Goal: Transaction & Acquisition: Purchase product/service

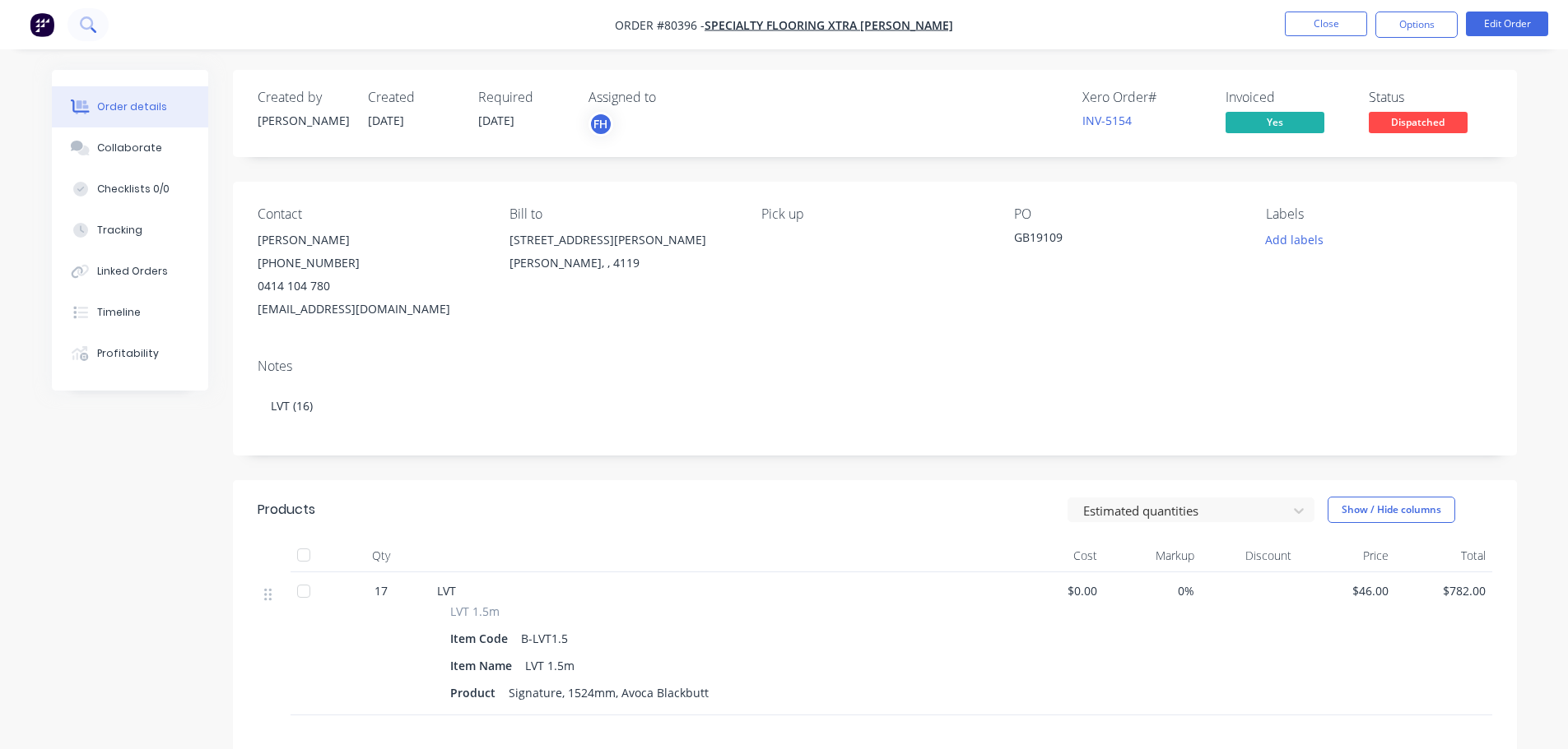
click at [86, 17] on icon at bounding box center [87, 24] width 16 height 16
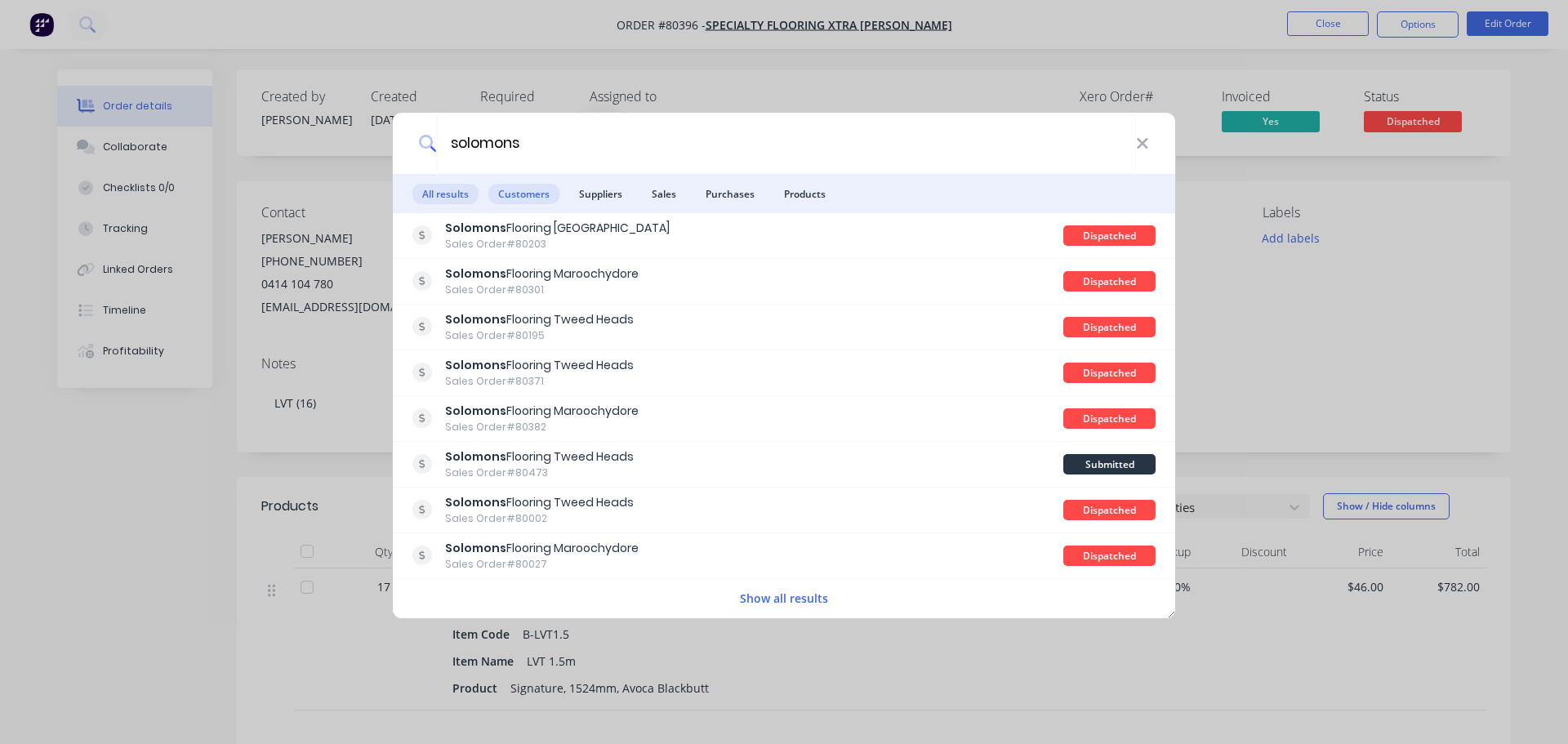
type input "solomons"
click at [523, 183] on span "Customers" at bounding box center [524, 194] width 71 height 20
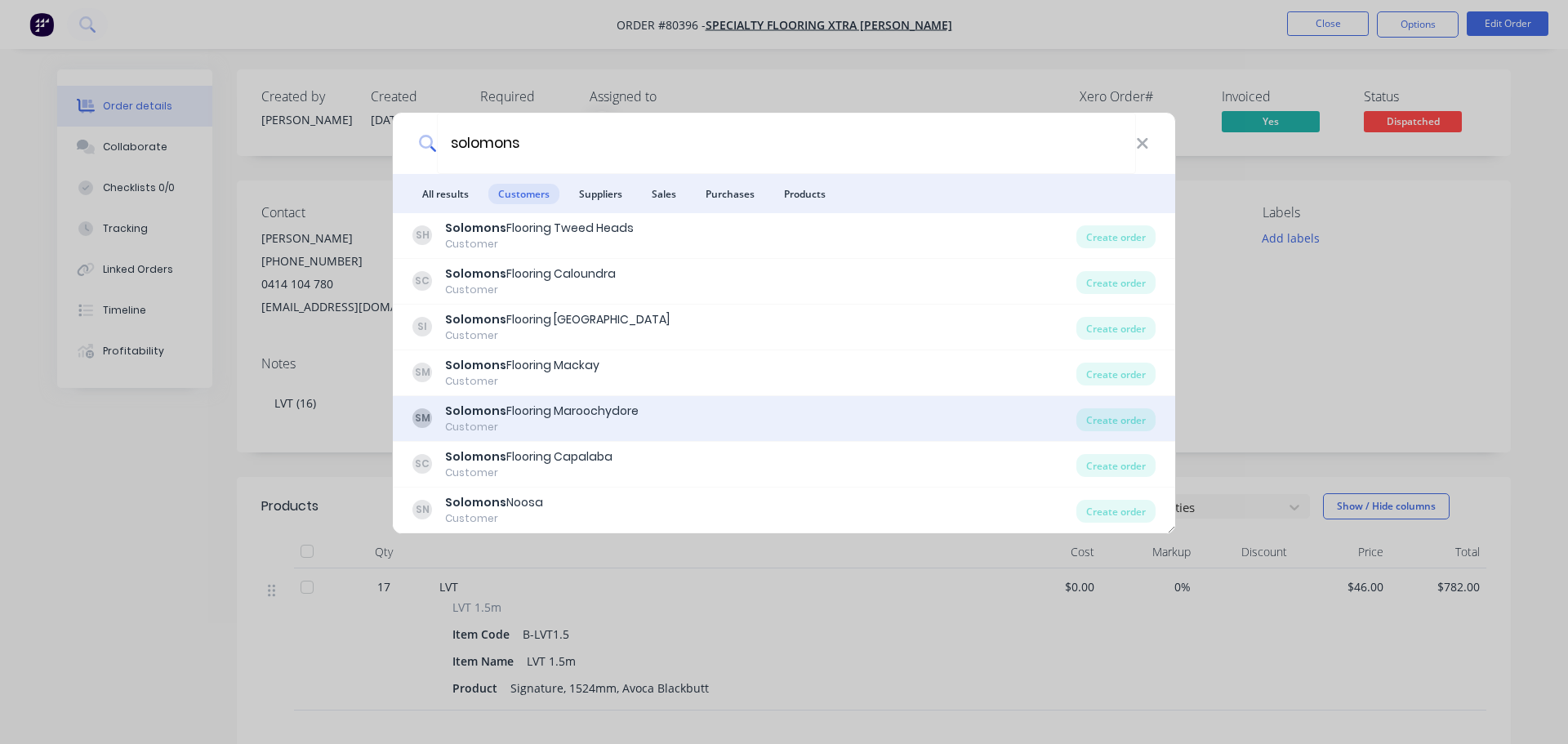
click at [508, 414] on div "Solomons Flooring Maroochydore" at bounding box center [541, 411] width 193 height 17
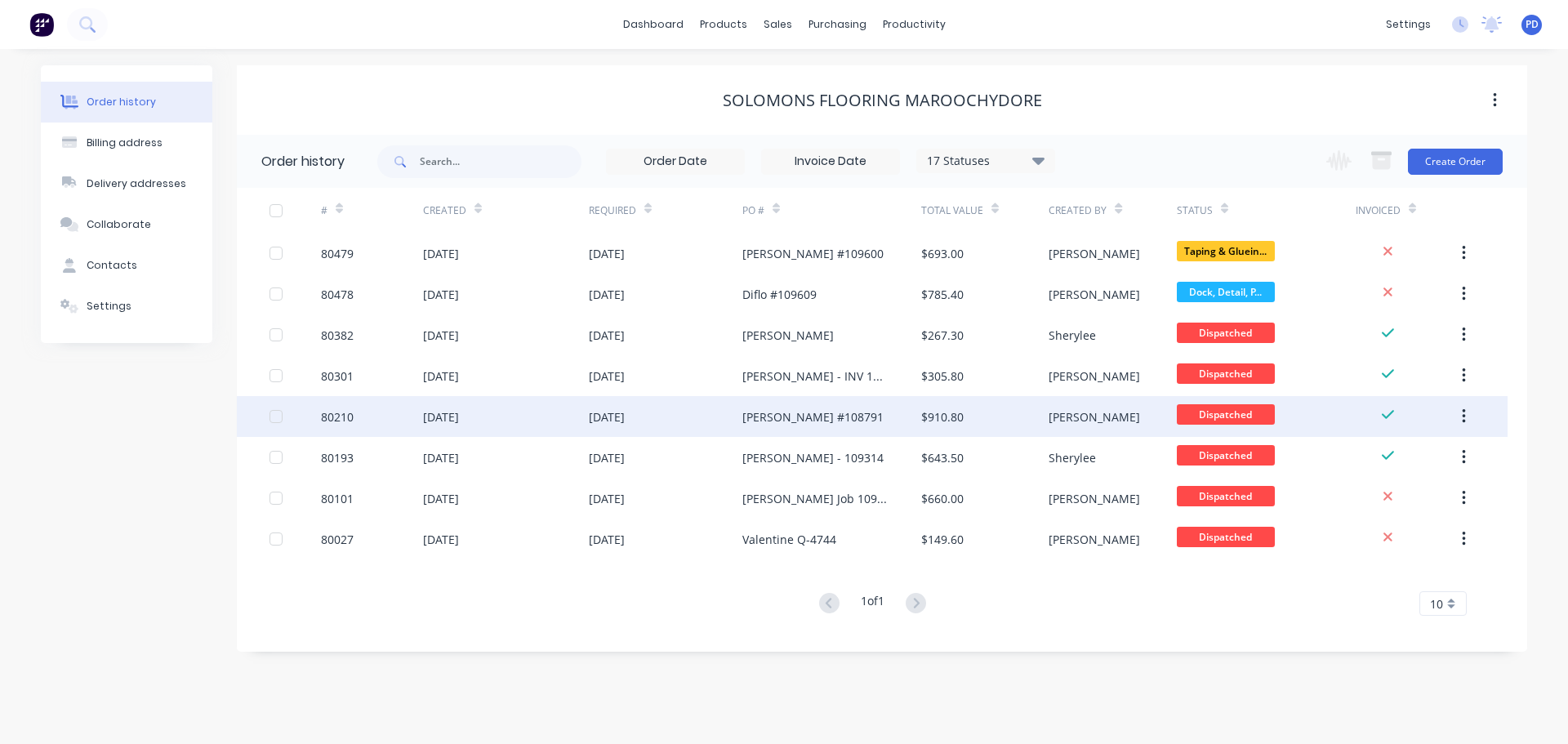
click at [761, 422] on div "[PERSON_NAME] #108791" at bounding box center [813, 416] width 141 height 17
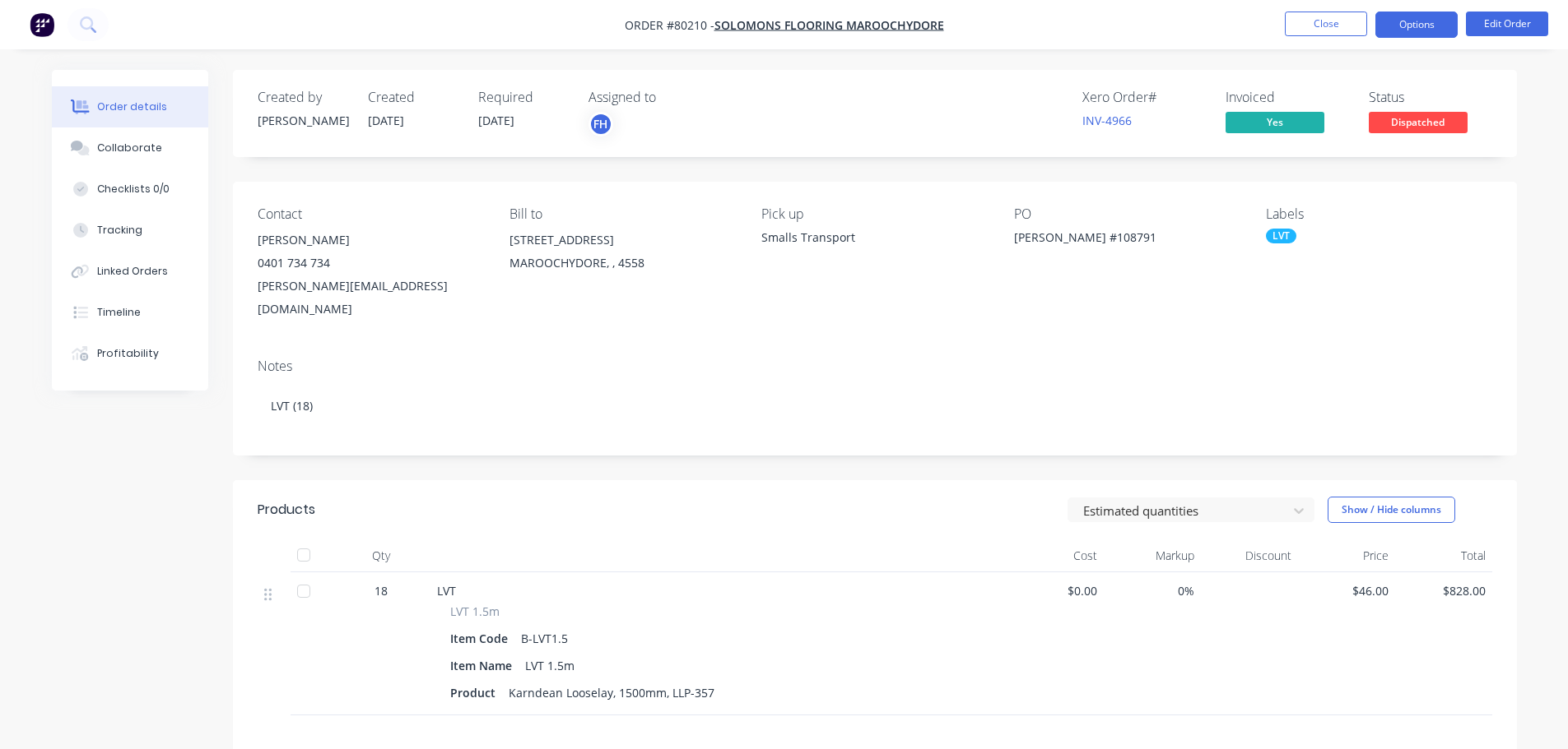
click at [1427, 24] on button "Options" at bounding box center [1416, 24] width 82 height 27
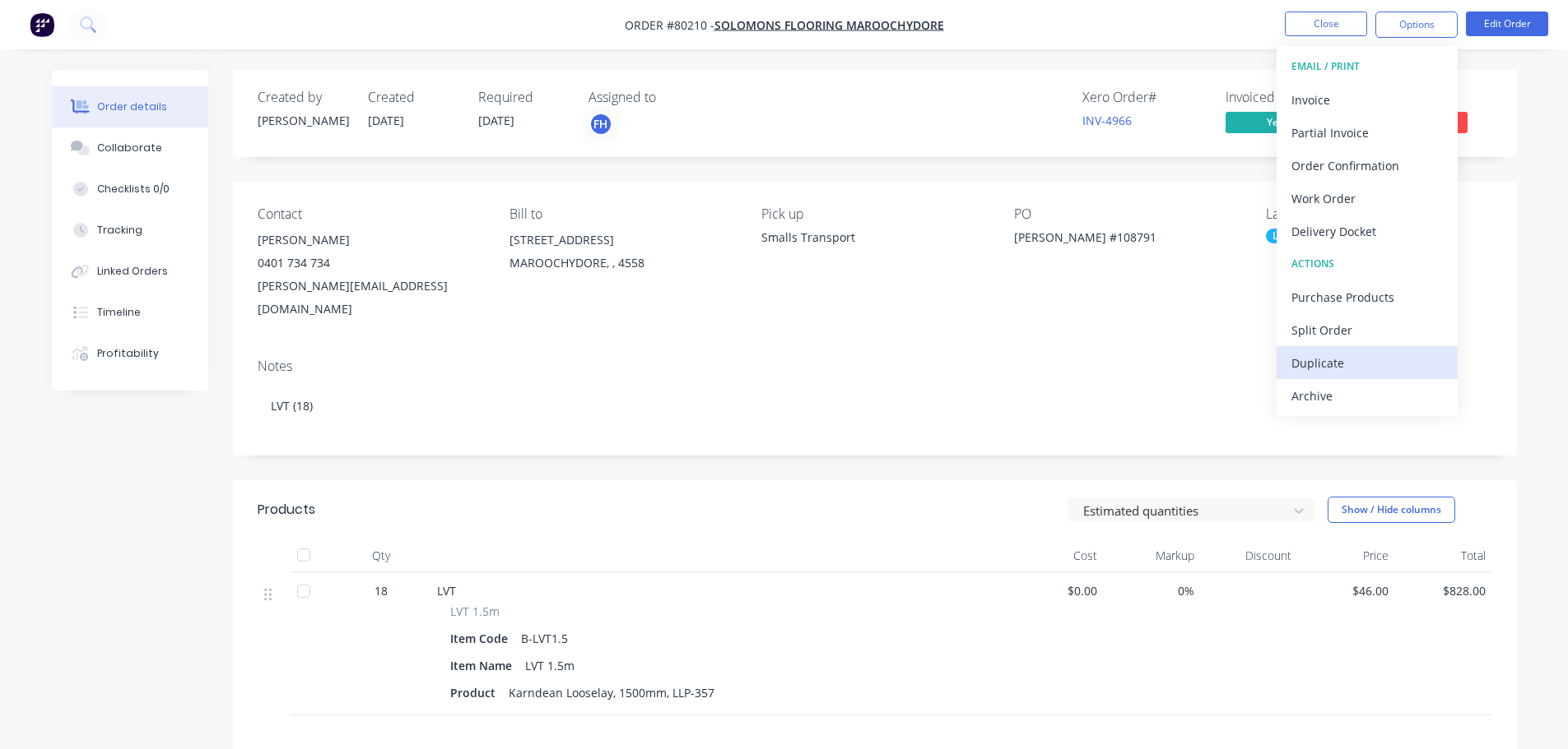
click at [1329, 365] on div "Duplicate" at bounding box center [1367, 363] width 152 height 24
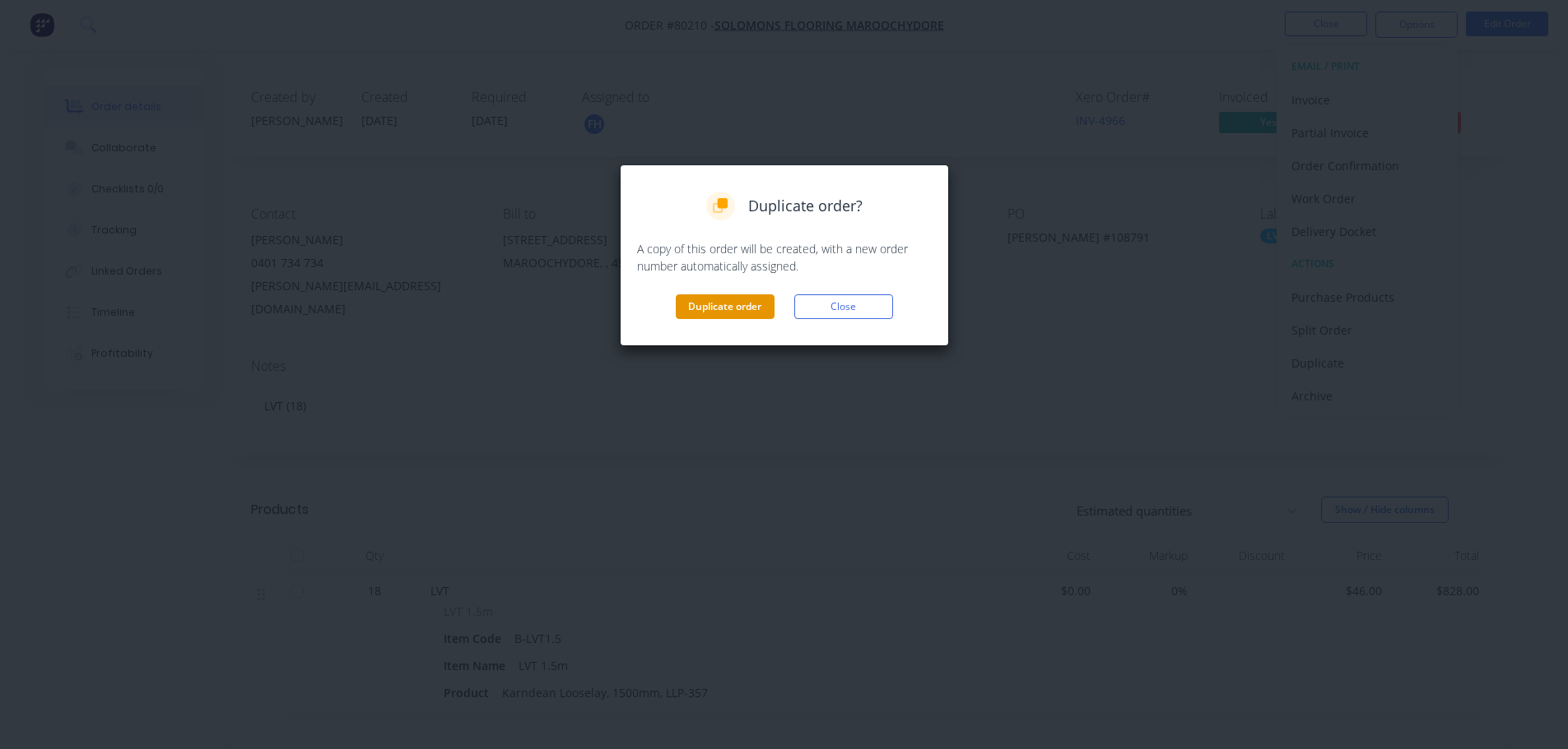
click at [737, 305] on button "Duplicate order" at bounding box center [724, 307] width 99 height 25
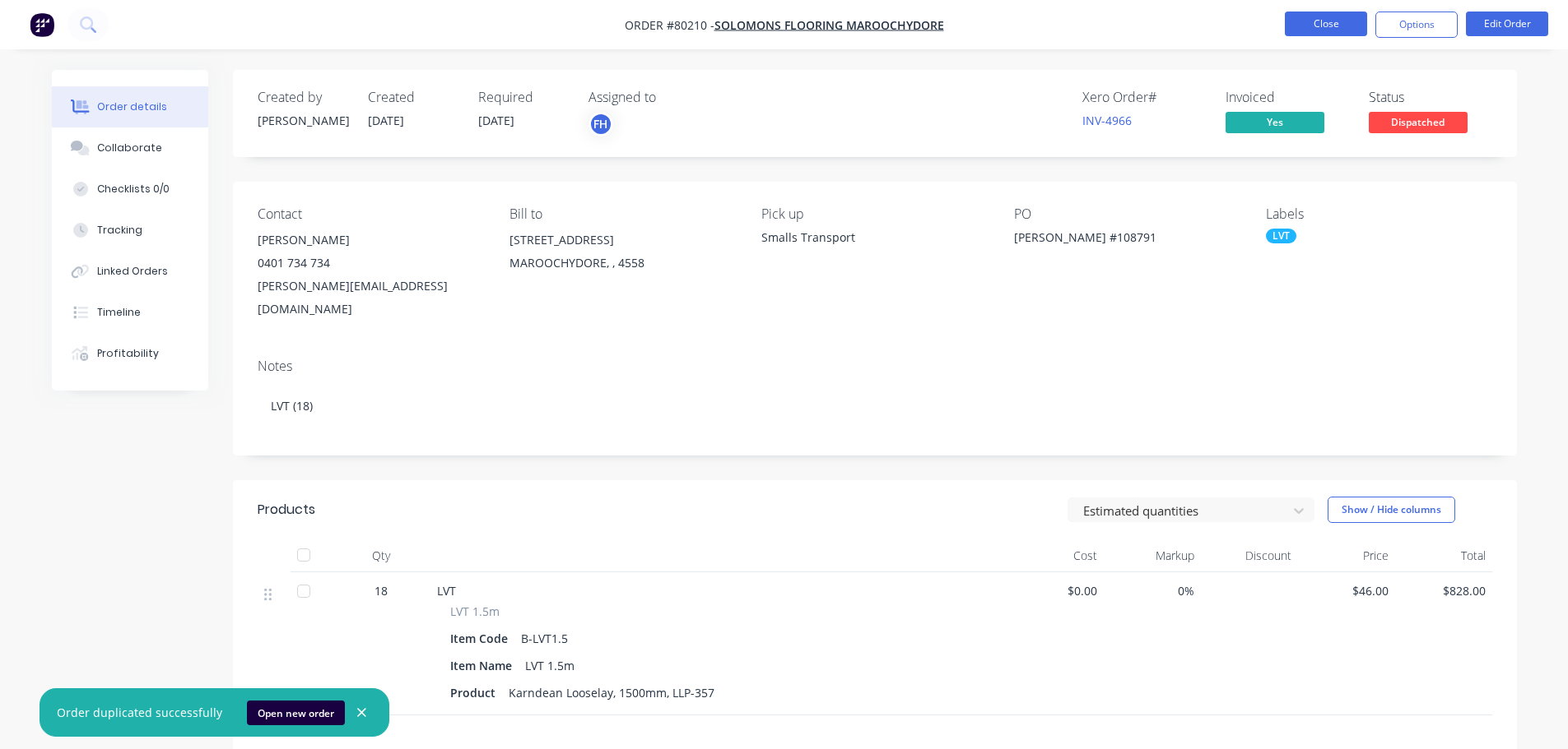
click at [1317, 30] on button "Close" at bounding box center [1325, 23] width 82 height 25
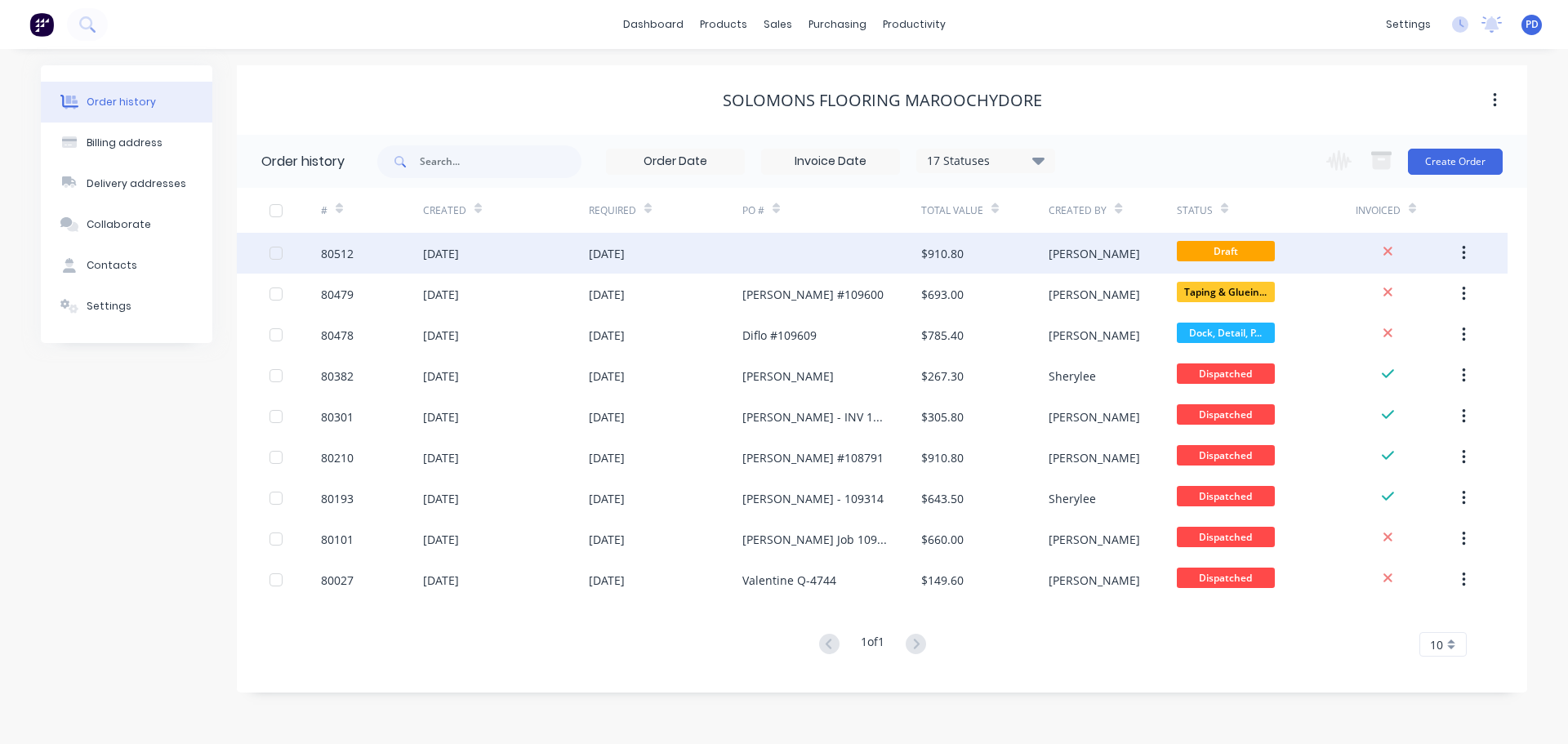
click at [456, 256] on div "[DATE]" at bounding box center [440, 253] width 36 height 17
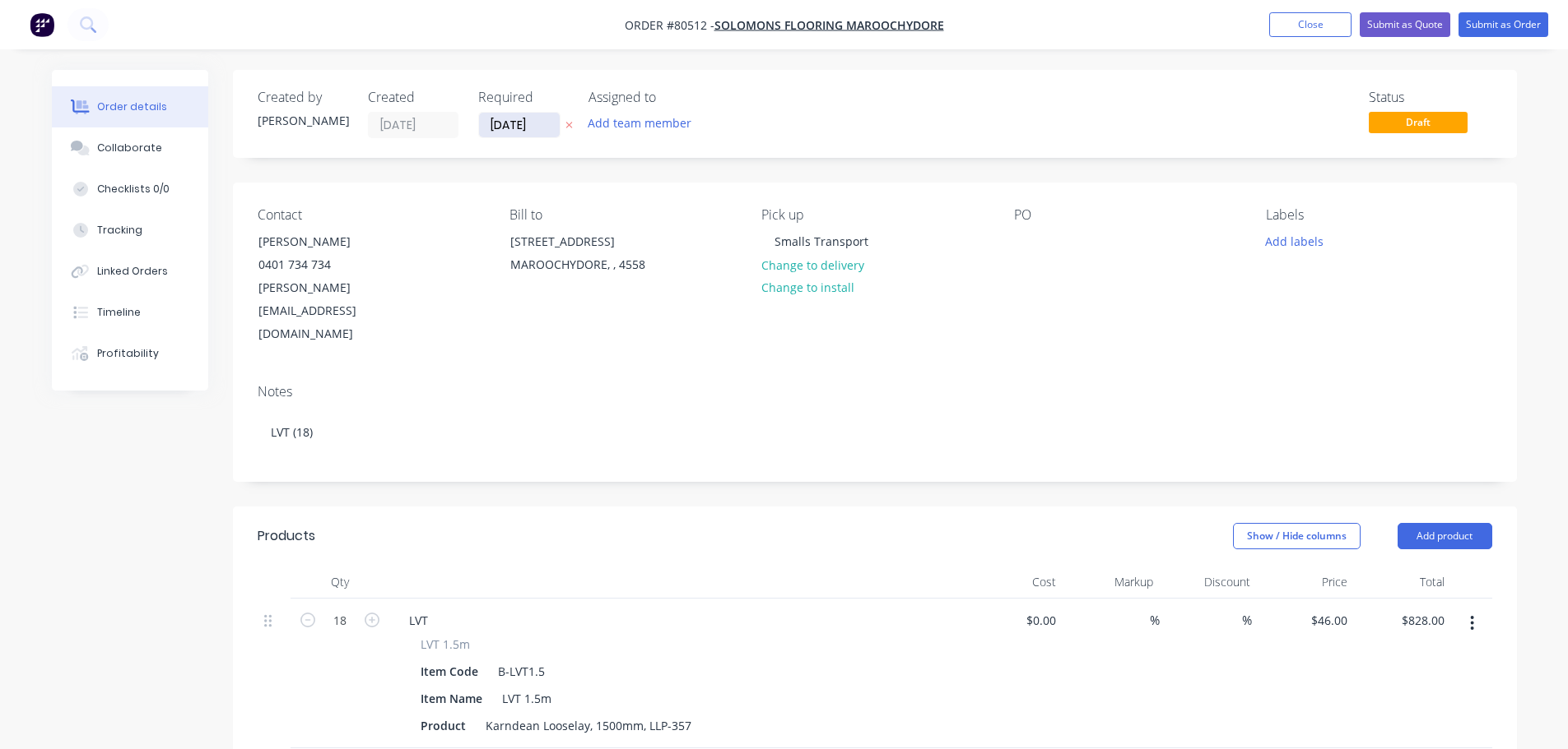
click at [521, 131] on input "[DATE]" at bounding box center [518, 125] width 80 height 25
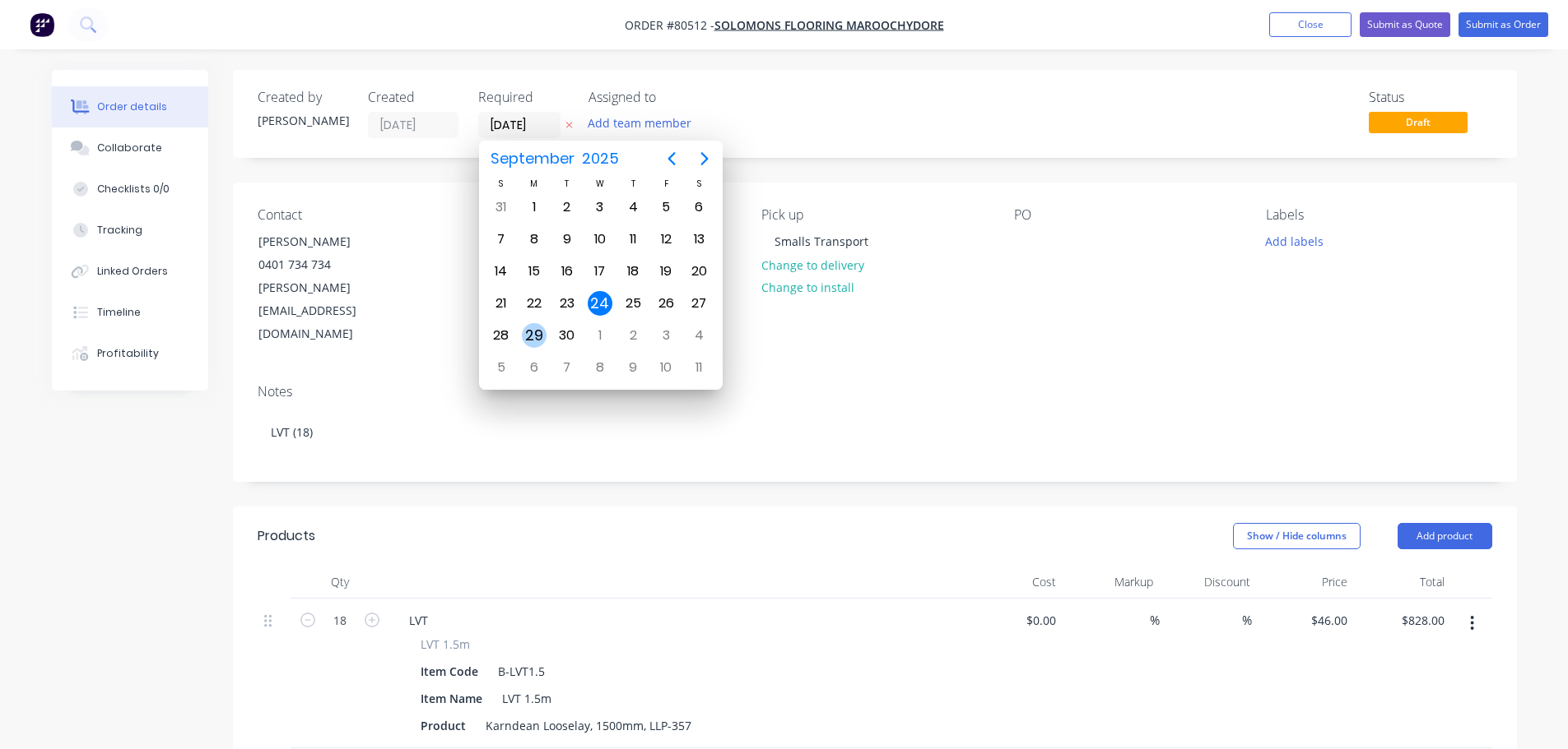
click at [524, 338] on div "29" at bounding box center [534, 335] width 25 height 25
type input "[DATE]"
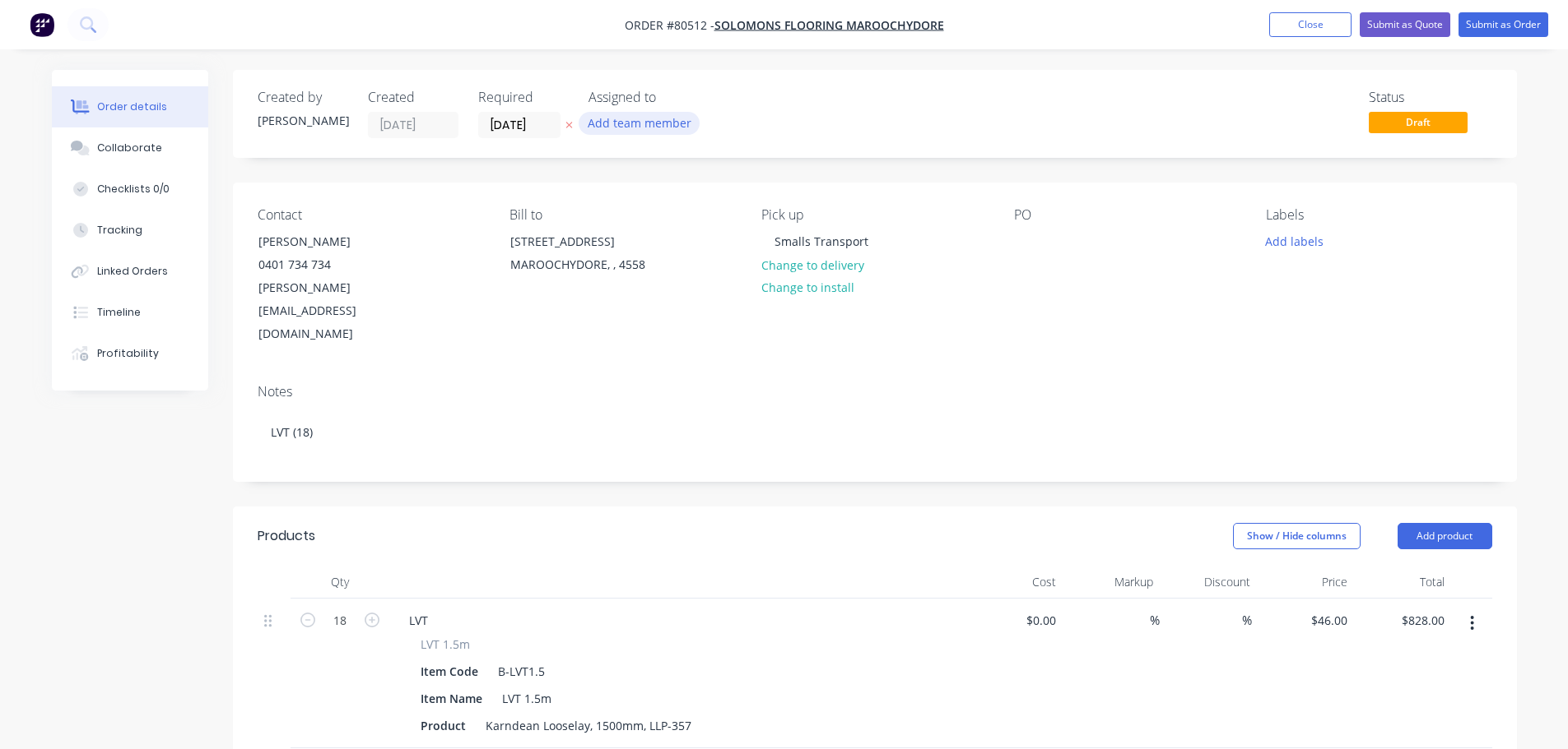
click at [598, 124] on button "Add team member" at bounding box center [638, 123] width 121 height 22
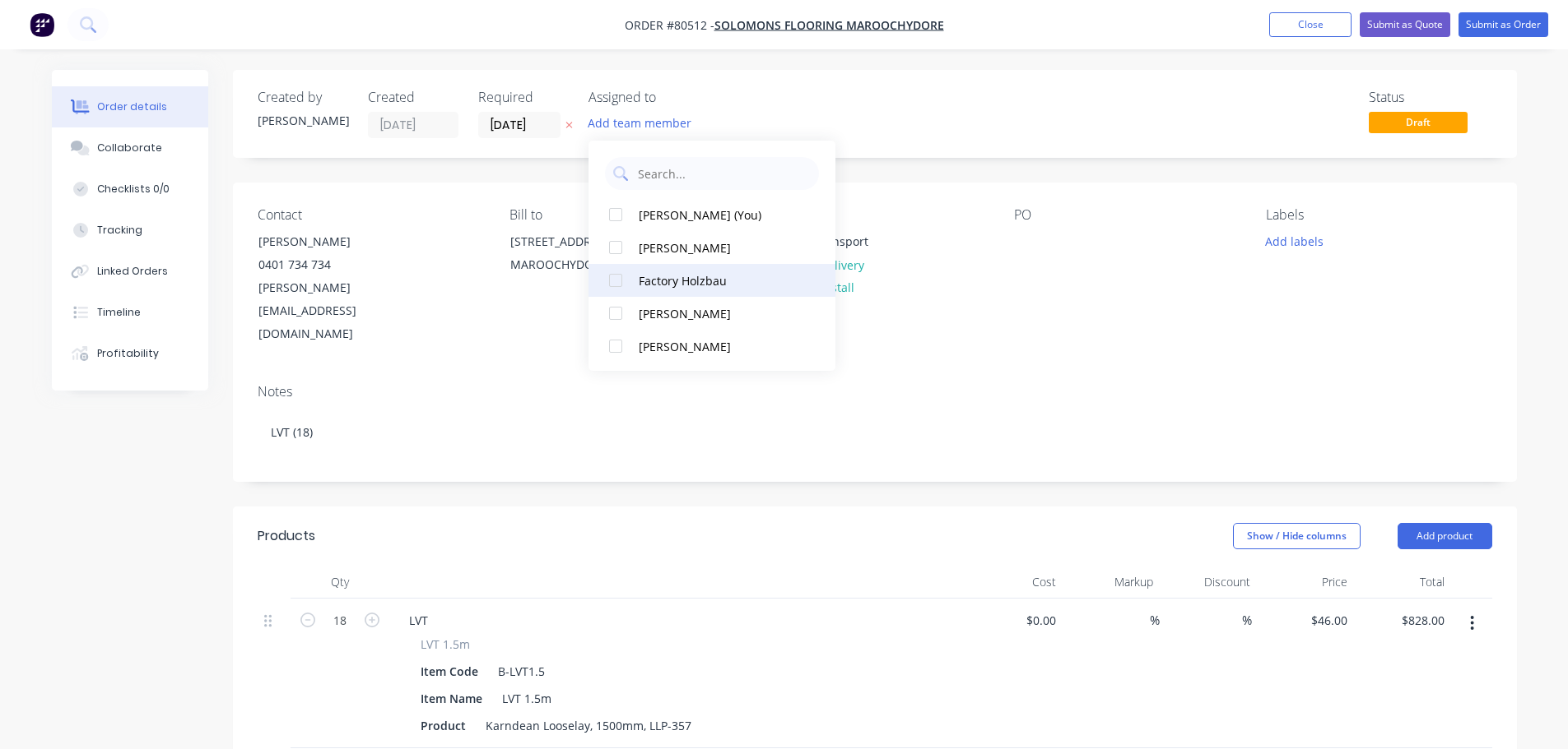
click at [613, 284] on div at bounding box center [615, 281] width 33 height 33
click at [1300, 247] on button "Add labels" at bounding box center [1295, 240] width 76 height 22
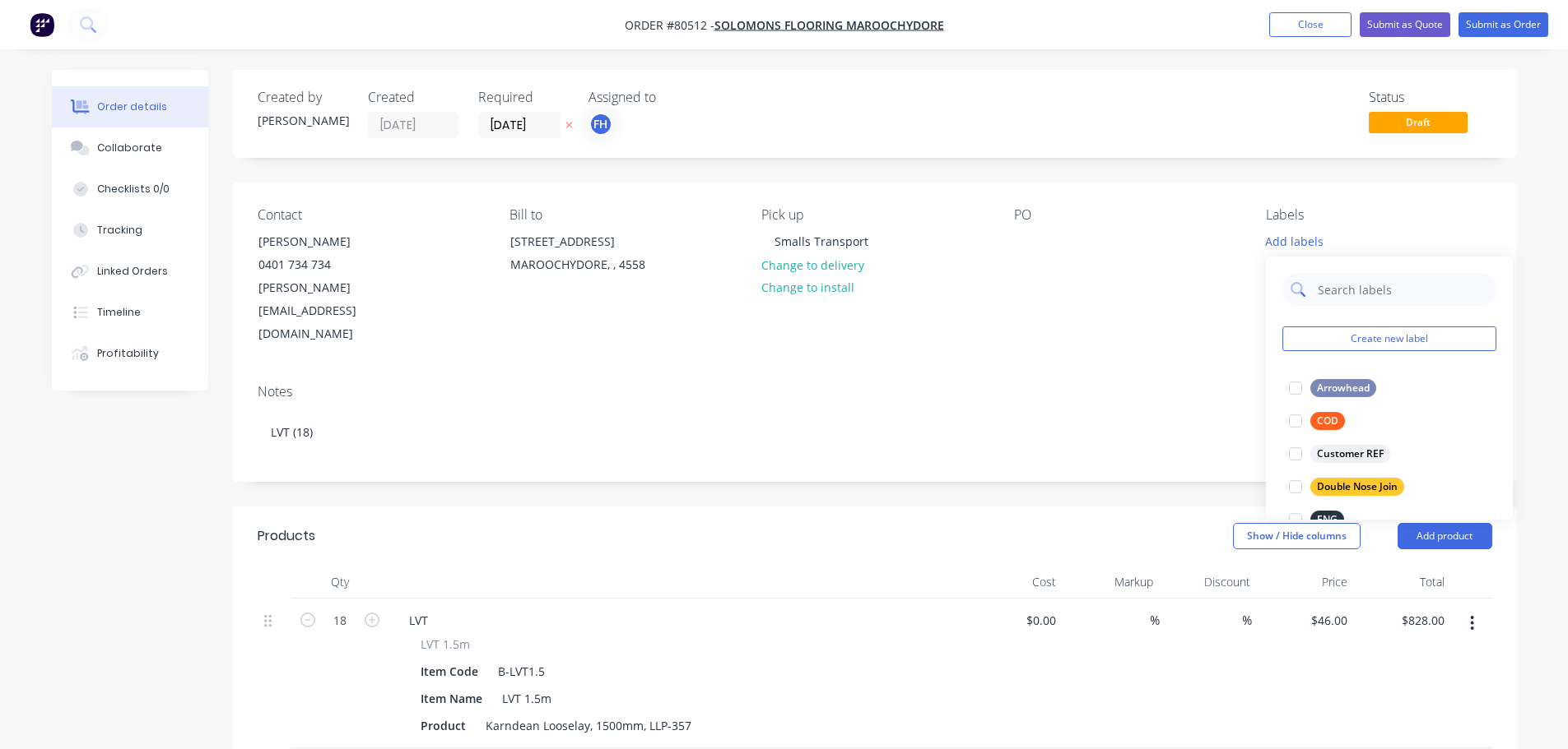
click at [1337, 296] on input "text" at bounding box center [1402, 290] width 172 height 33
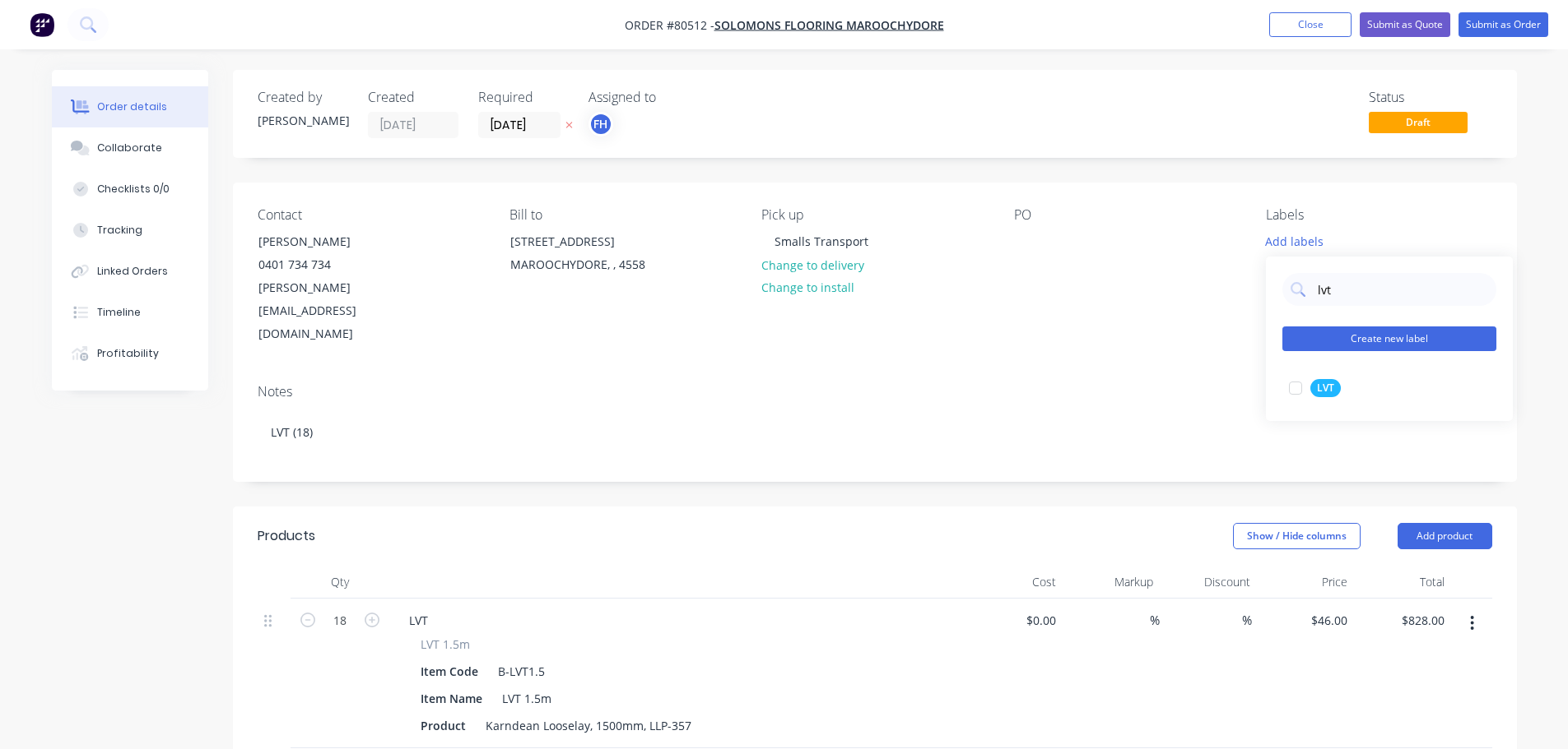
drag, startPoint x: 1292, startPoint y: 389, endPoint x: 1326, endPoint y: 348, distance: 53.3
click at [1292, 389] on div at bounding box center [1295, 389] width 33 height 33
drag, startPoint x: 1351, startPoint y: 282, endPoint x: 1272, endPoint y: 263, distance: 81.3
click at [1299, 277] on div "lvt" at bounding box center [1390, 282] width 214 height 33
type input "promi"
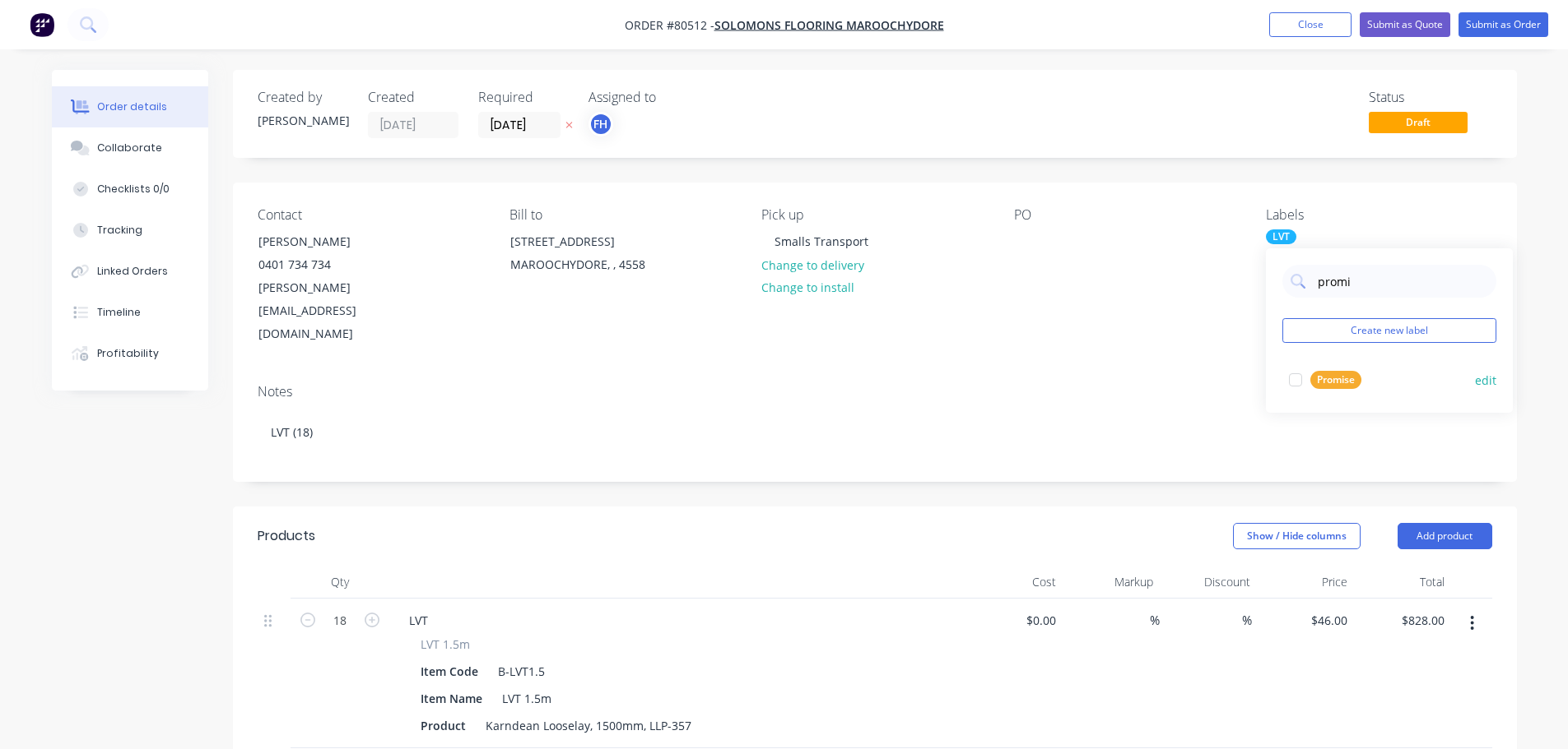
click at [1297, 381] on div at bounding box center [1295, 381] width 33 height 33
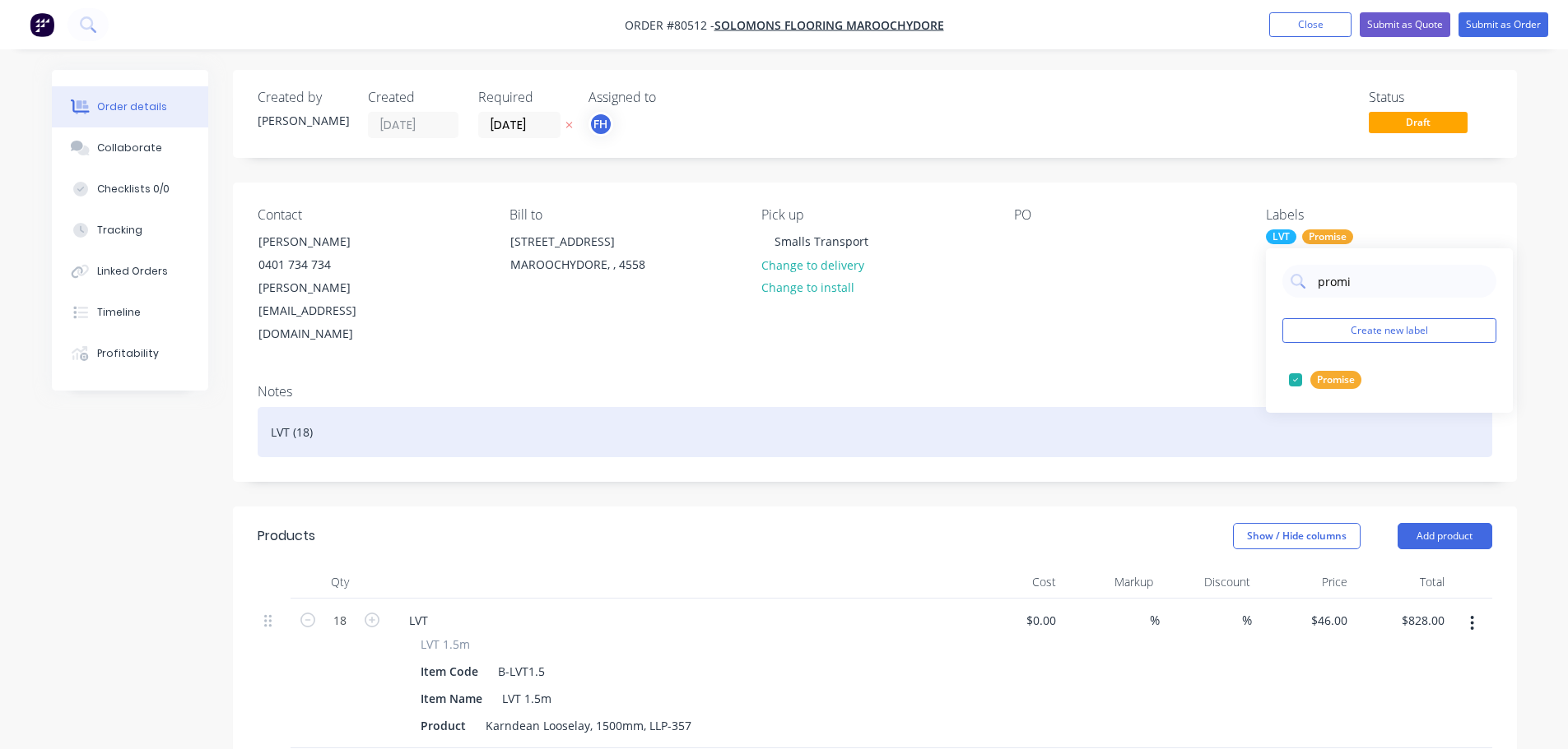
click at [335, 407] on div "LVT (18)" at bounding box center [875, 432] width 1234 height 50
click at [307, 407] on div "LVT (18)" at bounding box center [875, 432] width 1234 height 50
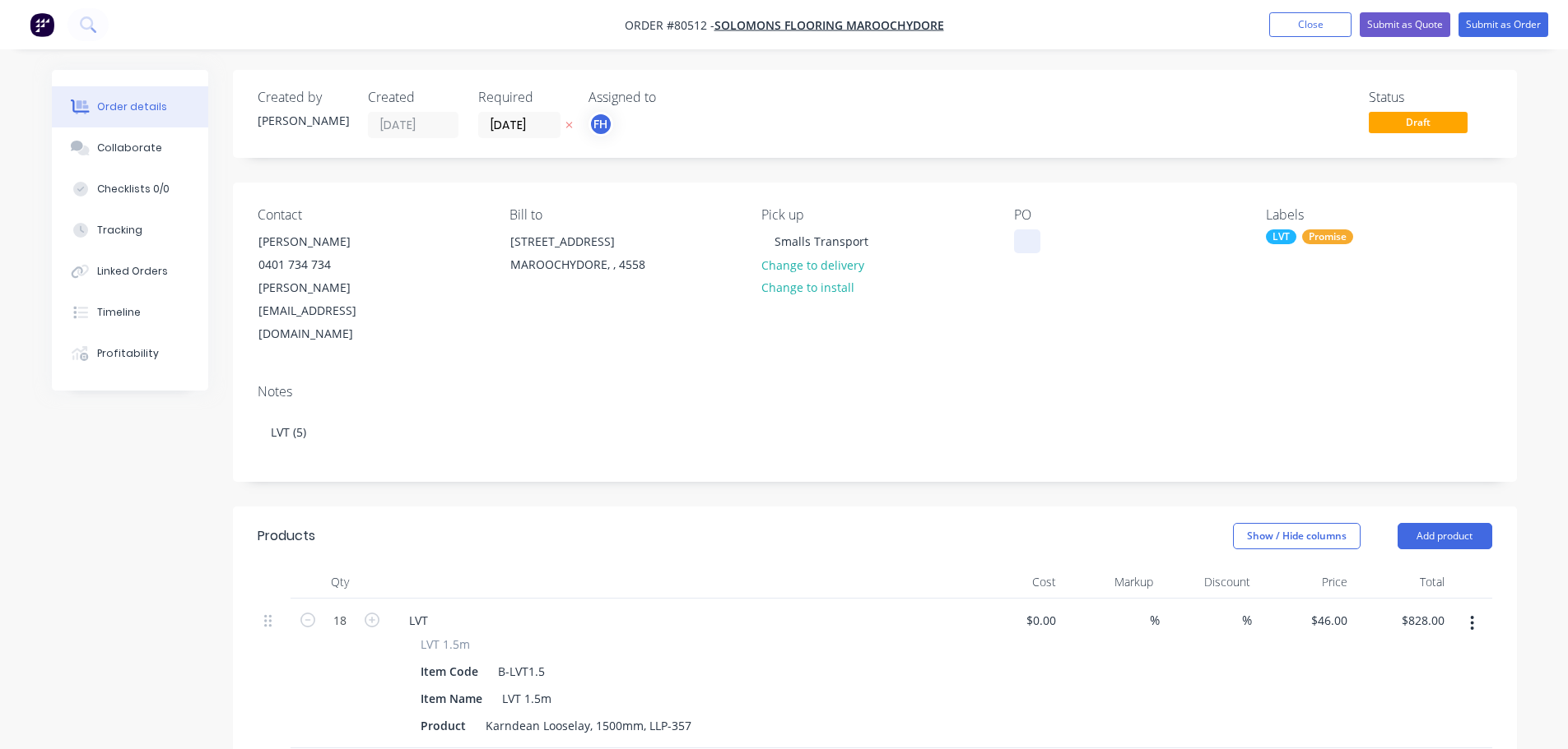
click at [1022, 240] on div at bounding box center [1027, 241] width 27 height 24
click at [311, 613] on icon "button" at bounding box center [308, 621] width 15 height 15
type input "16"
type input "$782.00"
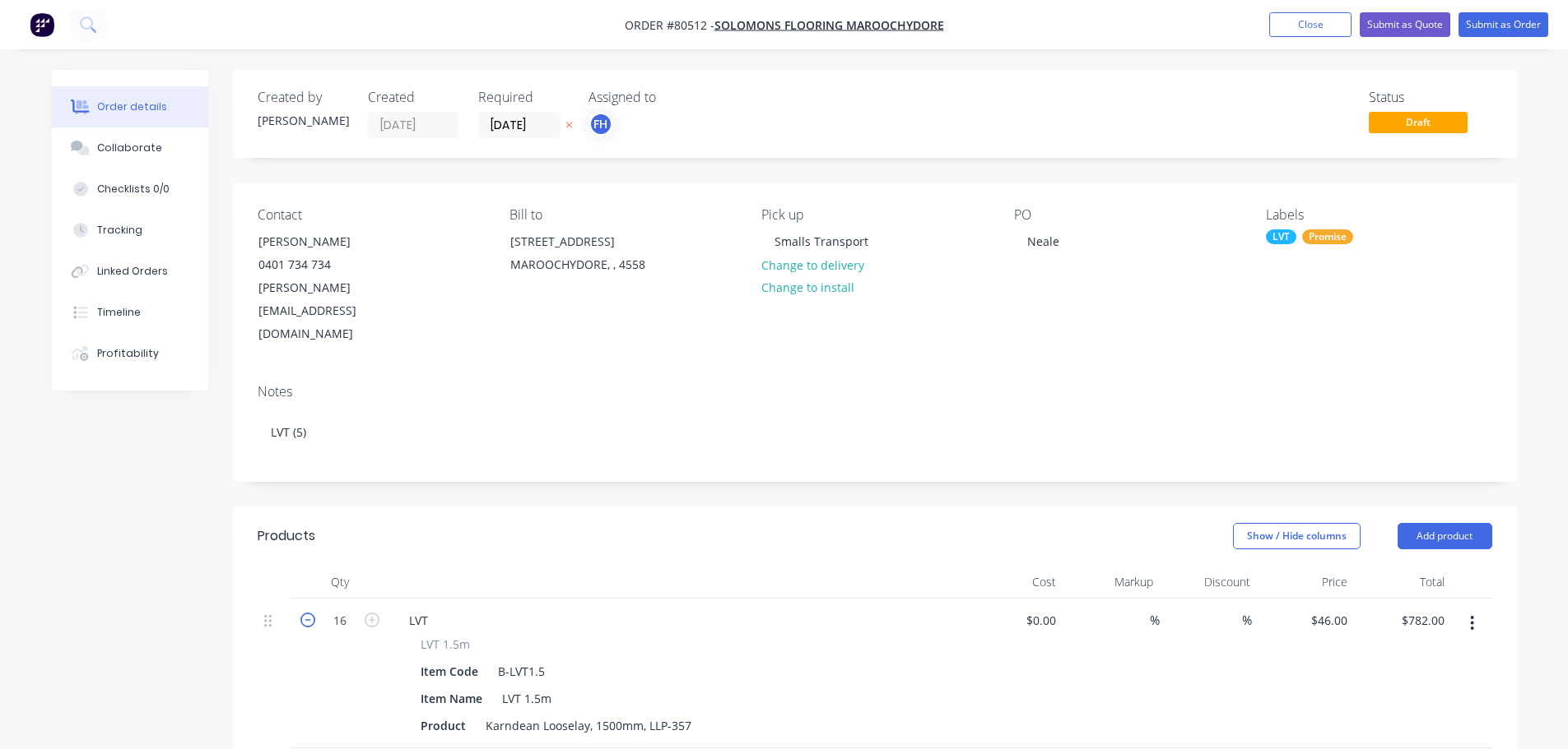
click at [311, 613] on icon "button" at bounding box center [308, 621] width 15 height 15
type input "15"
type input "$690.00"
click at [311, 613] on icon "button" at bounding box center [308, 621] width 15 height 15
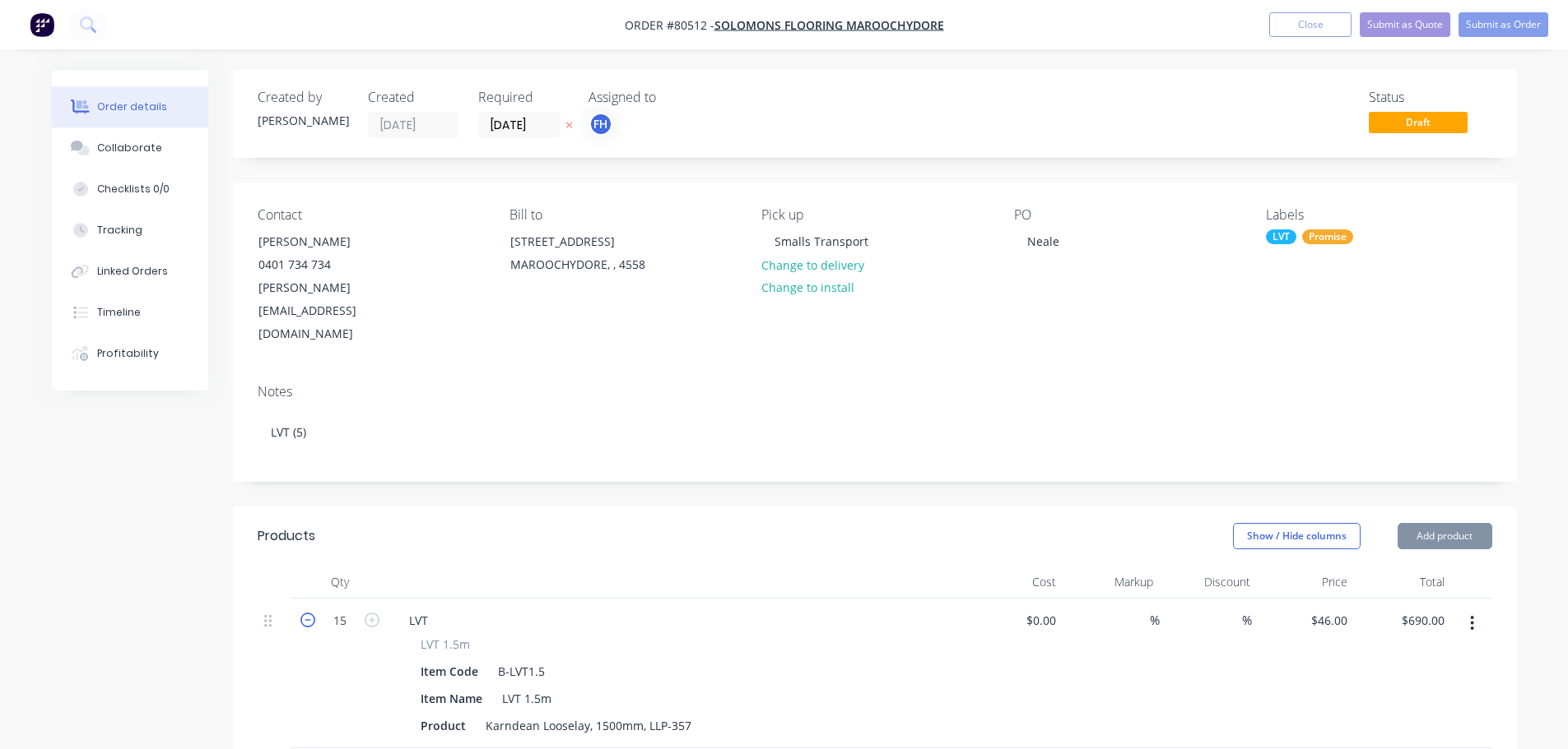
click at [311, 613] on icon "button" at bounding box center [308, 621] width 15 height 15
type input "12"
type input "$598.00"
click at [311, 613] on icon "button" at bounding box center [308, 621] width 15 height 15
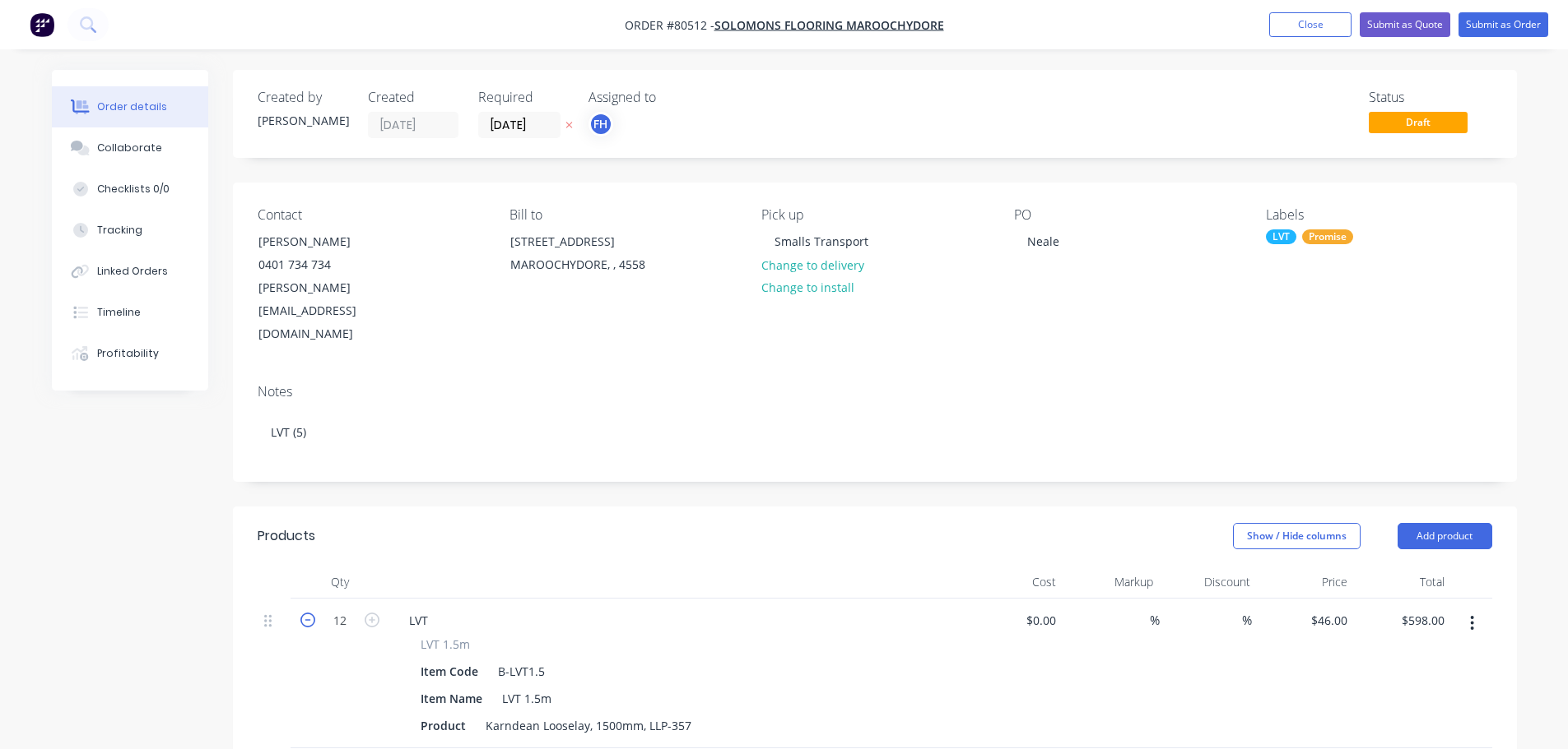
type input "10"
type input "$506.00"
click at [311, 613] on icon "button" at bounding box center [308, 621] width 15 height 15
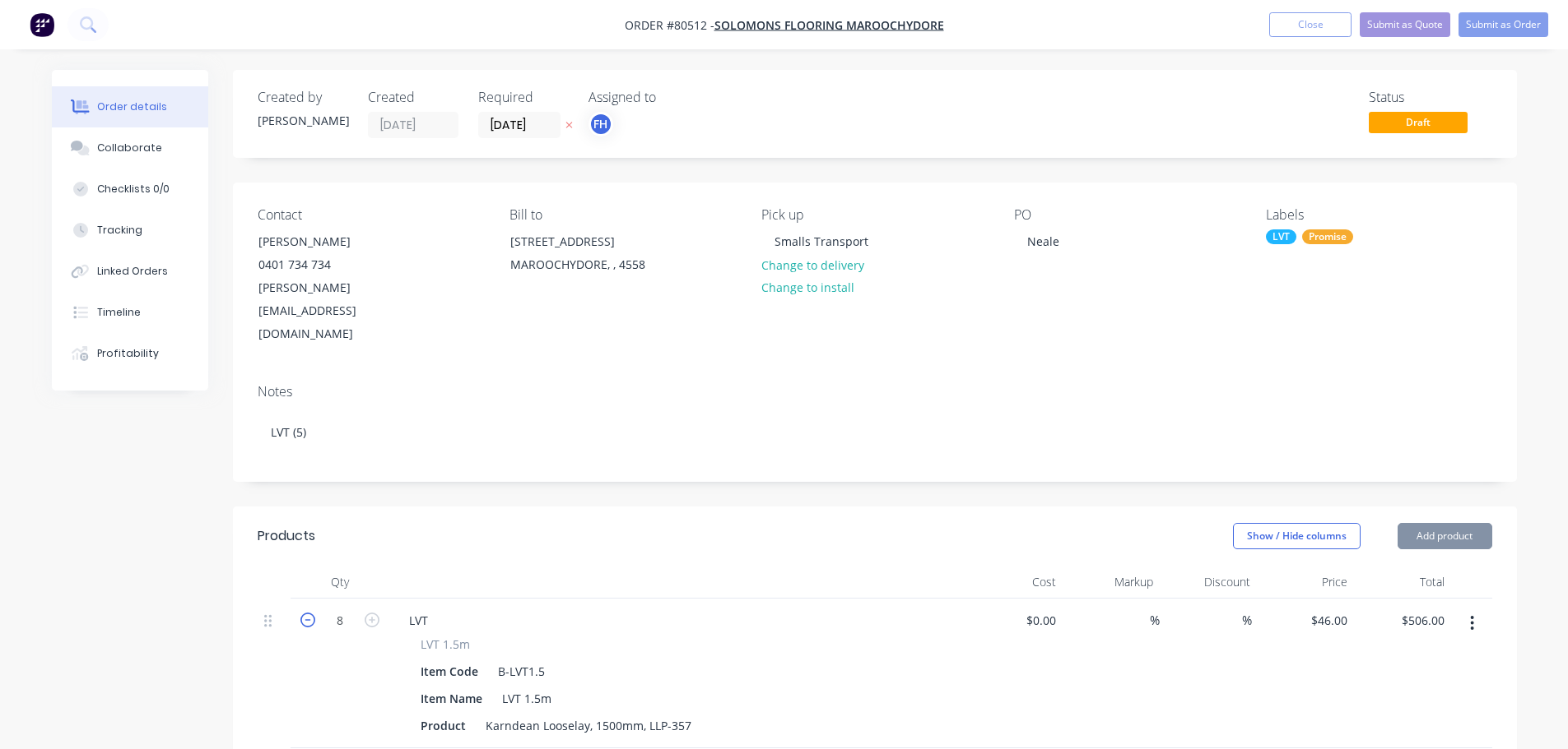
click at [311, 613] on icon "button" at bounding box center [308, 621] width 15 height 15
type input "6"
type input "$322.00"
click at [311, 613] on icon "button" at bounding box center [308, 621] width 15 height 15
type input "5"
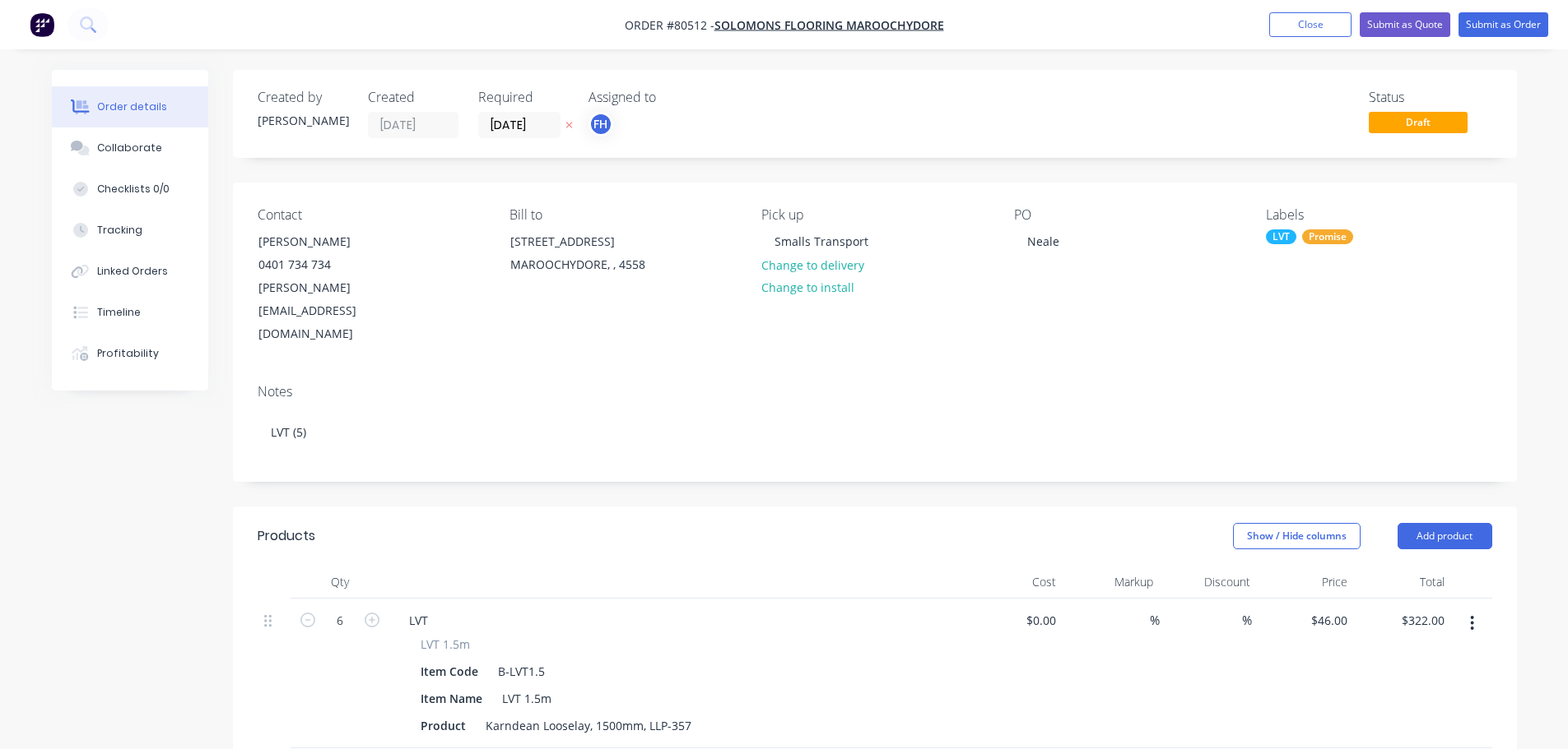
type input "$230.00"
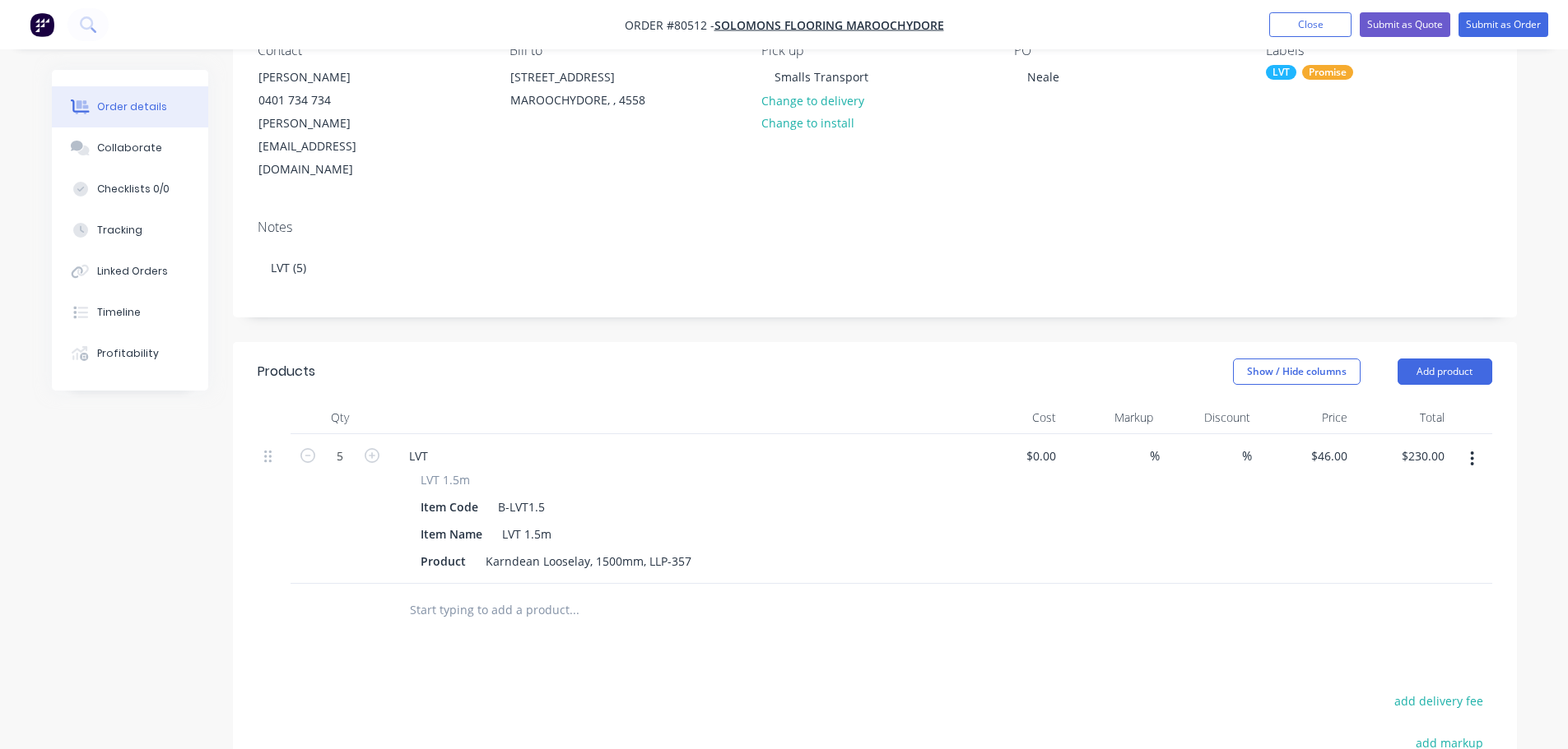
click at [501, 594] on input "text" at bounding box center [574, 610] width 329 height 33
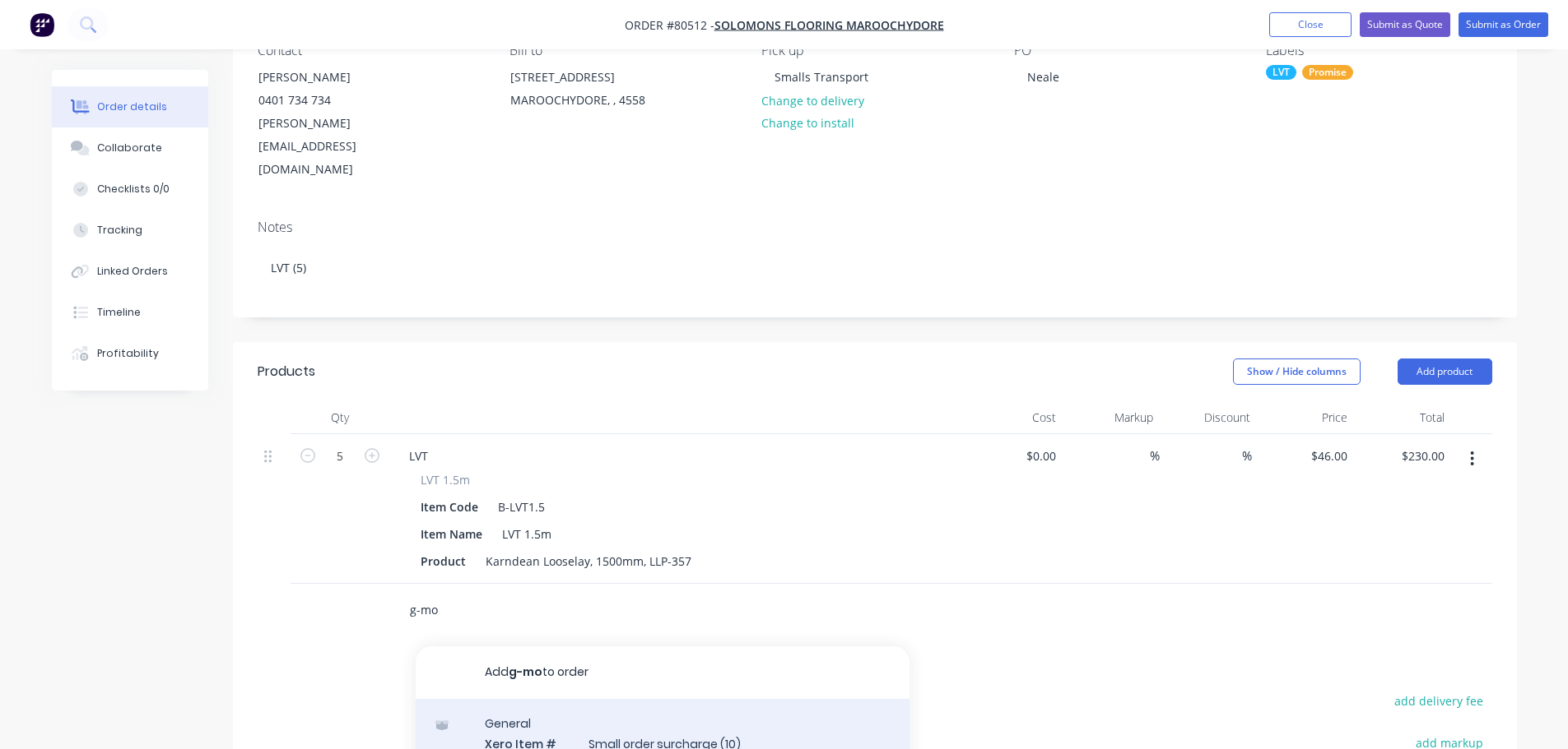
type input "g-mo"
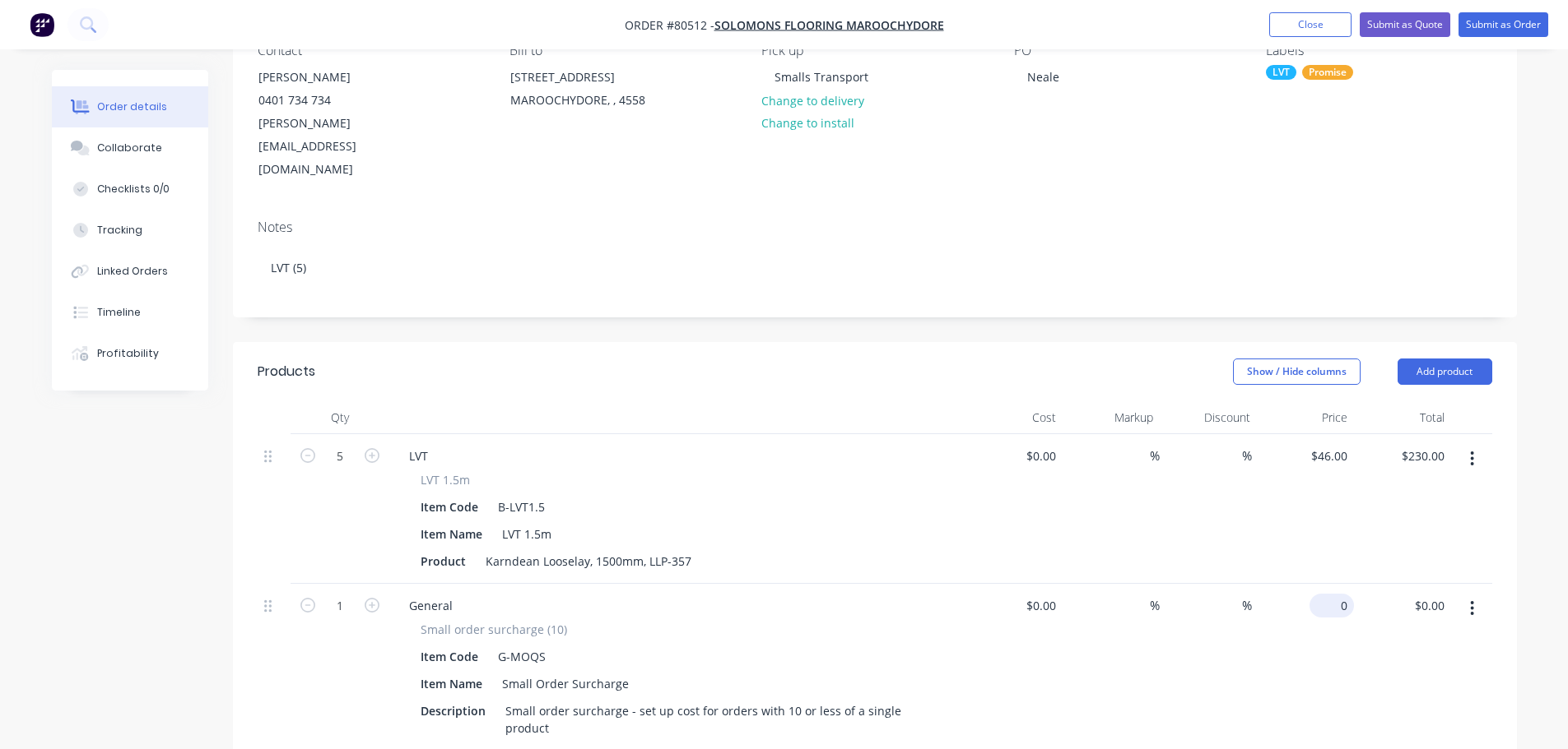
click at [1326, 584] on div "0 $0.00" at bounding box center [1305, 681] width 97 height 194
type input "$48.00"
click at [1492, 27] on button "Submit as Order" at bounding box center [1502, 24] width 90 height 25
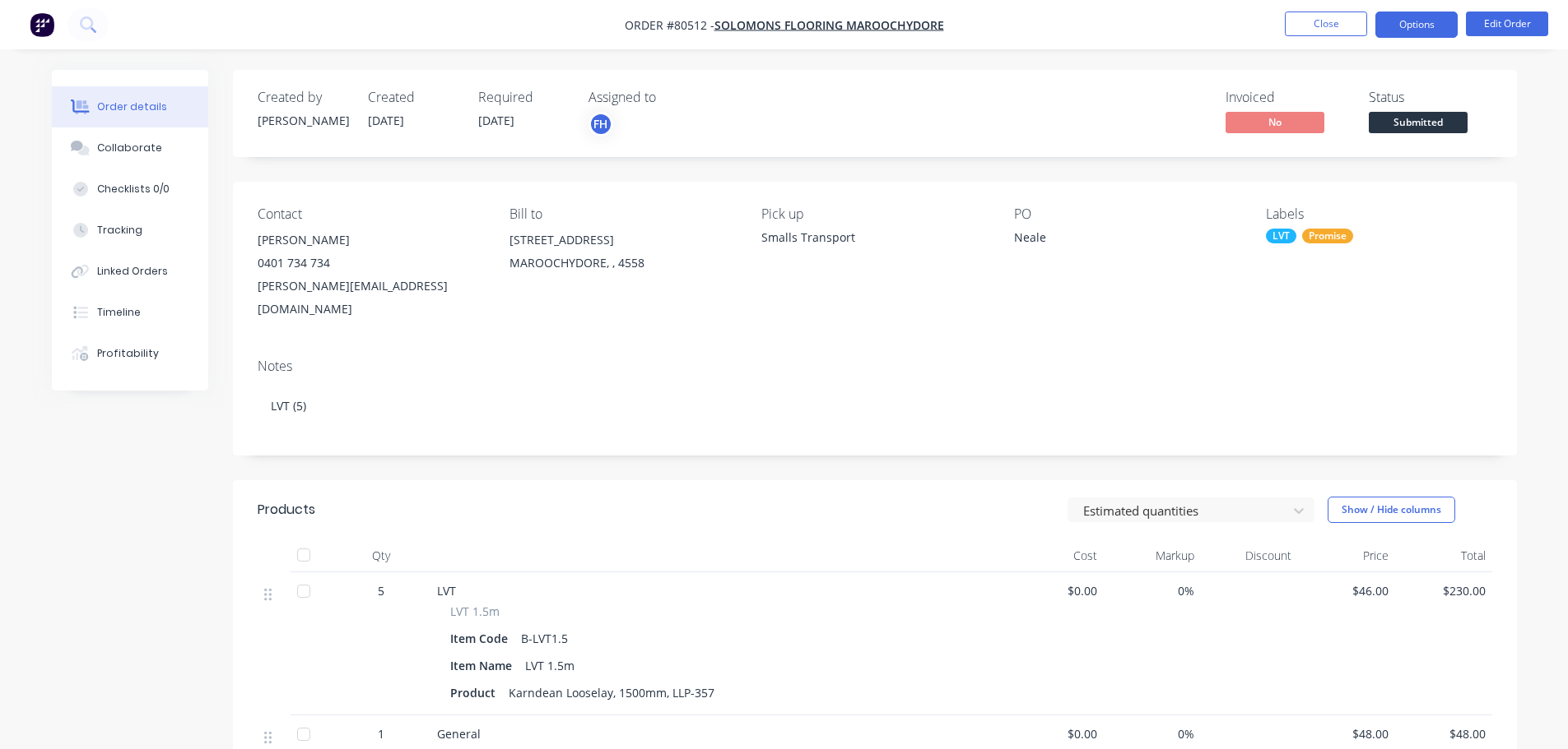
click at [1415, 30] on button "Options" at bounding box center [1416, 24] width 82 height 27
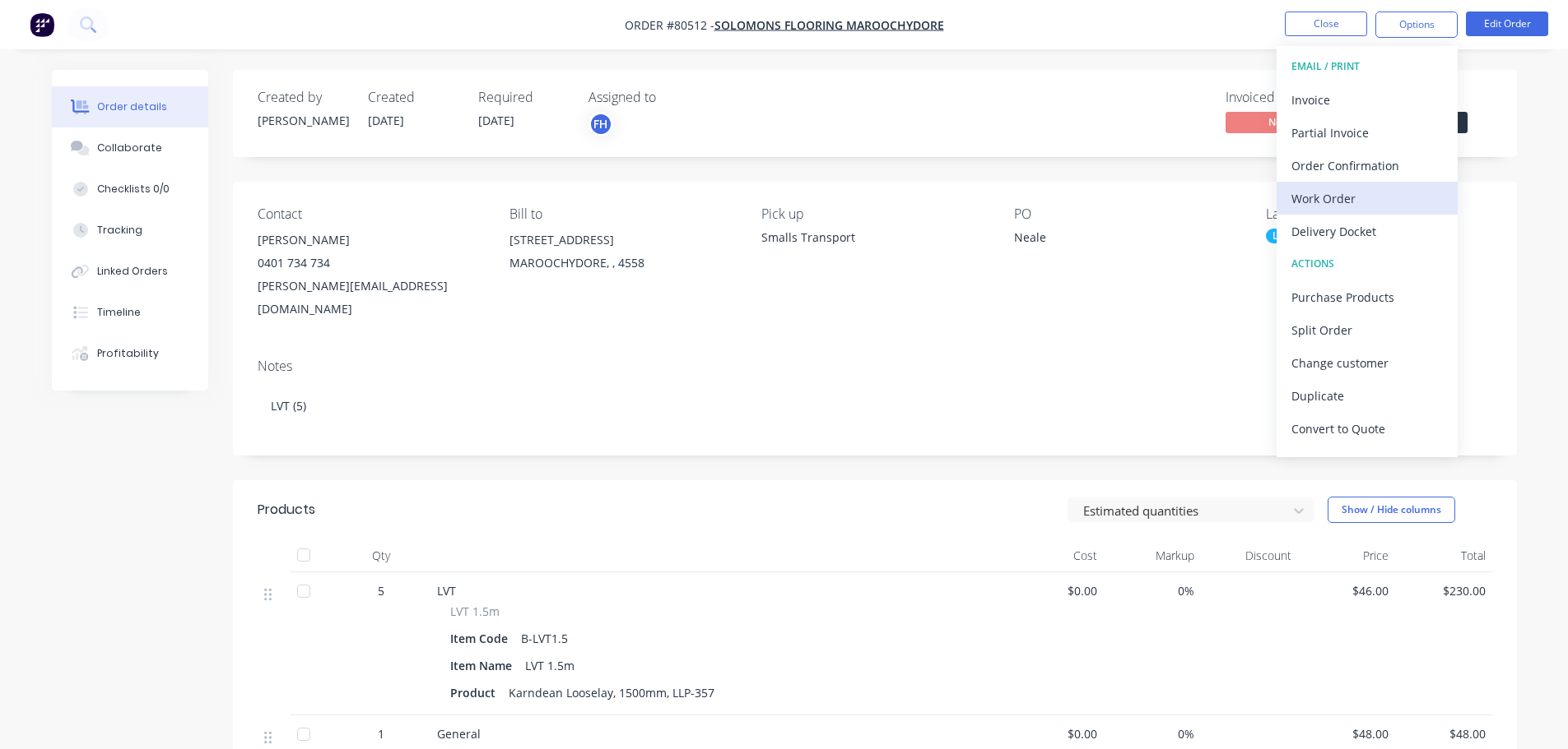
click at [1336, 188] on div "Work Order" at bounding box center [1367, 199] width 152 height 24
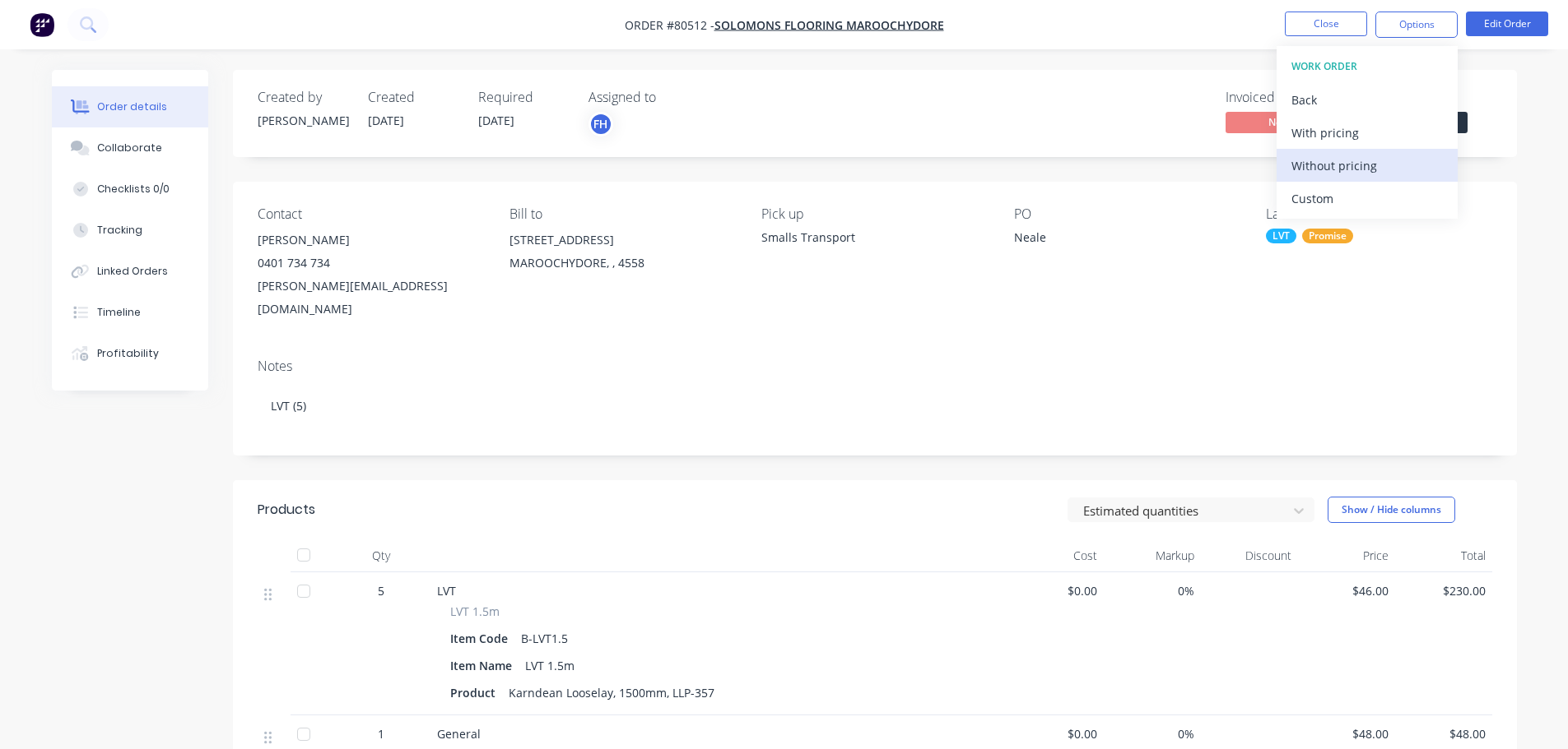
click at [1329, 171] on div "Without pricing" at bounding box center [1367, 166] width 152 height 24
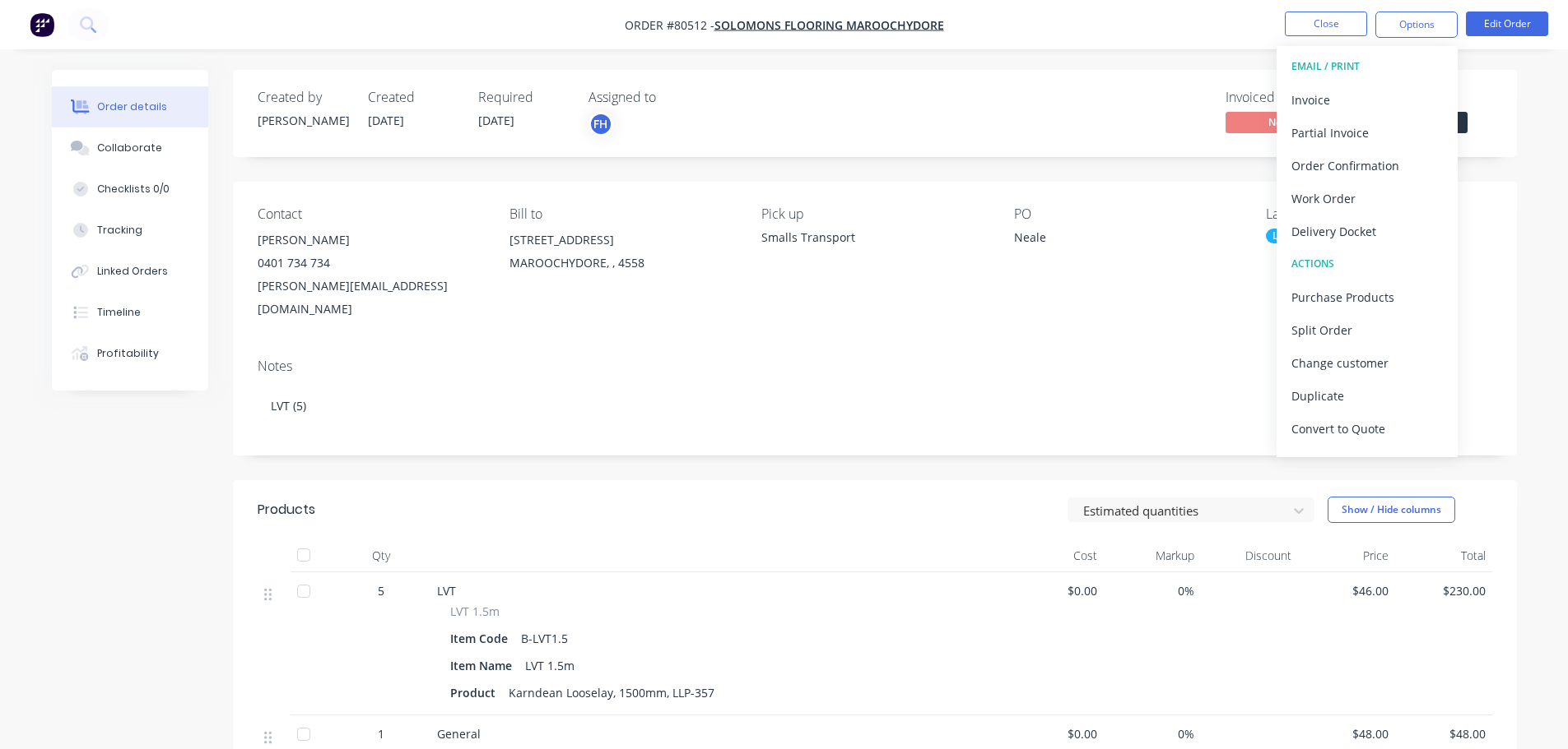
click at [1029, 94] on div "Invoiced No Status Submitted" at bounding box center [1123, 114] width 739 height 48
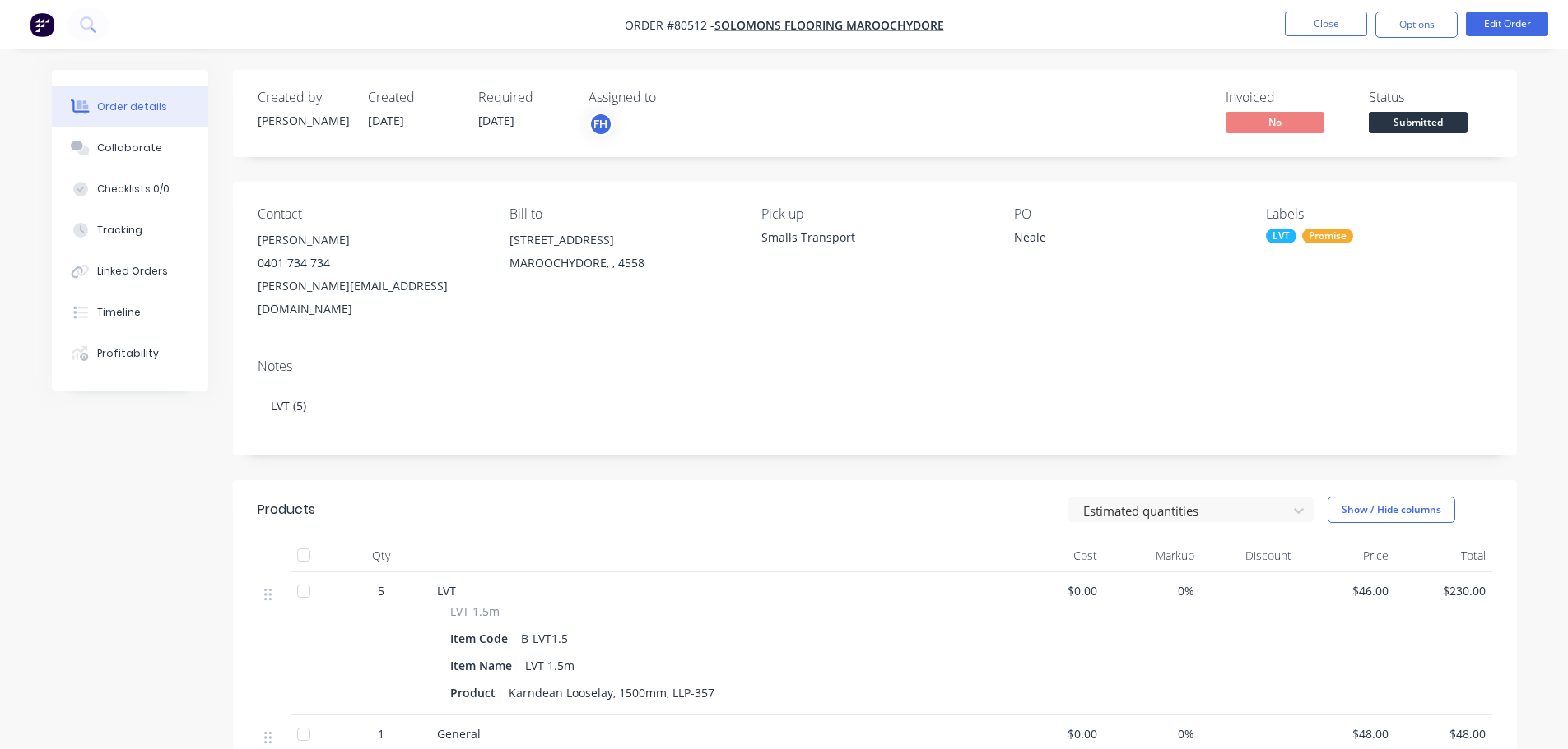
click at [851, 118] on div "Invoiced No Status Submitted" at bounding box center [1123, 114] width 739 height 48
click at [1412, 20] on button "Options" at bounding box center [1416, 24] width 82 height 27
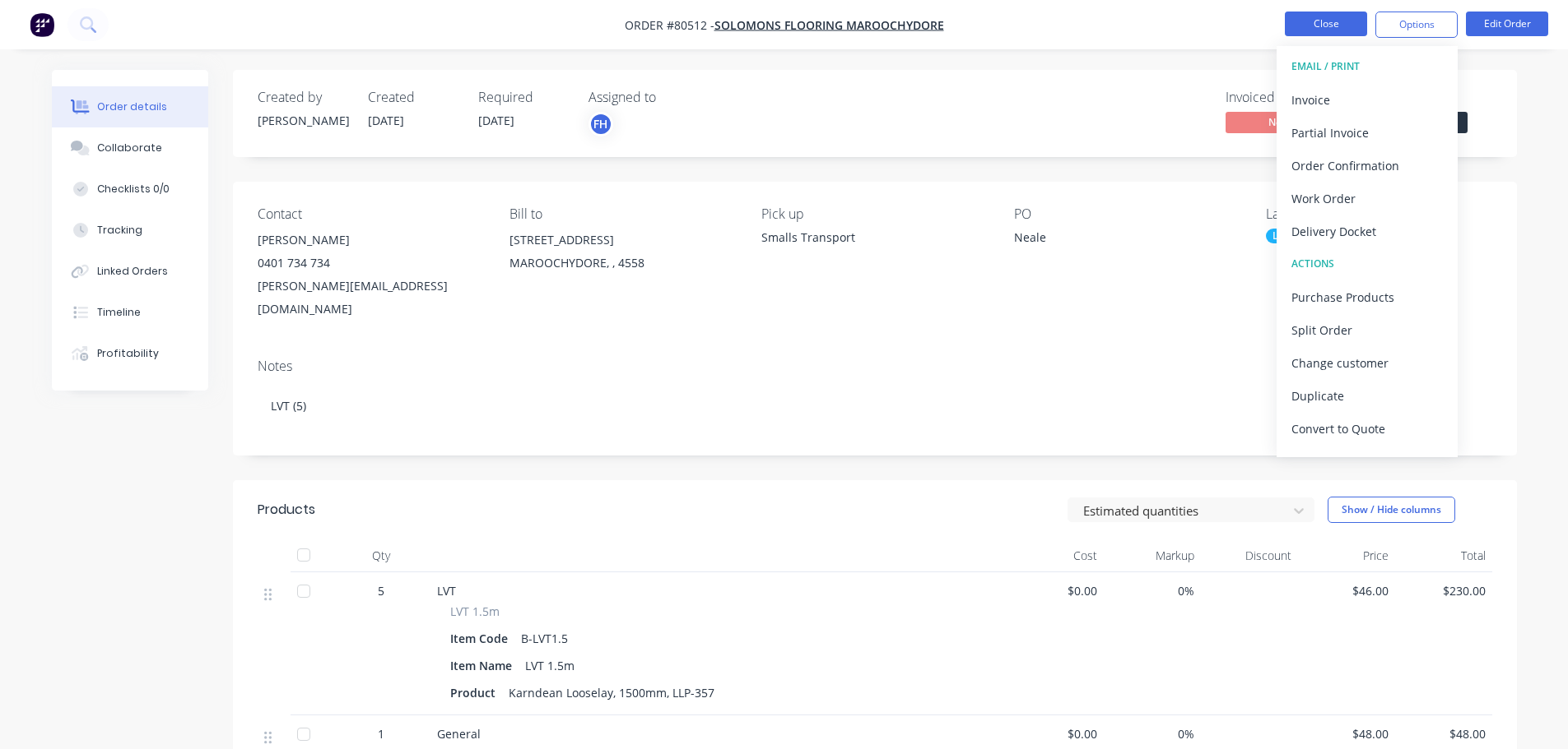
click at [1322, 28] on button "Close" at bounding box center [1325, 23] width 82 height 25
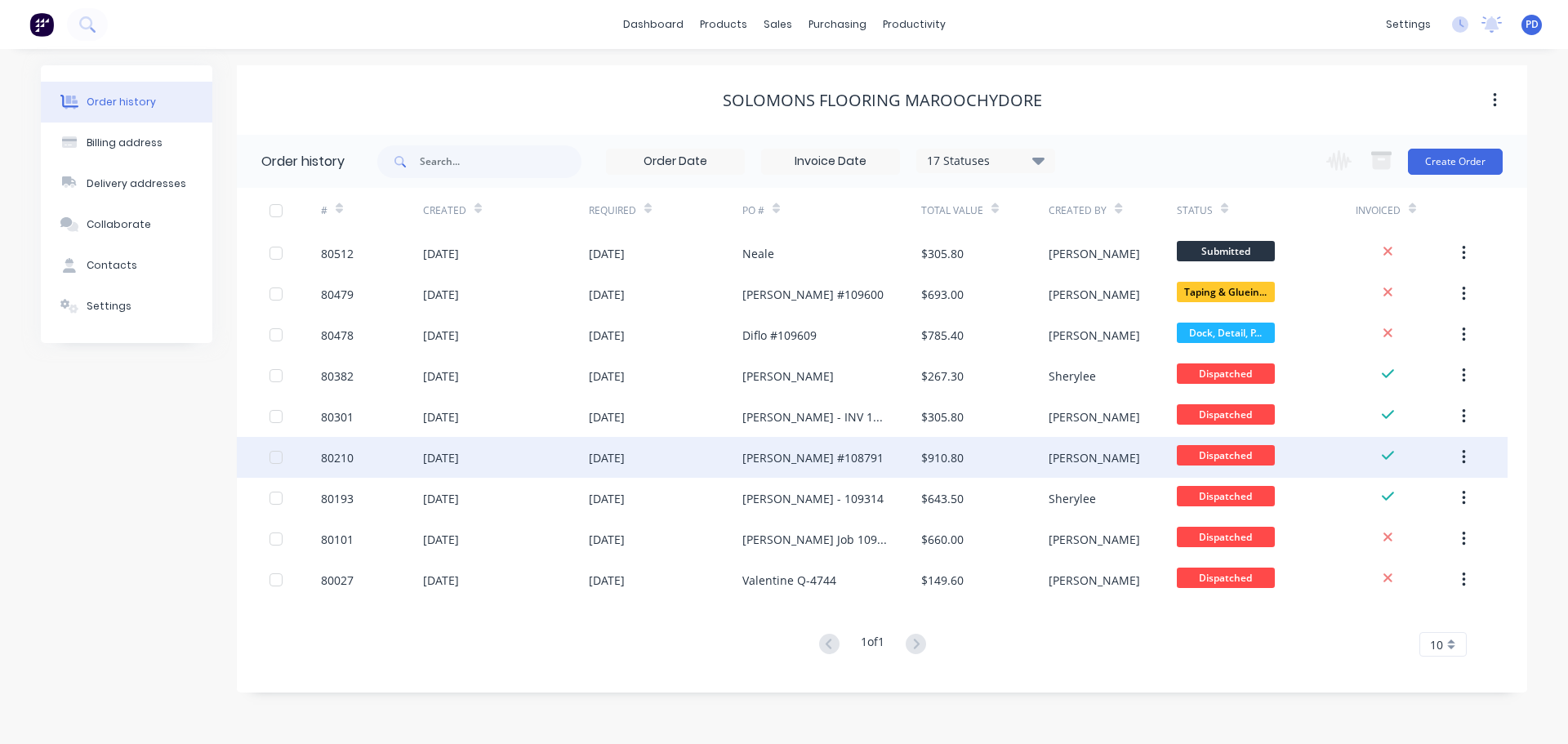
click at [777, 461] on div "[PERSON_NAME] #108791" at bounding box center [813, 458] width 141 height 17
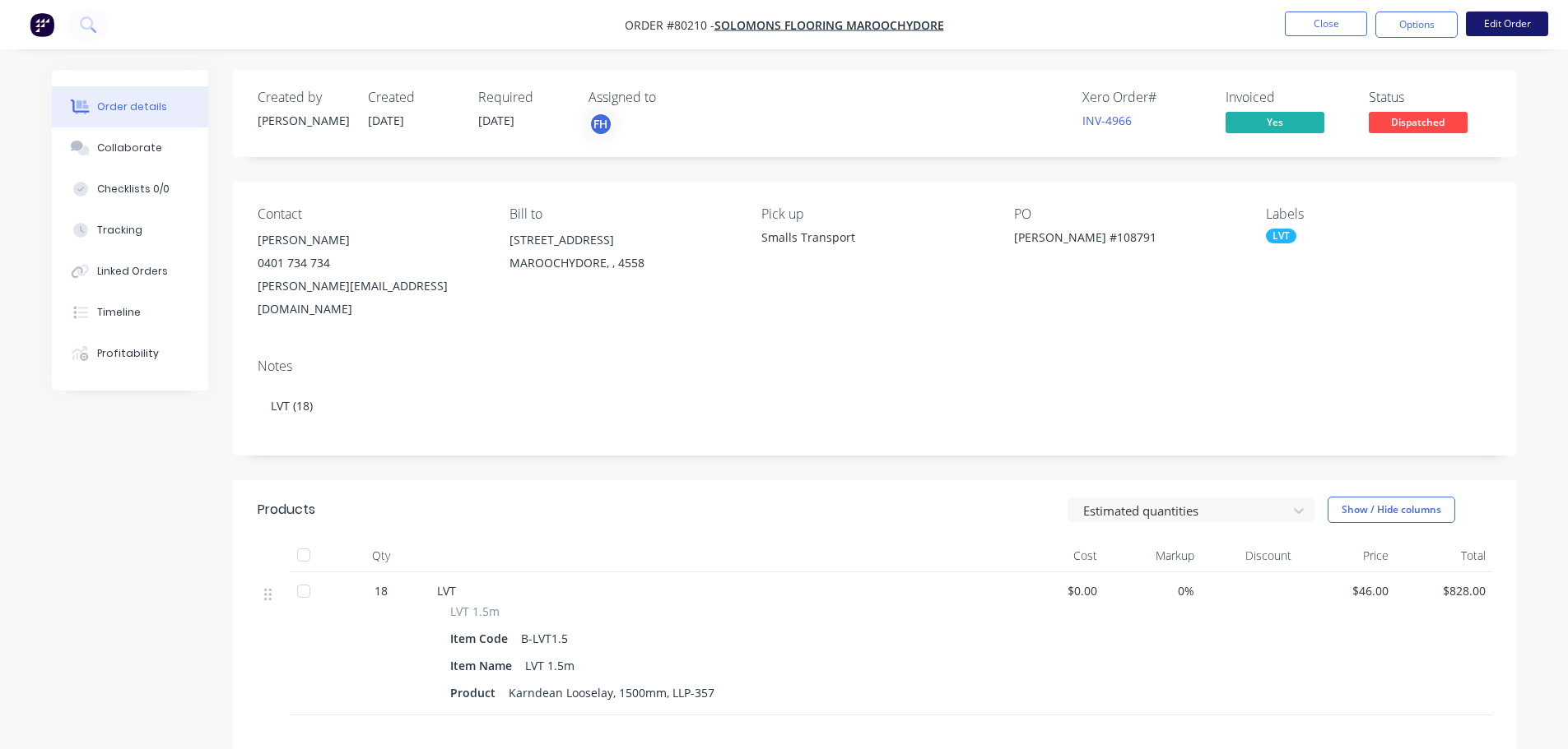
click at [1513, 16] on button "Edit Order" at bounding box center [1506, 23] width 82 height 25
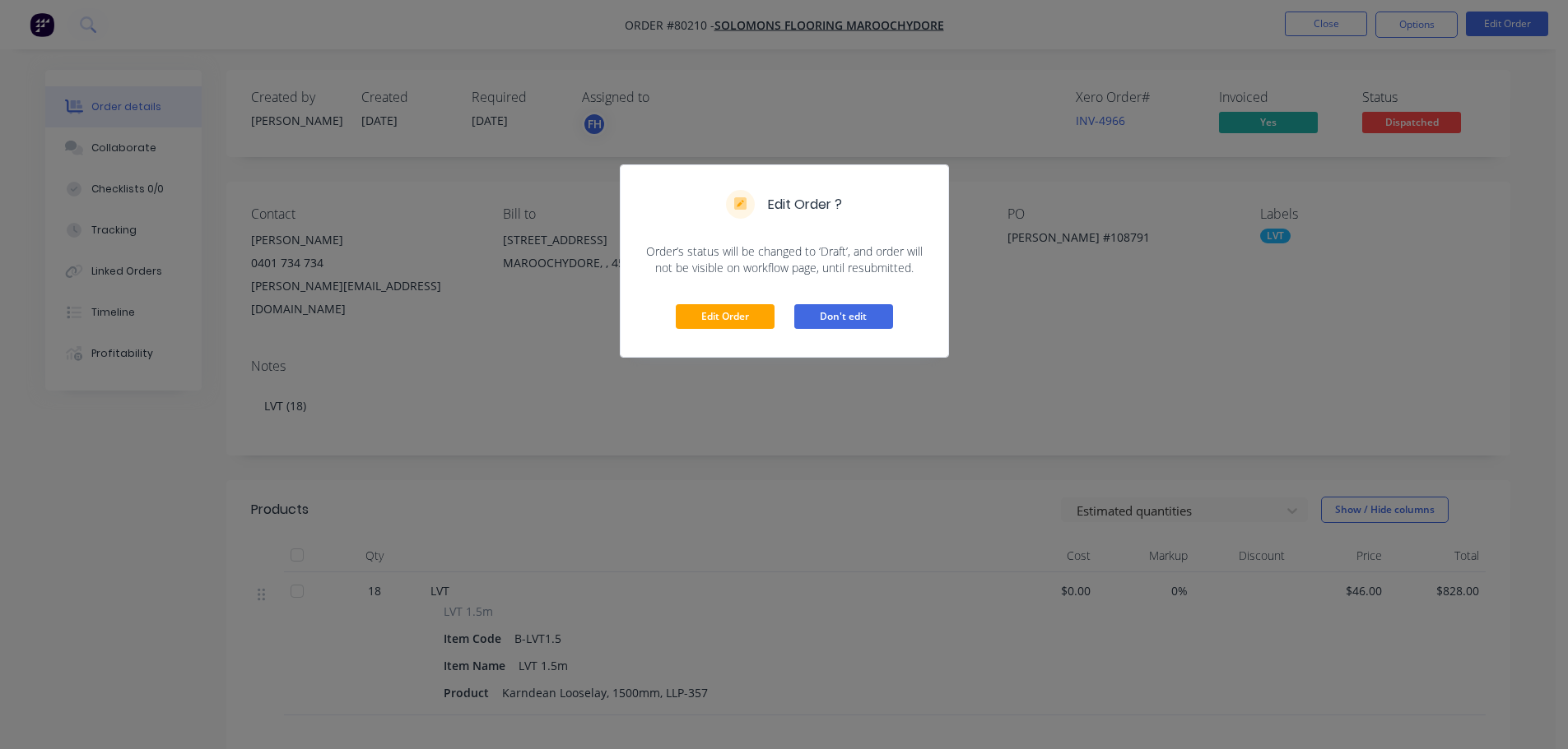
click at [814, 321] on button "Don't edit" at bounding box center [843, 317] width 99 height 25
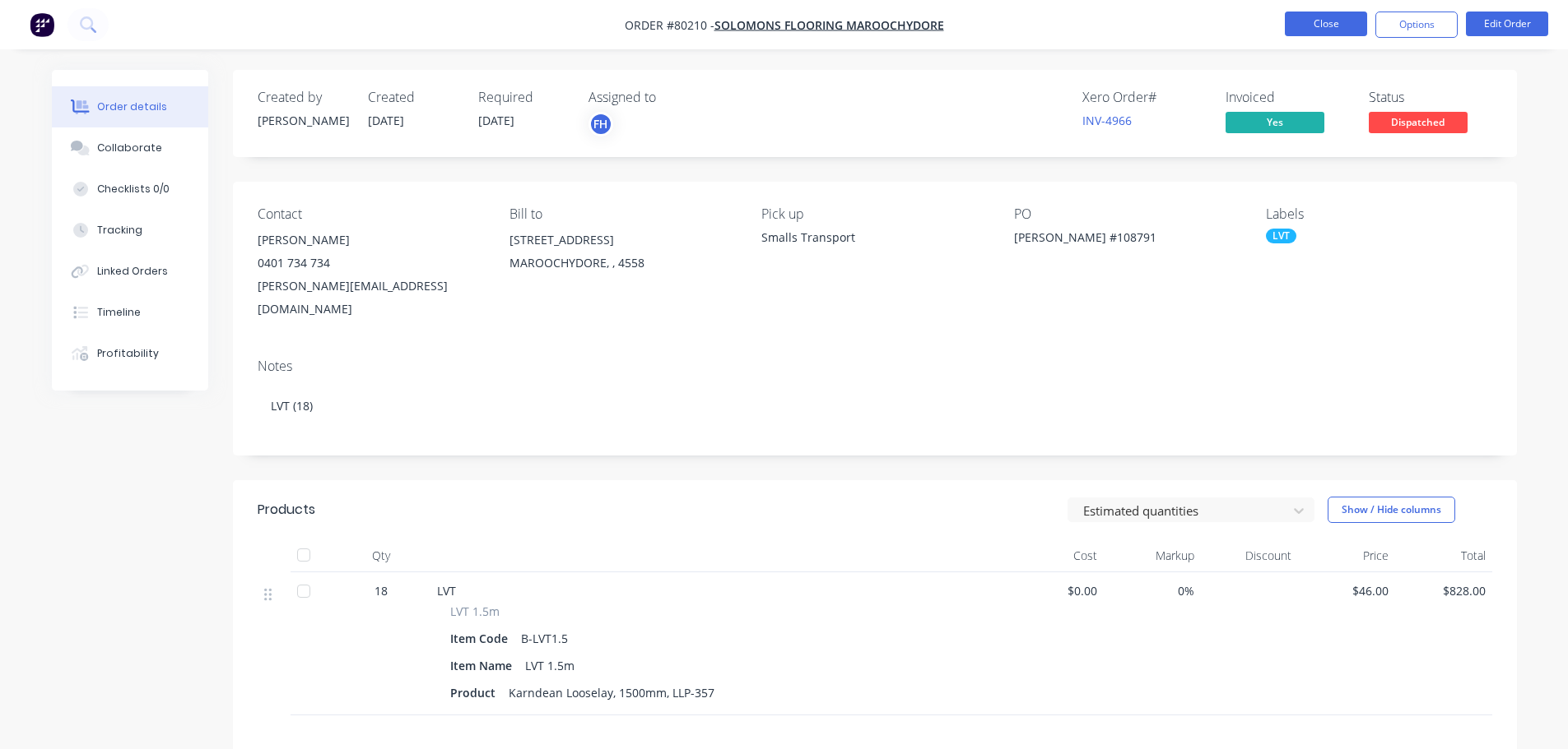
click at [1309, 11] on button "Close" at bounding box center [1325, 23] width 82 height 25
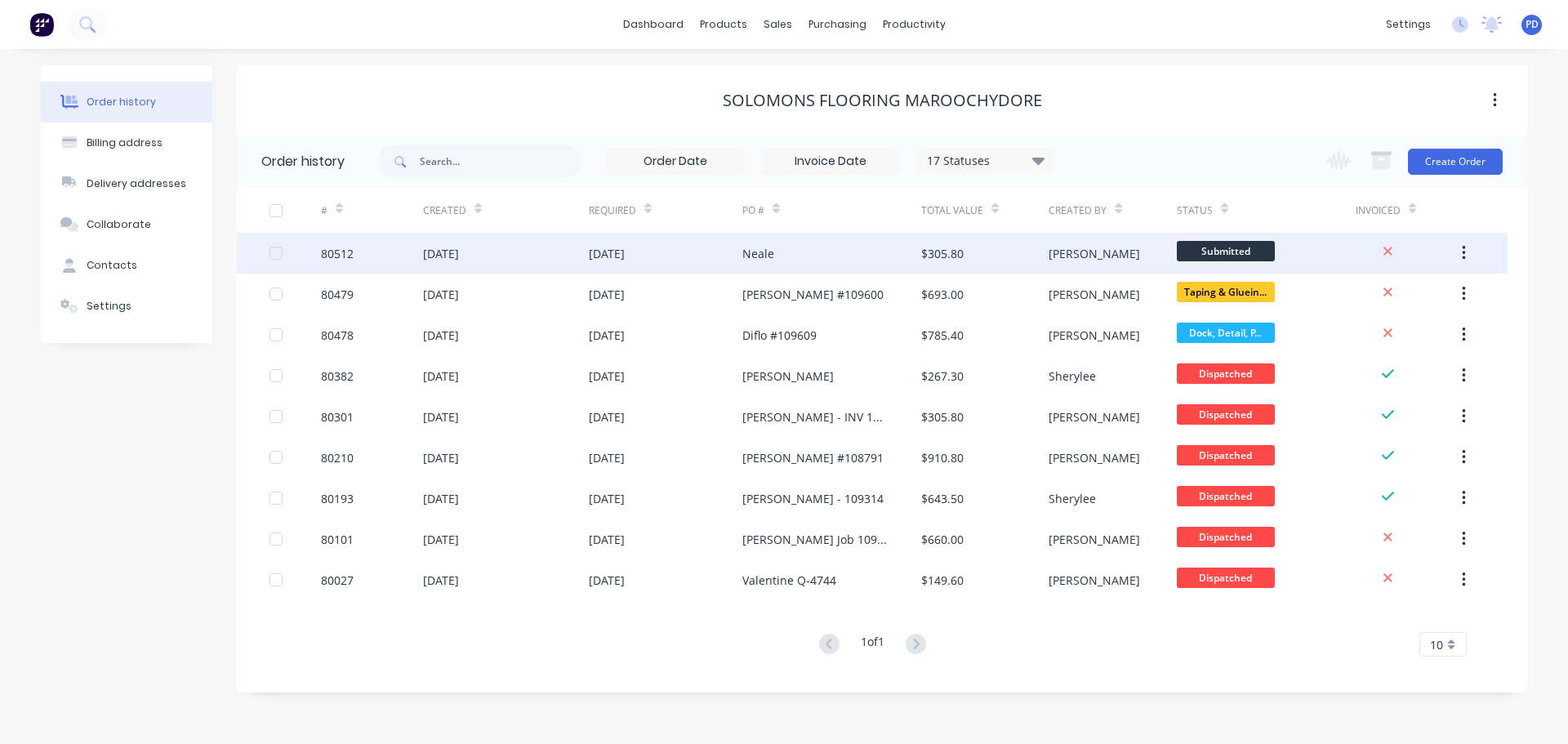
click at [459, 257] on div "[DATE]" at bounding box center [440, 253] width 36 height 17
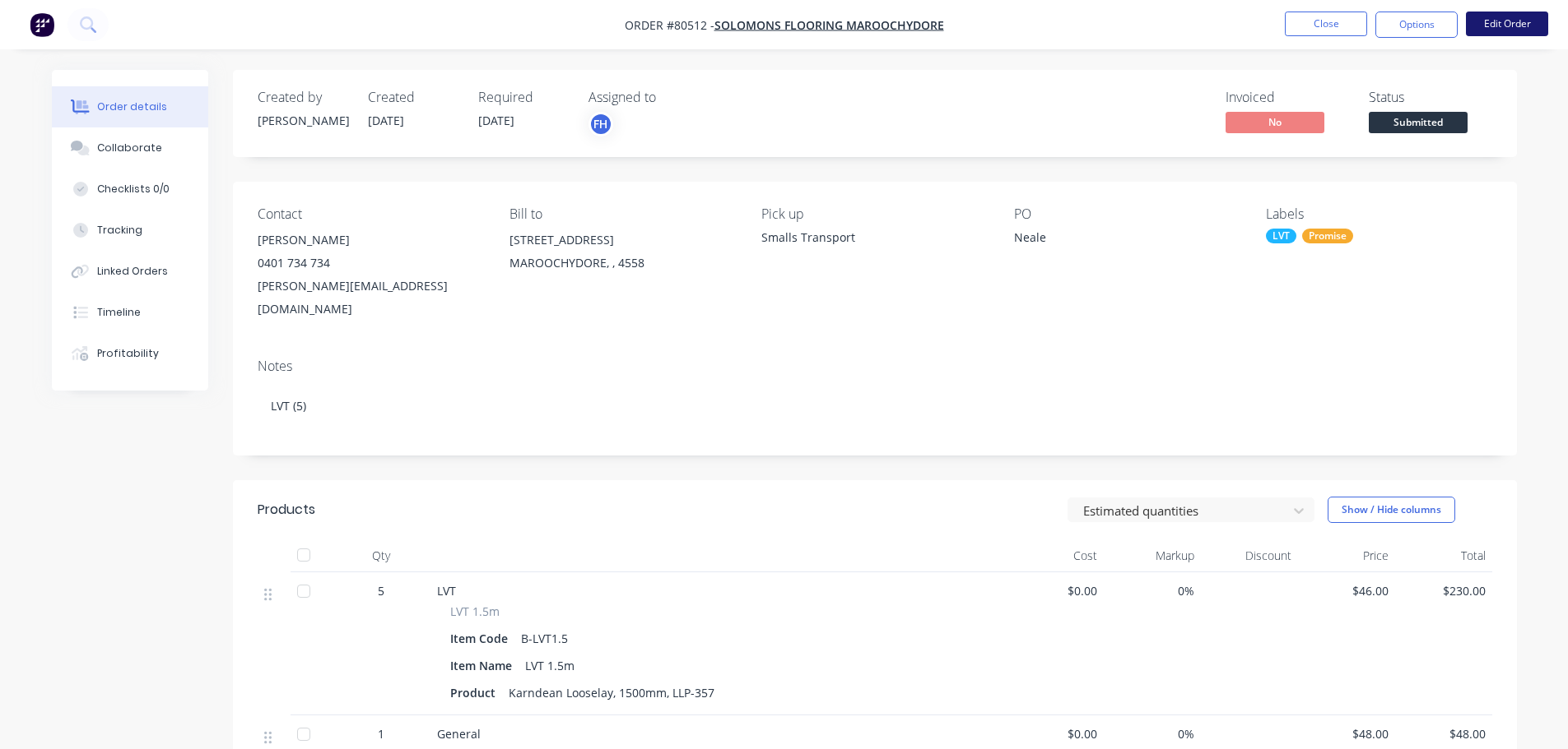
click at [1514, 27] on button "Edit Order" at bounding box center [1506, 23] width 82 height 25
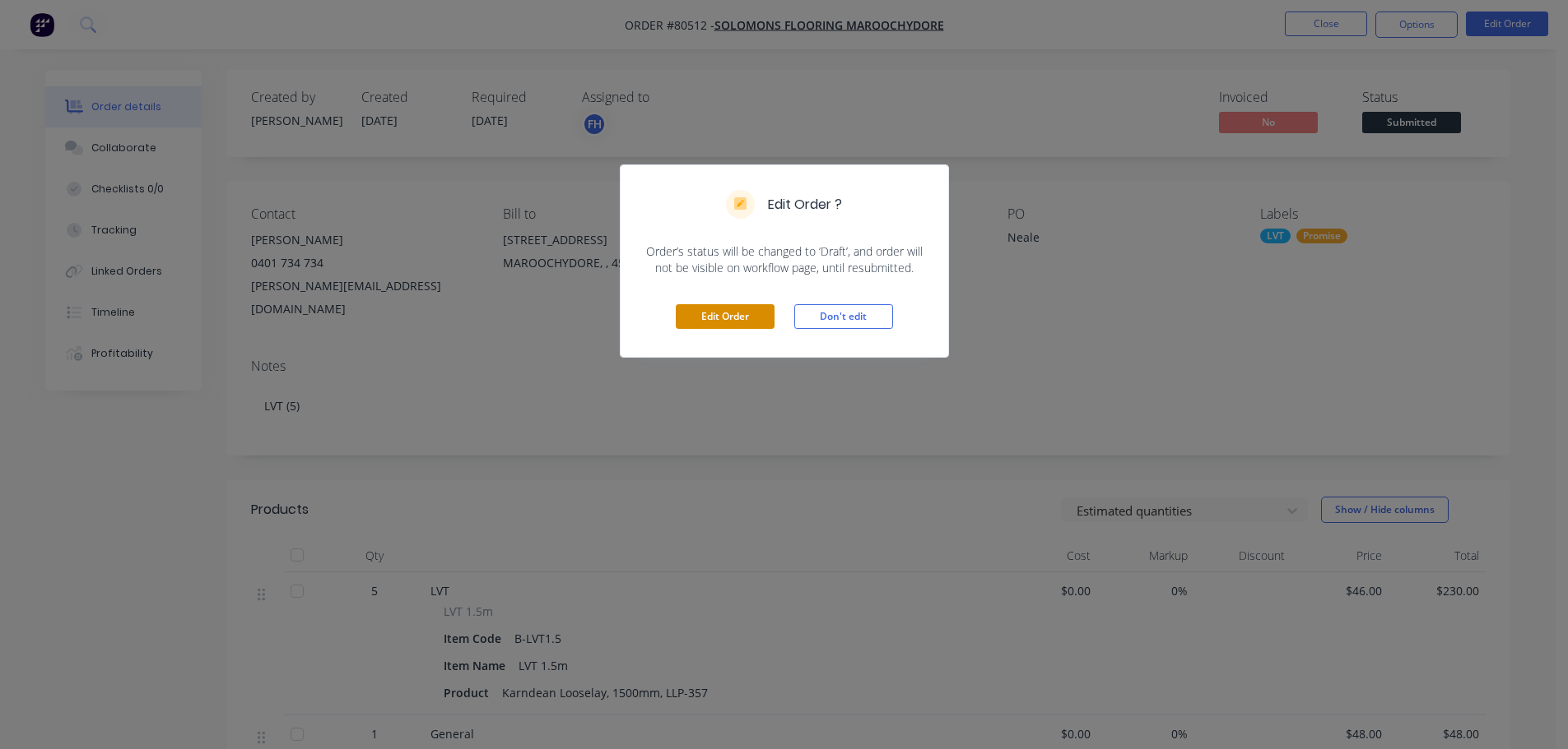
click at [696, 320] on button "Edit Order" at bounding box center [724, 317] width 99 height 25
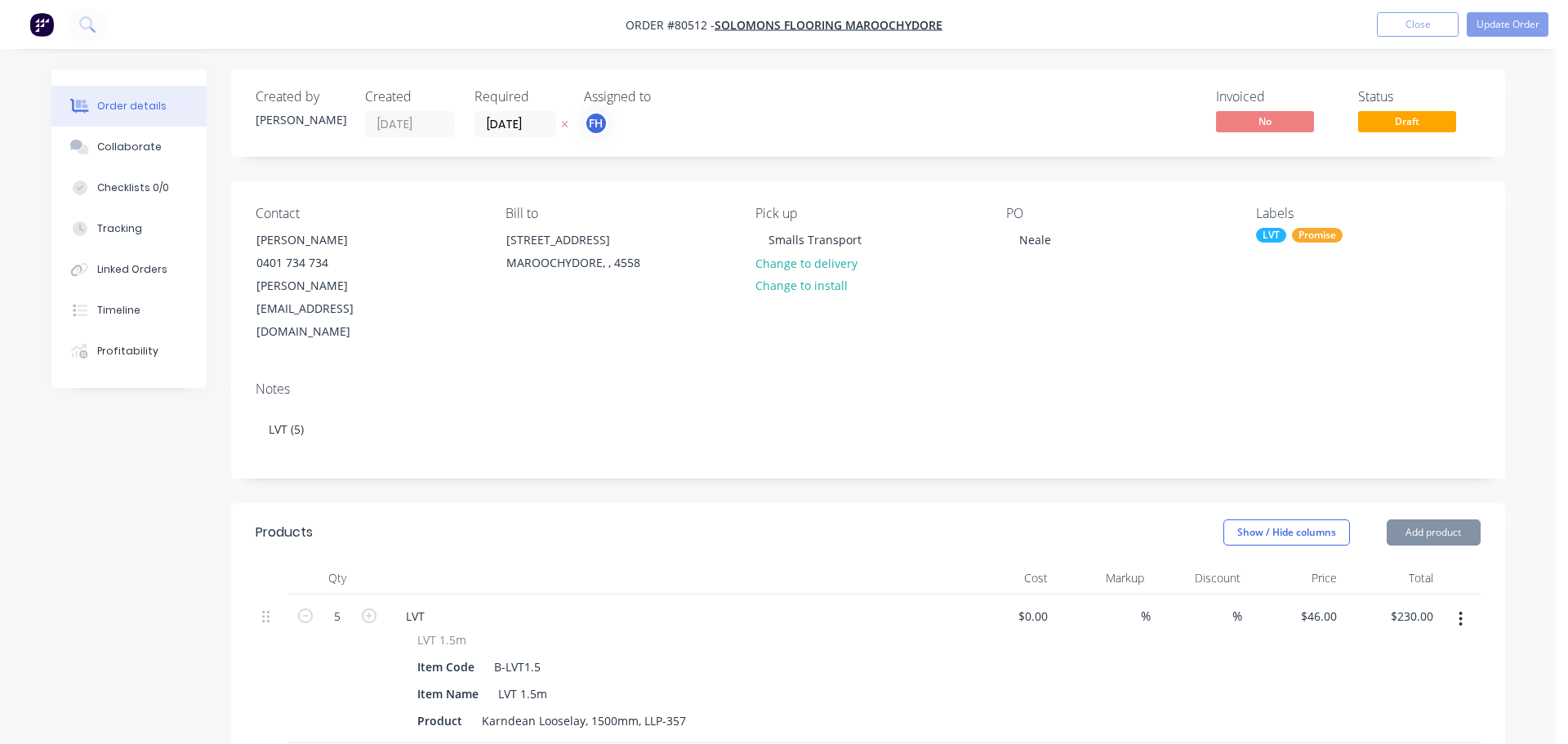
type input "$46.00"
type input "$230.00"
type input "$48.00"
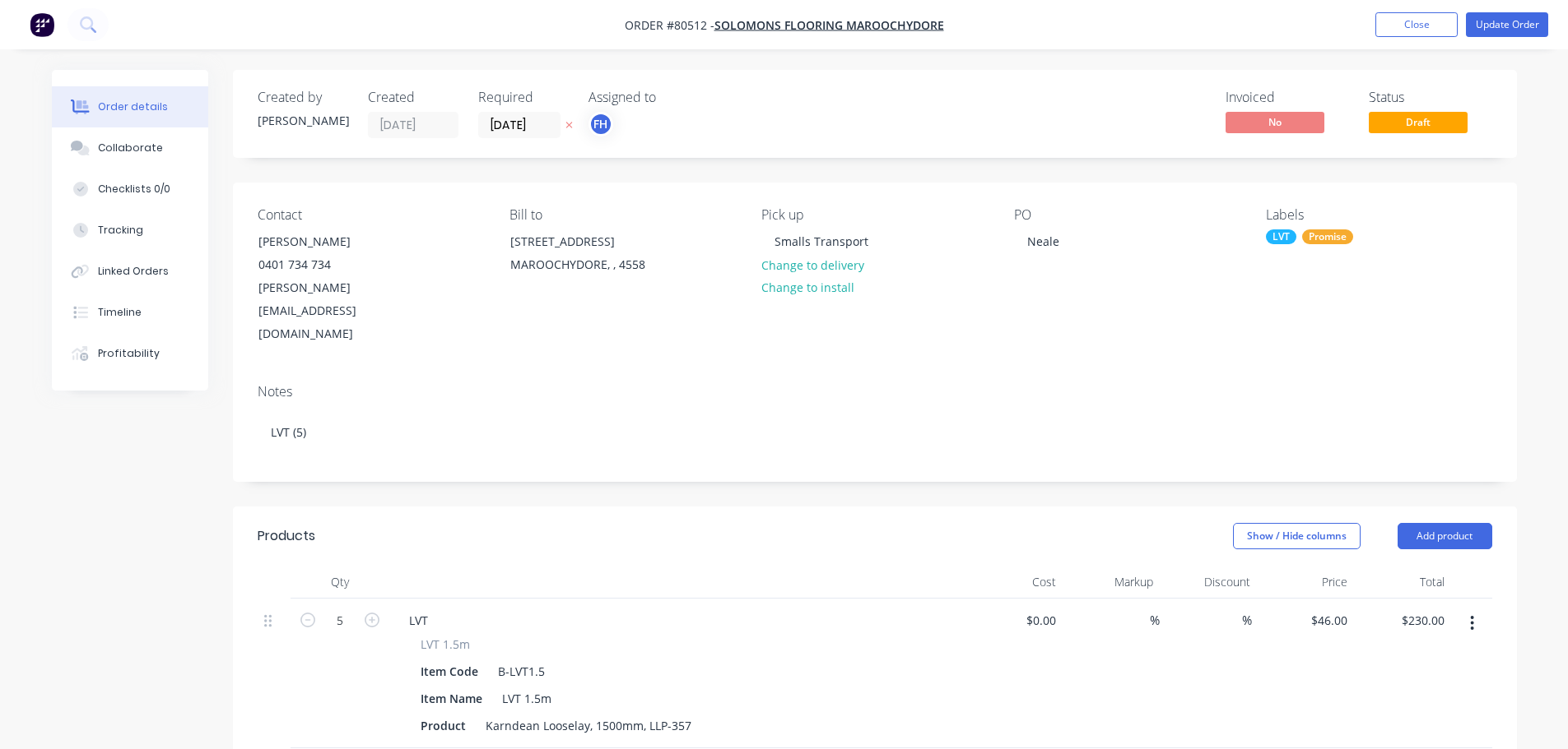
click at [1083, 246] on div "[PERSON_NAME]" at bounding box center [1126, 276] width 225 height 139
click at [1065, 244] on div "Neale" at bounding box center [1042, 241] width 58 height 24
click at [90, 26] on icon at bounding box center [87, 24] width 16 height 16
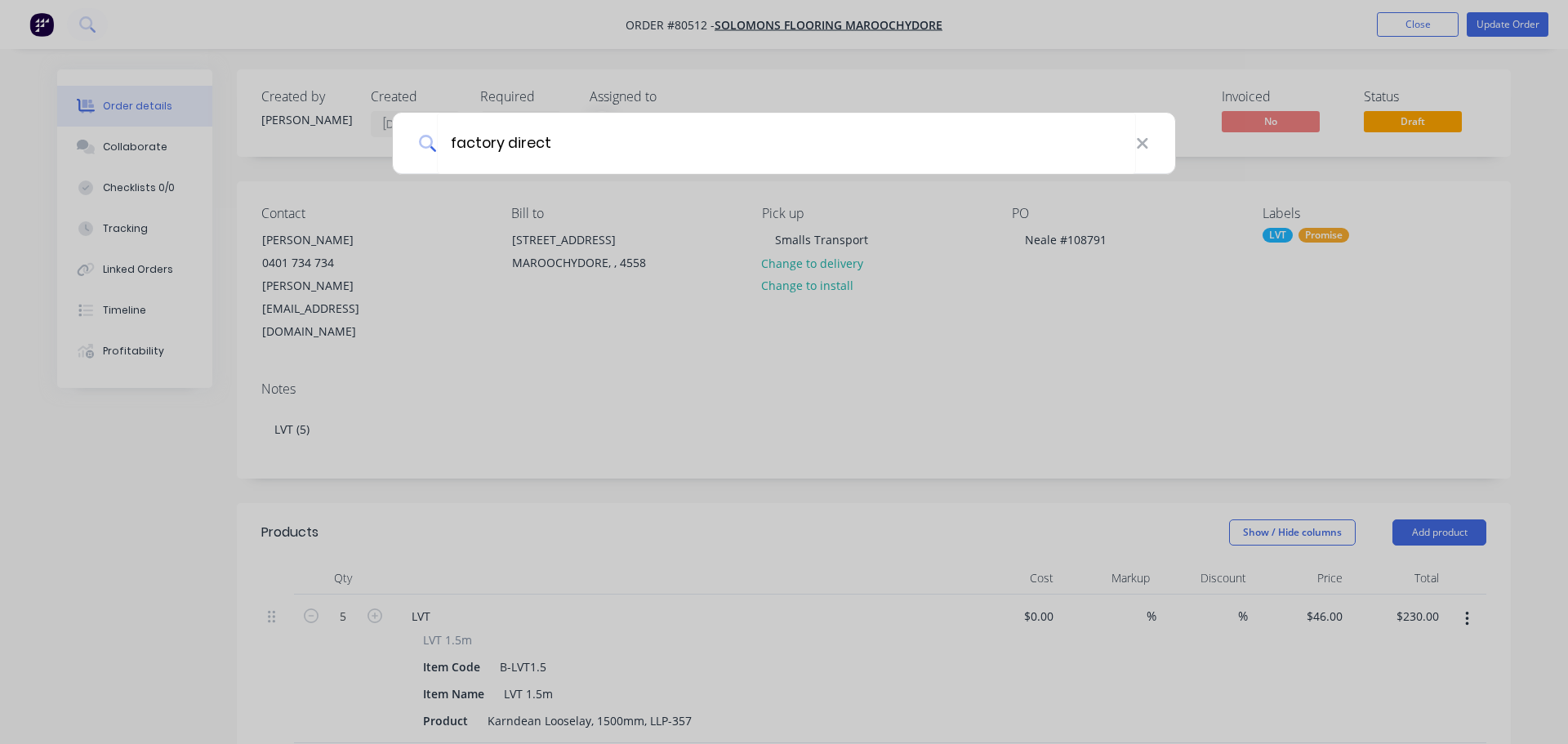
type input "factory direct"
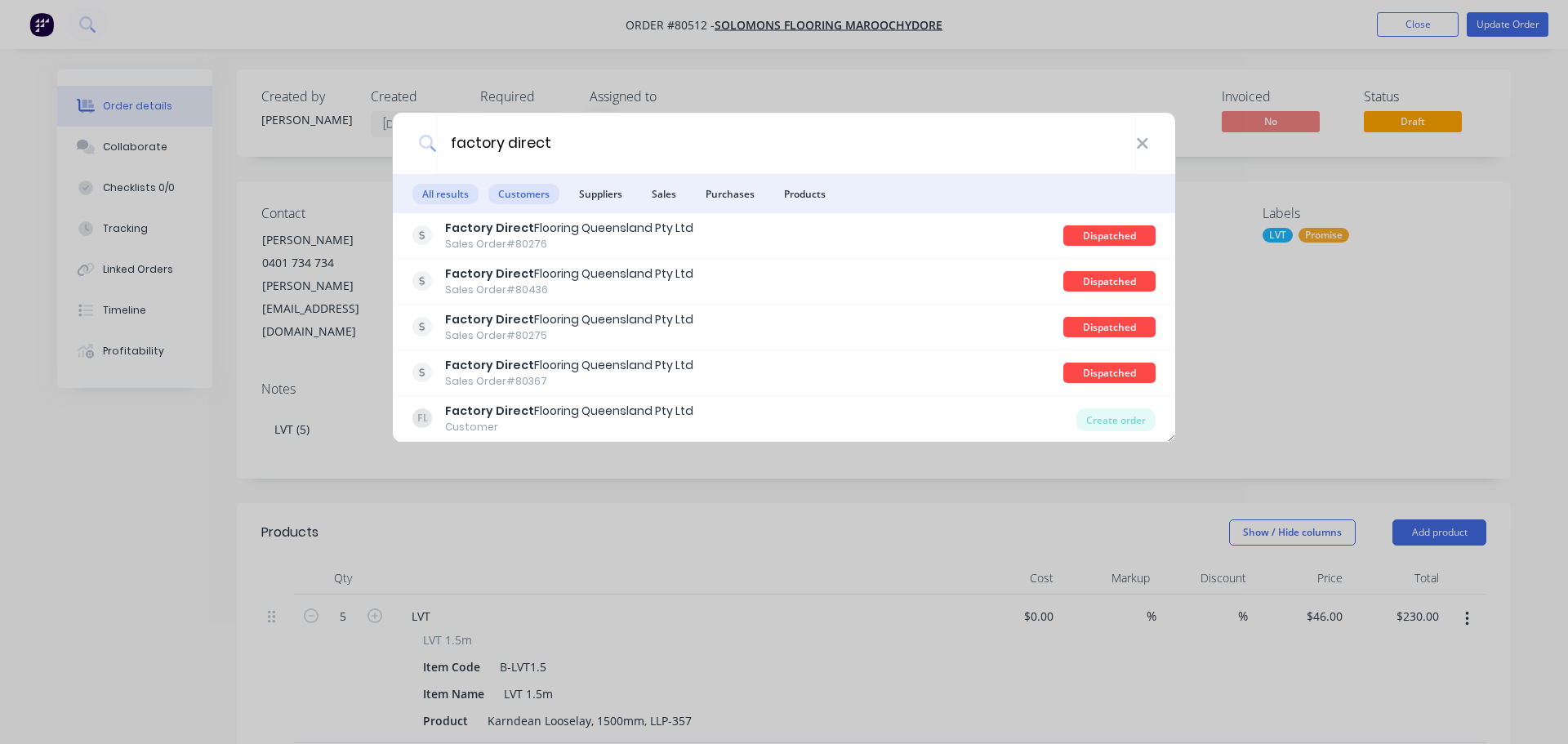
click at [540, 193] on span "Customers" at bounding box center [524, 194] width 71 height 20
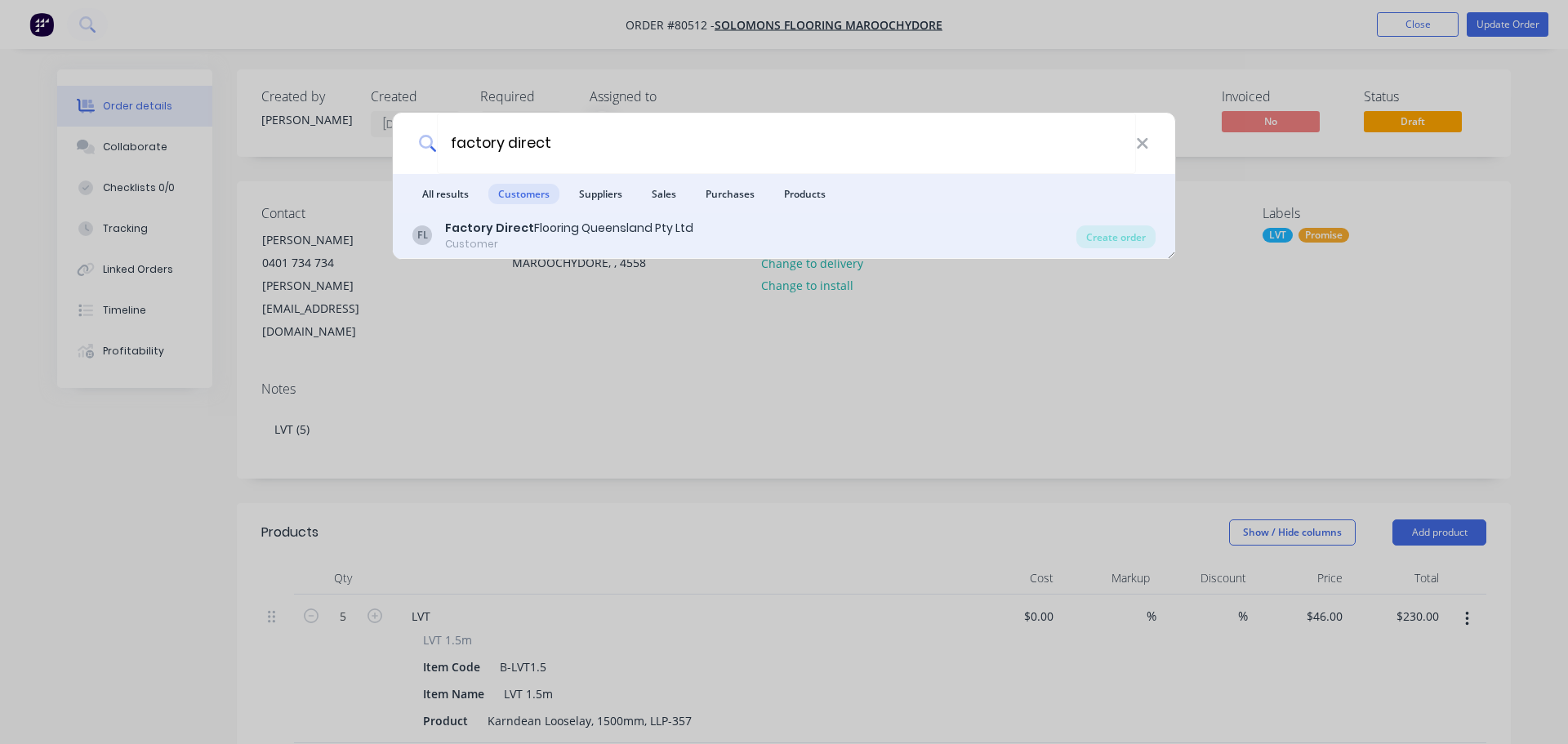
click at [525, 229] on b "Factory Direct" at bounding box center [489, 228] width 89 height 17
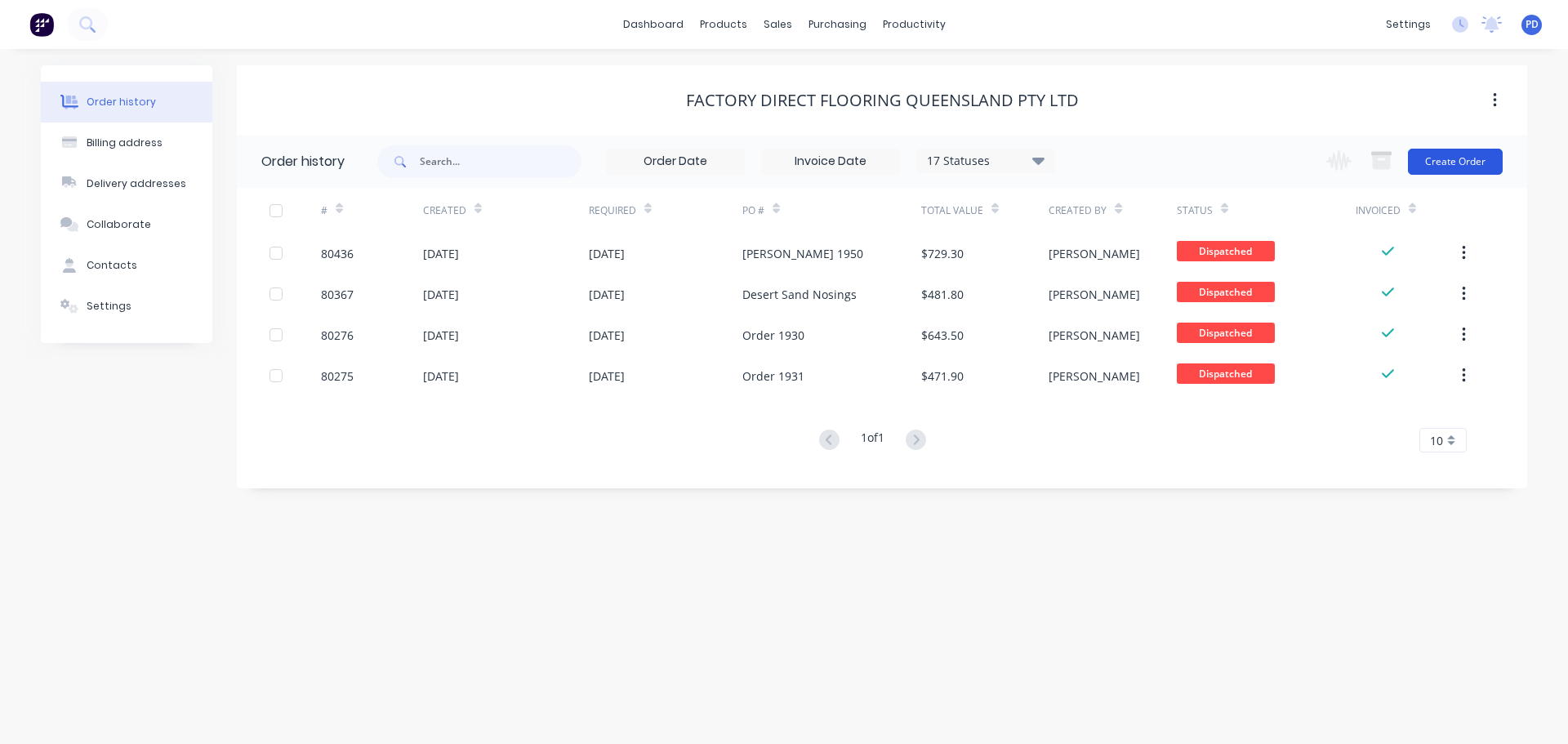
click at [1452, 171] on button "Create Order" at bounding box center [1455, 161] width 94 height 27
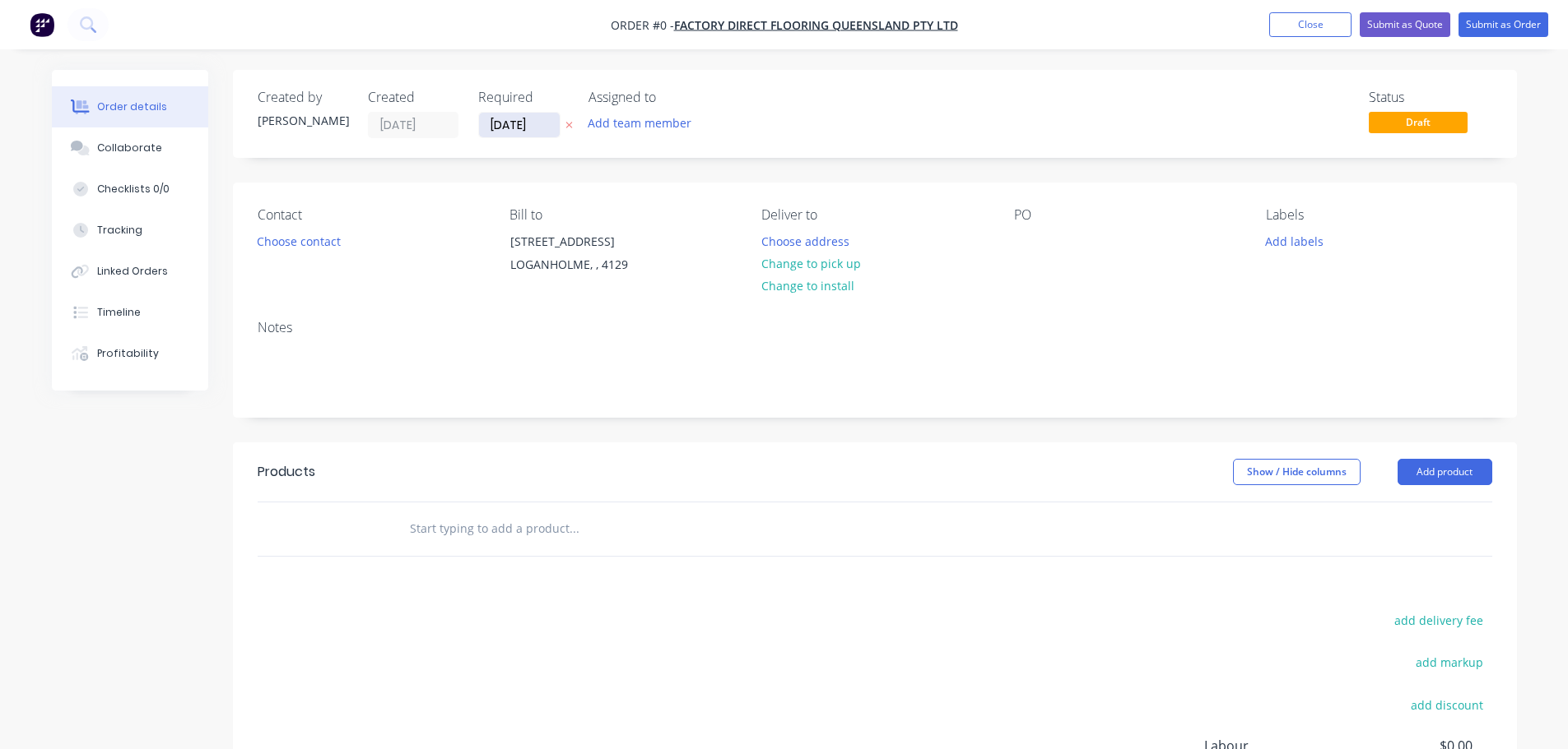
click at [546, 126] on input "[DATE]" at bounding box center [518, 125] width 80 height 25
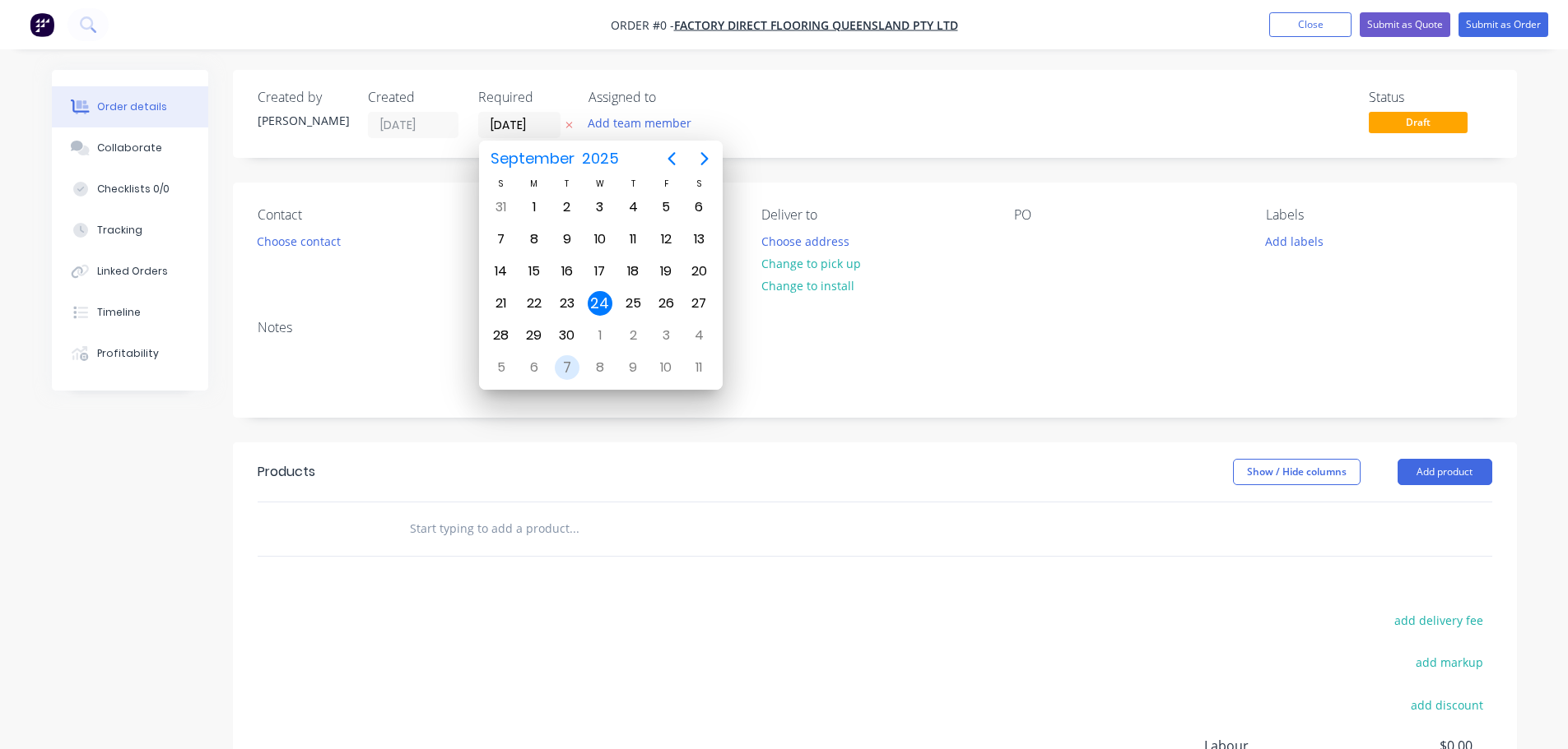
click at [562, 362] on div "7" at bounding box center [566, 368] width 25 height 25
type input "[DATE]"
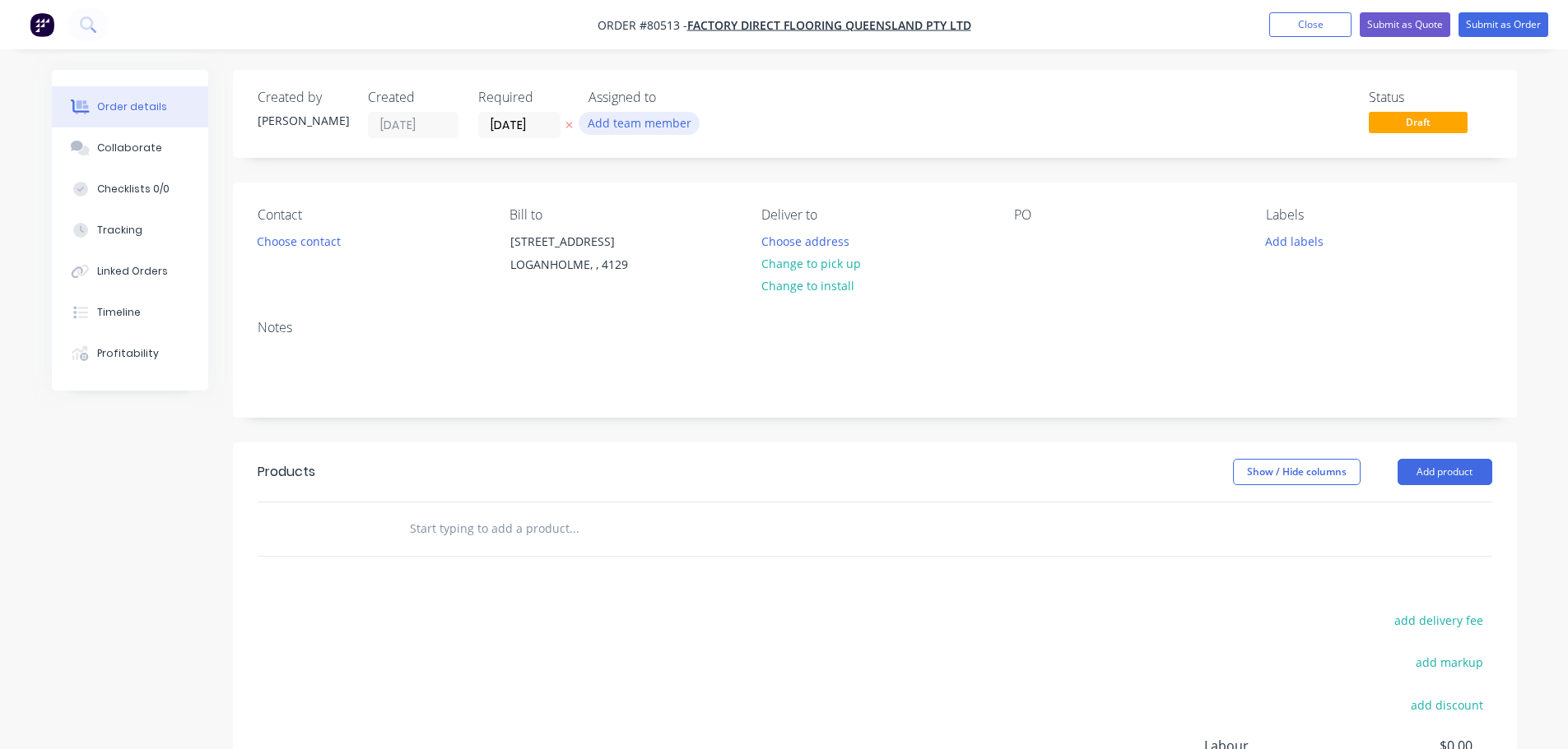
click at [647, 126] on button "Add team member" at bounding box center [638, 123] width 121 height 22
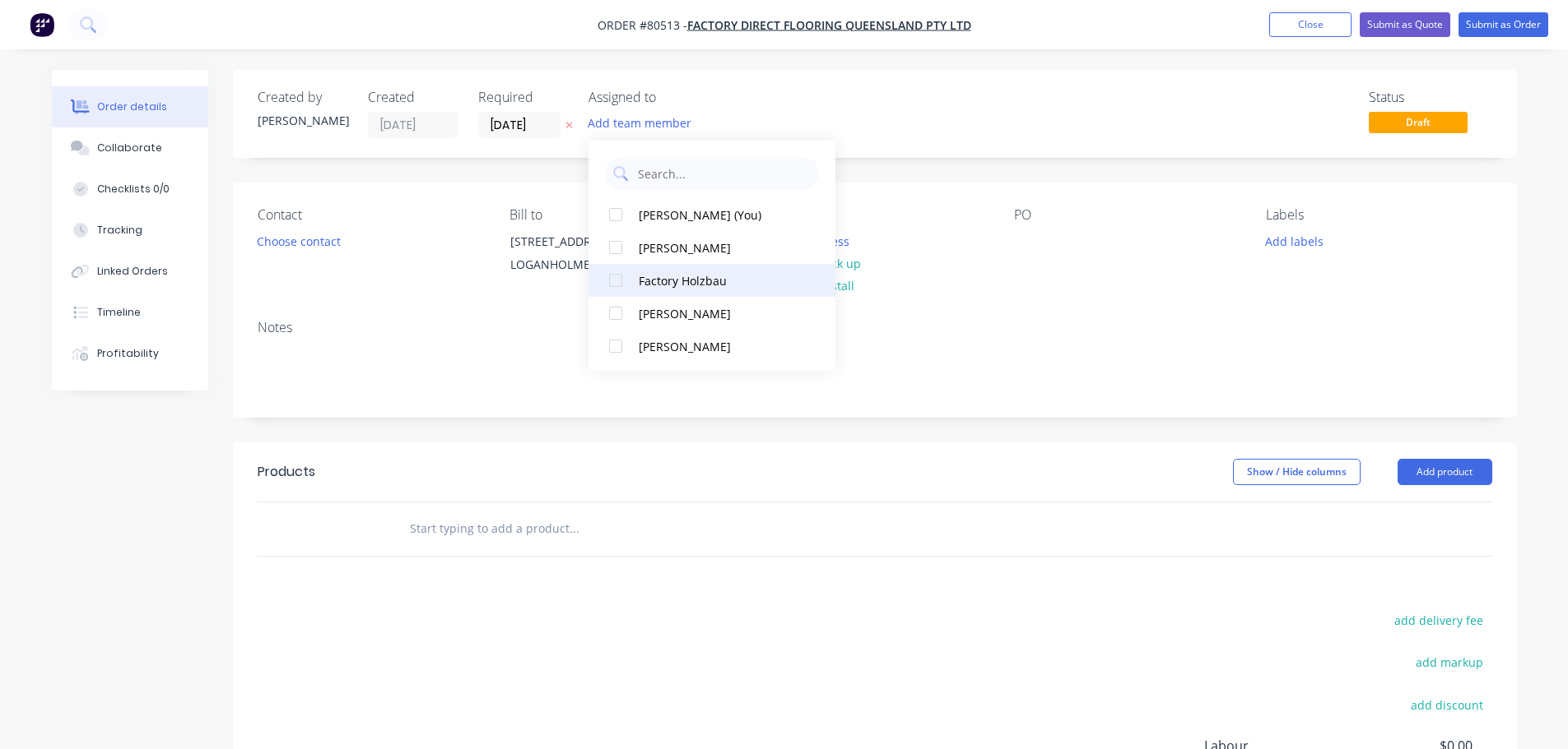
click at [613, 287] on div at bounding box center [615, 281] width 33 height 33
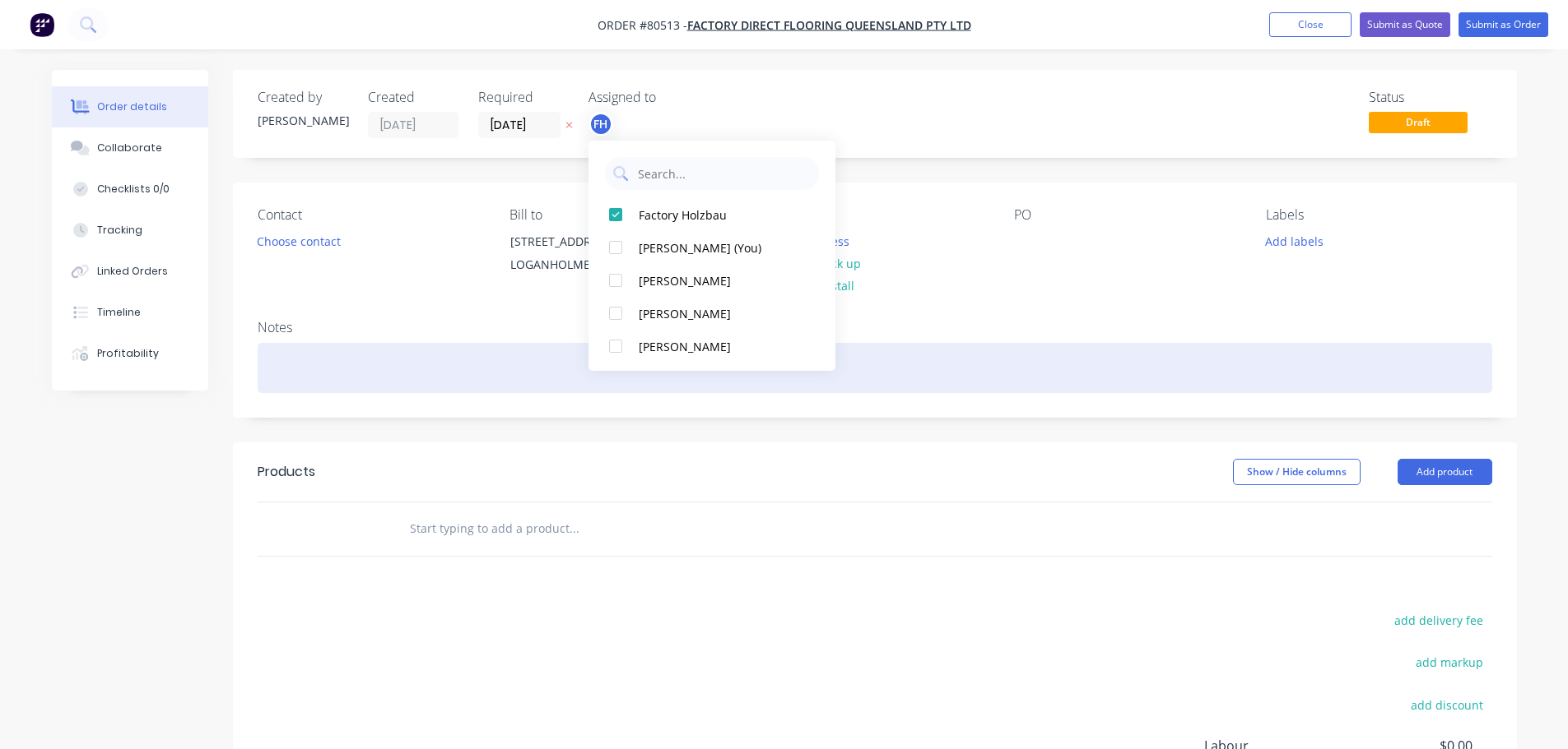
click at [298, 380] on div at bounding box center [875, 368] width 1234 height 50
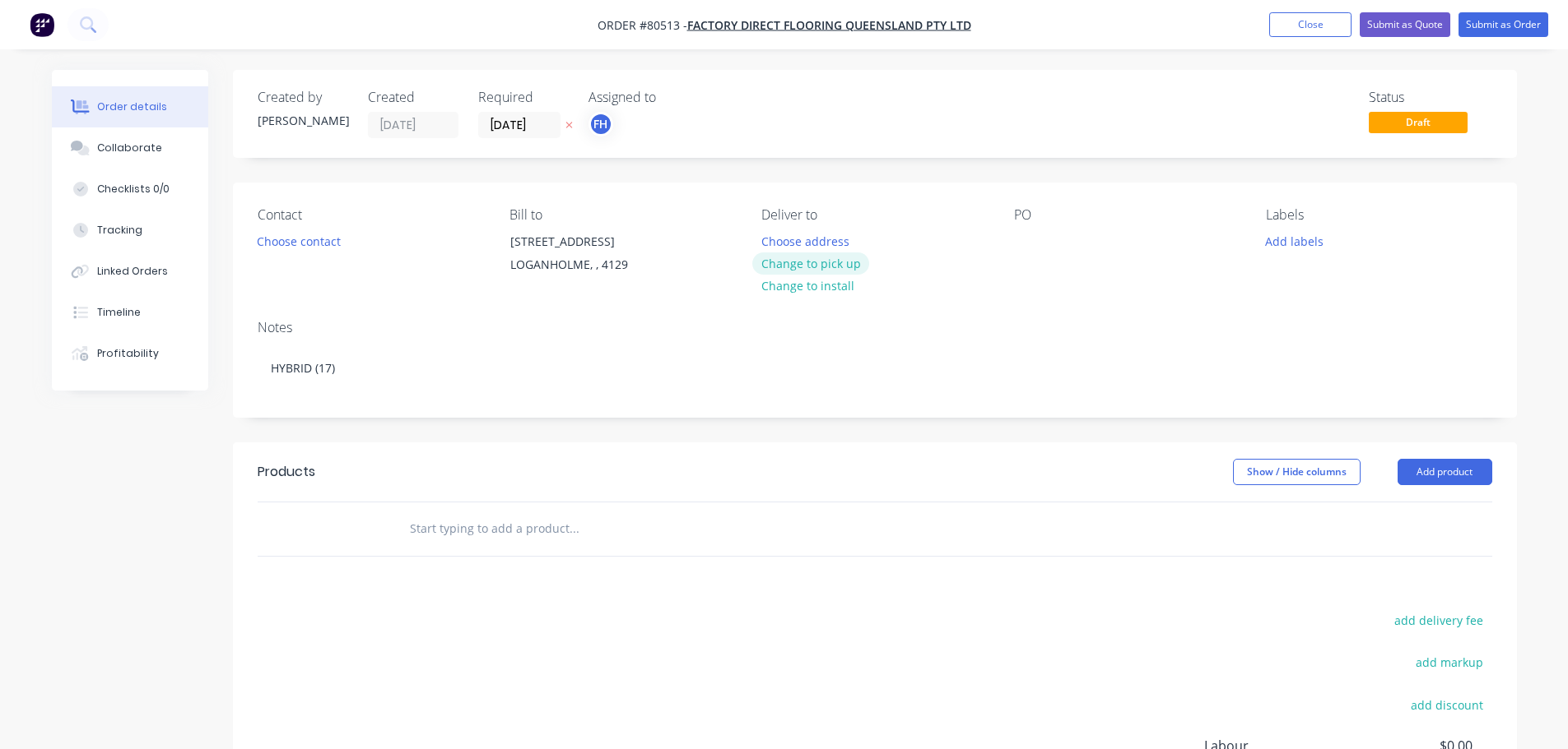
click at [830, 267] on button "Change to pick up" at bounding box center [810, 263] width 116 height 22
click at [795, 239] on div "Pick up Change to delivery Change to install" at bounding box center [874, 244] width 225 height 75
click at [781, 238] on div at bounding box center [774, 241] width 27 height 24
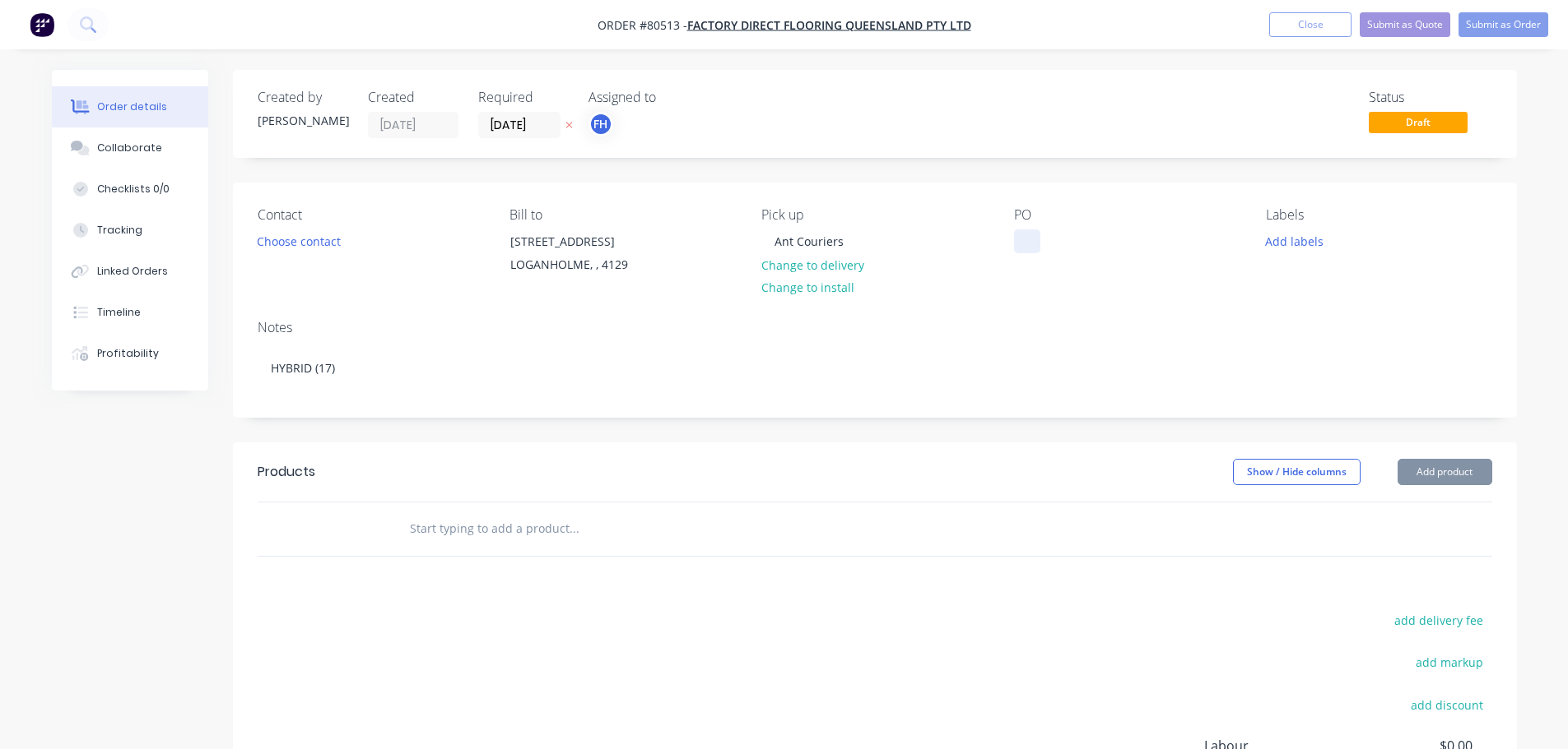
click at [1014, 236] on div at bounding box center [1027, 241] width 27 height 24
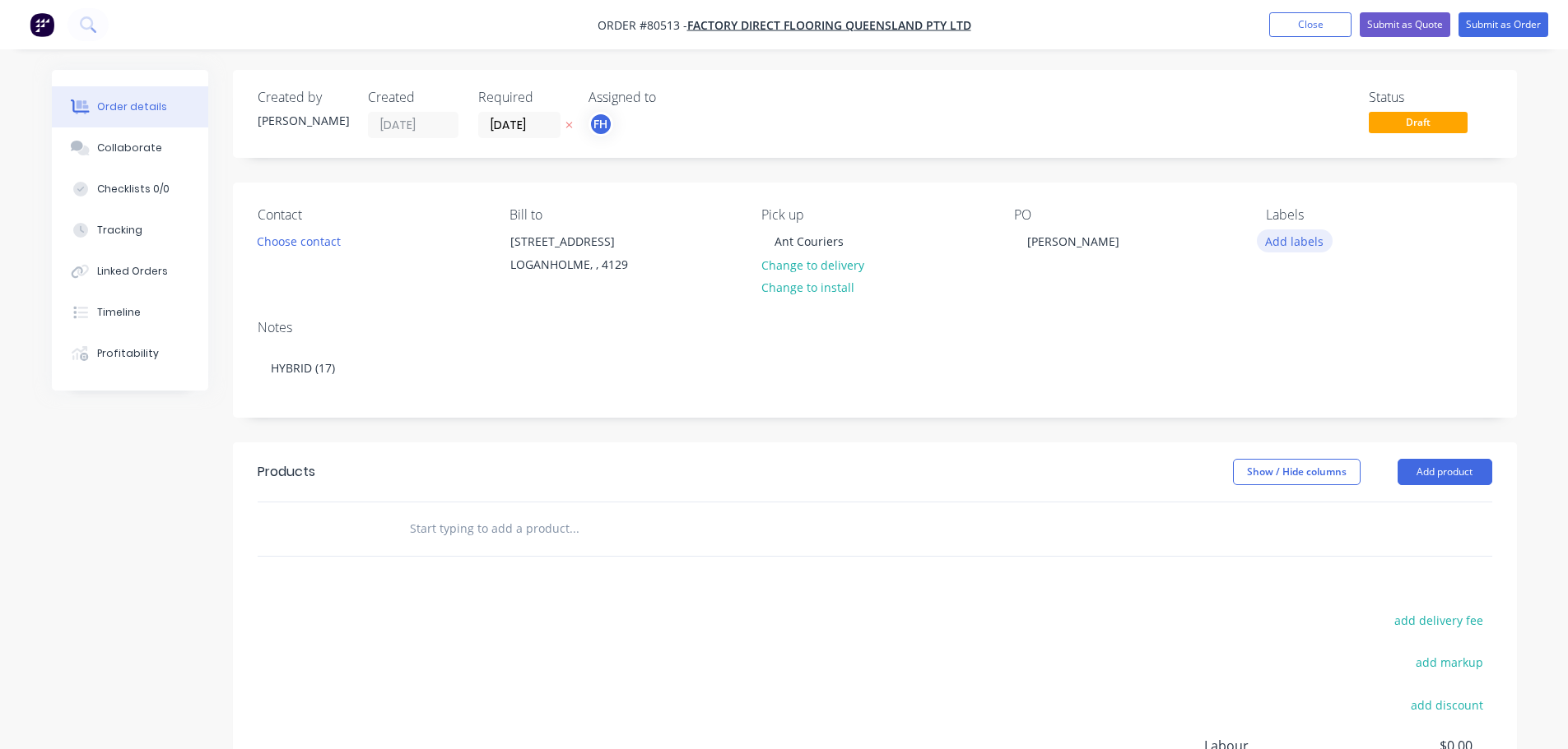
click at [1285, 242] on button "Add labels" at bounding box center [1295, 240] width 76 height 22
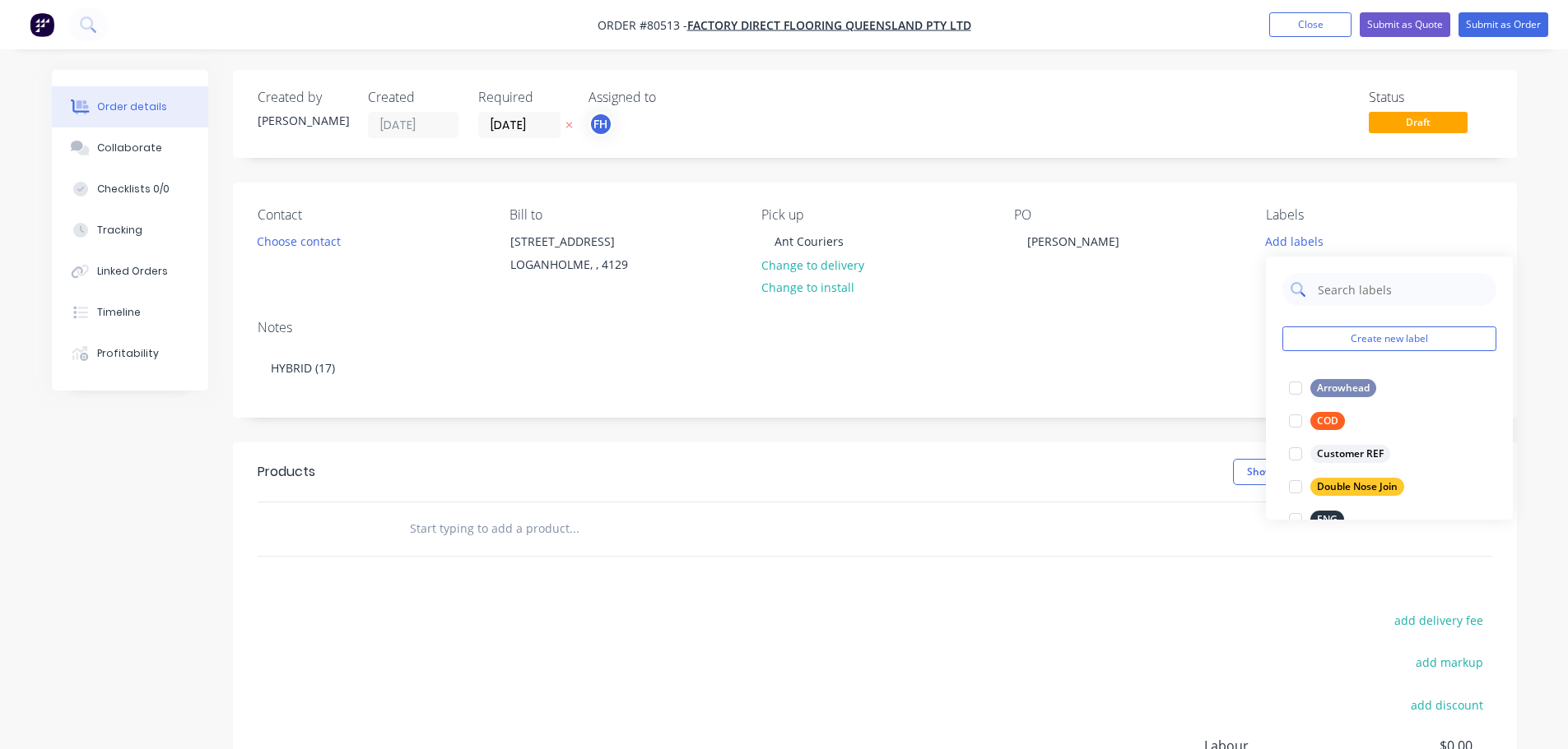
click at [1337, 288] on input "text" at bounding box center [1402, 290] width 172 height 33
type input "hy"
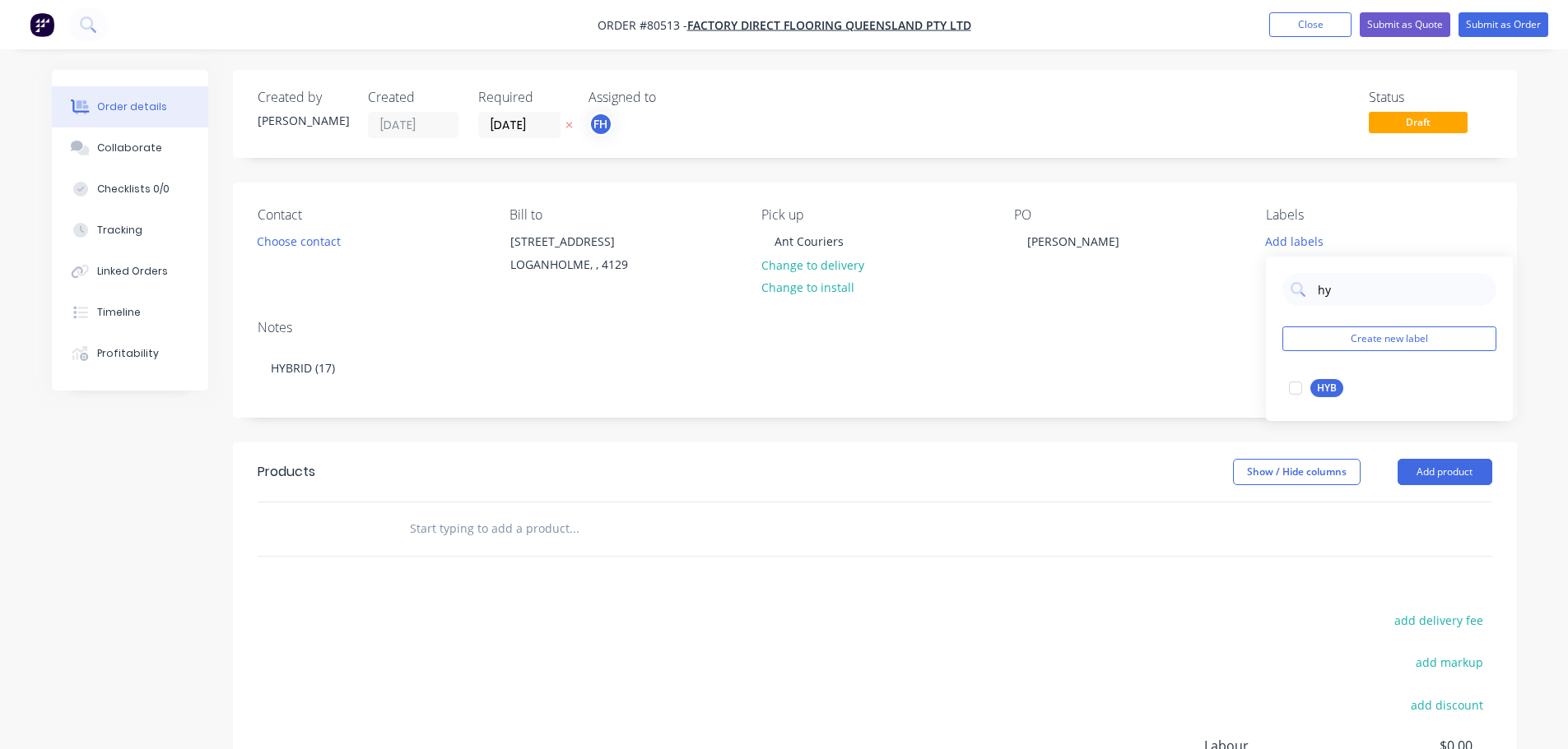
drag, startPoint x: 1293, startPoint y: 390, endPoint x: 515, endPoint y: 450, distance: 780.3
click at [1293, 390] on div at bounding box center [1295, 389] width 33 height 33
click at [451, 542] on input "text" at bounding box center [574, 529] width 329 height 33
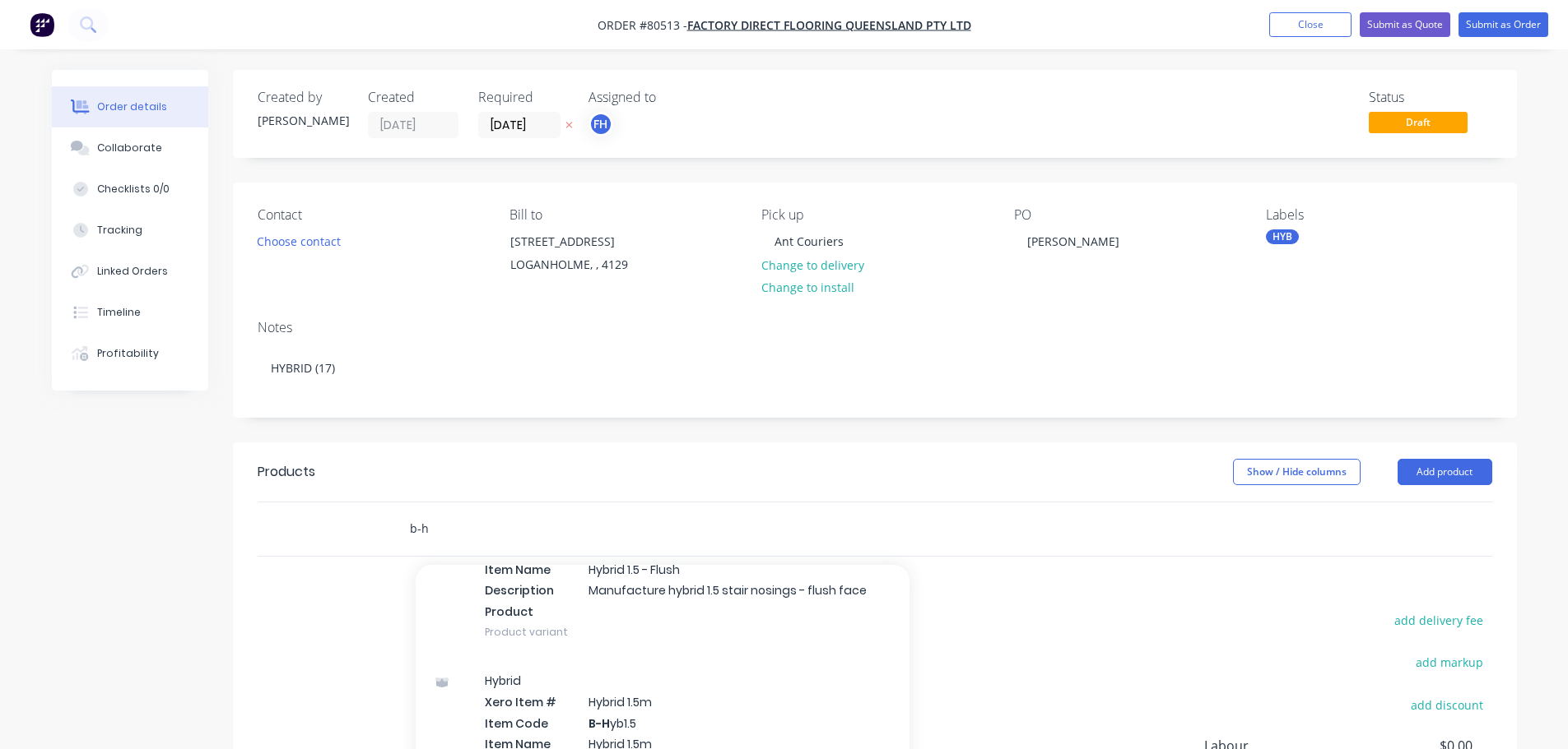
scroll to position [493, 0]
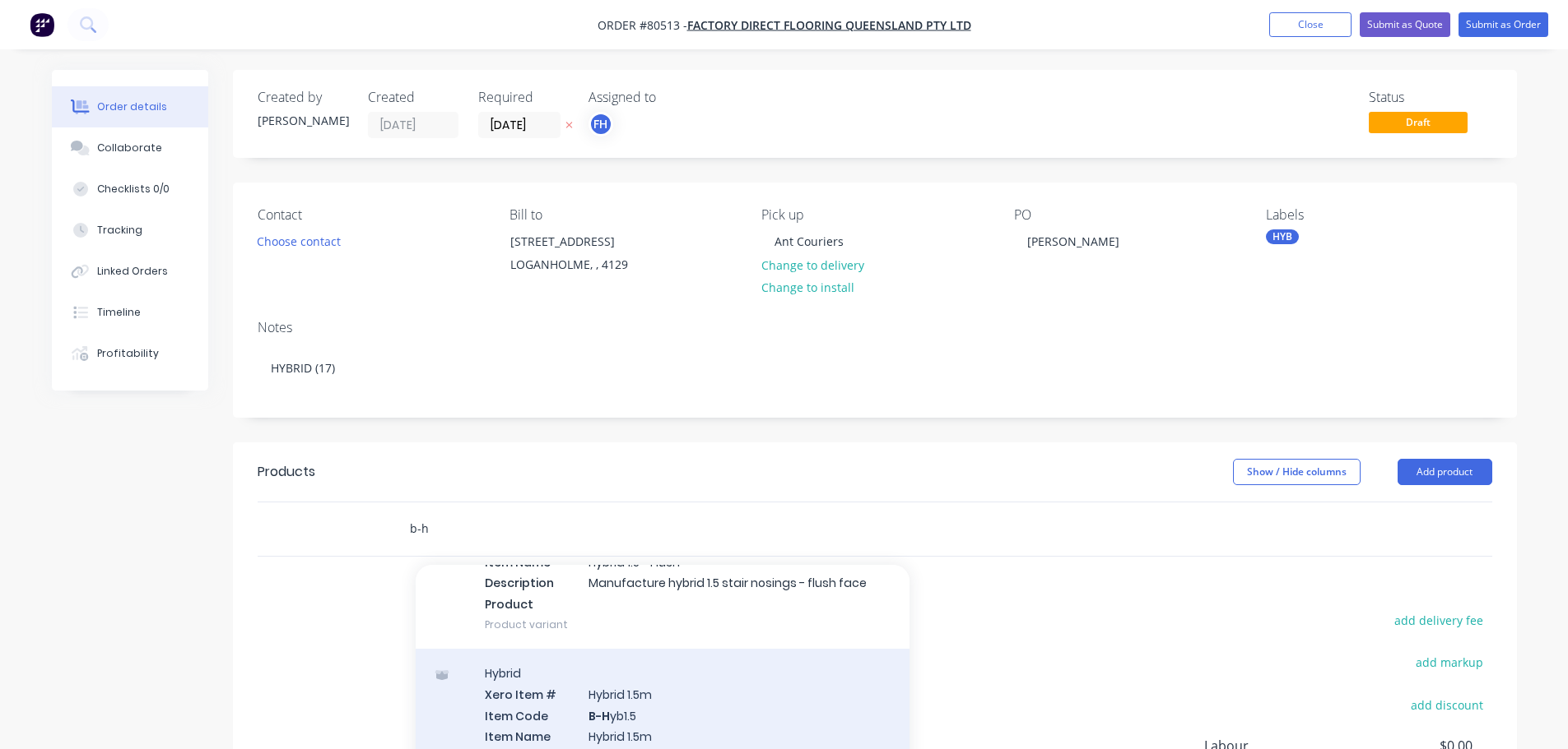
type input "b-h"
click at [652, 736] on div "Hybrid Xero Item # Hybrid 1.5m Item Code B-H yb1.5 Item Name Hybrid 1.5m Descri…" at bounding box center [662, 737] width 493 height 175
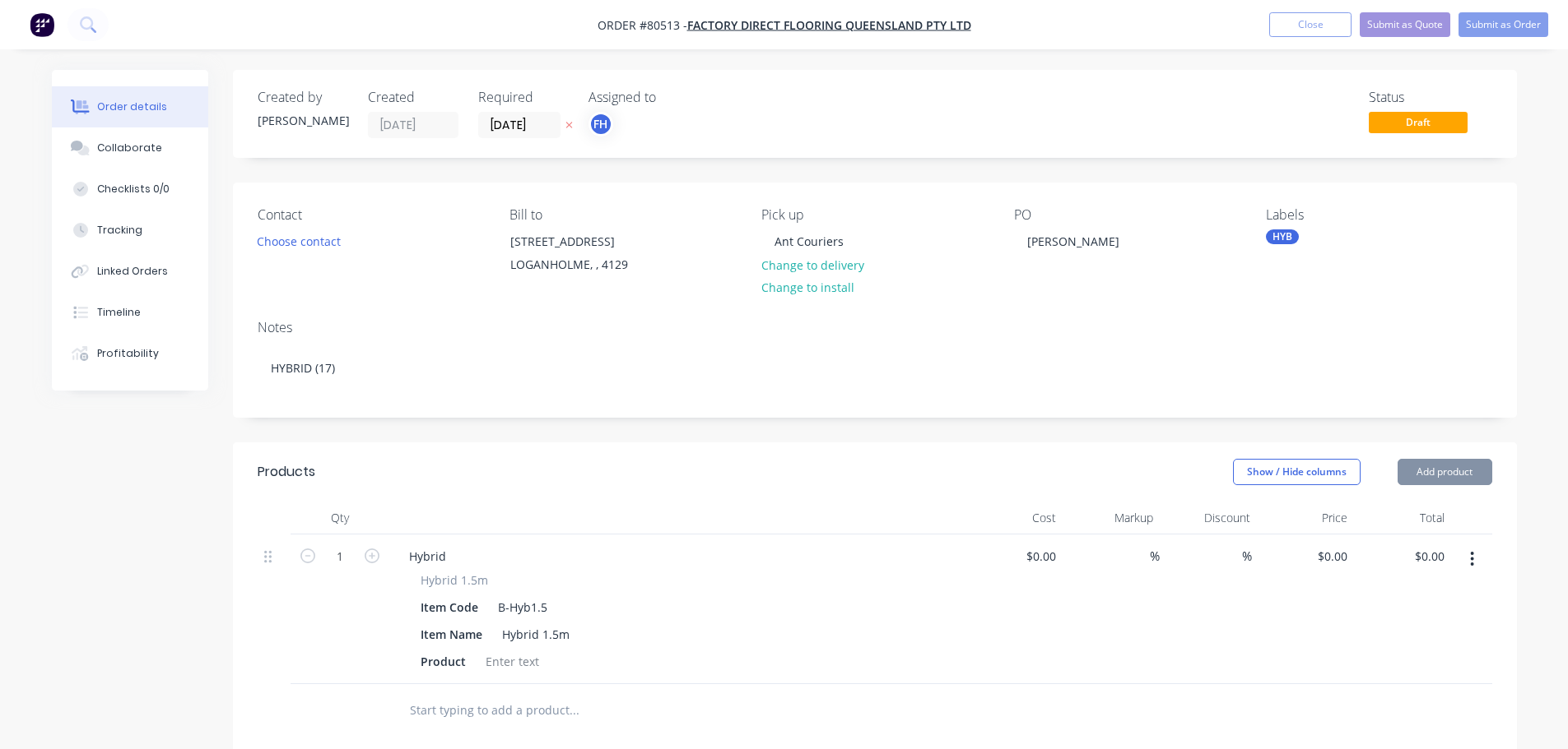
type input "$39.00"
click at [346, 569] on input "1" at bounding box center [340, 557] width 43 height 25
type input "15"
type input "$585.00"
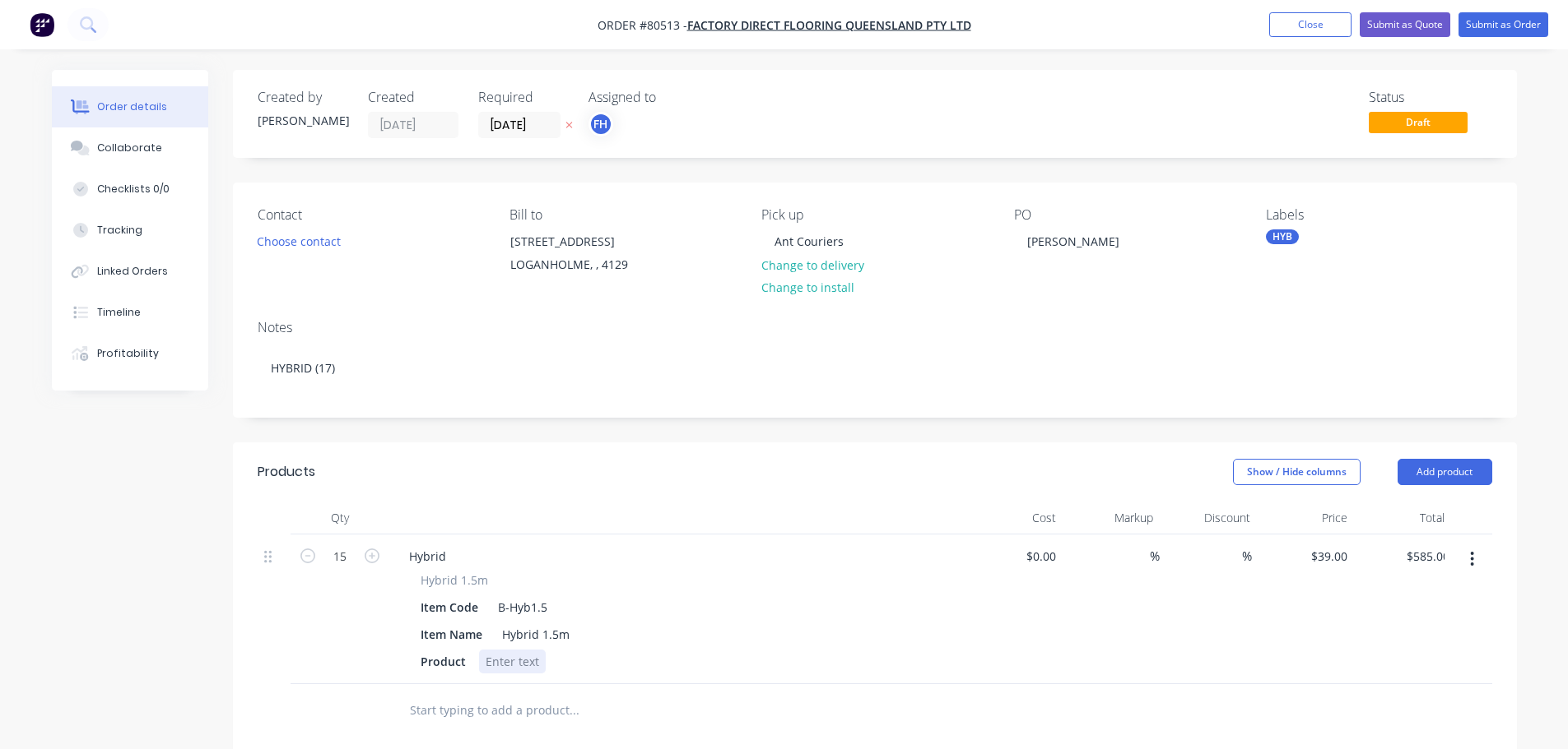
click at [500, 673] on div at bounding box center [512, 662] width 67 height 24
click at [1497, 28] on button "Submit as Order" at bounding box center [1502, 24] width 90 height 25
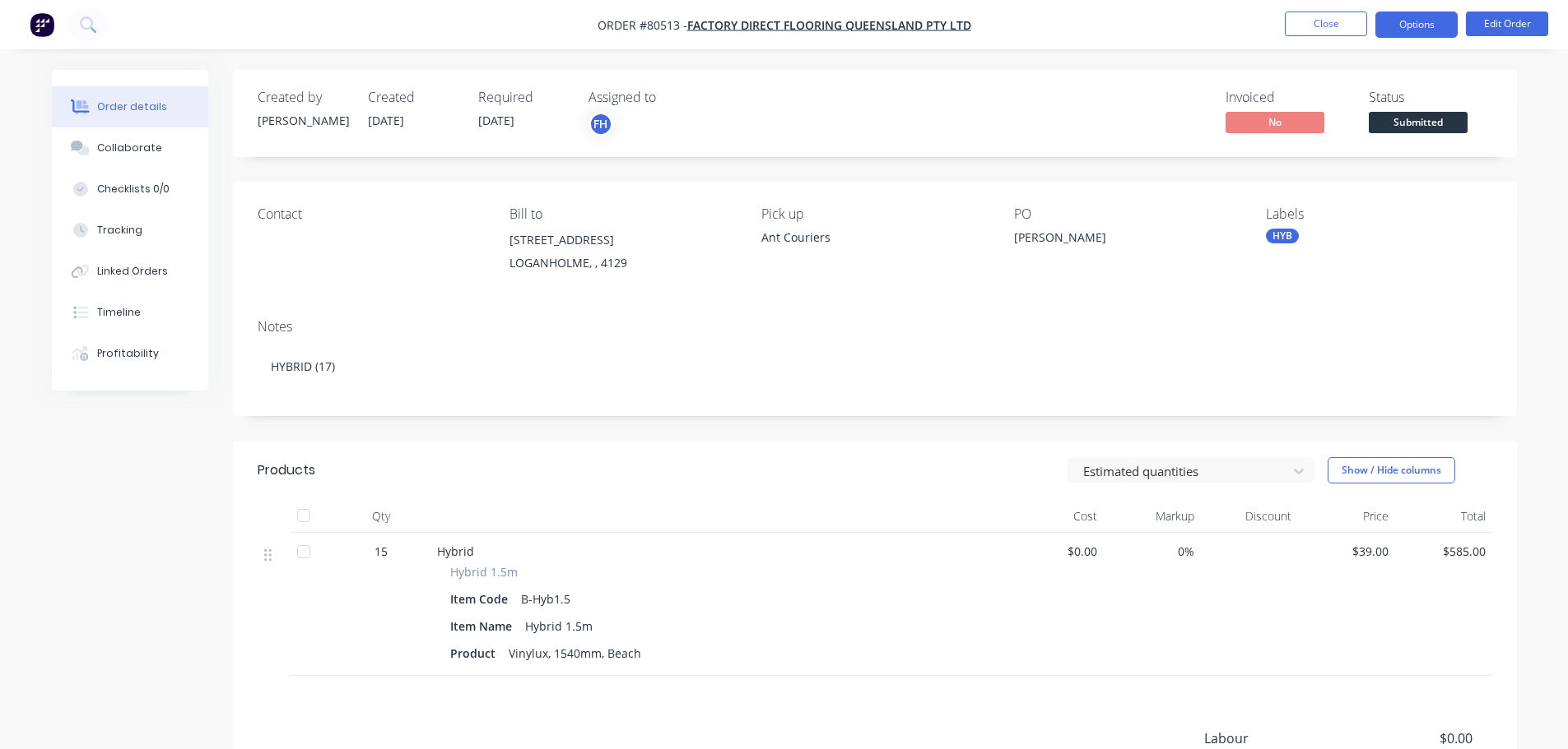
click at [1423, 27] on button "Options" at bounding box center [1416, 24] width 82 height 27
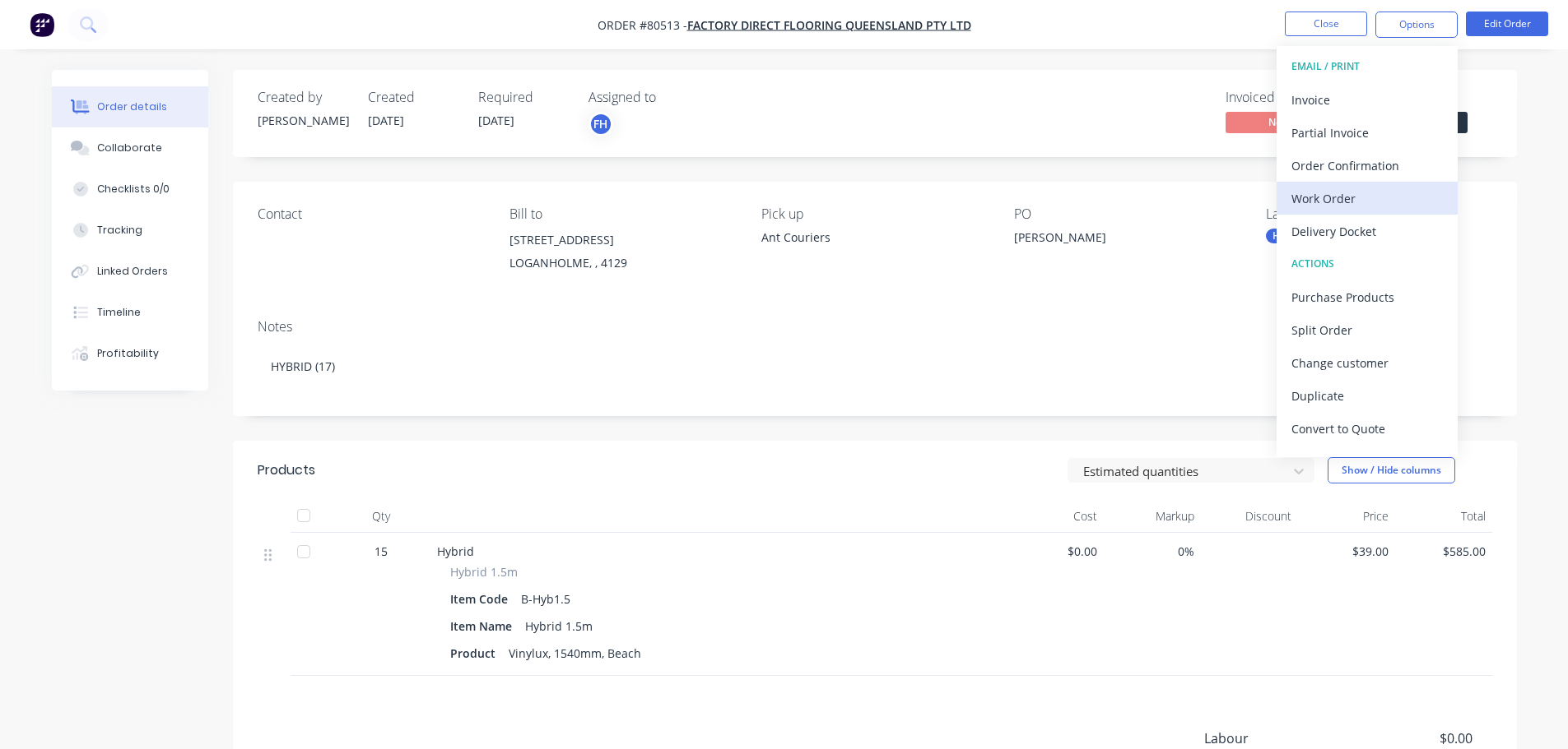
click at [1331, 199] on div "Work Order" at bounding box center [1367, 199] width 152 height 24
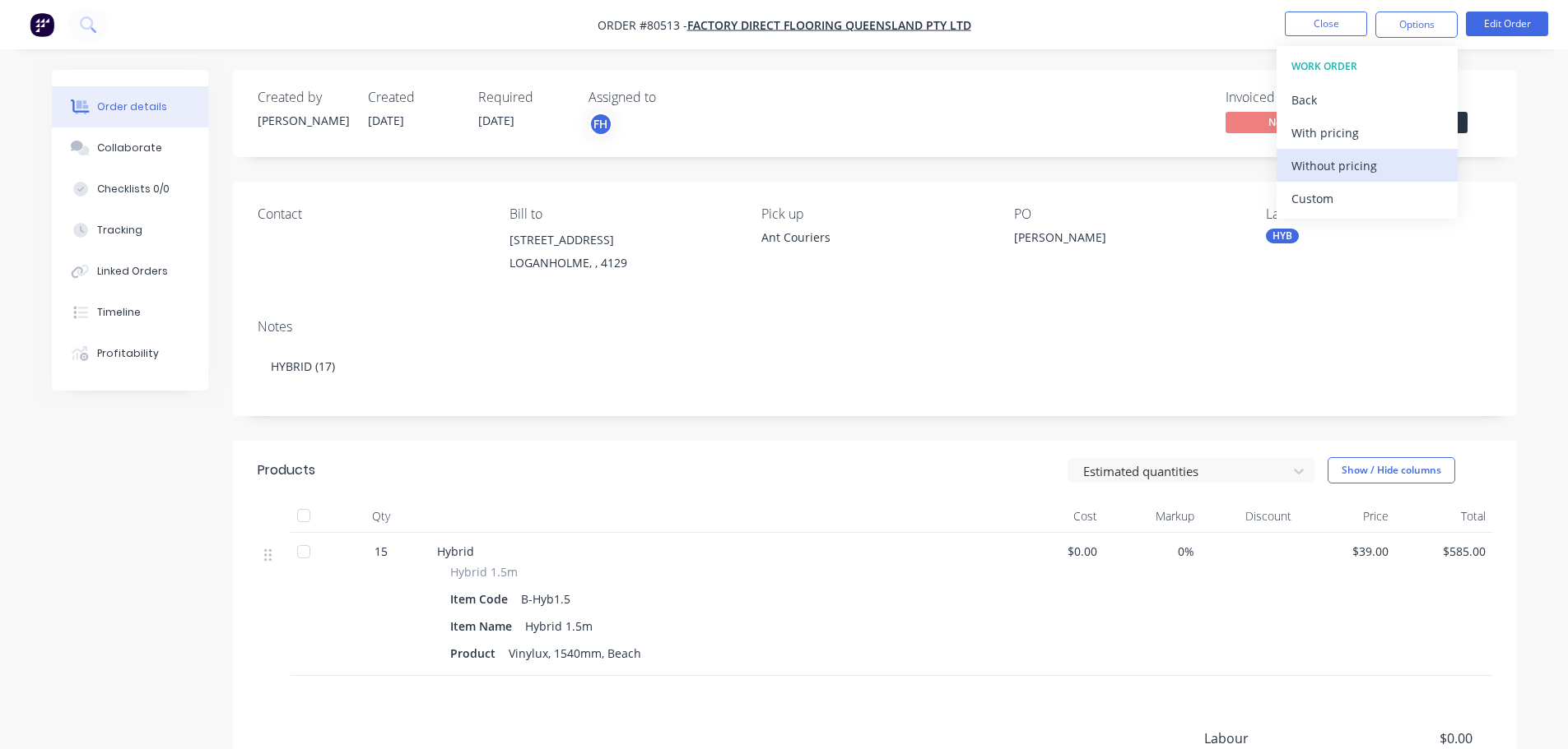
click at [1325, 164] on div "Without pricing" at bounding box center [1367, 166] width 152 height 24
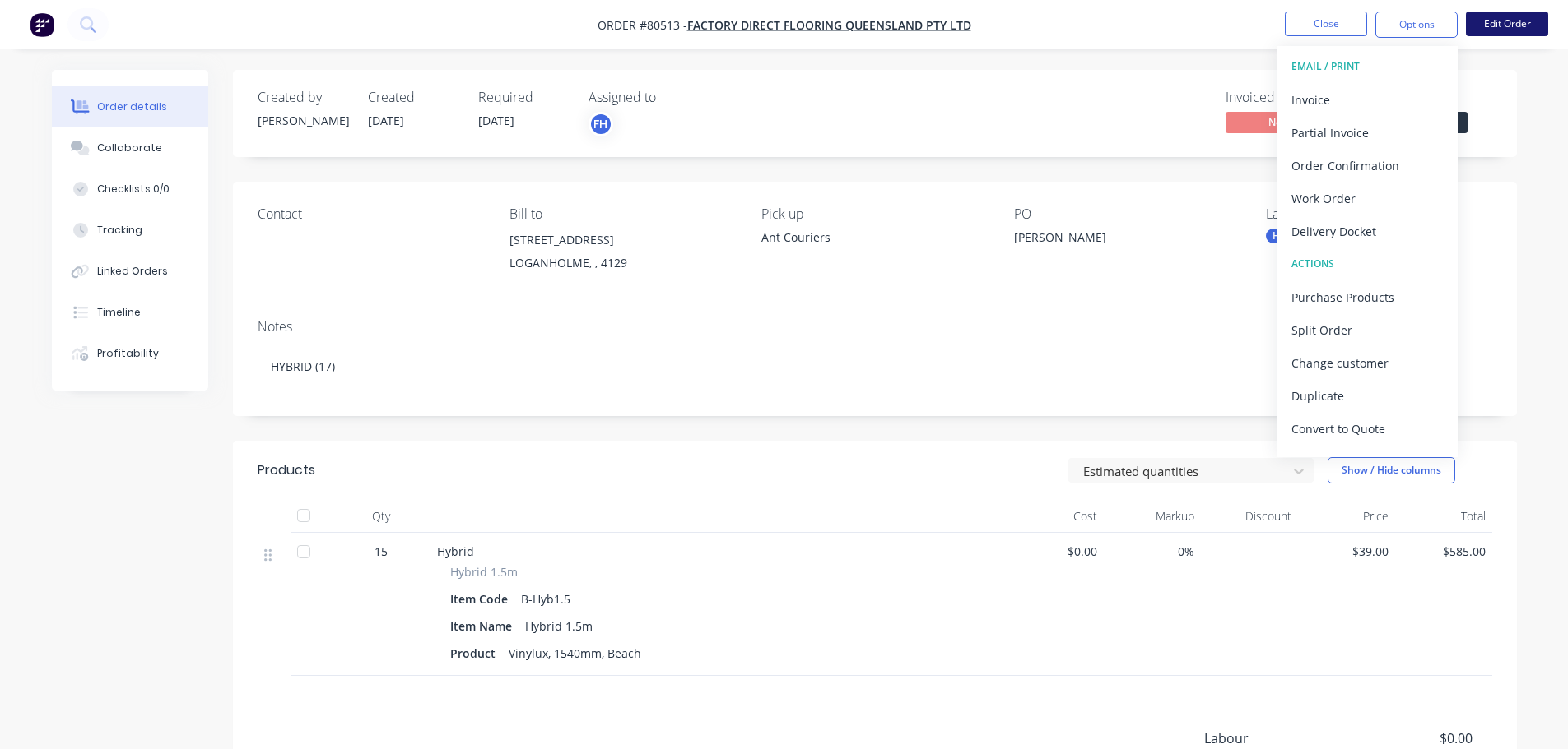
click at [1502, 22] on button "Edit Order" at bounding box center [1506, 23] width 82 height 25
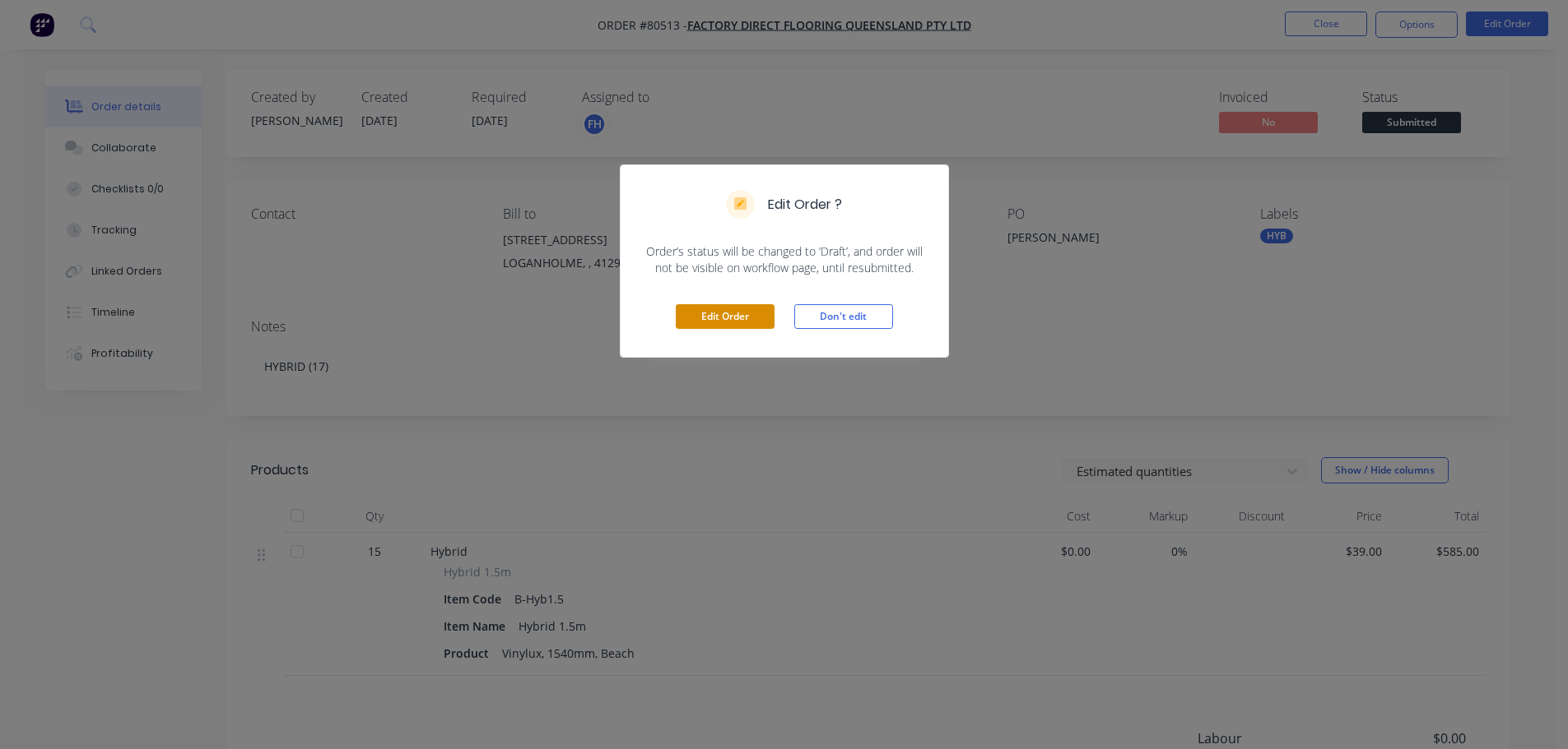
click at [739, 316] on button "Edit Order" at bounding box center [724, 317] width 99 height 25
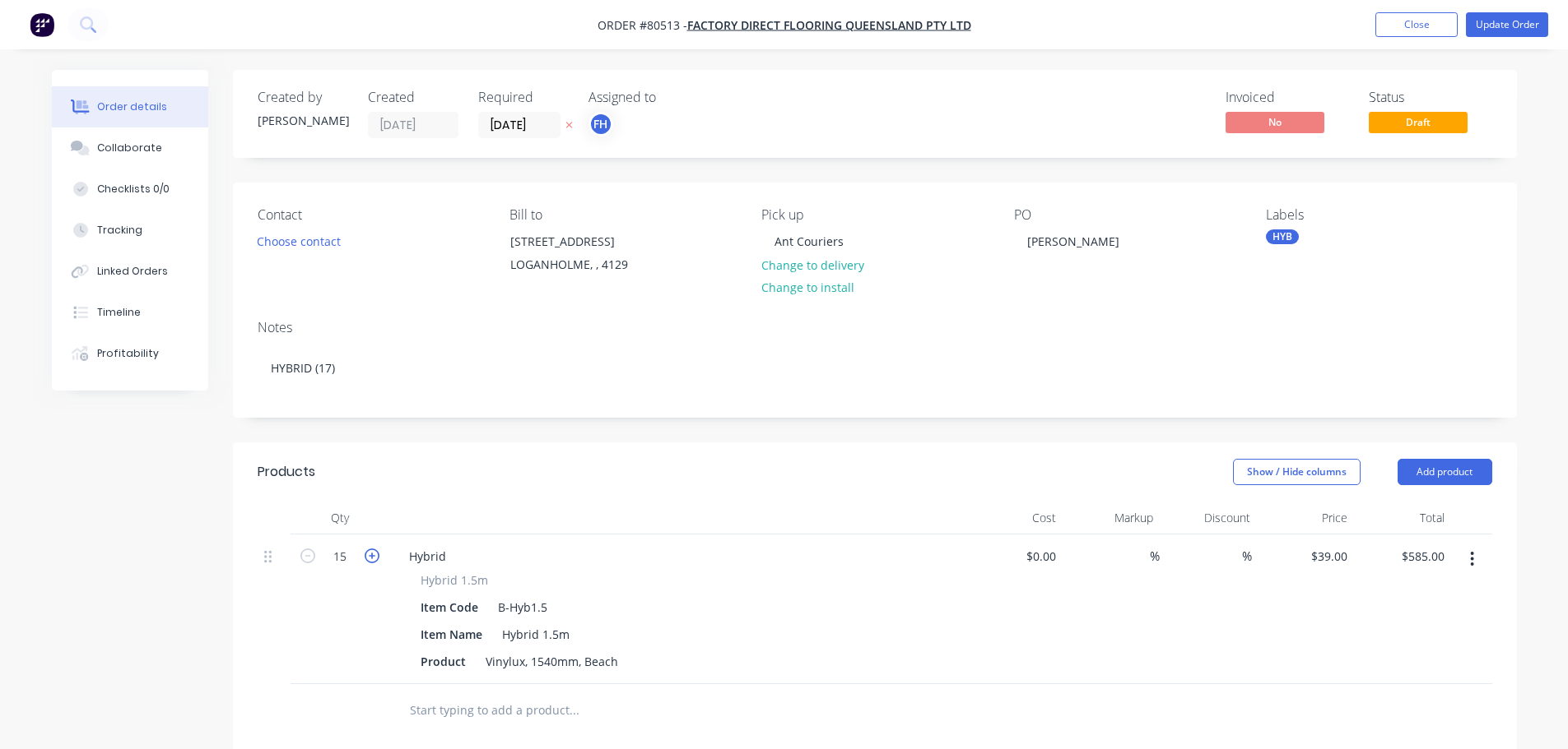
click at [370, 563] on icon "button" at bounding box center [372, 556] width 15 height 15
type input "16"
type input "$624.00"
click at [370, 563] on icon "button" at bounding box center [372, 556] width 15 height 15
type input "17"
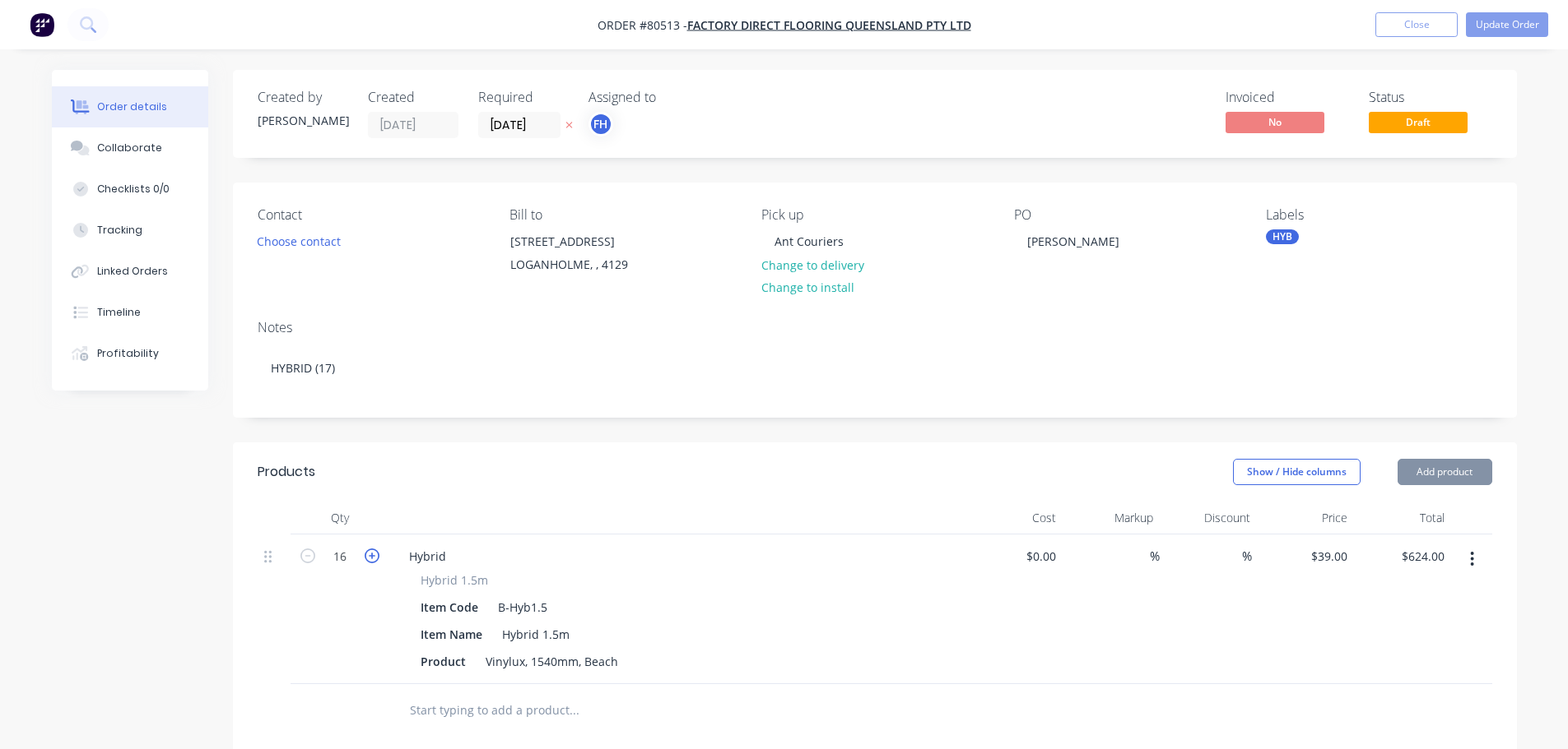
type input "$663.00"
click at [1516, 24] on button "Update Order" at bounding box center [1506, 24] width 82 height 25
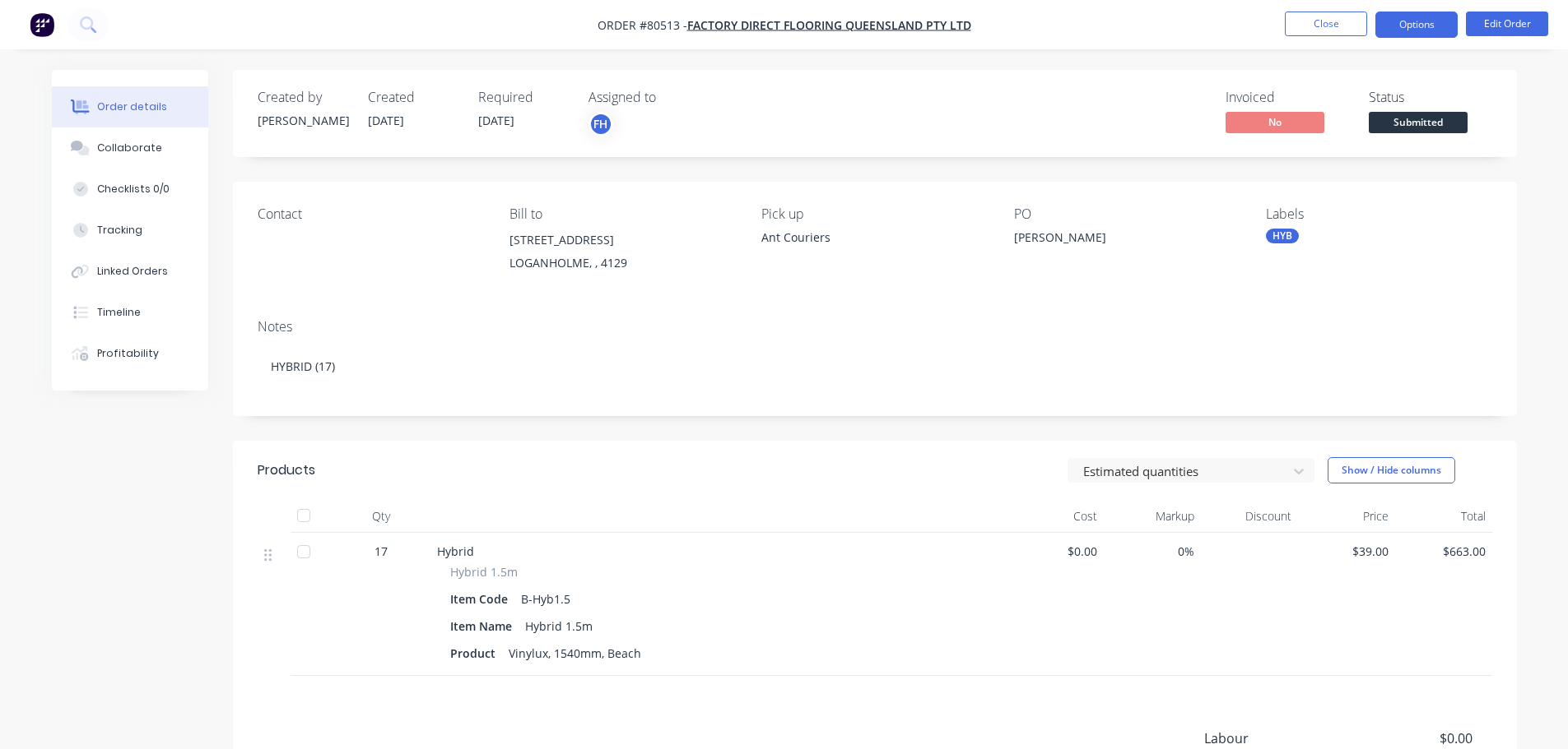
click at [1413, 25] on button "Options" at bounding box center [1416, 24] width 82 height 27
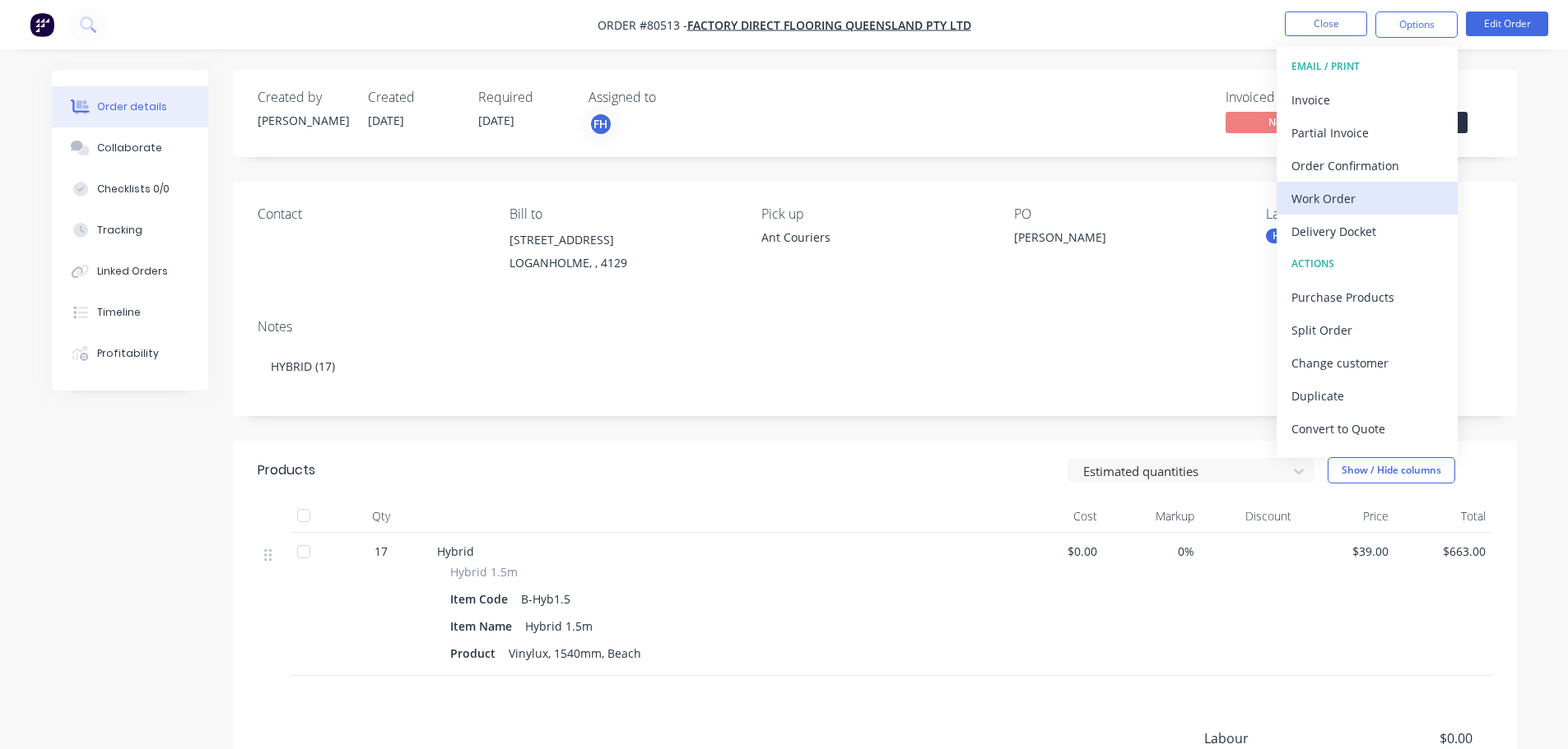
click at [1331, 209] on div "Work Order" at bounding box center [1367, 199] width 152 height 24
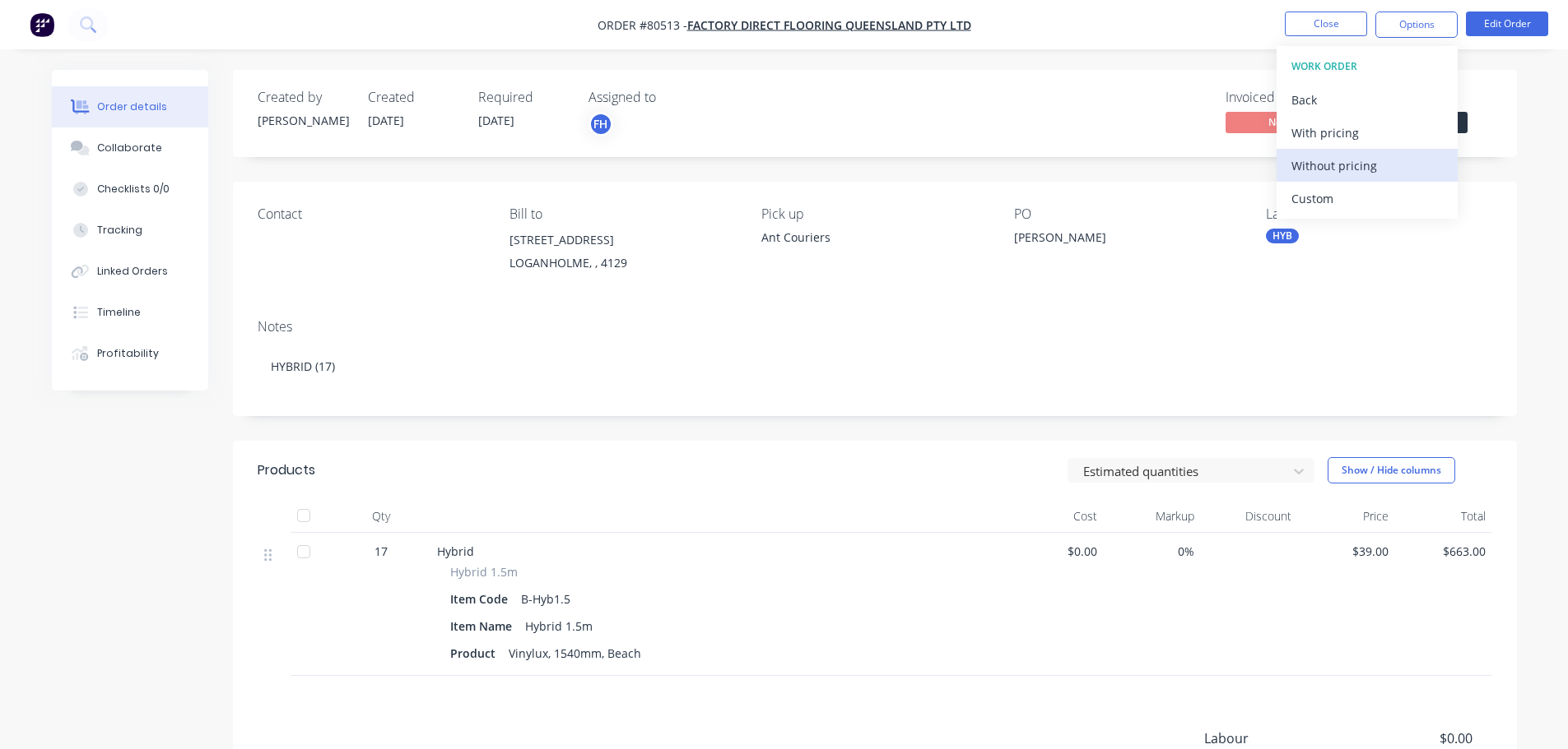
click at [1319, 162] on div "Without pricing" at bounding box center [1367, 166] width 152 height 24
click at [85, 20] on icon at bounding box center [87, 24] width 16 height 16
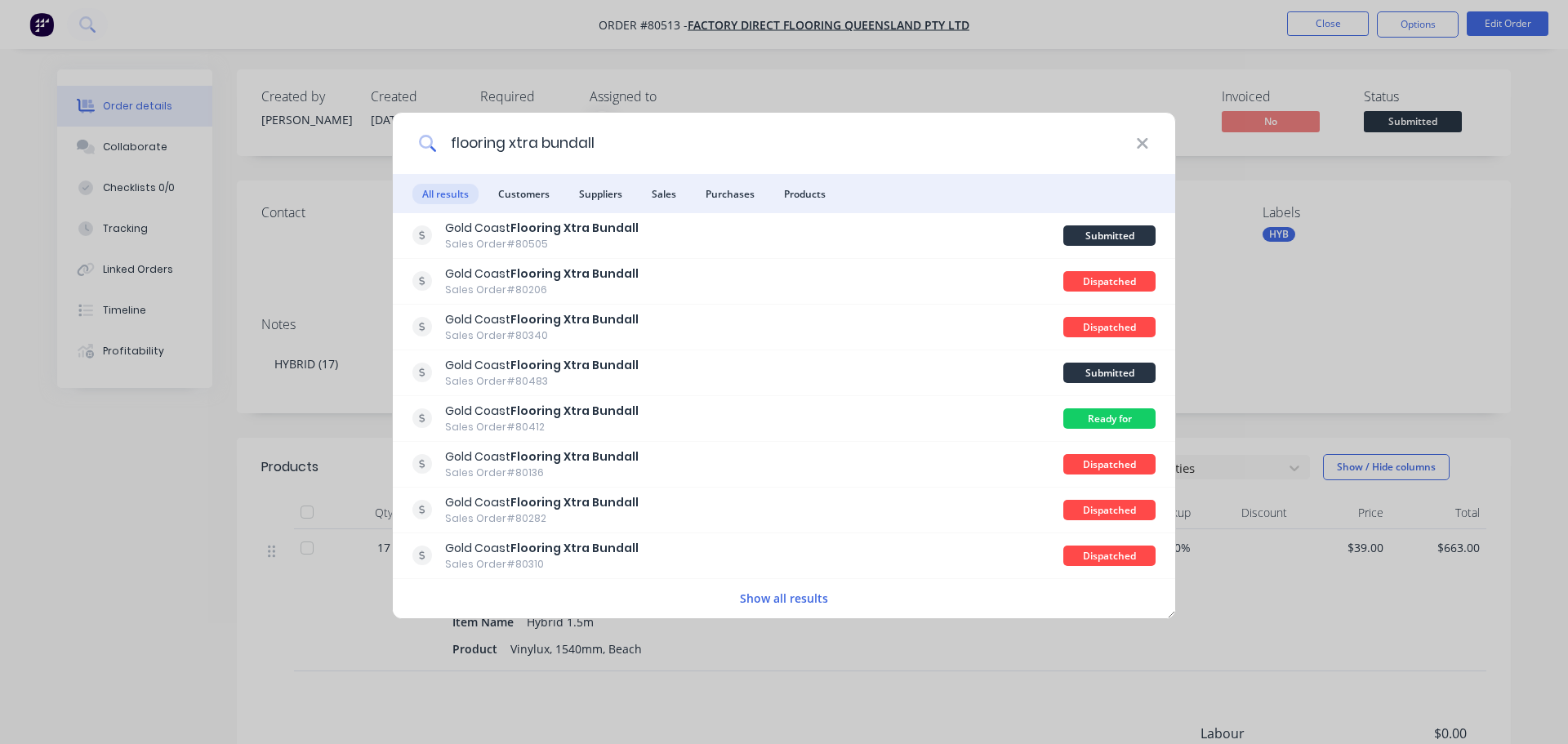
type input "flooring xtra bundall"
click at [517, 208] on li "Customers" at bounding box center [524, 194] width 71 height 39
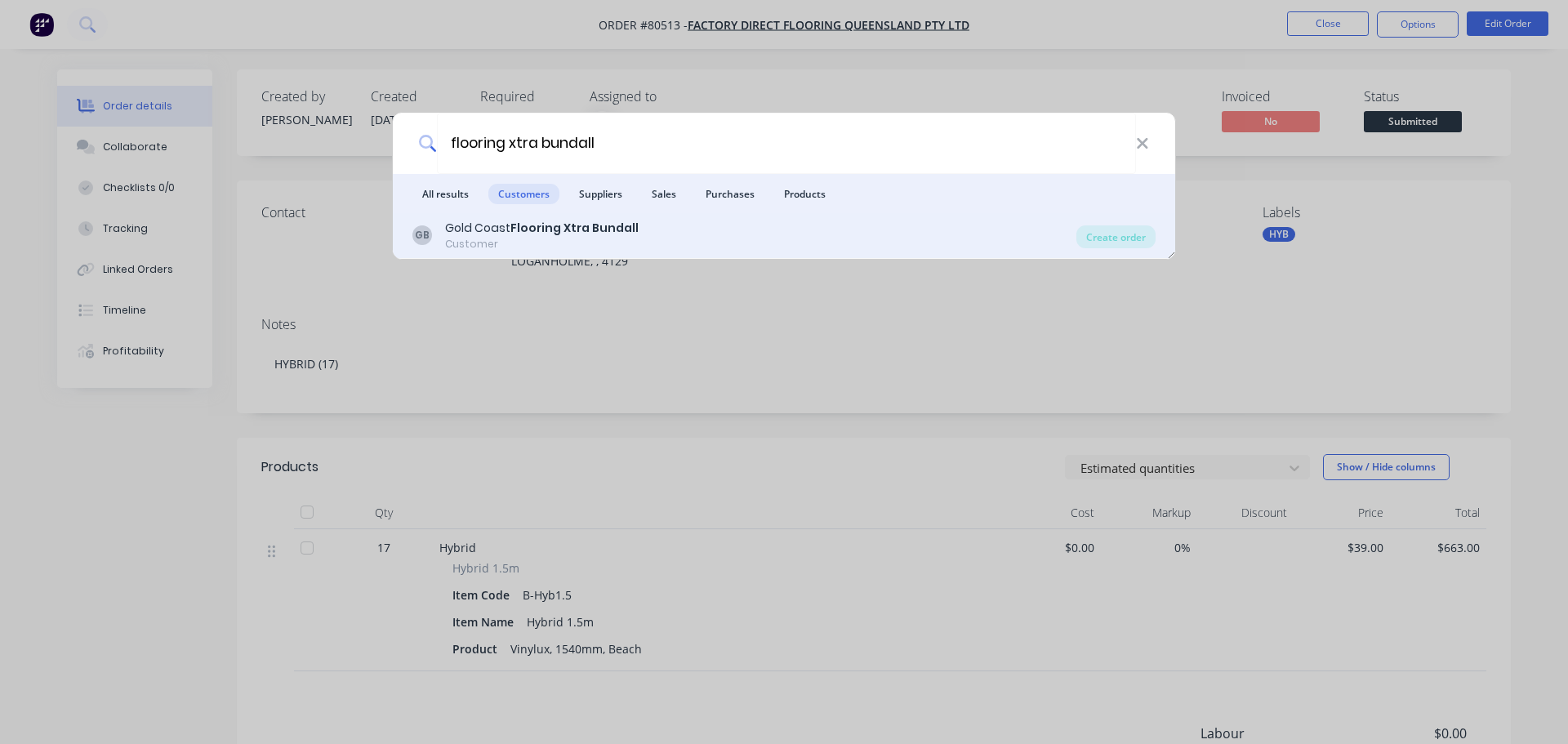
click at [520, 228] on b "Flooring Xtra Bundall" at bounding box center [575, 228] width 128 height 17
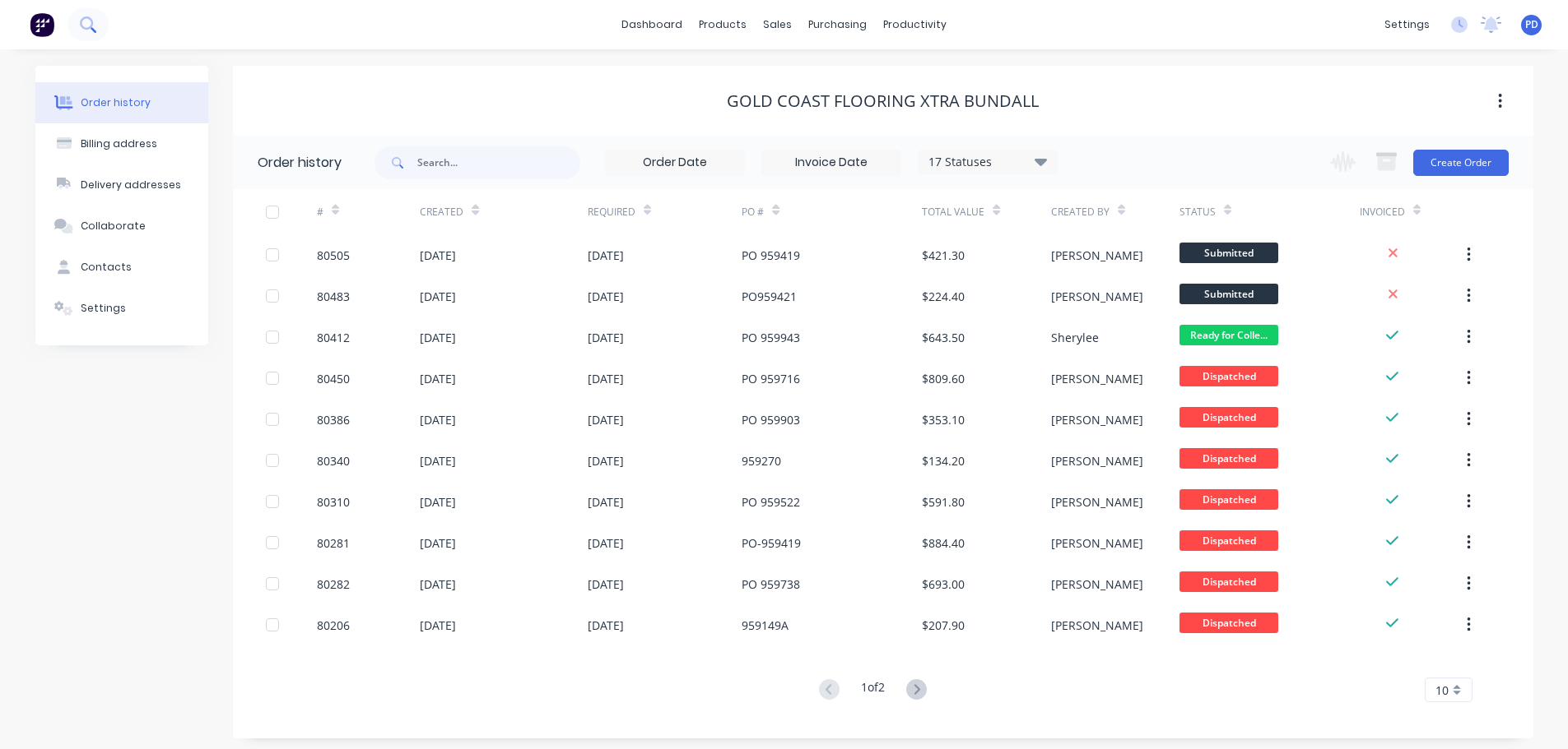
click at [83, 23] on icon at bounding box center [87, 24] width 16 height 16
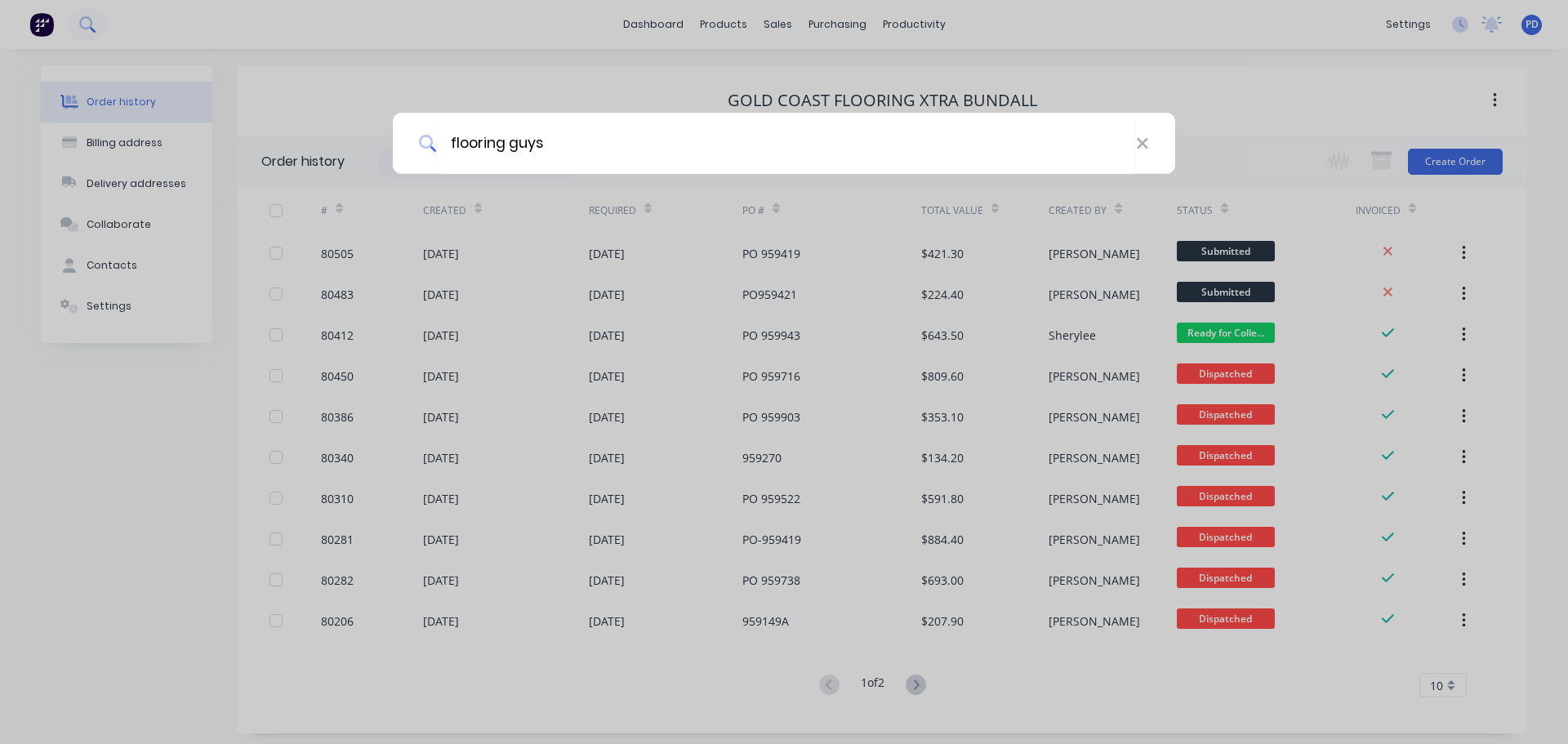
type input "flooring guys"
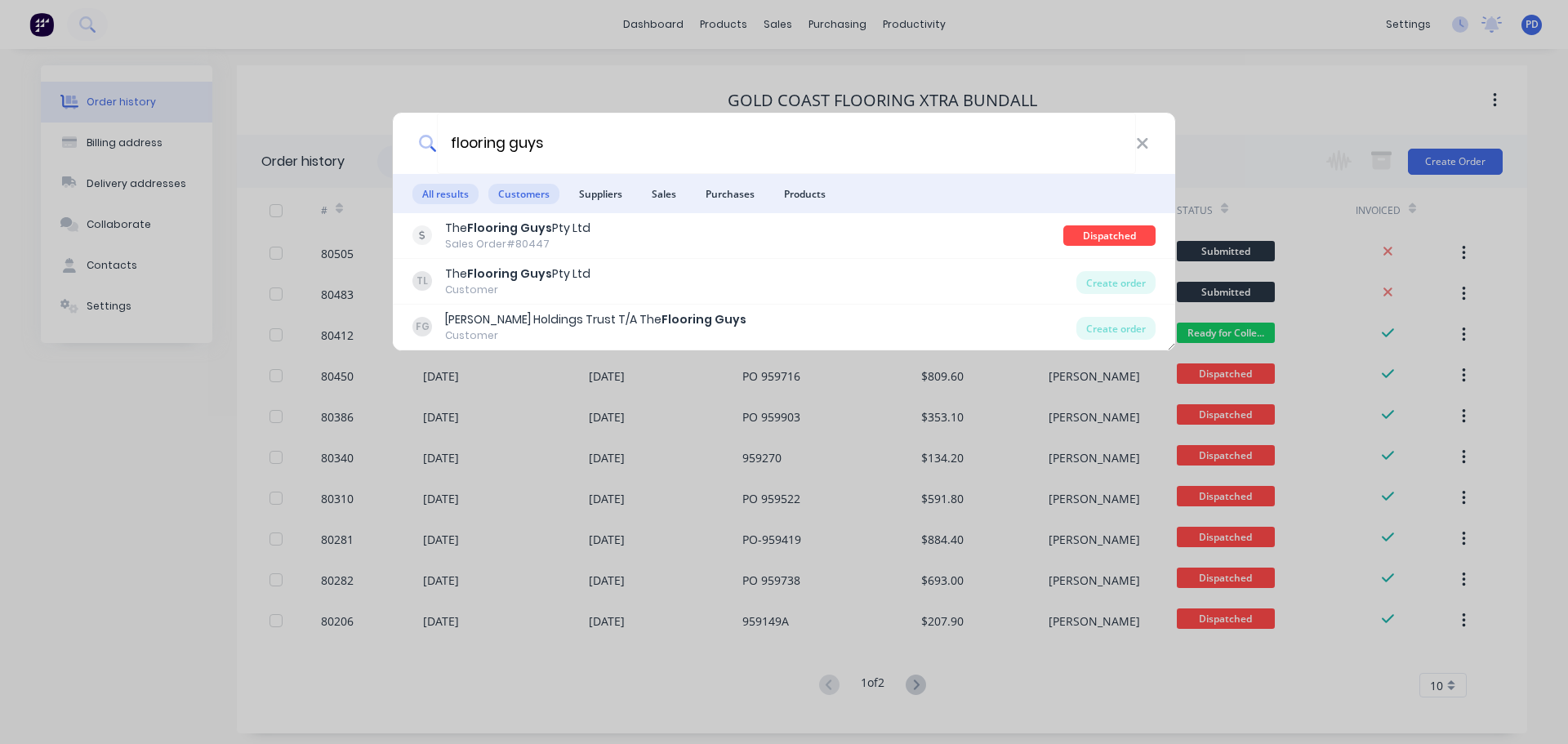
click at [531, 191] on span "Customers" at bounding box center [524, 194] width 71 height 20
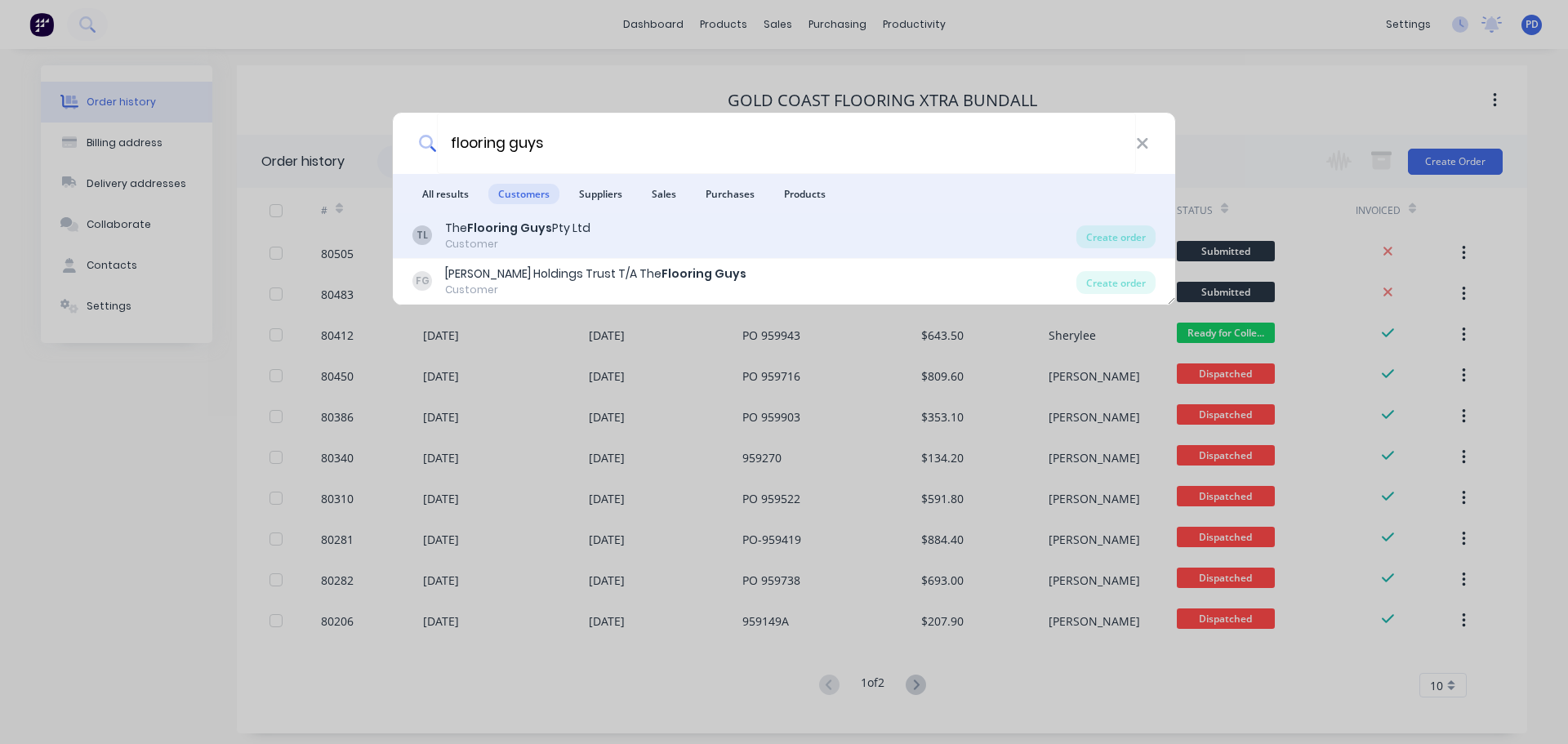
click at [498, 227] on b "Flooring Guys" at bounding box center [509, 228] width 85 height 17
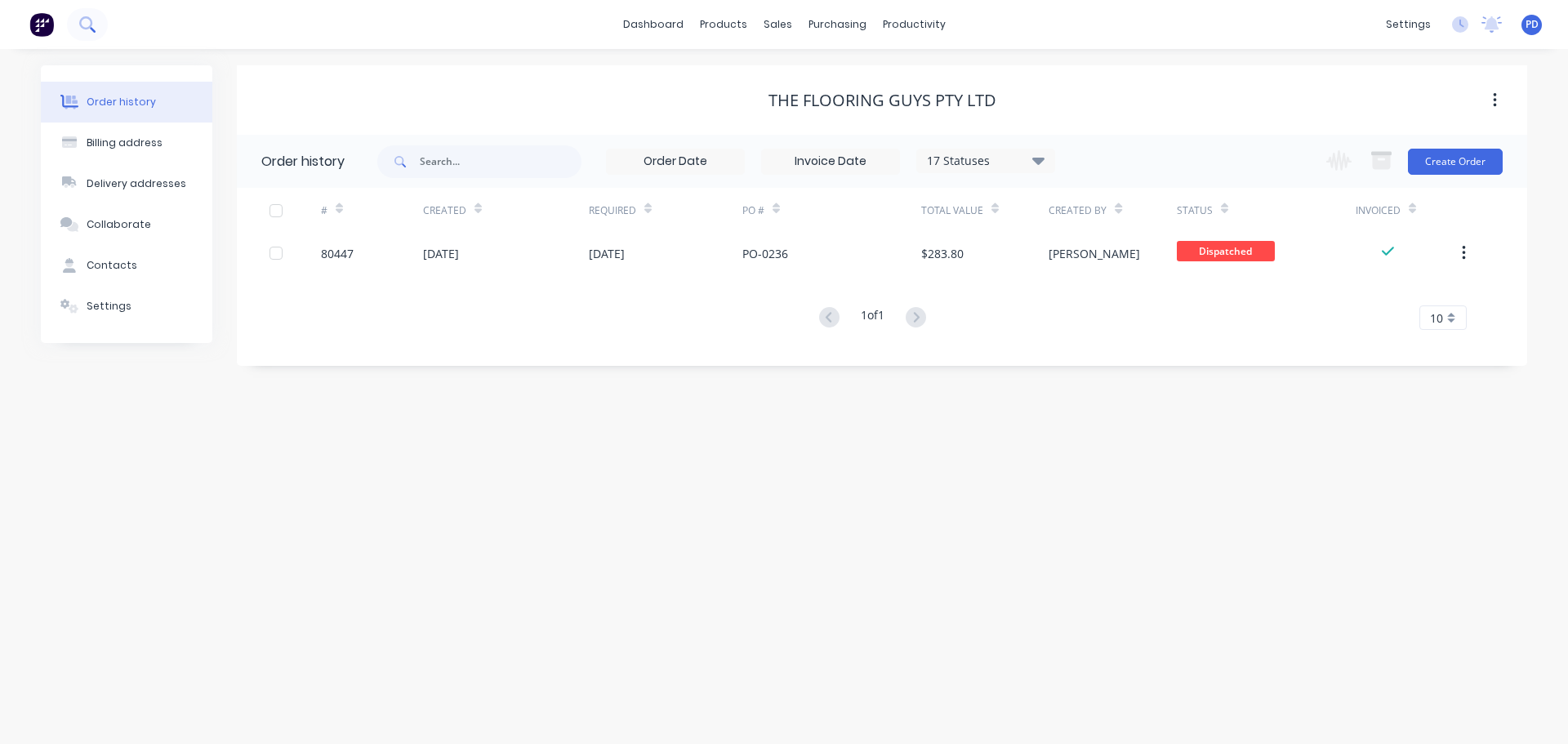
click at [86, 28] on icon at bounding box center [85, 23] width 13 height 13
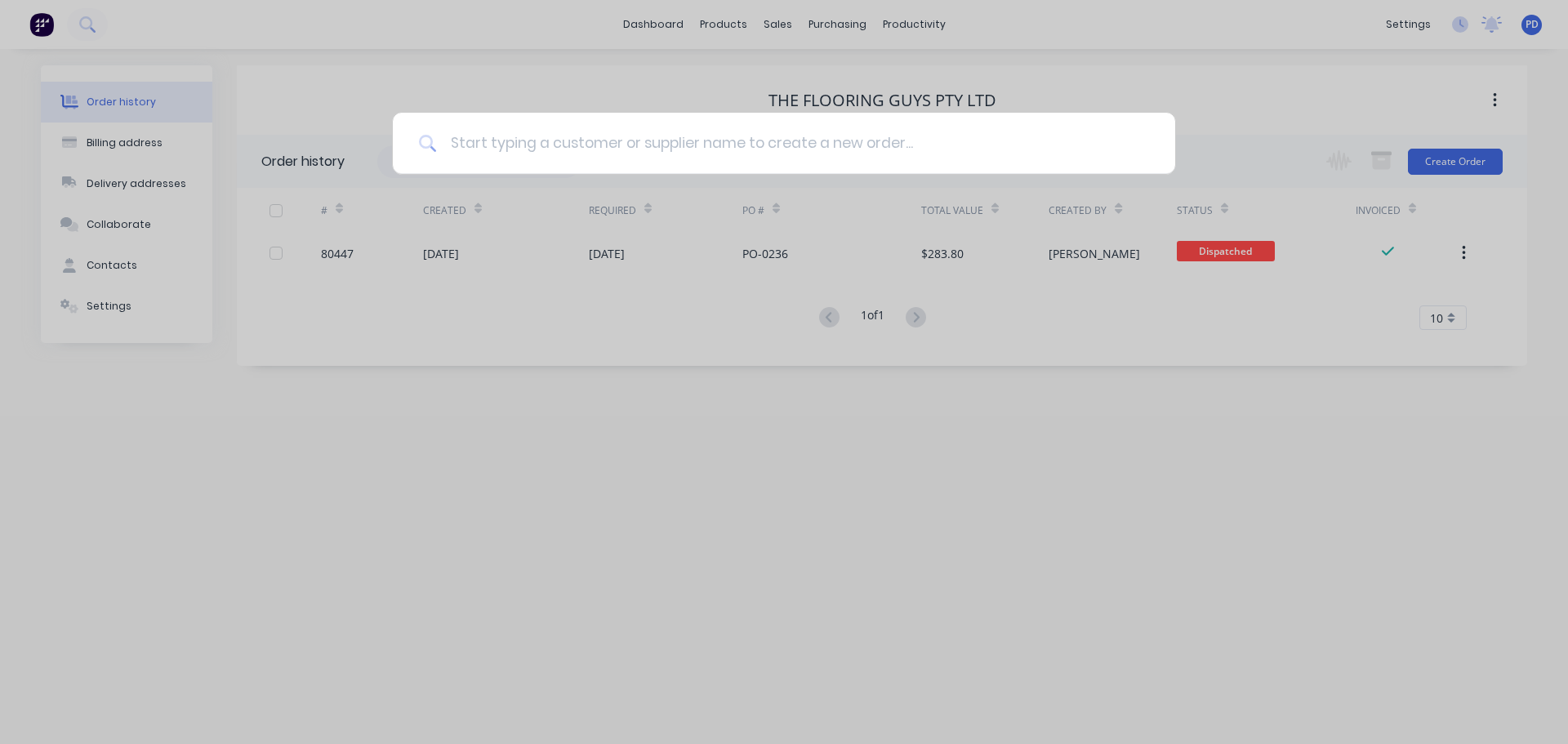
type input "s"
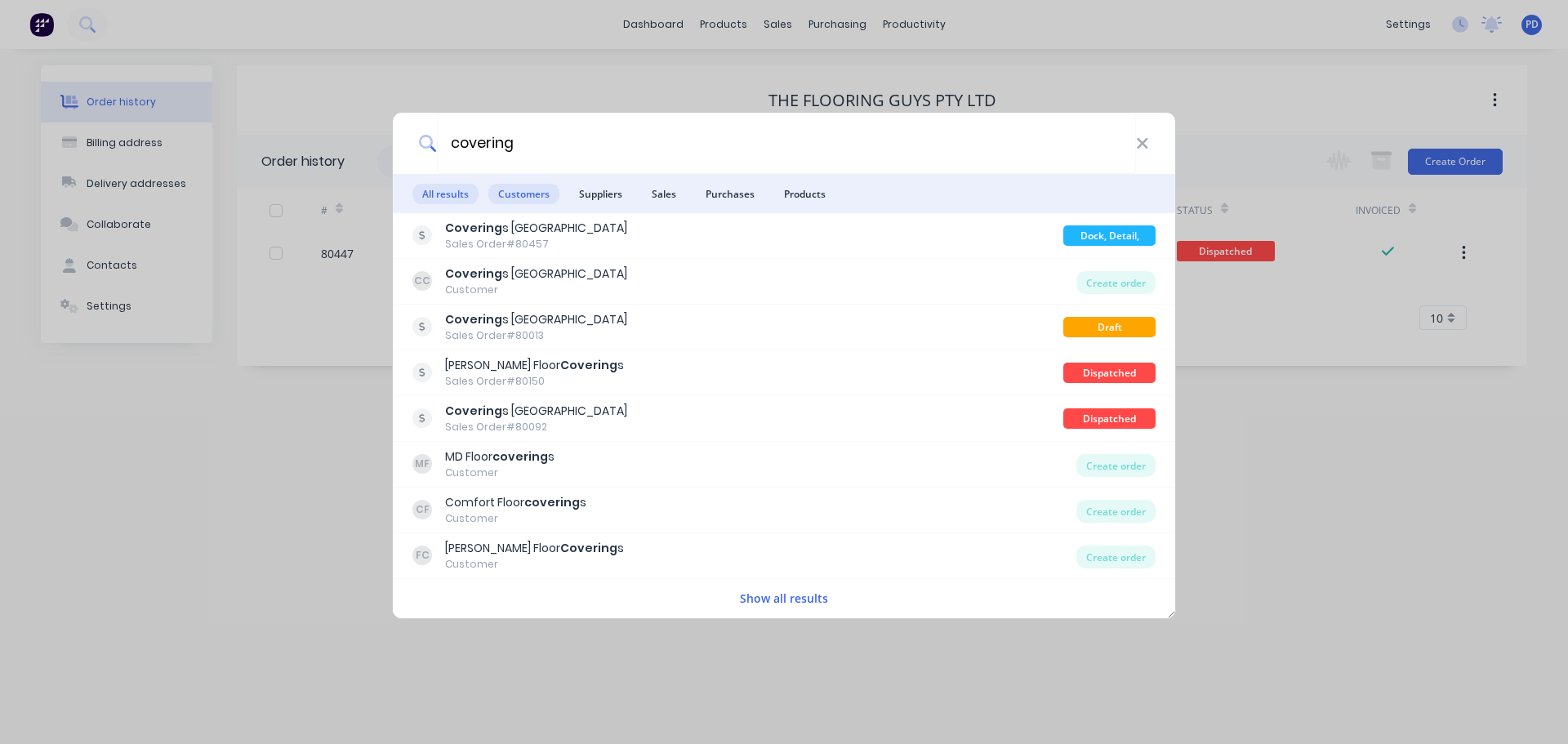
type input "covering"
click at [515, 204] on span "Customers" at bounding box center [524, 194] width 71 height 20
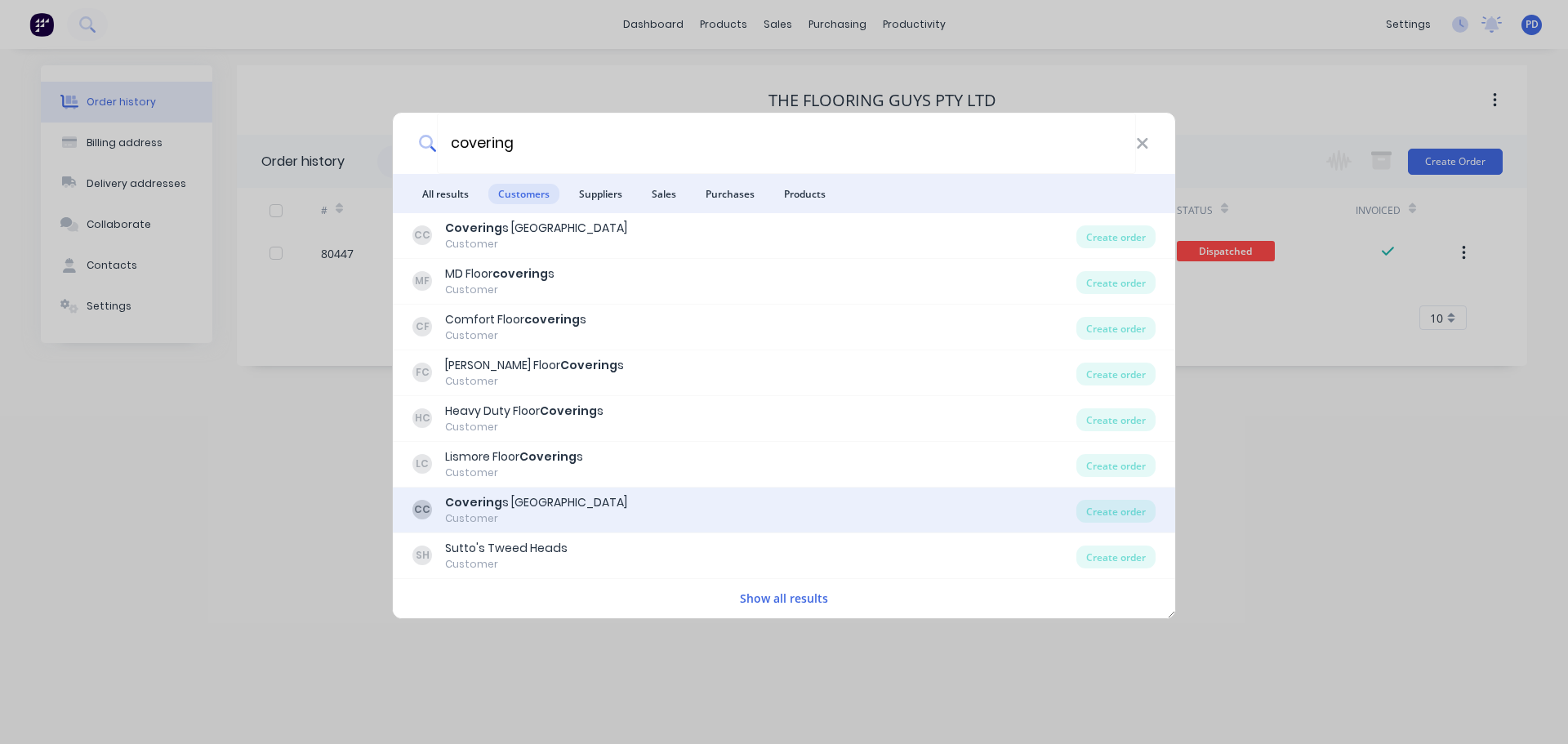
click at [502, 504] on div "Covering s [GEOGRAPHIC_DATA]" at bounding box center [536, 503] width 182 height 17
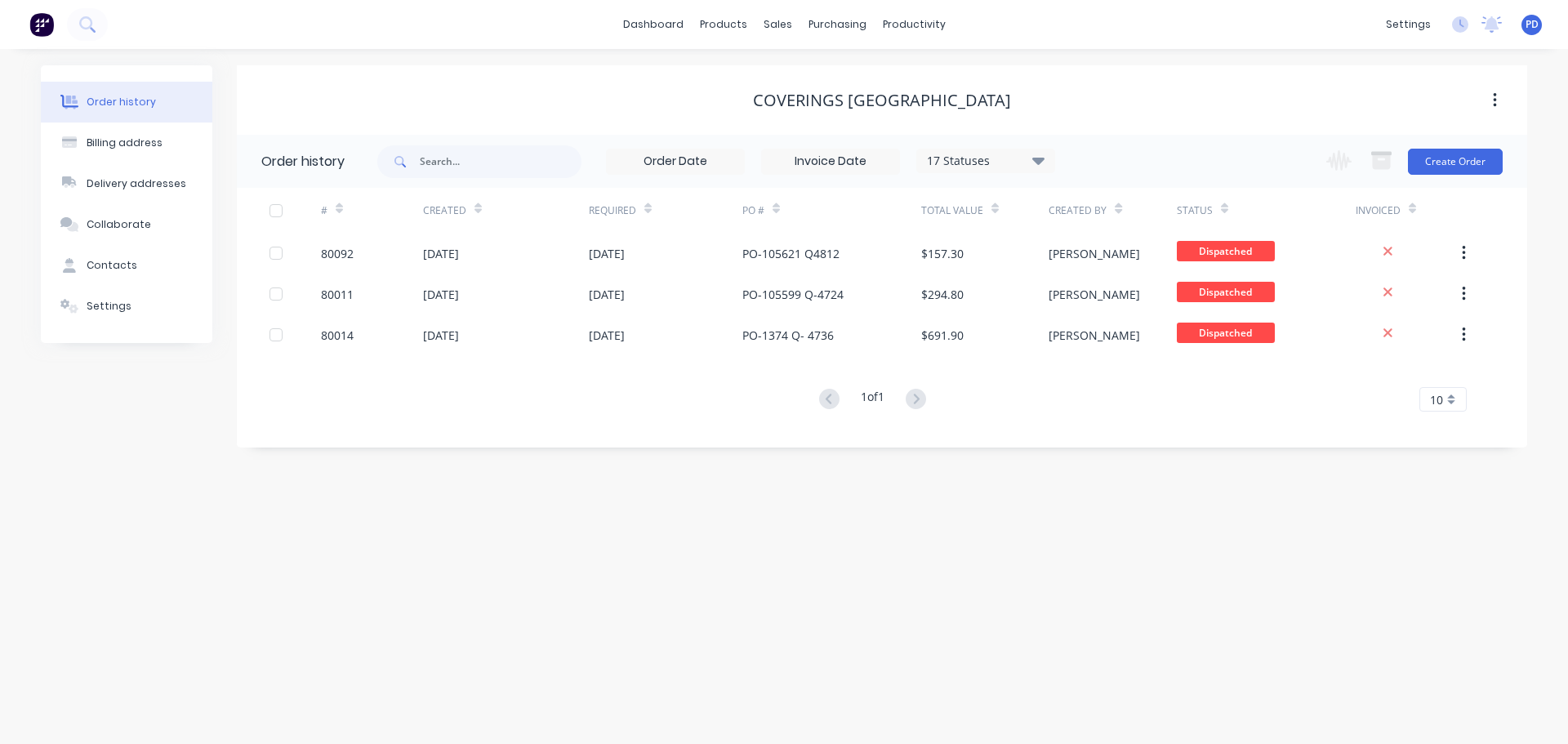
click at [138, 27] on div "dashboard products sales purchasing productivity dashboard products Product Cat…" at bounding box center [784, 24] width 1568 height 49
click at [86, 20] on icon at bounding box center [86, 24] width 16 height 16
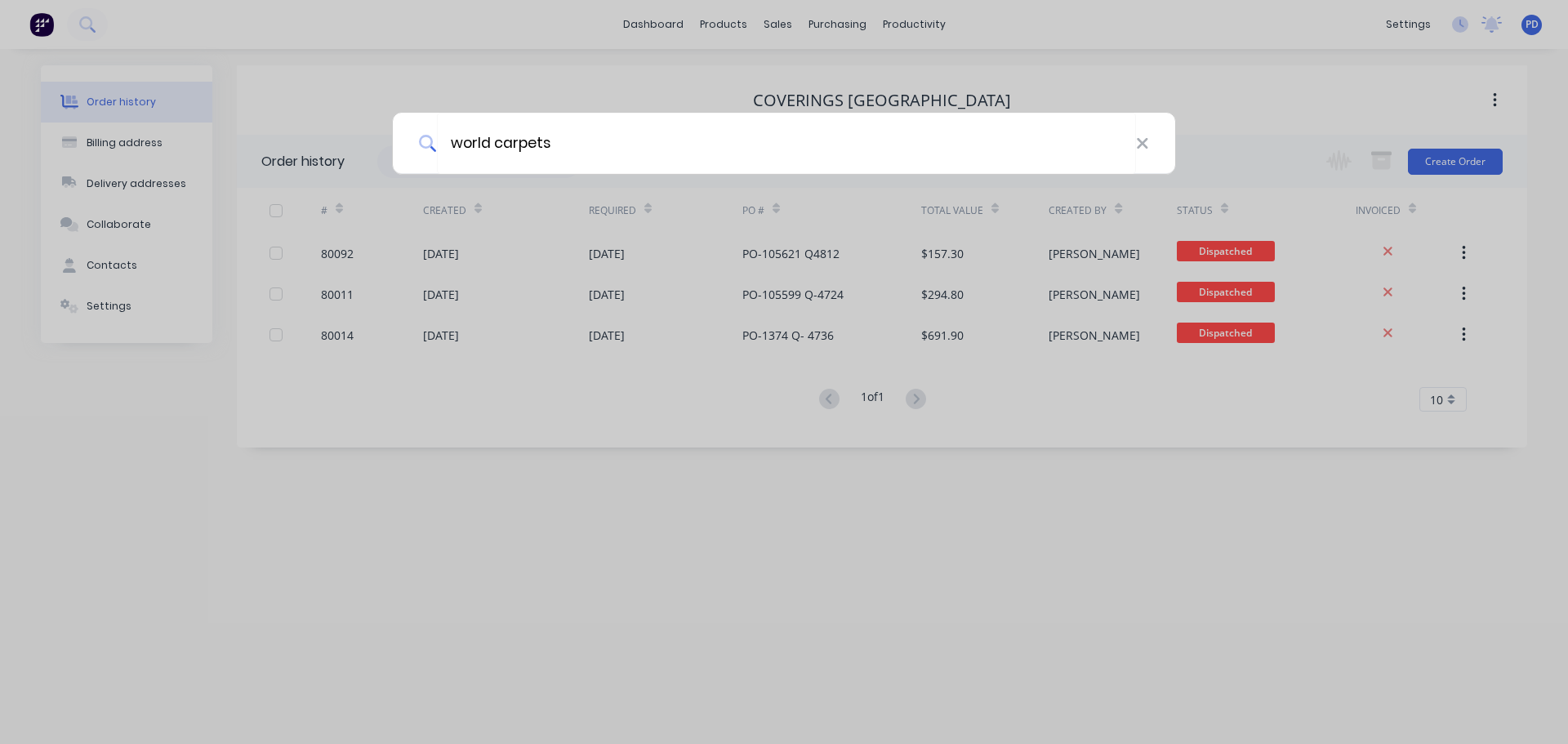
type input "world carpets"
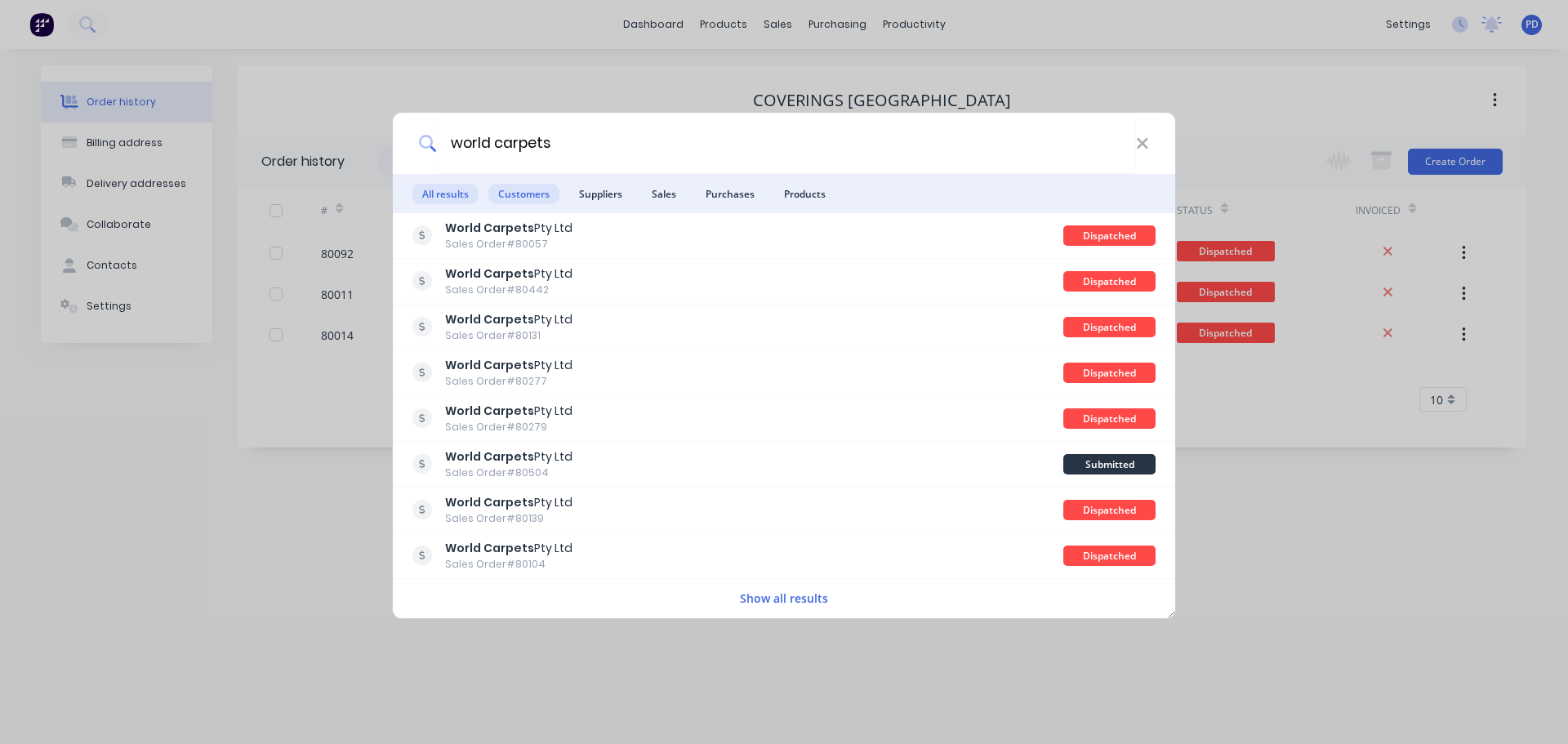
click at [534, 192] on span "Customers" at bounding box center [524, 194] width 71 height 20
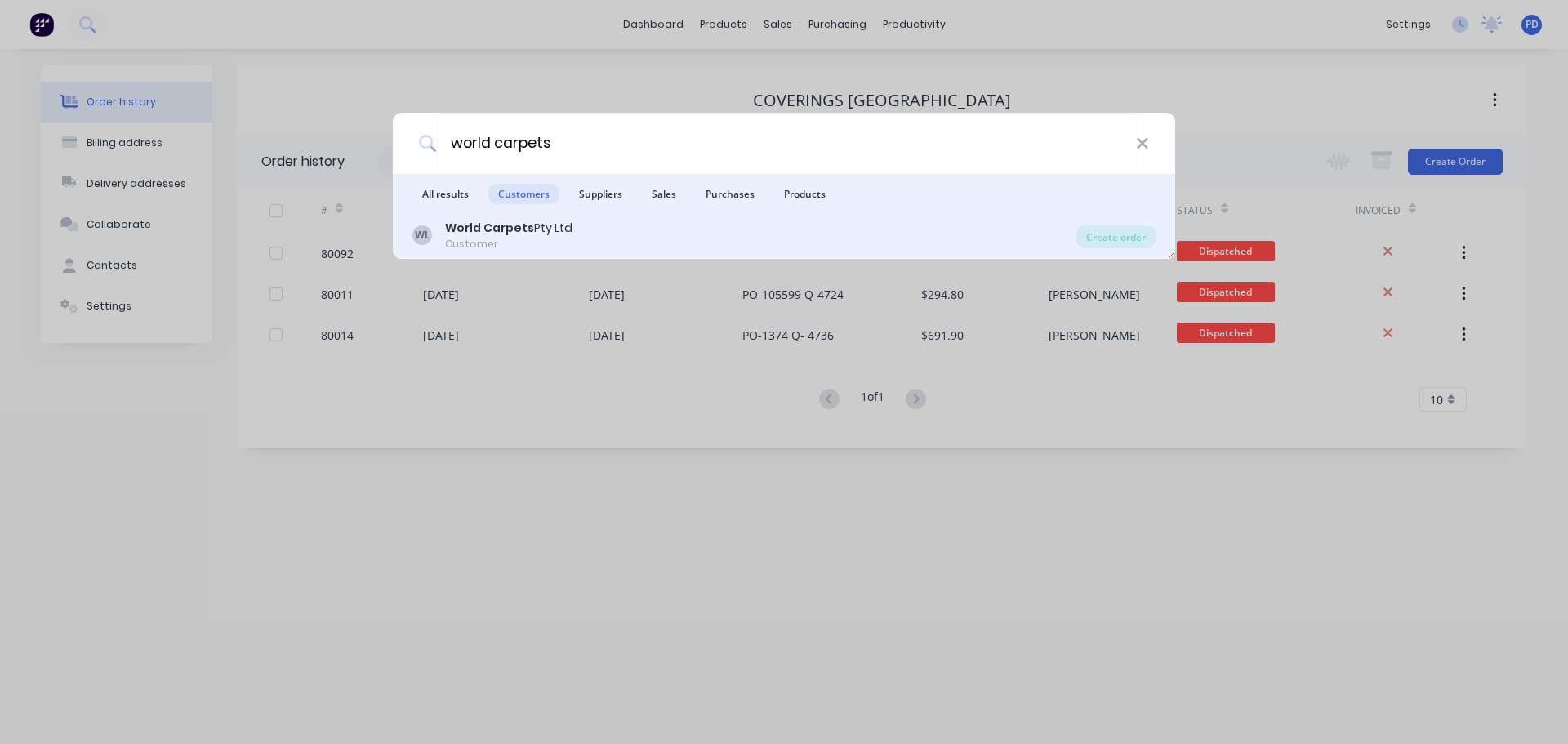
click at [503, 221] on b "World Carpets" at bounding box center [489, 228] width 89 height 17
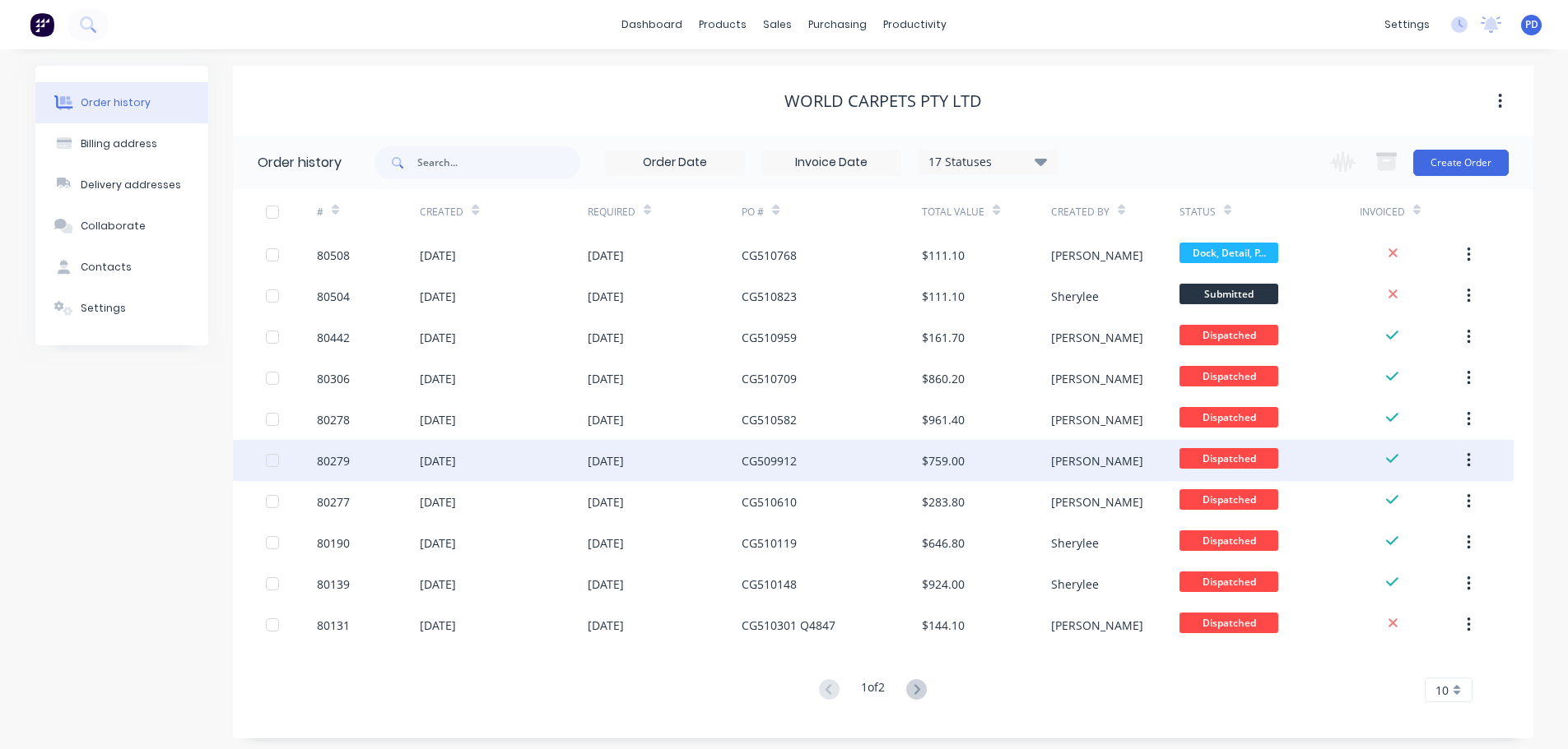
click at [456, 461] on div "[DATE]" at bounding box center [437, 461] width 36 height 18
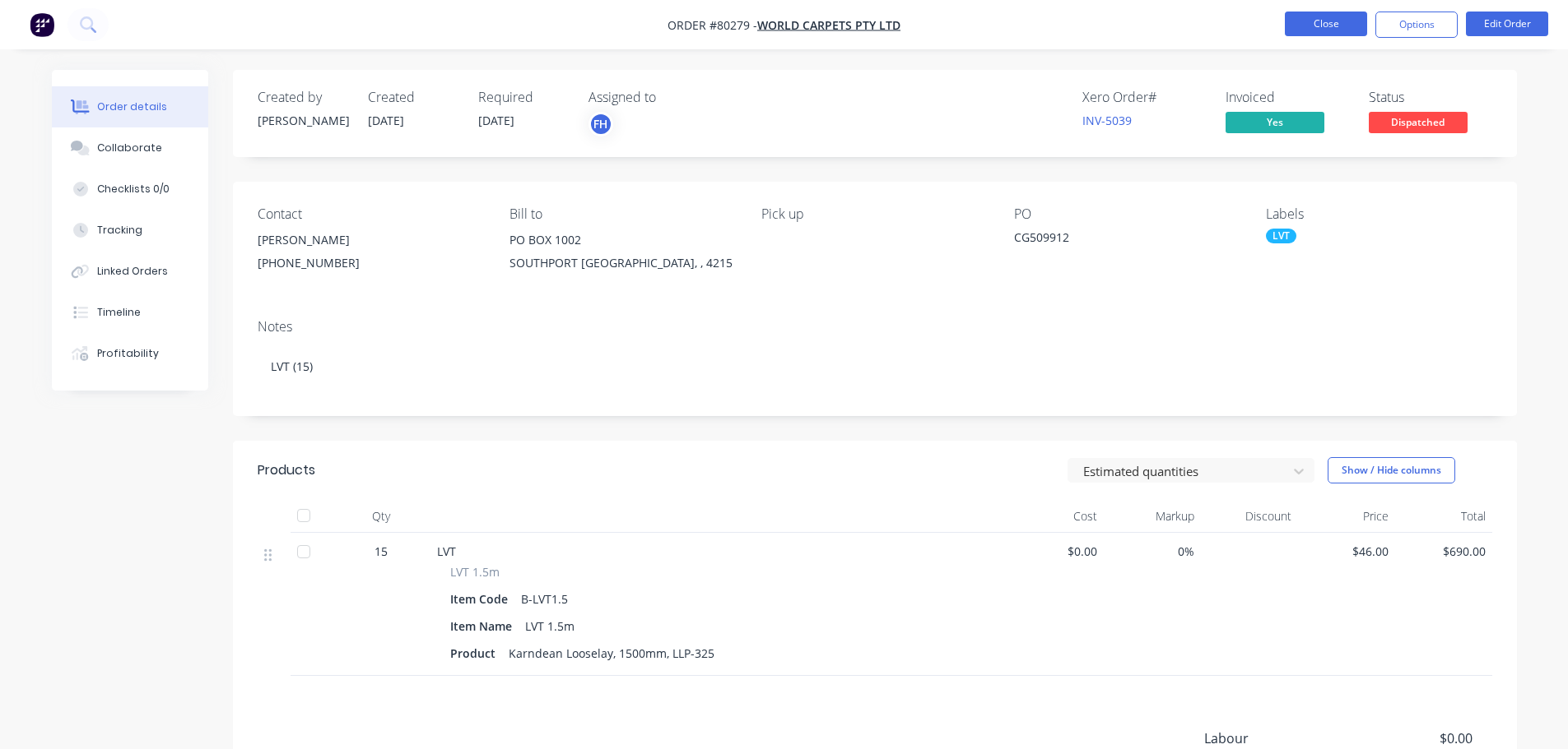
click at [1336, 18] on button "Close" at bounding box center [1325, 23] width 82 height 25
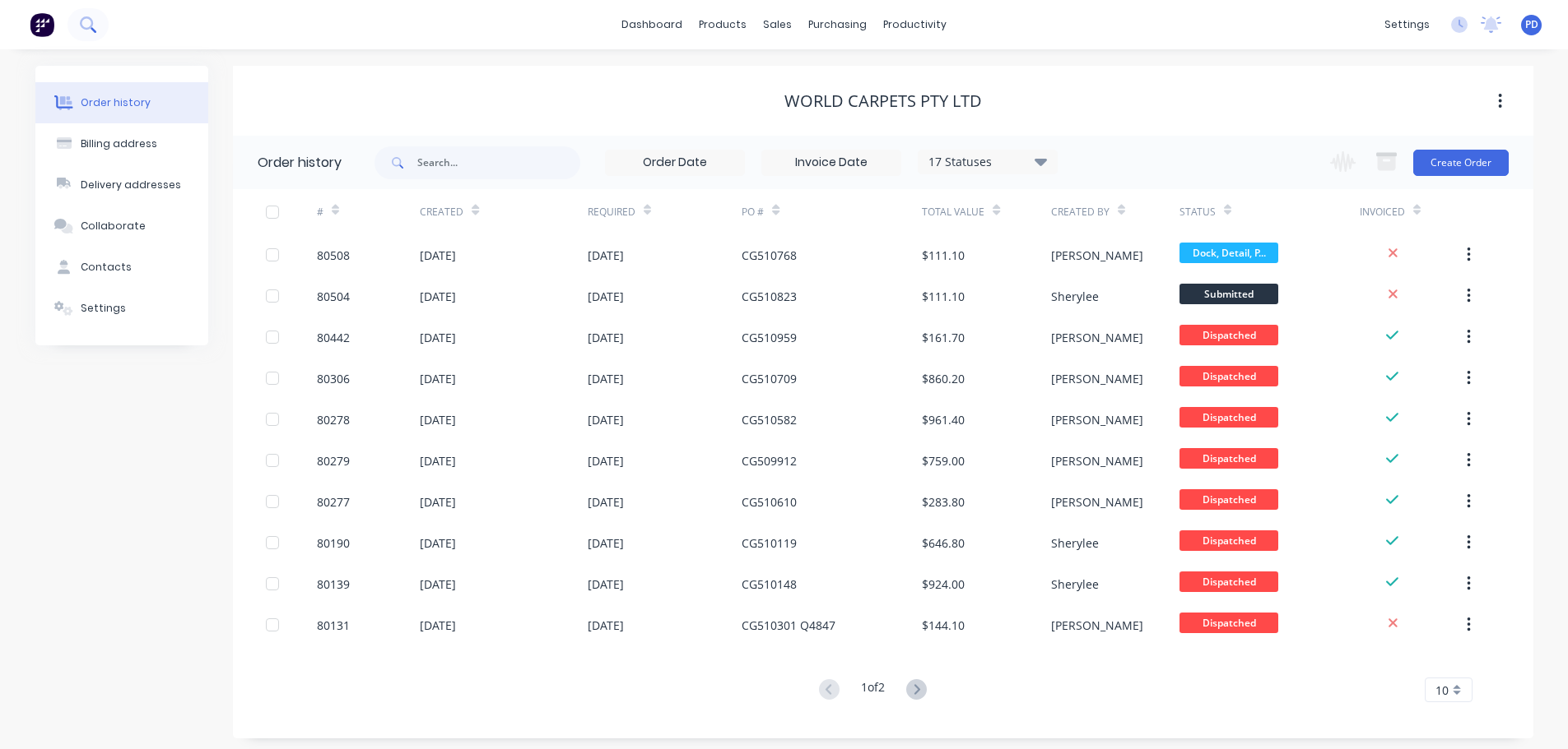
click at [70, 16] on button at bounding box center [88, 25] width 42 height 33
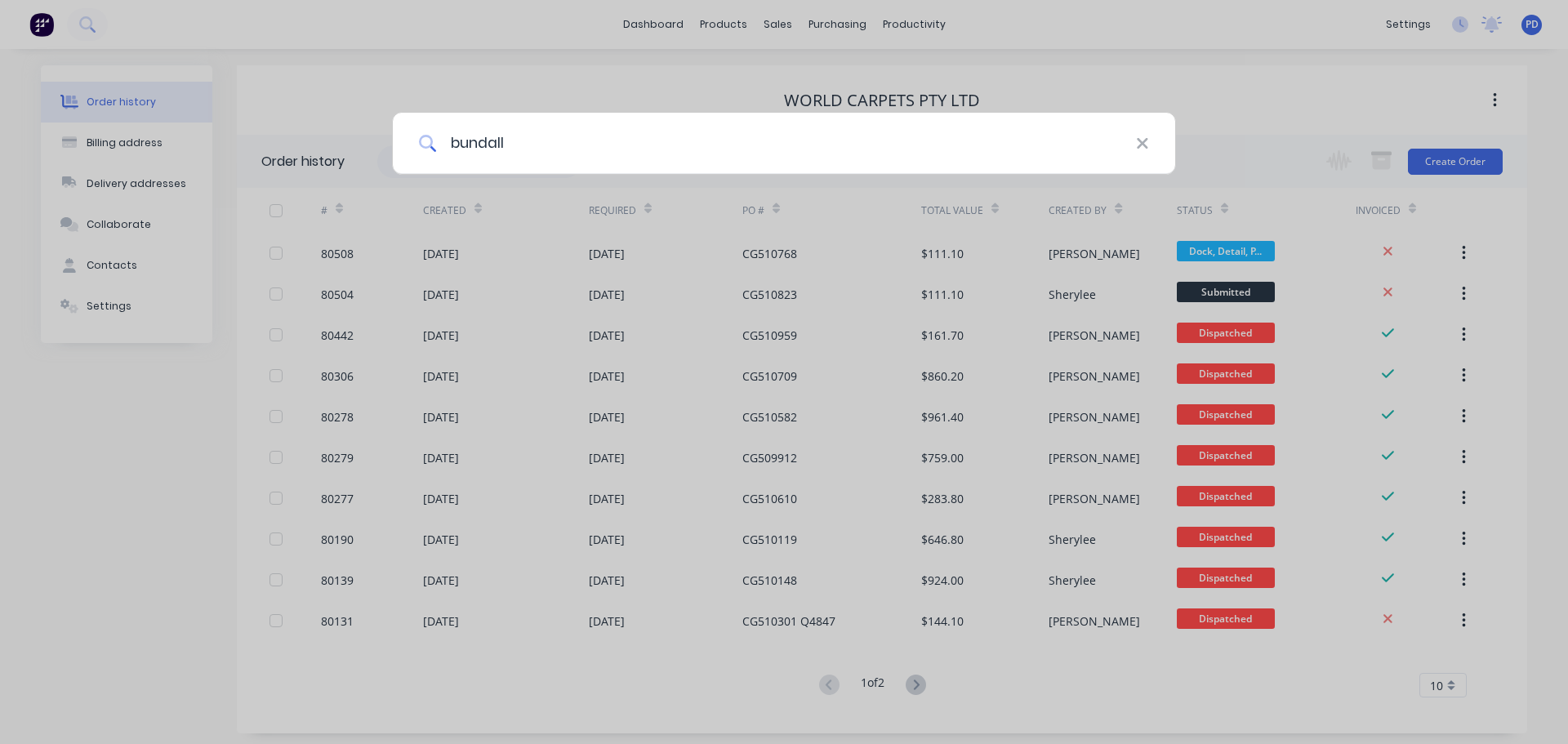
type input "bundall"
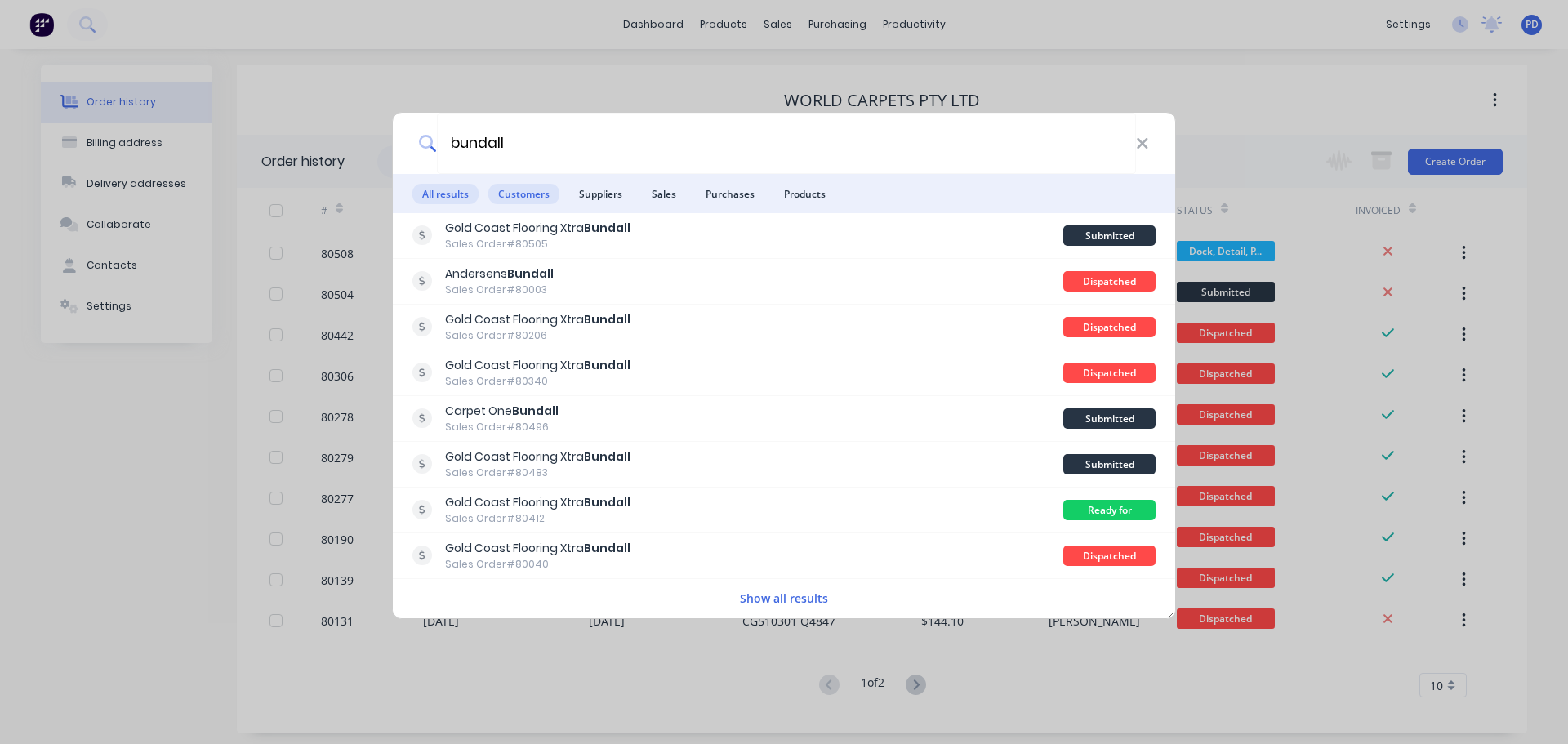
click at [527, 194] on span "Customers" at bounding box center [524, 194] width 71 height 20
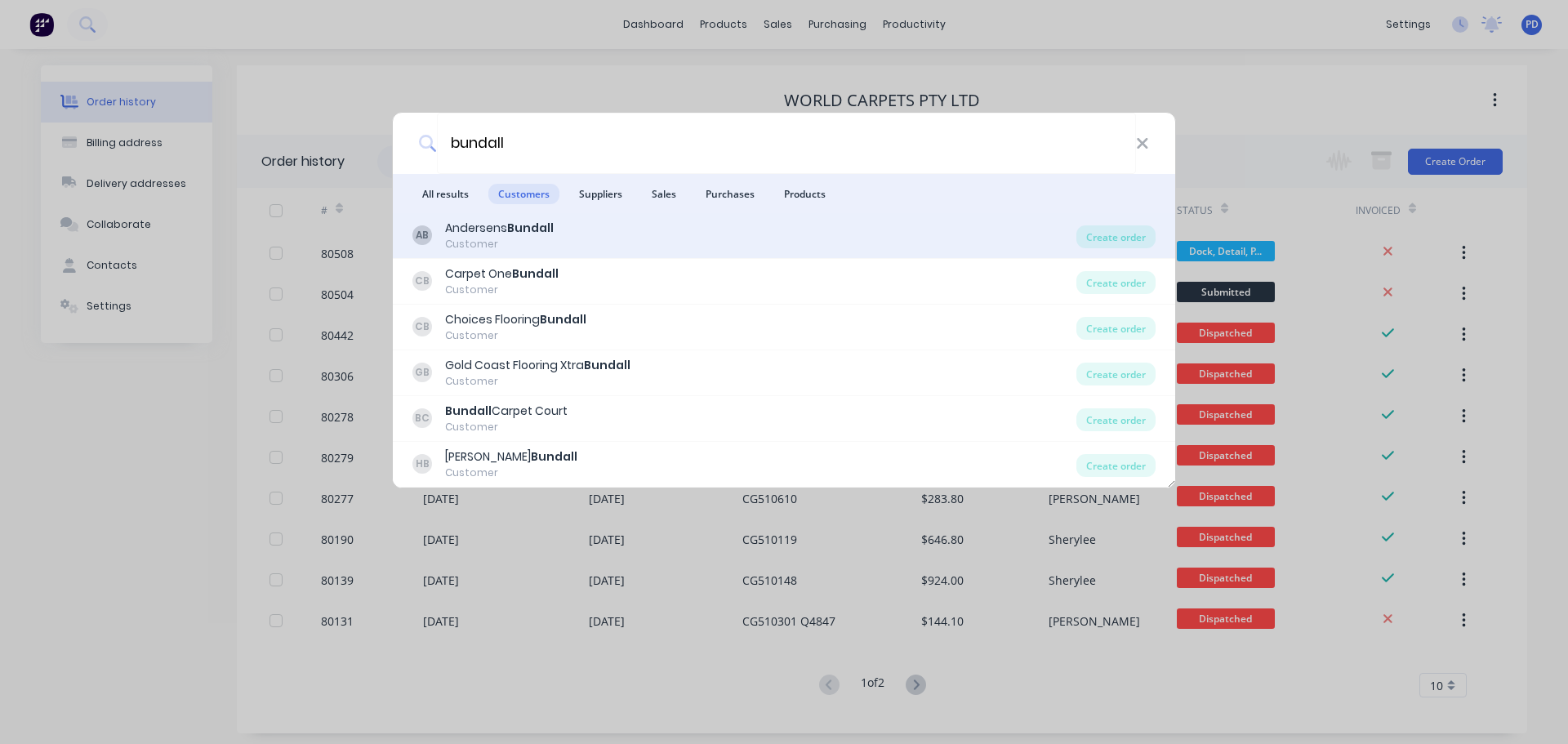
click at [518, 218] on div "AB [PERSON_NAME] Bundall Customer Create order" at bounding box center [783, 236] width 782 height 46
click at [514, 223] on b "Bundall" at bounding box center [530, 228] width 47 height 17
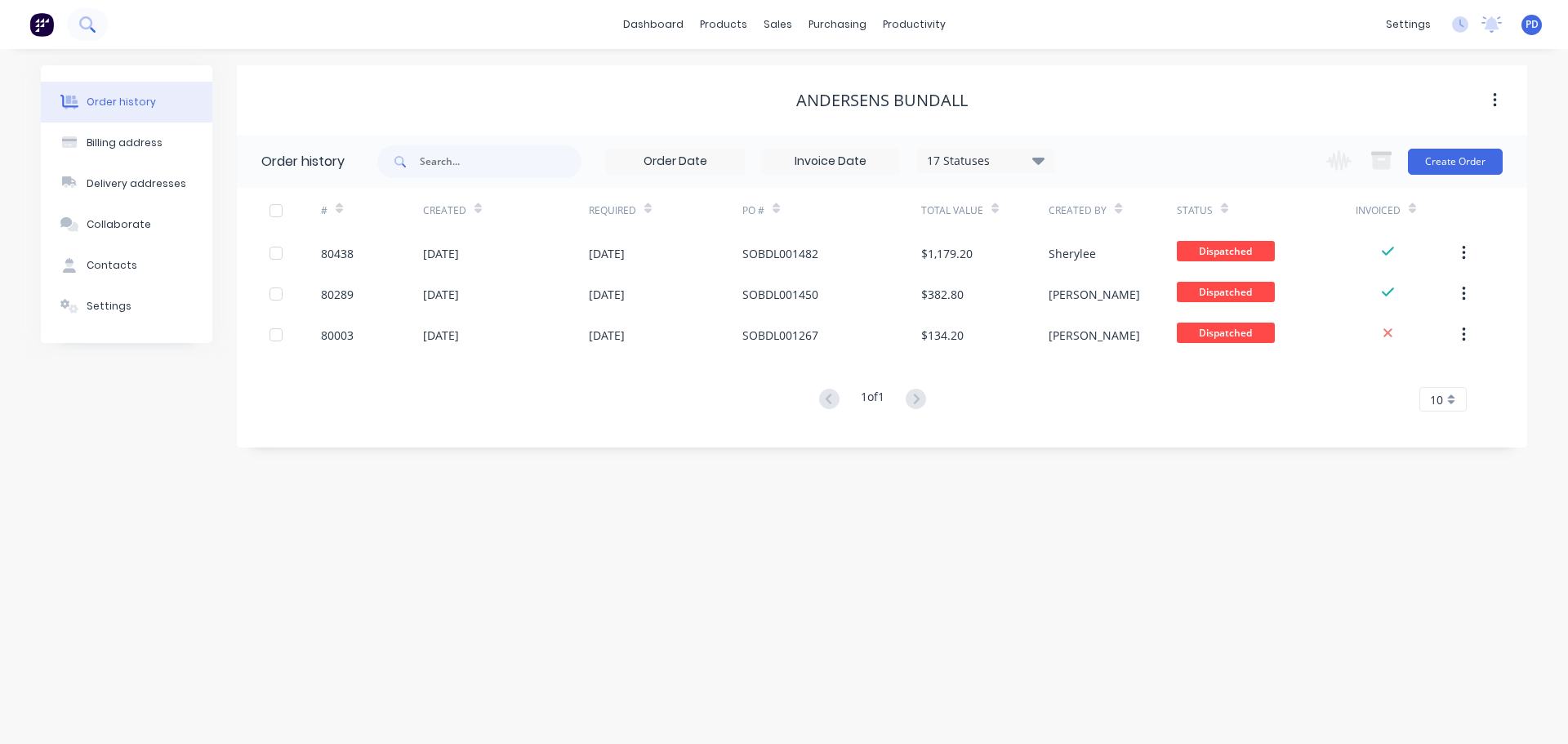
click at [70, 22] on button at bounding box center [87, 25] width 41 height 33
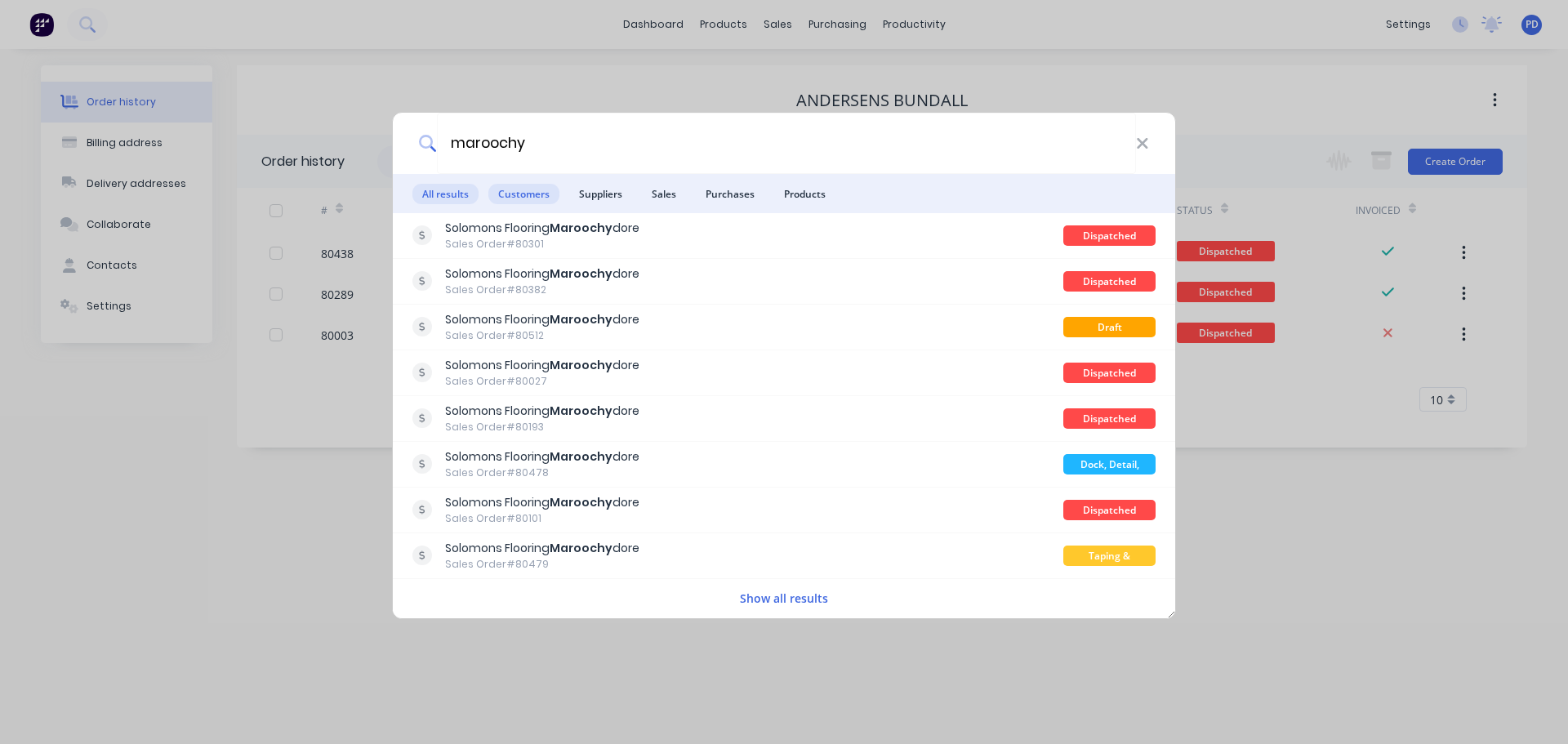
type input "maroochy"
click at [518, 191] on span "Customers" at bounding box center [524, 194] width 71 height 20
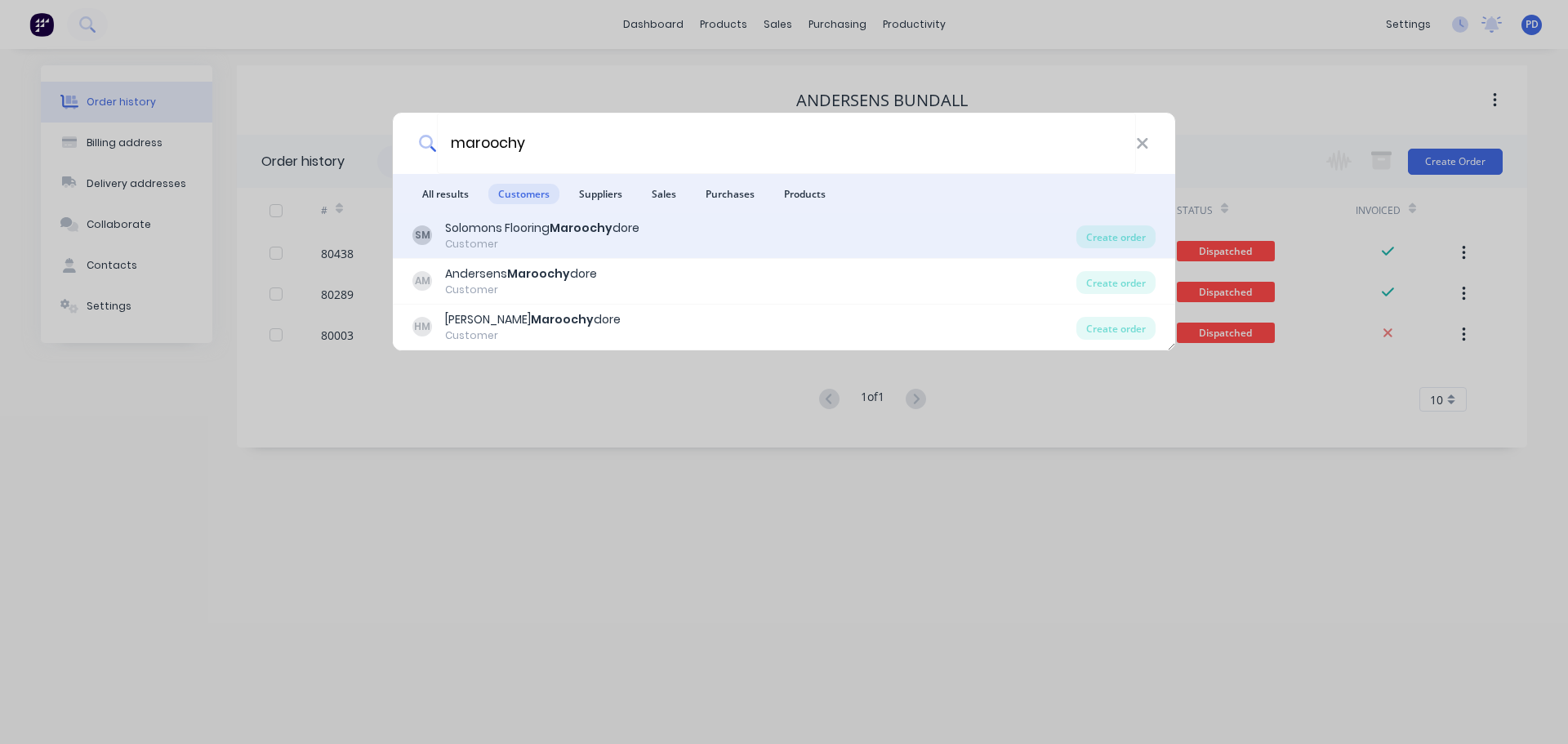
click at [504, 244] on div "Customer" at bounding box center [542, 244] width 194 height 15
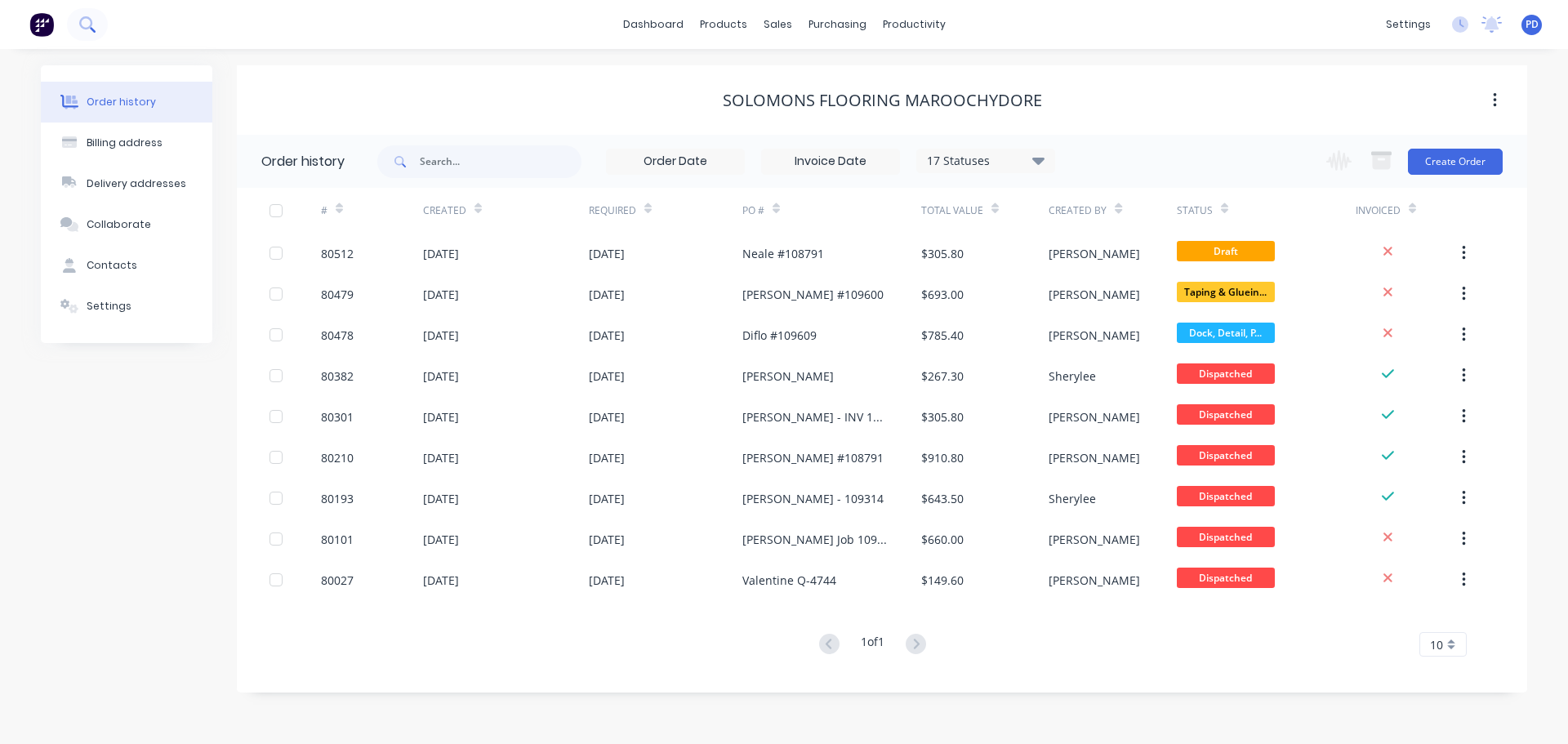
click at [94, 28] on icon at bounding box center [86, 24] width 16 height 16
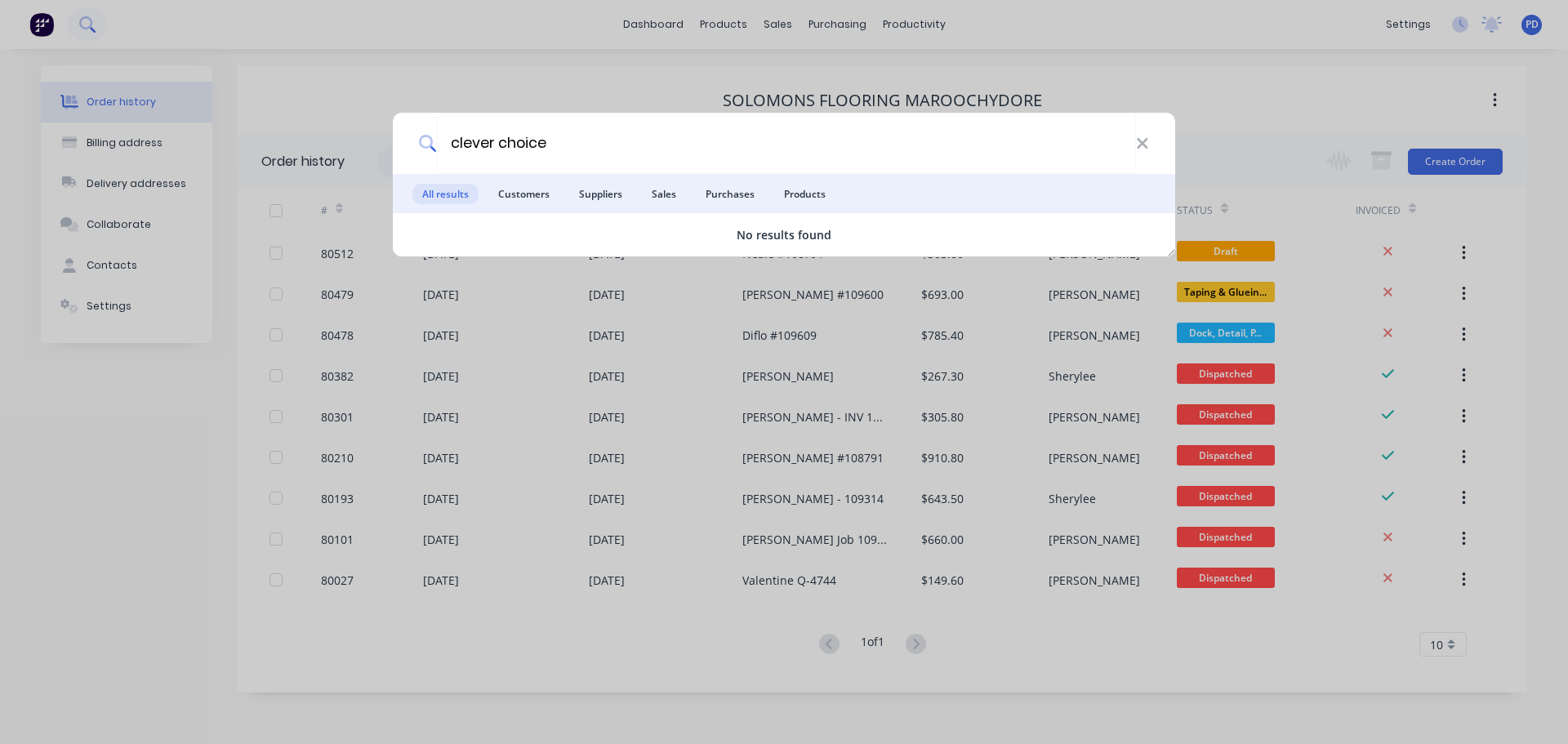
type input "clever choice"
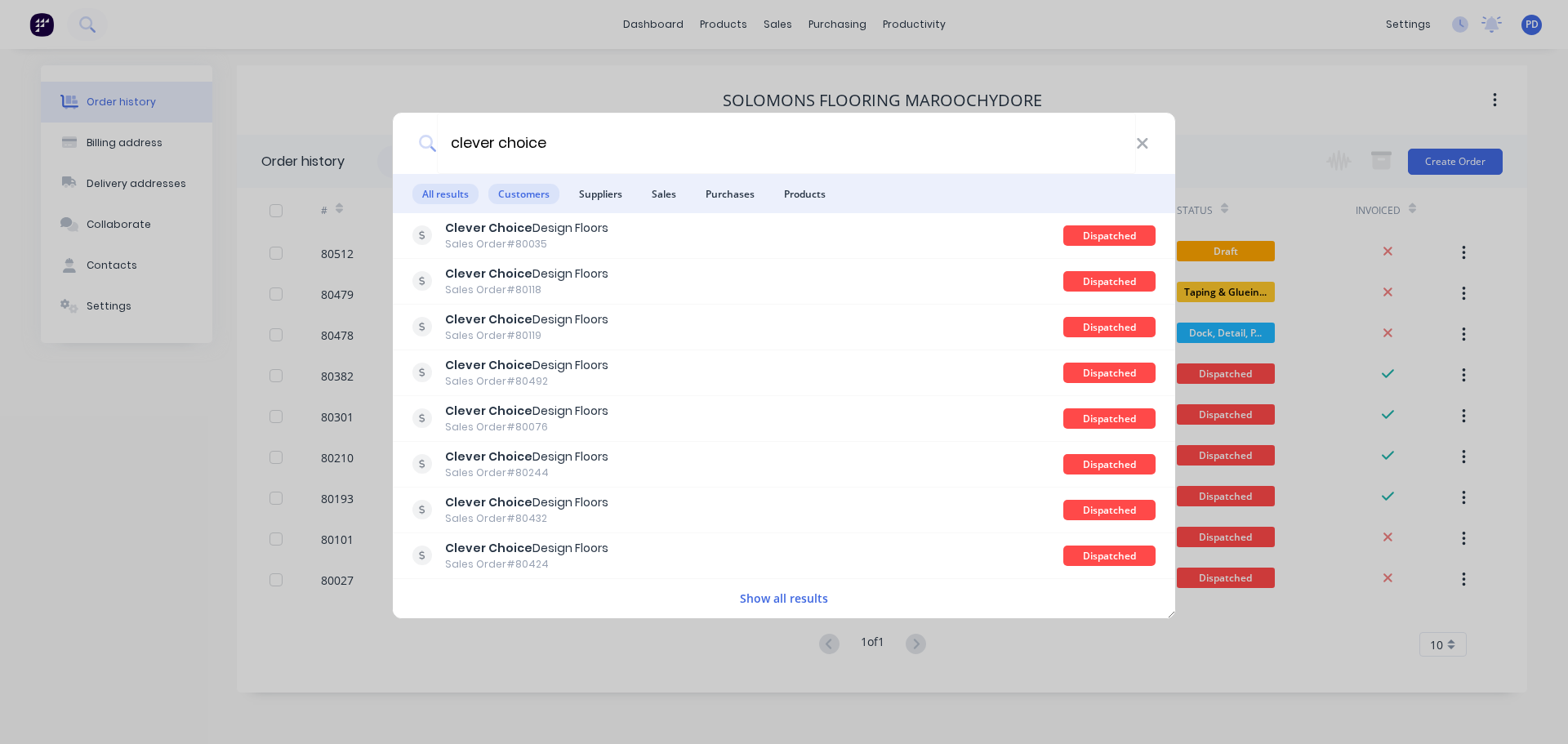
click at [546, 196] on span "Customers" at bounding box center [524, 194] width 71 height 20
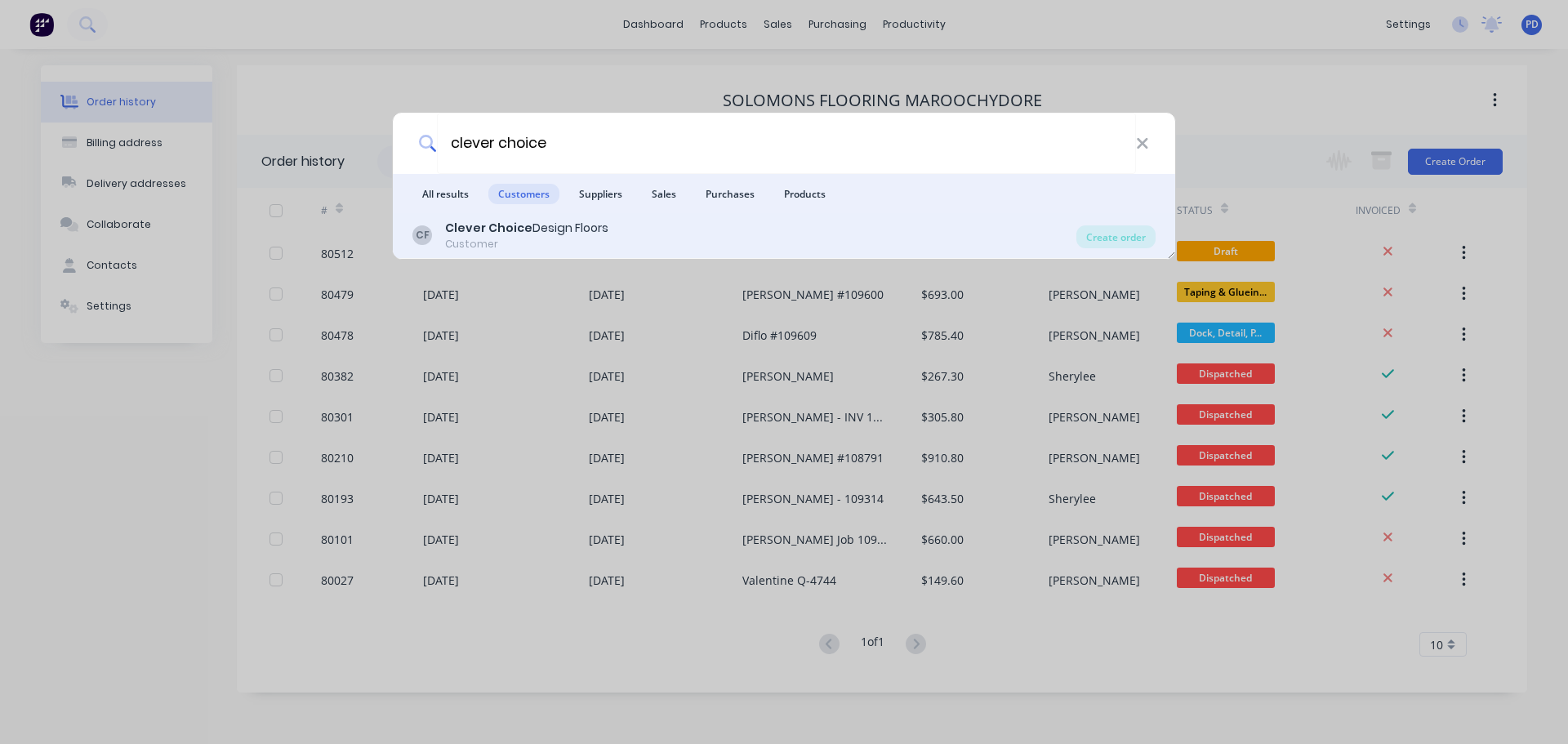
click at [497, 229] on b "Clever Choice" at bounding box center [488, 228] width 87 height 17
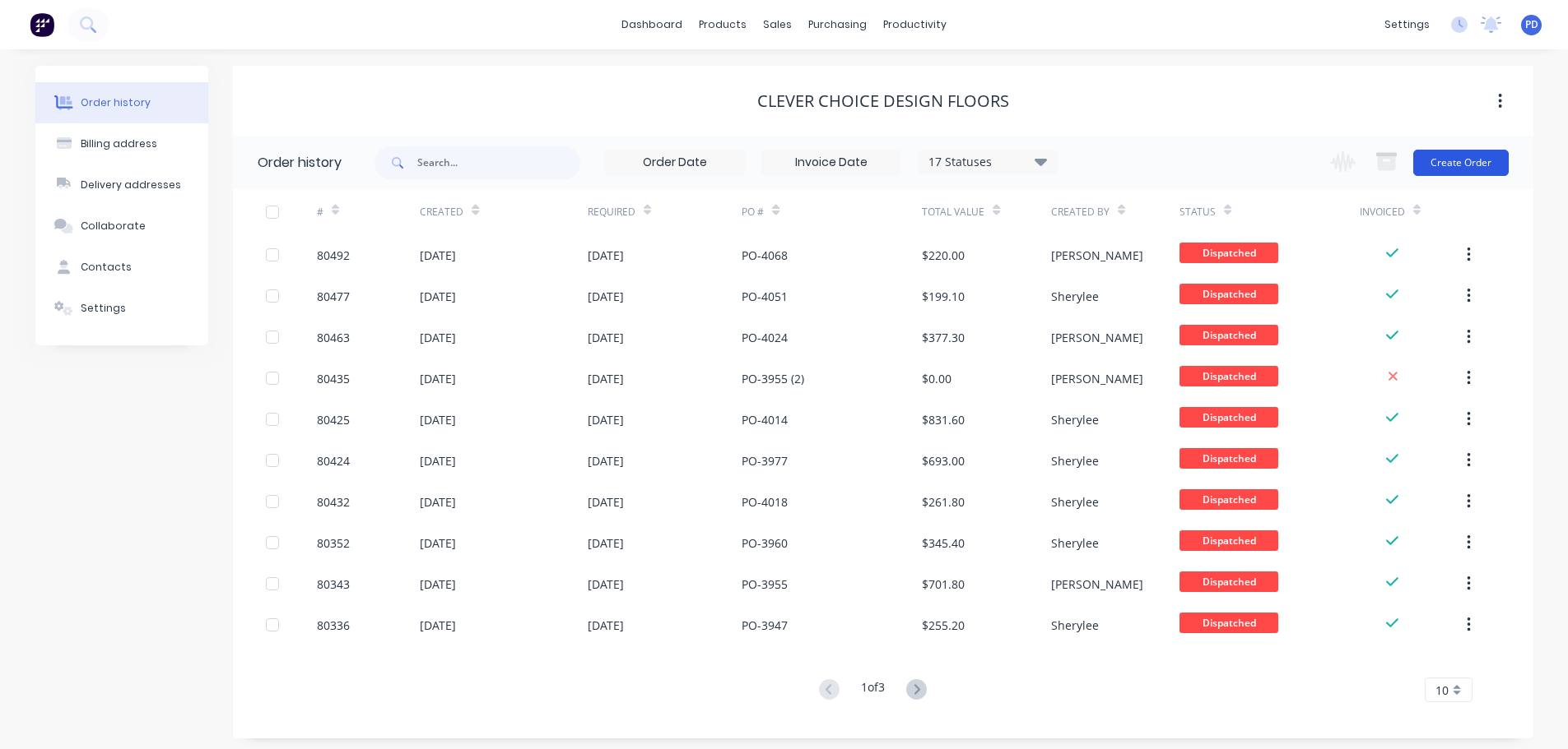
click at [1482, 159] on button "Create Order" at bounding box center [1460, 163] width 95 height 27
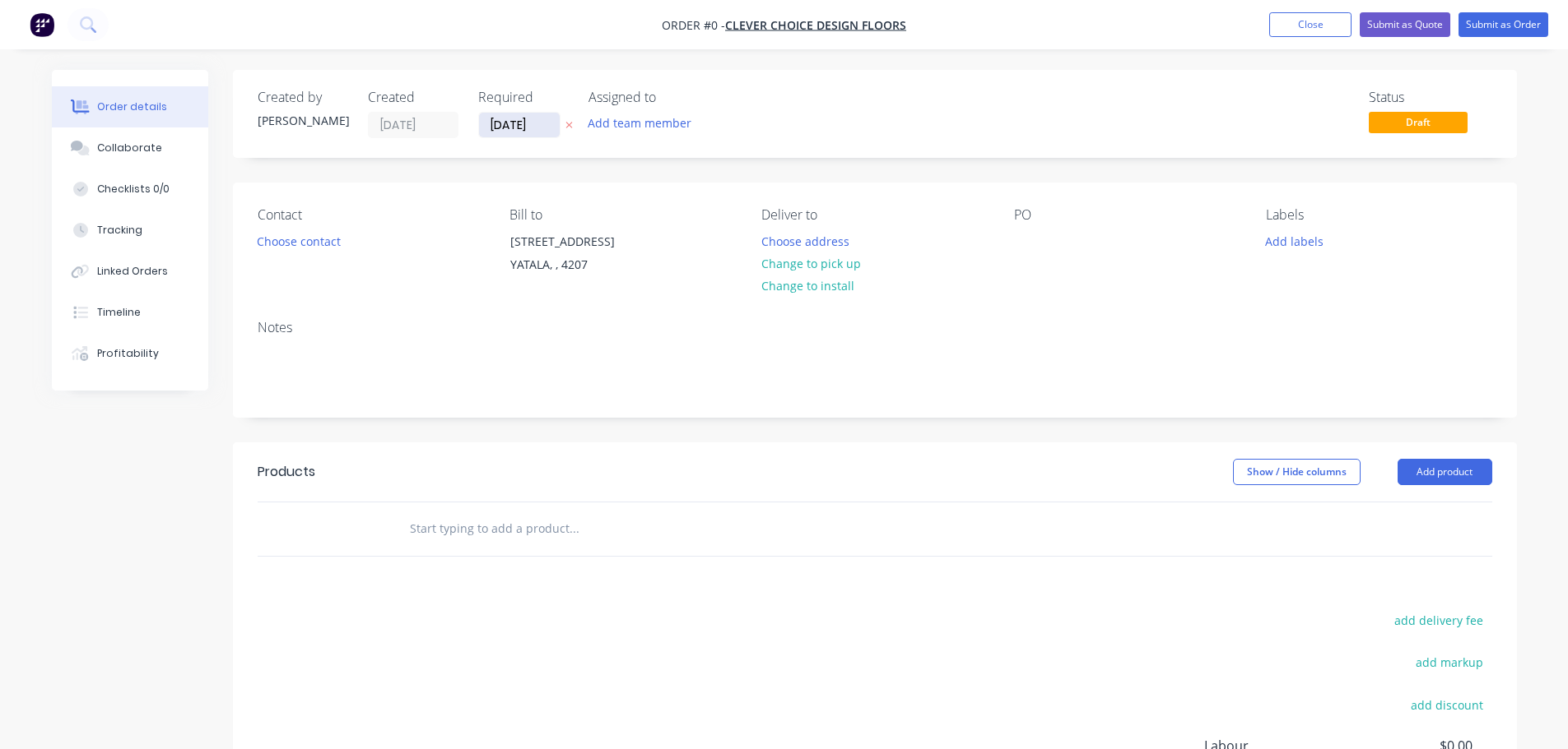
click at [540, 124] on input "[DATE]" at bounding box center [518, 125] width 80 height 25
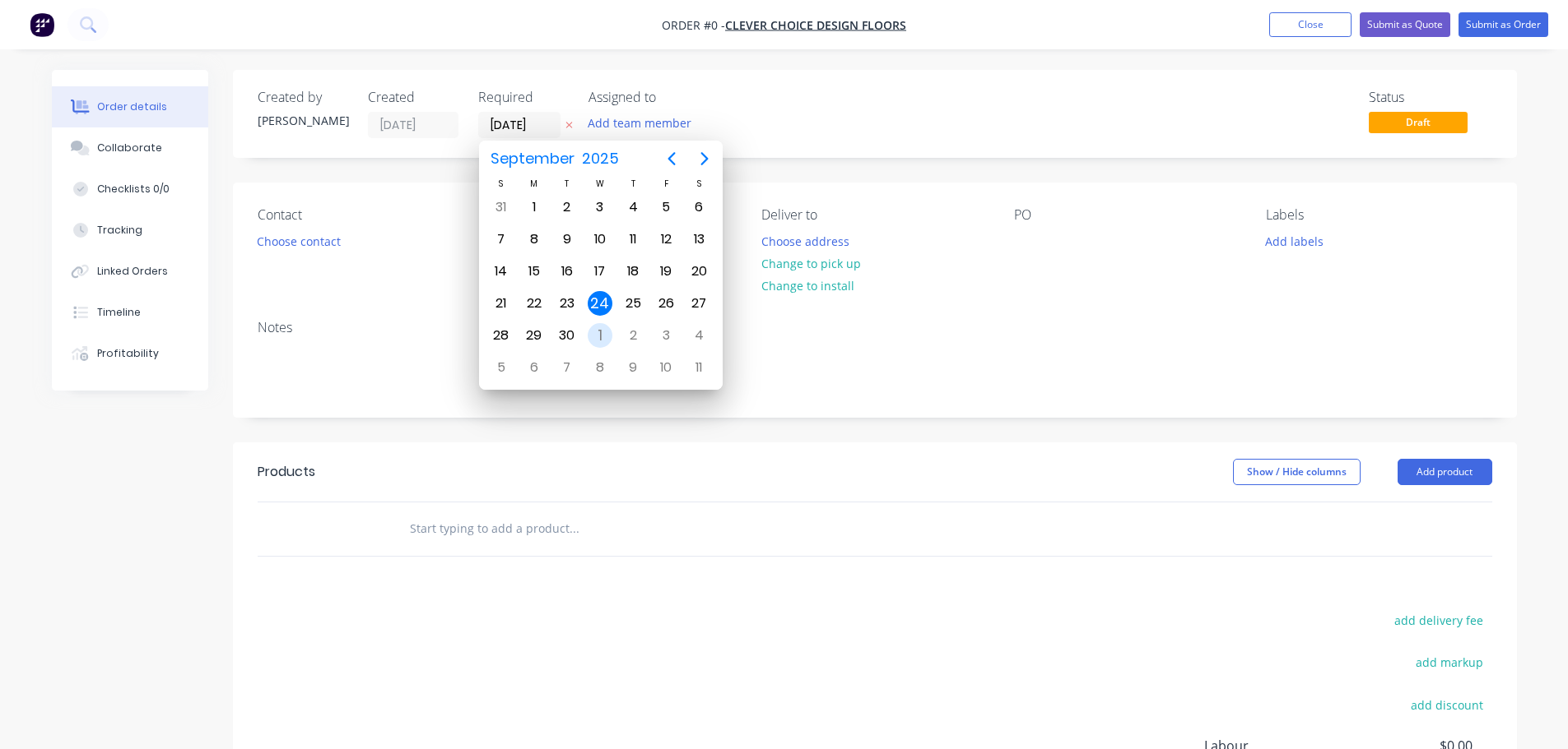
click at [599, 340] on div "1" at bounding box center [600, 335] width 25 height 25
type input "[DATE]"
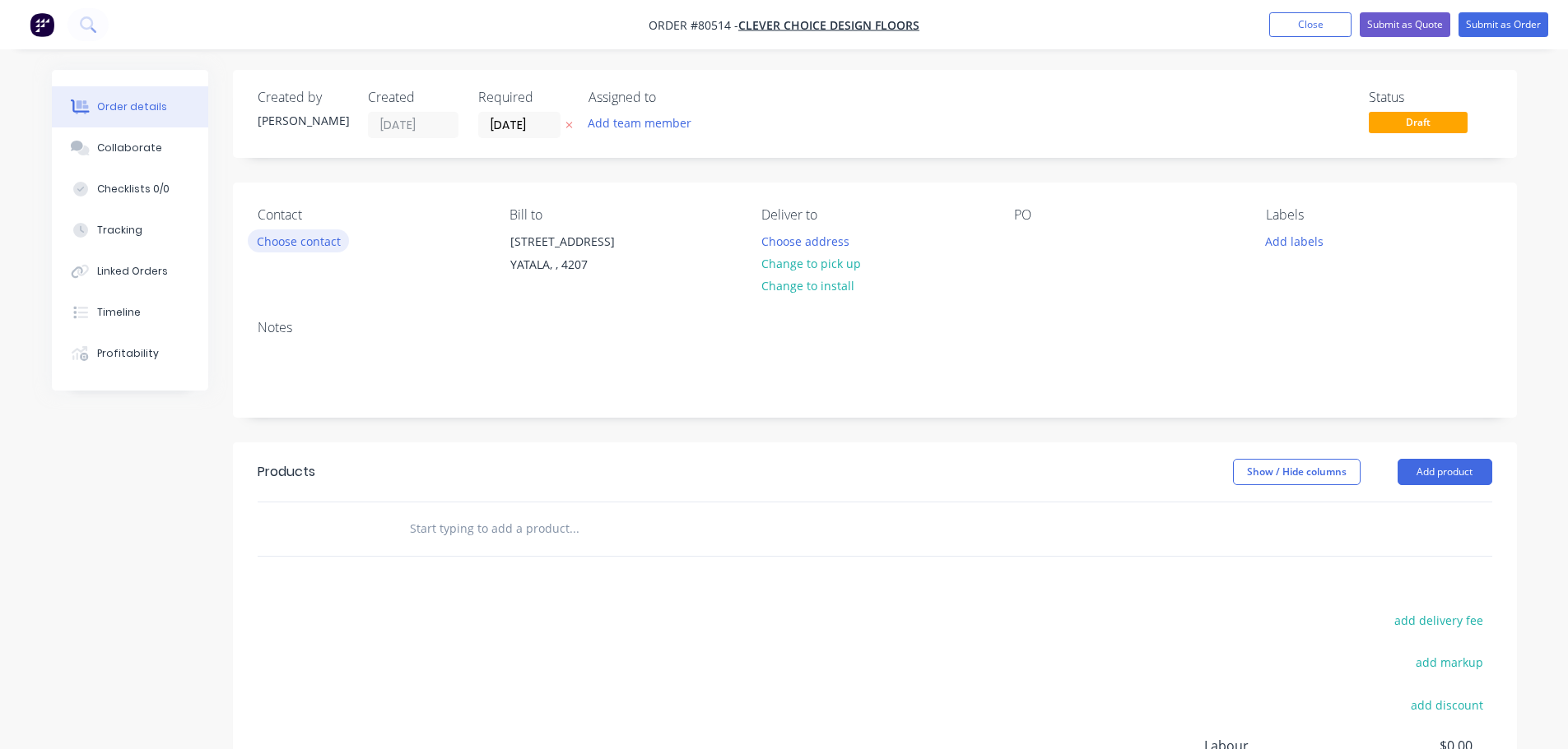
click at [307, 240] on button "Choose contact" at bounding box center [298, 240] width 102 height 22
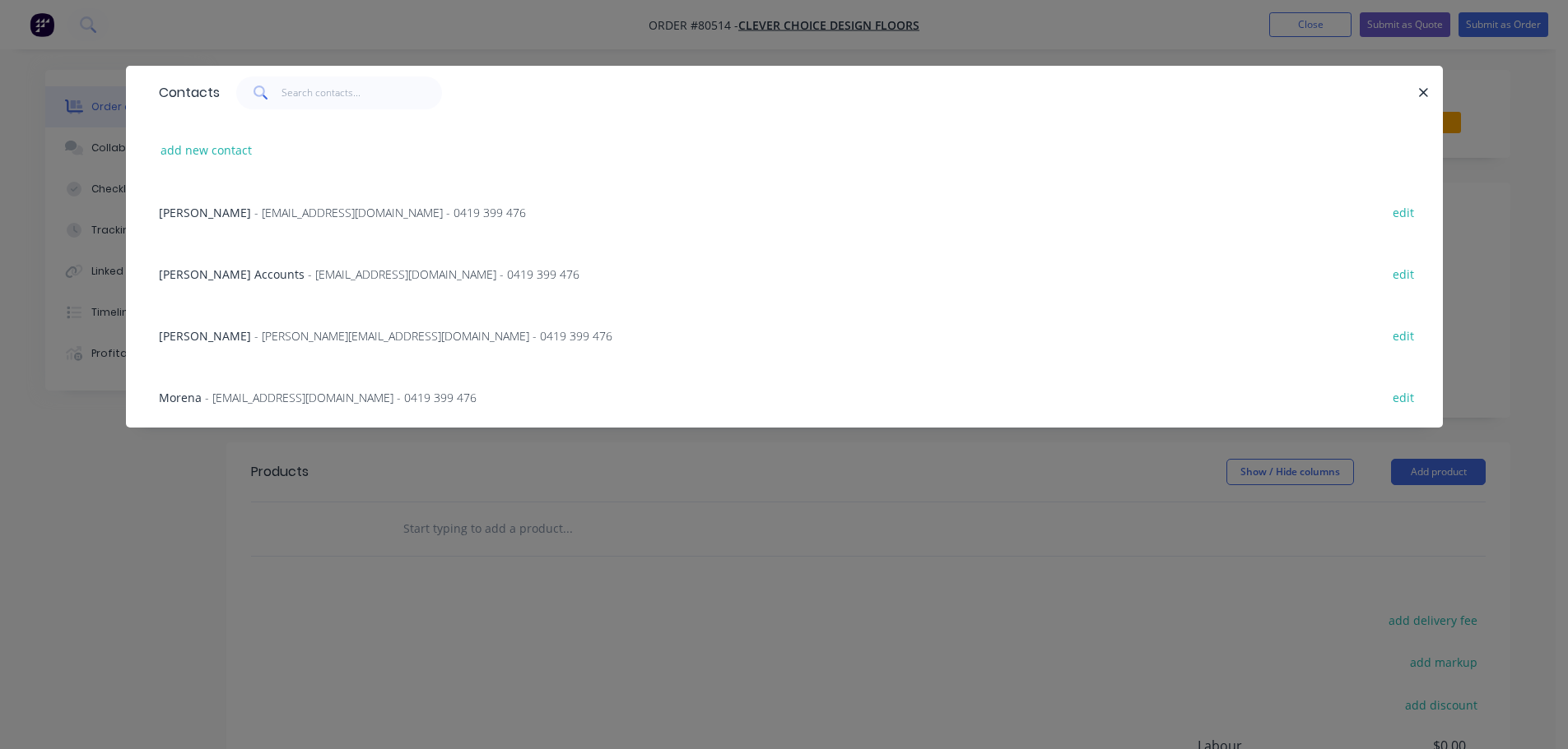
click at [273, 398] on span "- [EMAIL_ADDRESS][DOMAIN_NAME] - 0419 399 476" at bounding box center [341, 397] width 272 height 16
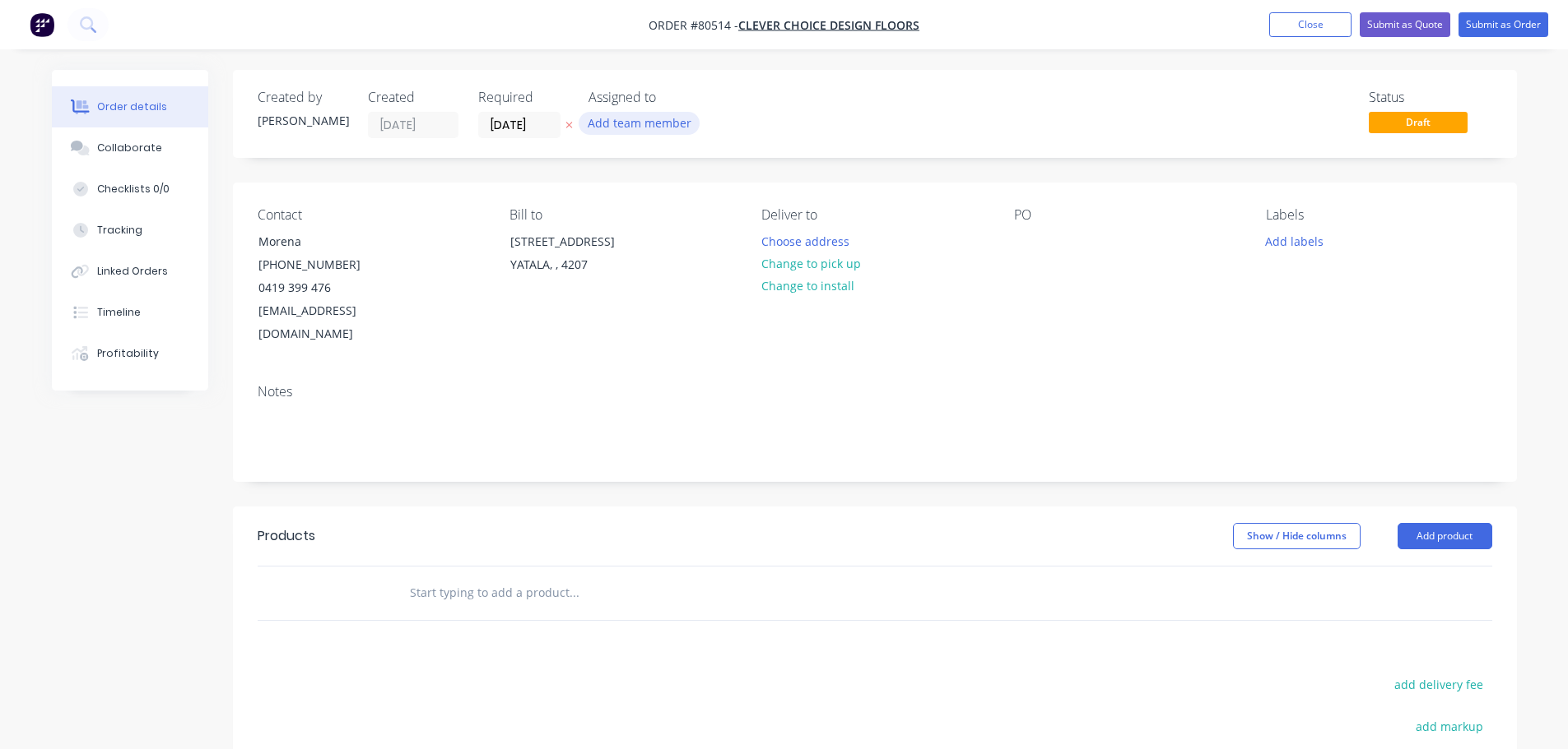
click at [633, 119] on button "Add team member" at bounding box center [638, 123] width 121 height 22
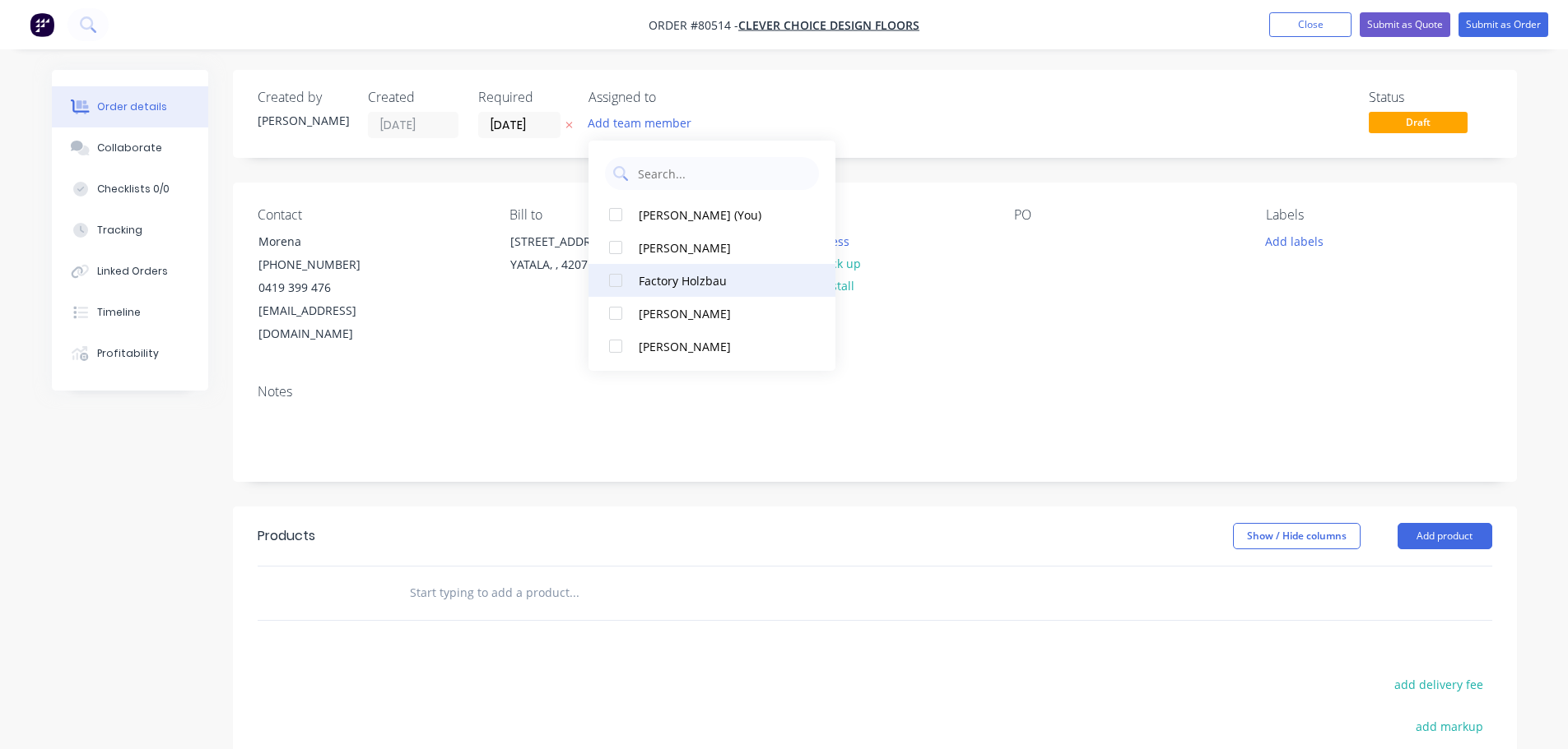
click at [614, 278] on div at bounding box center [615, 281] width 33 height 33
click at [1023, 255] on div "PO" at bounding box center [1126, 276] width 225 height 139
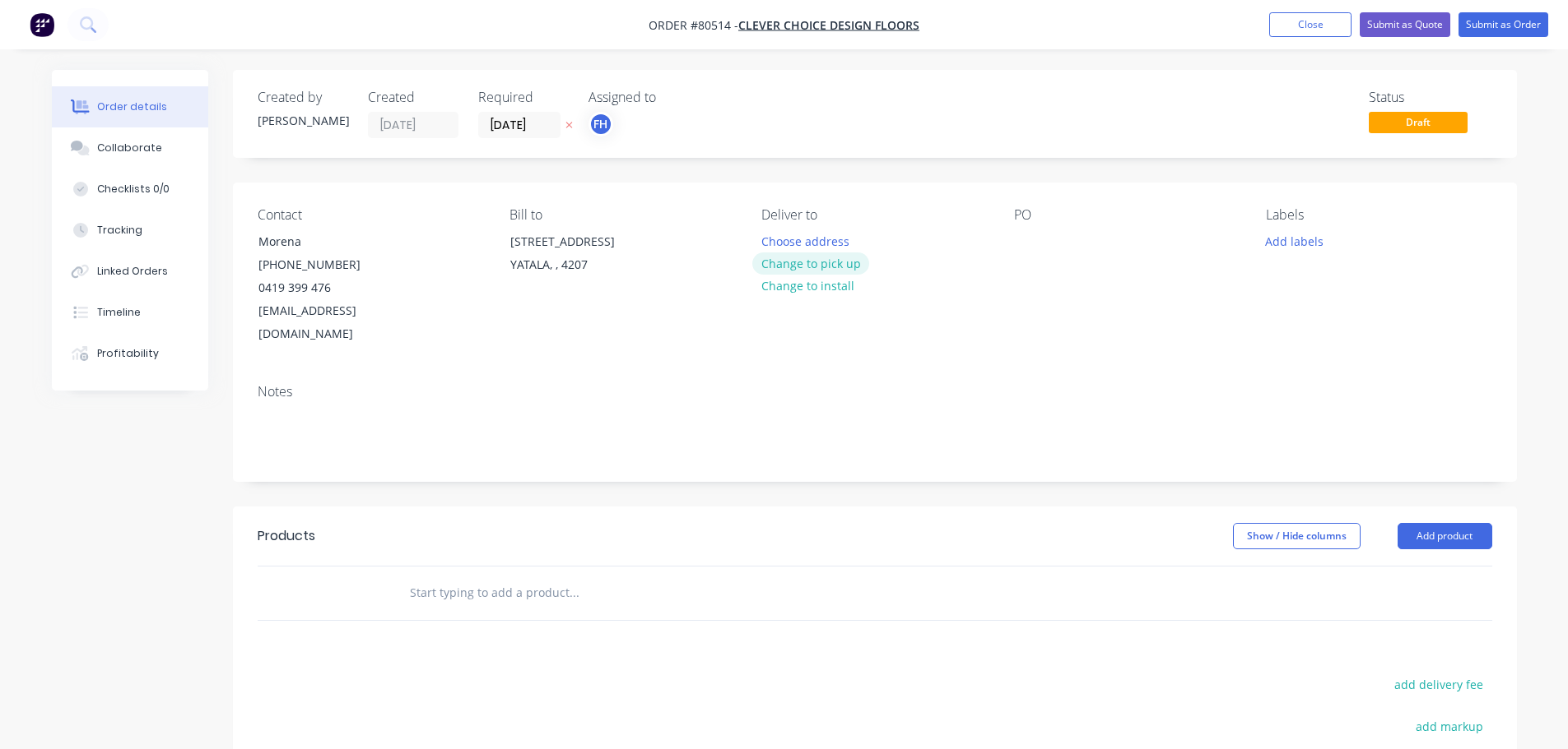
click at [806, 263] on button "Change to pick up" at bounding box center [810, 263] width 116 height 22
click at [774, 235] on div at bounding box center [774, 241] width 27 height 24
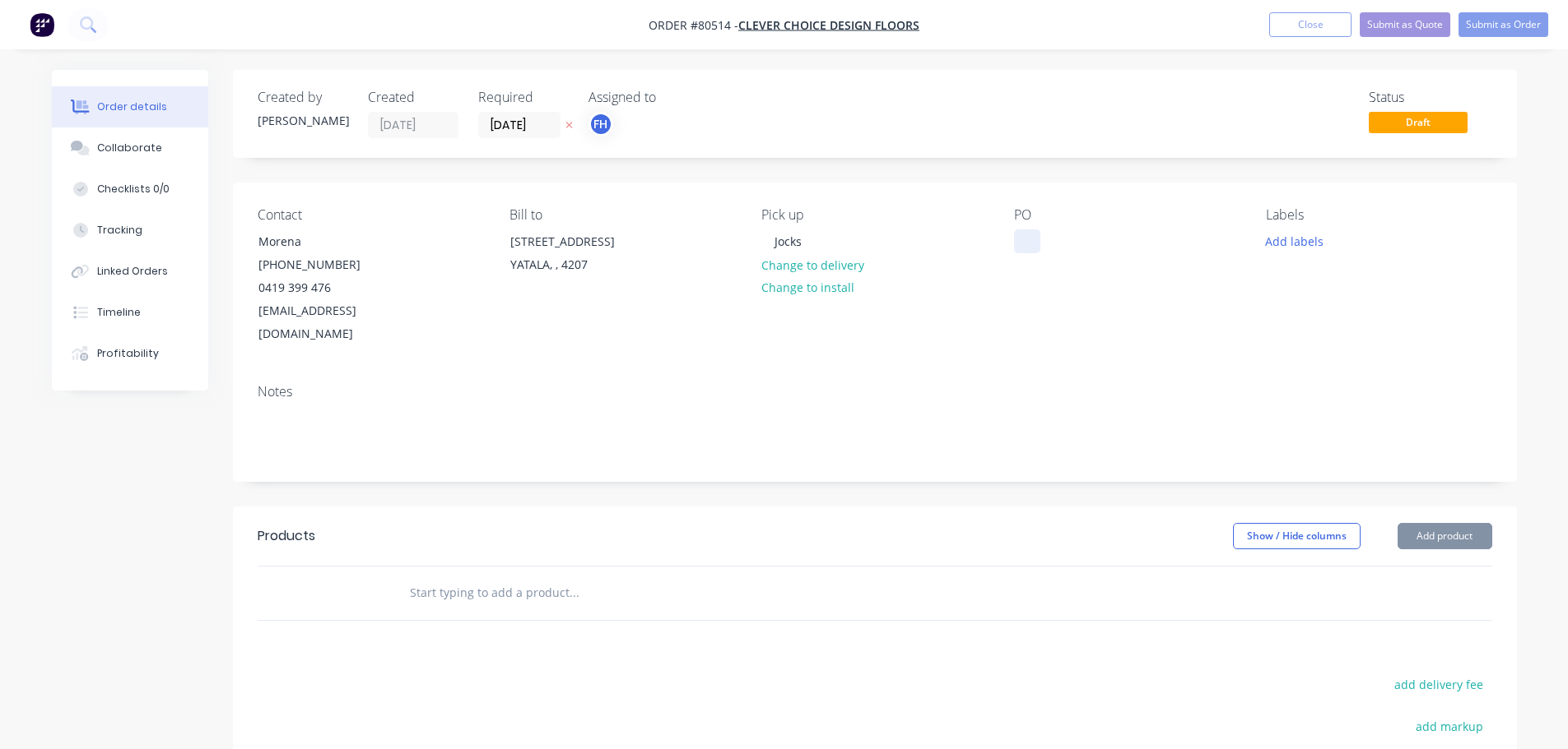
click at [1027, 247] on div at bounding box center [1027, 241] width 27 height 24
click at [1277, 244] on button "Add labels" at bounding box center [1295, 240] width 76 height 22
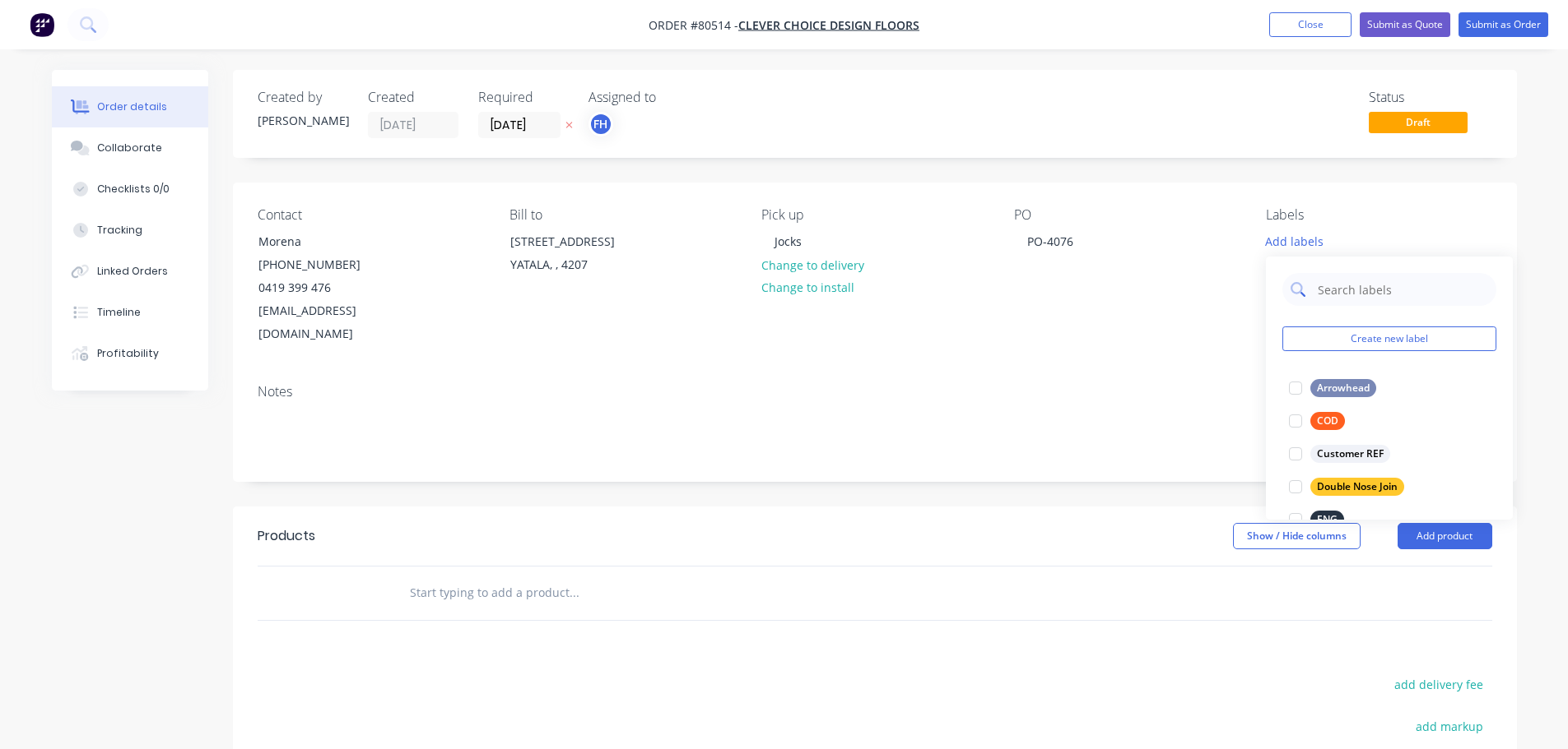
click at [1333, 298] on input "text" at bounding box center [1402, 290] width 172 height 33
type input "Eng"
drag, startPoint x: 1294, startPoint y: 387, endPoint x: 836, endPoint y: 382, distance: 458.0
click at [1294, 387] on div at bounding box center [1295, 389] width 33 height 33
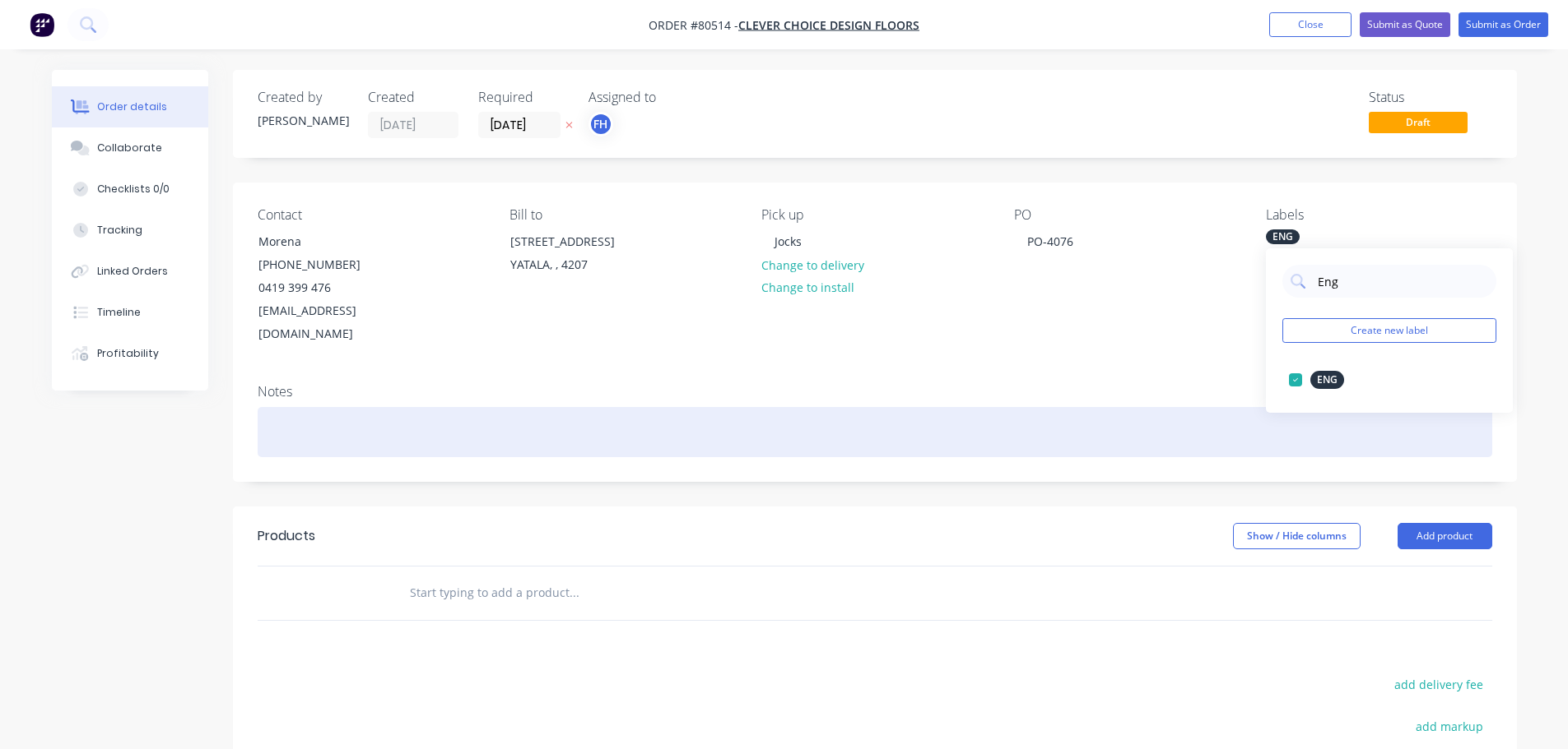
click at [327, 407] on div at bounding box center [875, 432] width 1234 height 50
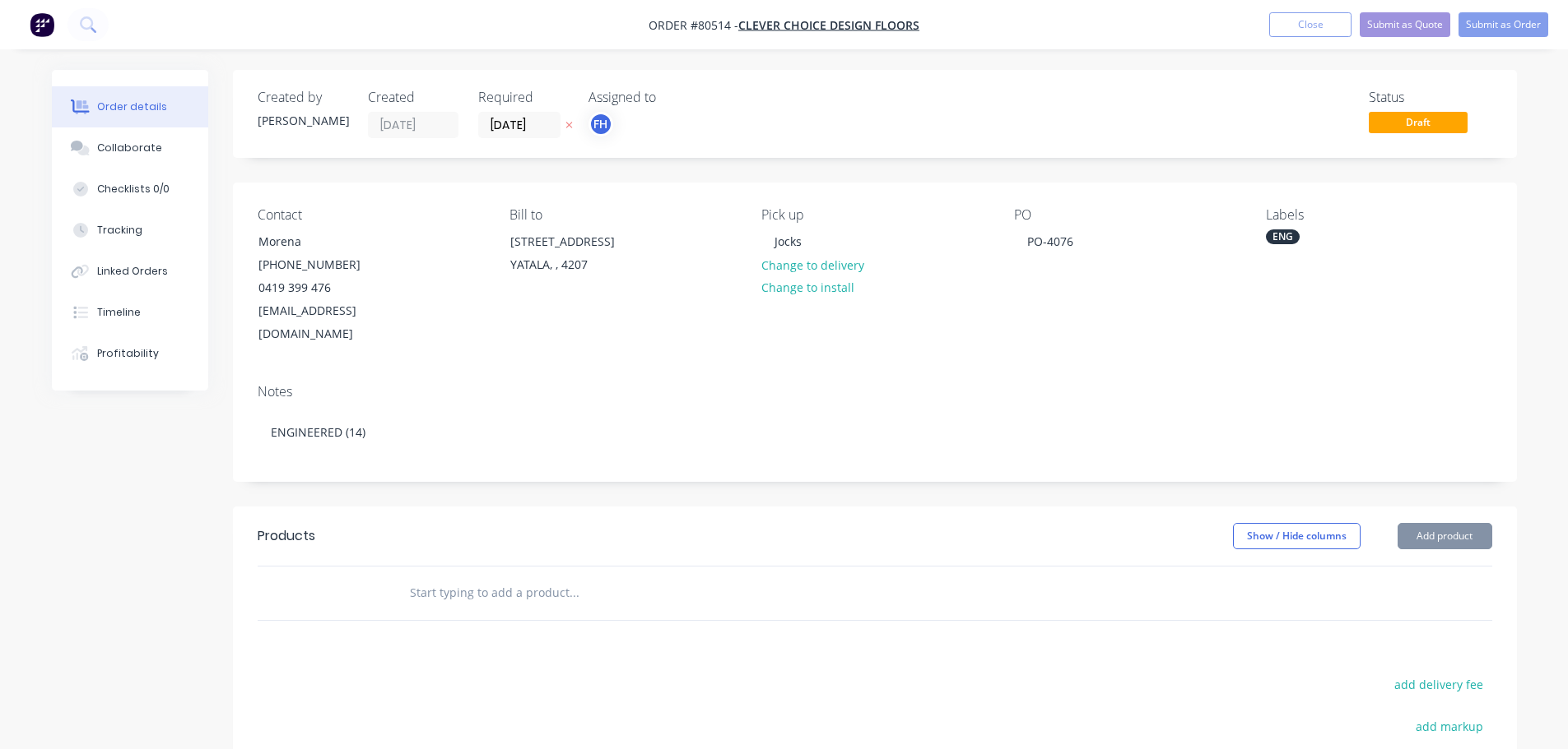
click at [479, 577] on input "text" at bounding box center [574, 593] width 329 height 33
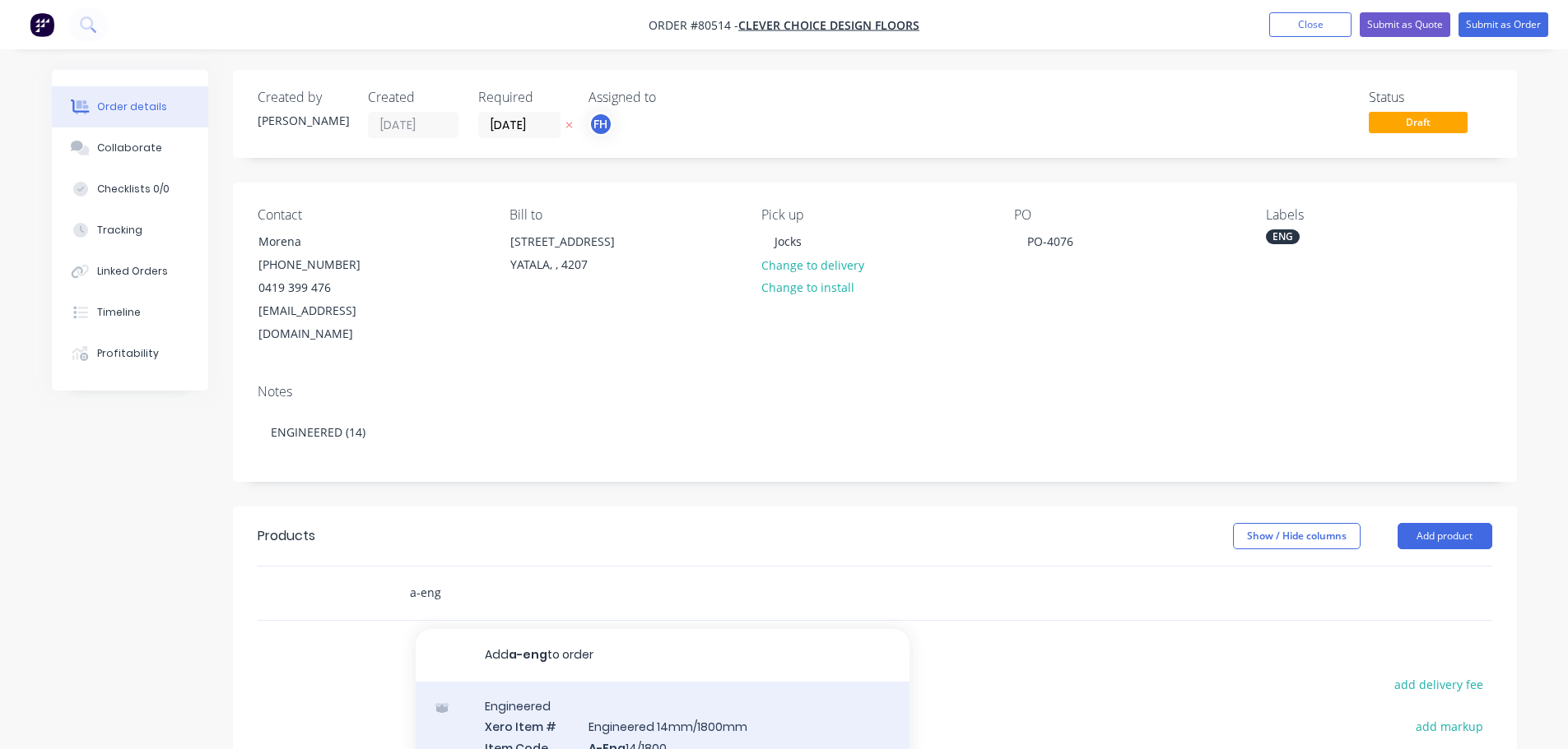
type input "a-eng"
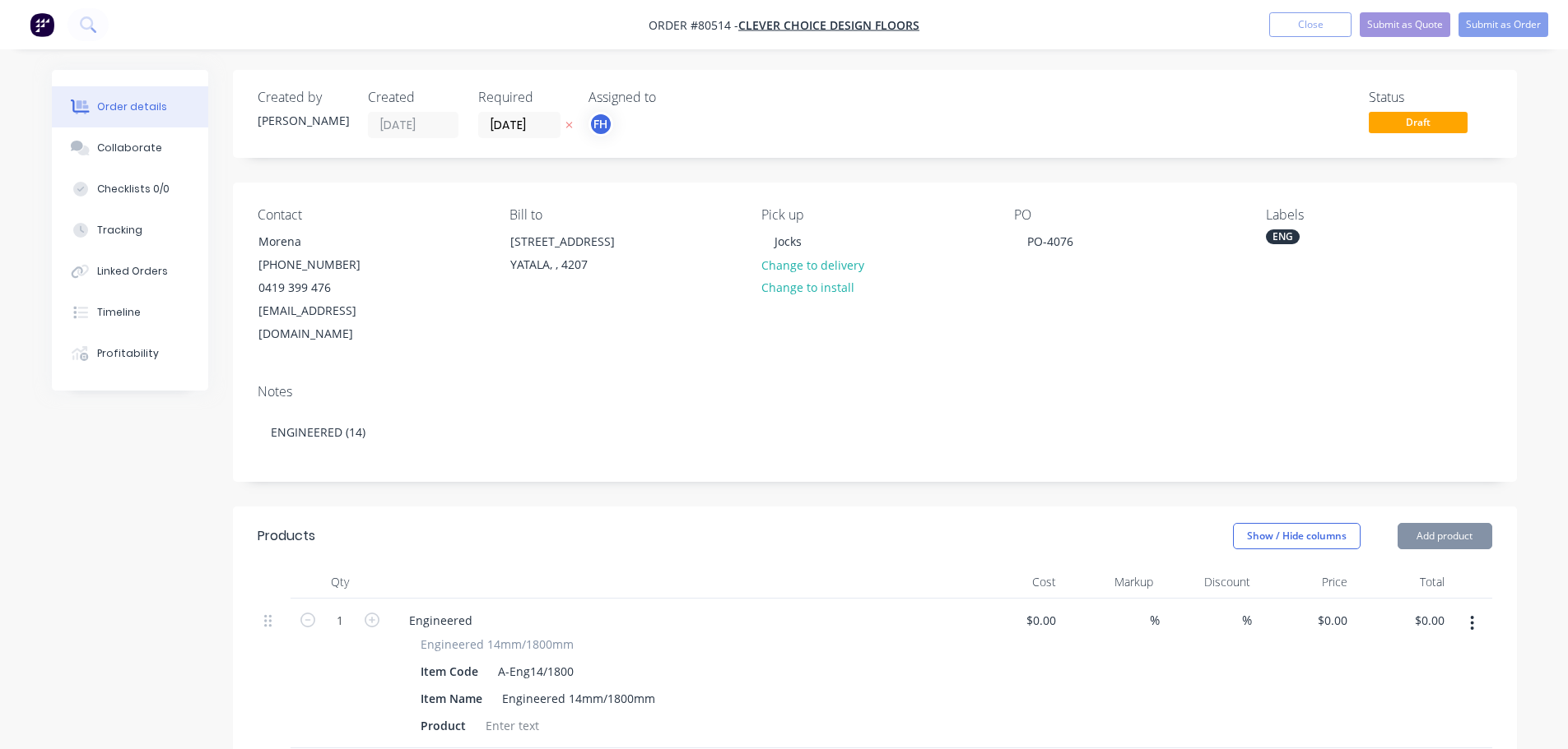
type input "$59.00"
click at [348, 609] on input "1" at bounding box center [340, 621] width 43 height 25
type input "14"
type input "$826.00"
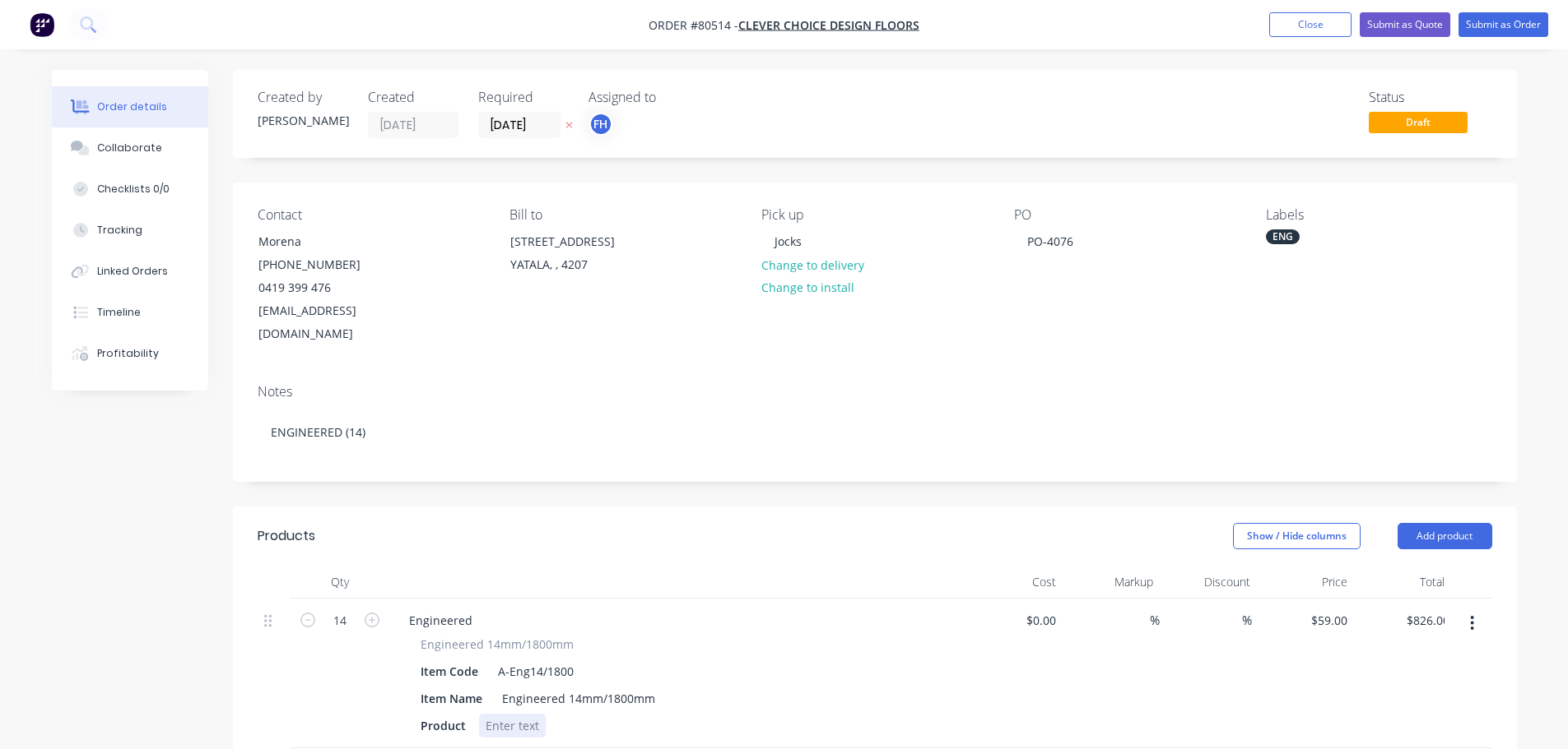
click at [511, 714] on div at bounding box center [512, 726] width 67 height 24
click at [510, 714] on div at bounding box center [512, 726] width 67 height 24
click at [1472, 12] on button "Submit as Order" at bounding box center [1502, 24] width 90 height 25
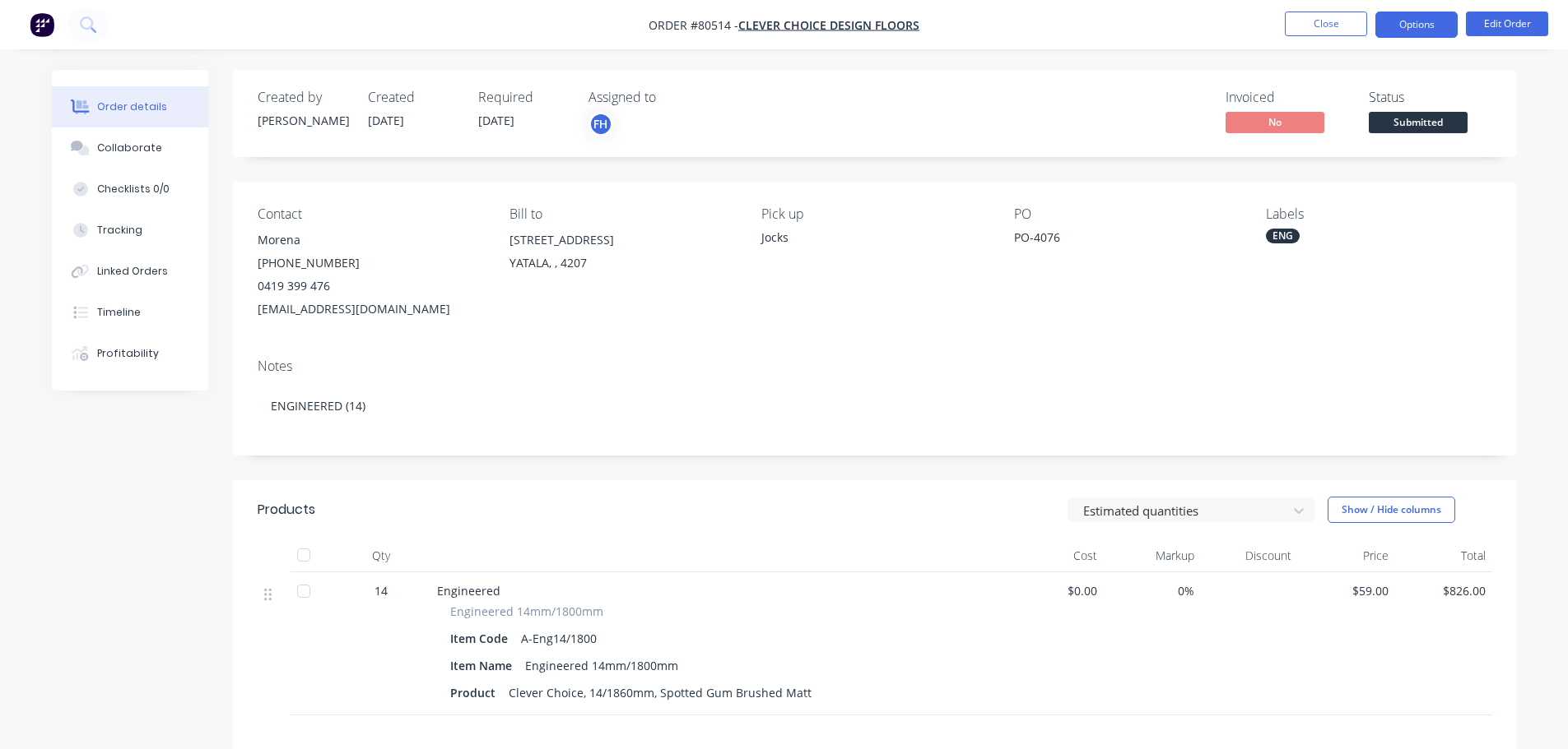
click at [1407, 27] on button "Options" at bounding box center [1416, 24] width 82 height 27
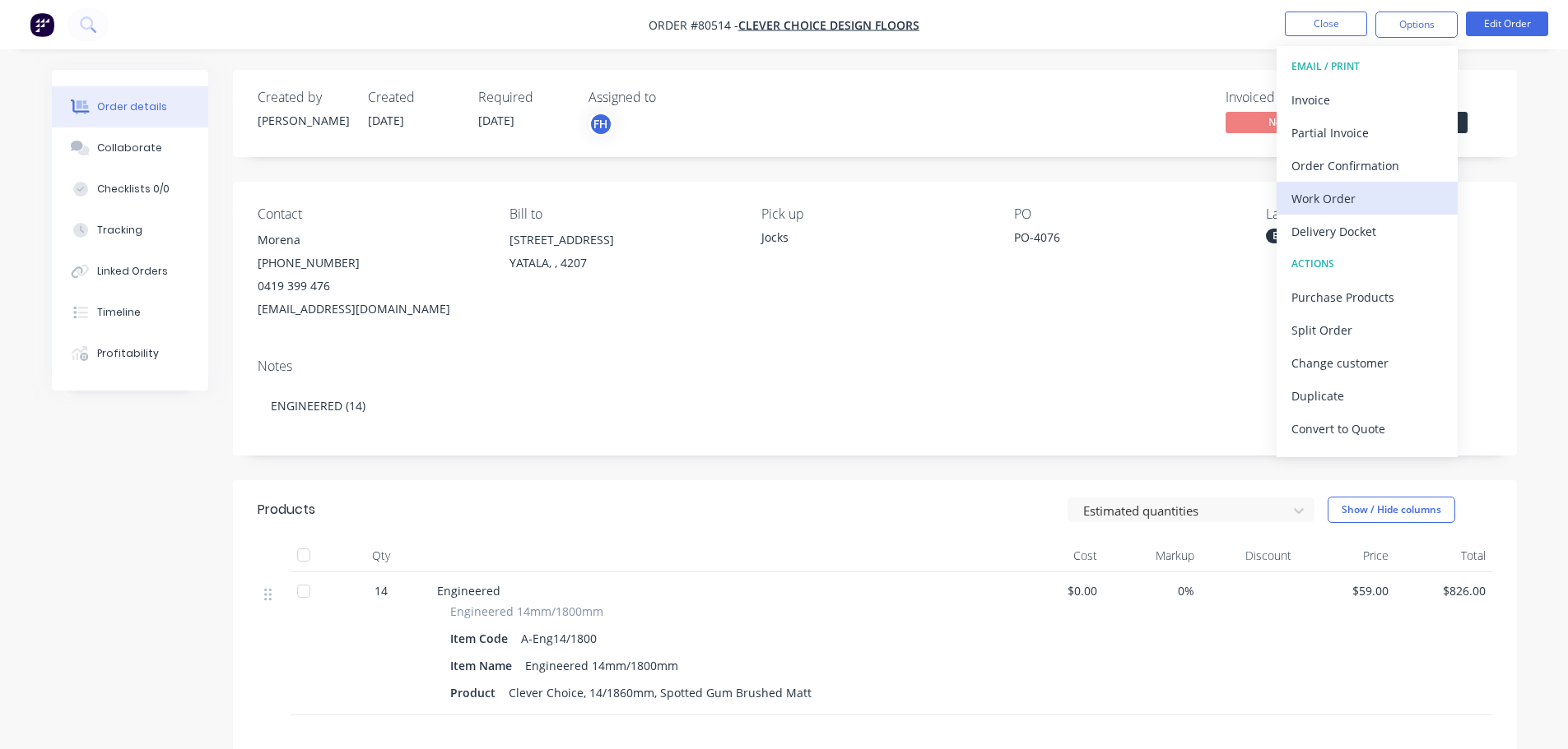
click at [1312, 200] on div "Work Order" at bounding box center [1367, 199] width 152 height 24
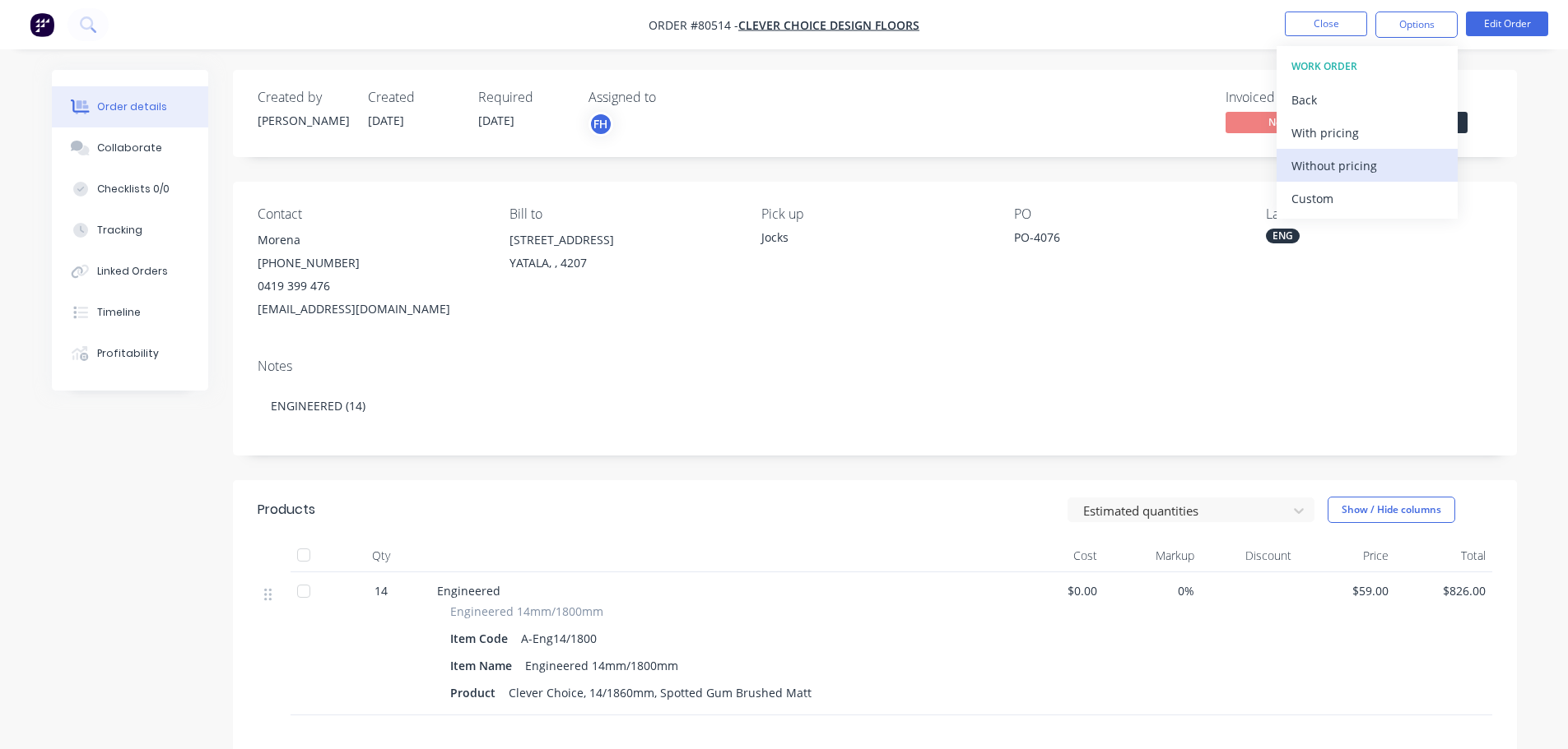
click at [1307, 165] on div "Without pricing" at bounding box center [1367, 166] width 152 height 24
click at [65, 18] on nav "Order #80514 - Clever Choice Design Floors Close Options EMAIL / PRINT Invoice …" at bounding box center [784, 24] width 1568 height 49
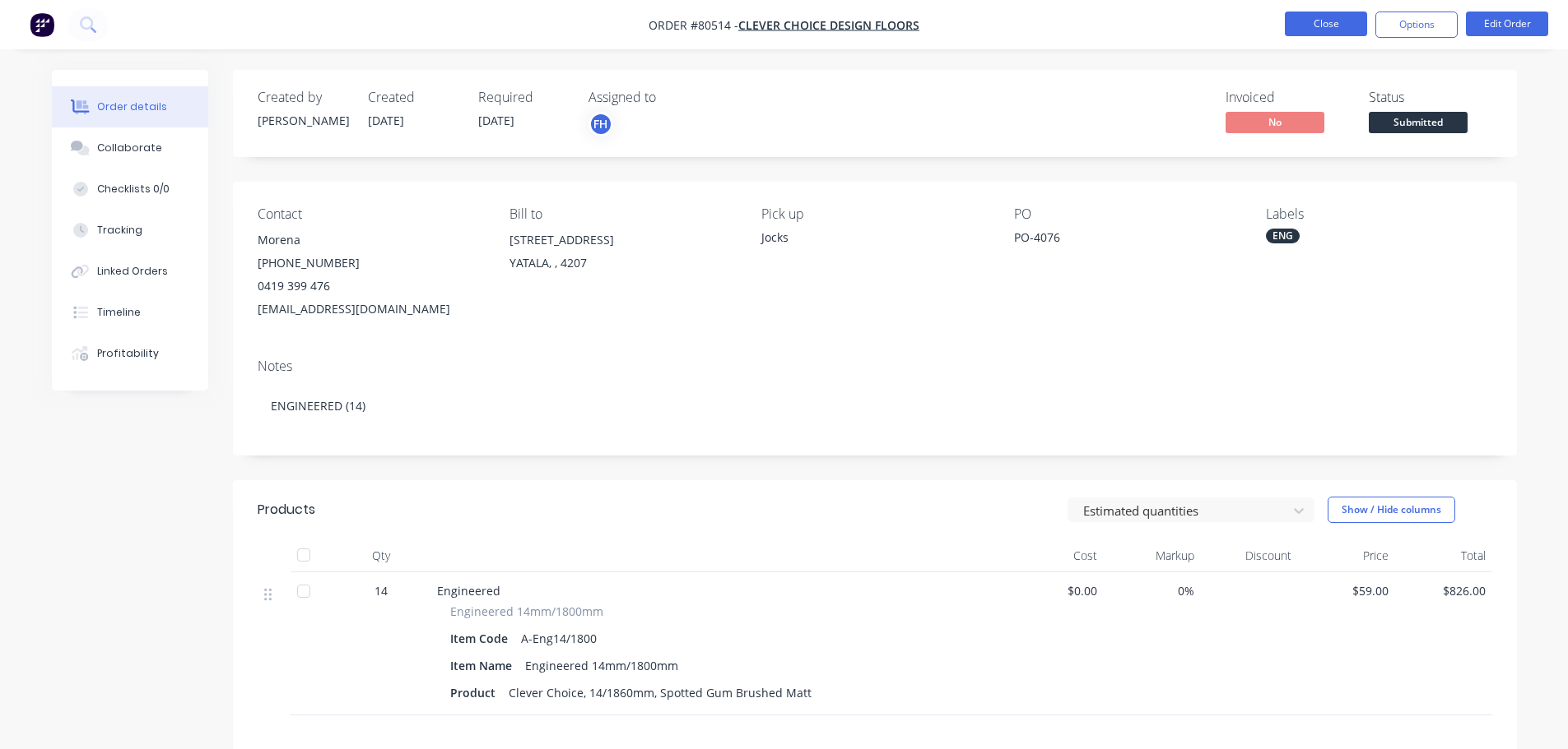
click at [1288, 22] on button "Close" at bounding box center [1325, 23] width 82 height 25
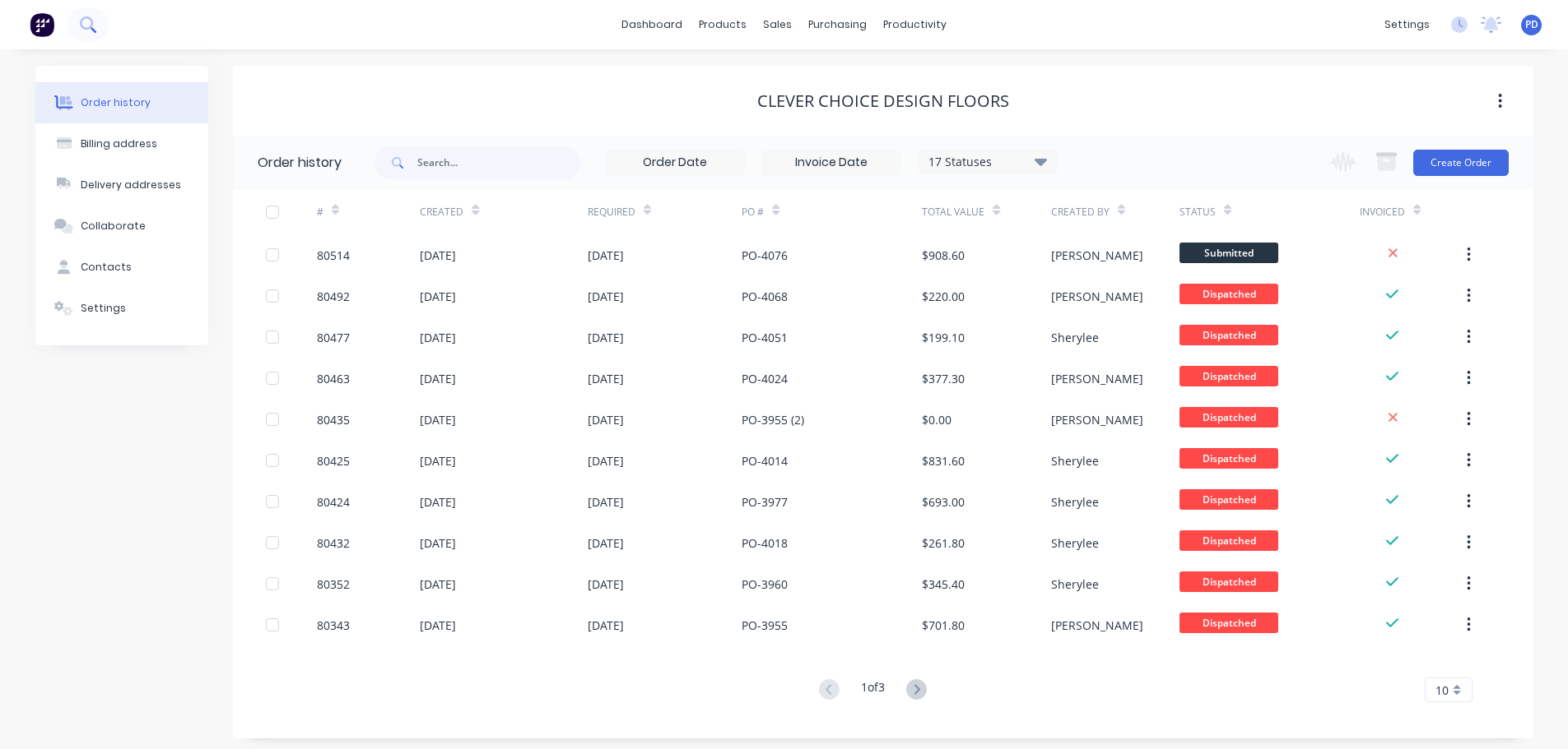
click at [90, 22] on icon at bounding box center [87, 24] width 16 height 16
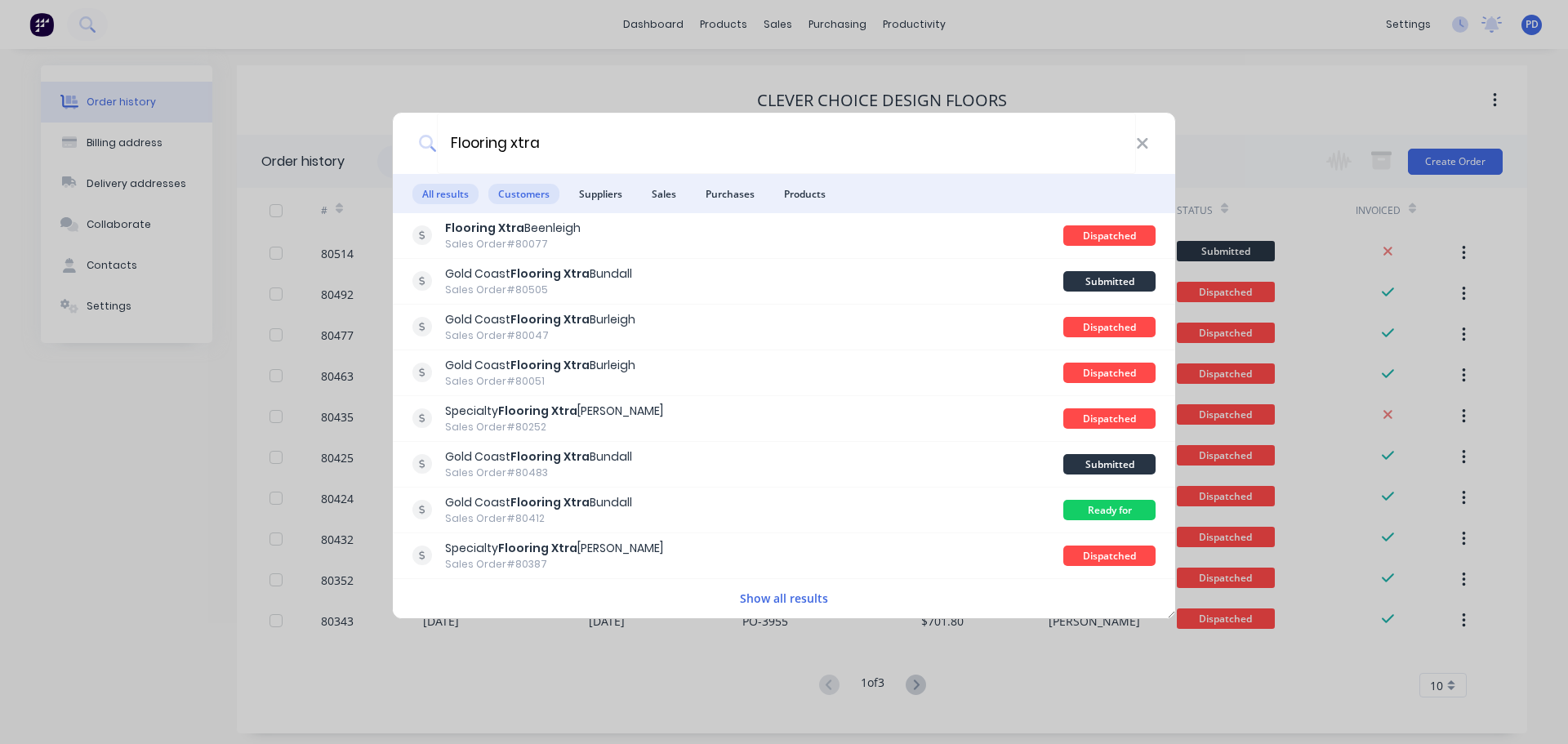
click at [521, 191] on span "Customers" at bounding box center [524, 194] width 71 height 20
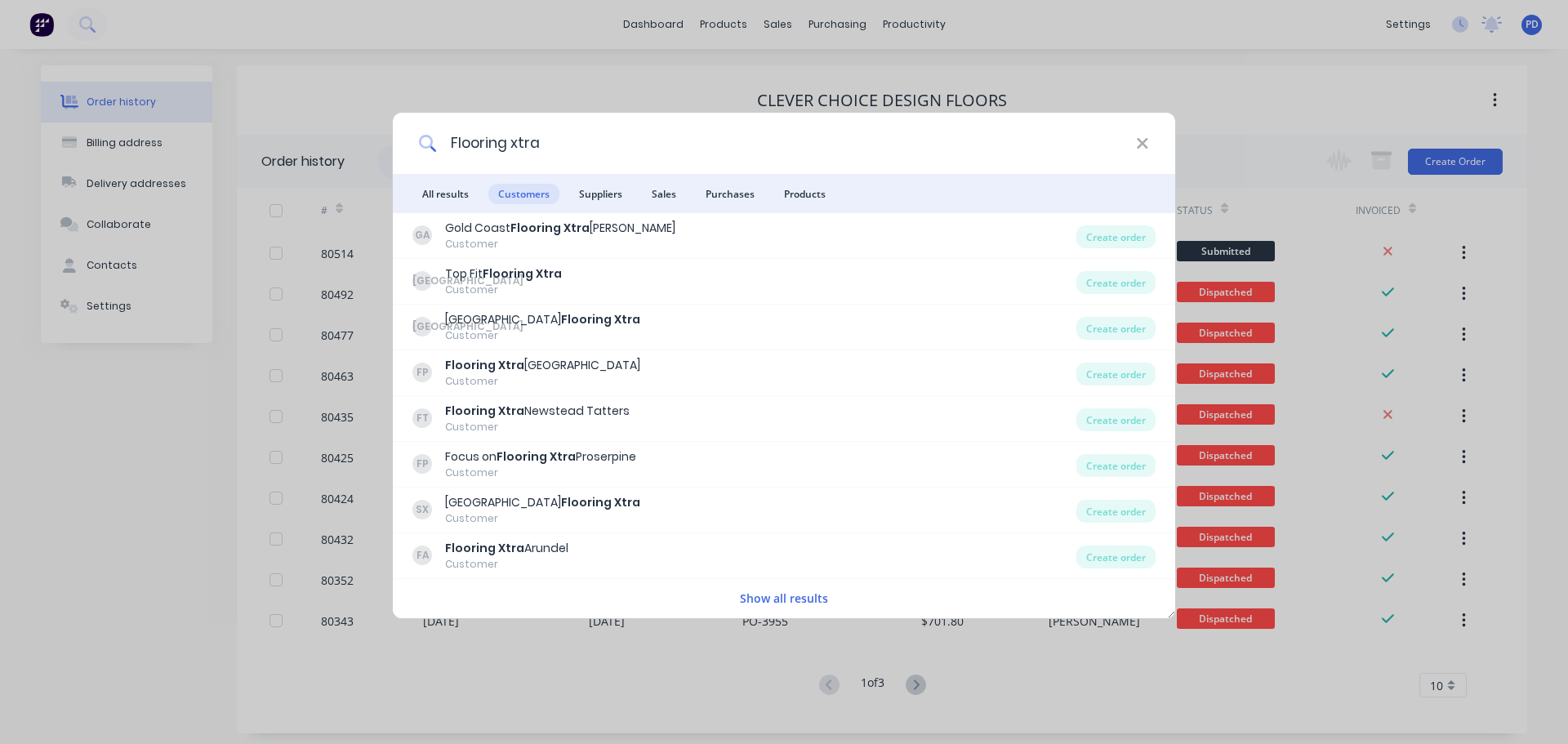
drag, startPoint x: 407, startPoint y: 146, endPoint x: 393, endPoint y: 146, distance: 14.0
click at [393, 146] on div "Flooring xtra" at bounding box center [783, 143] width 782 height 61
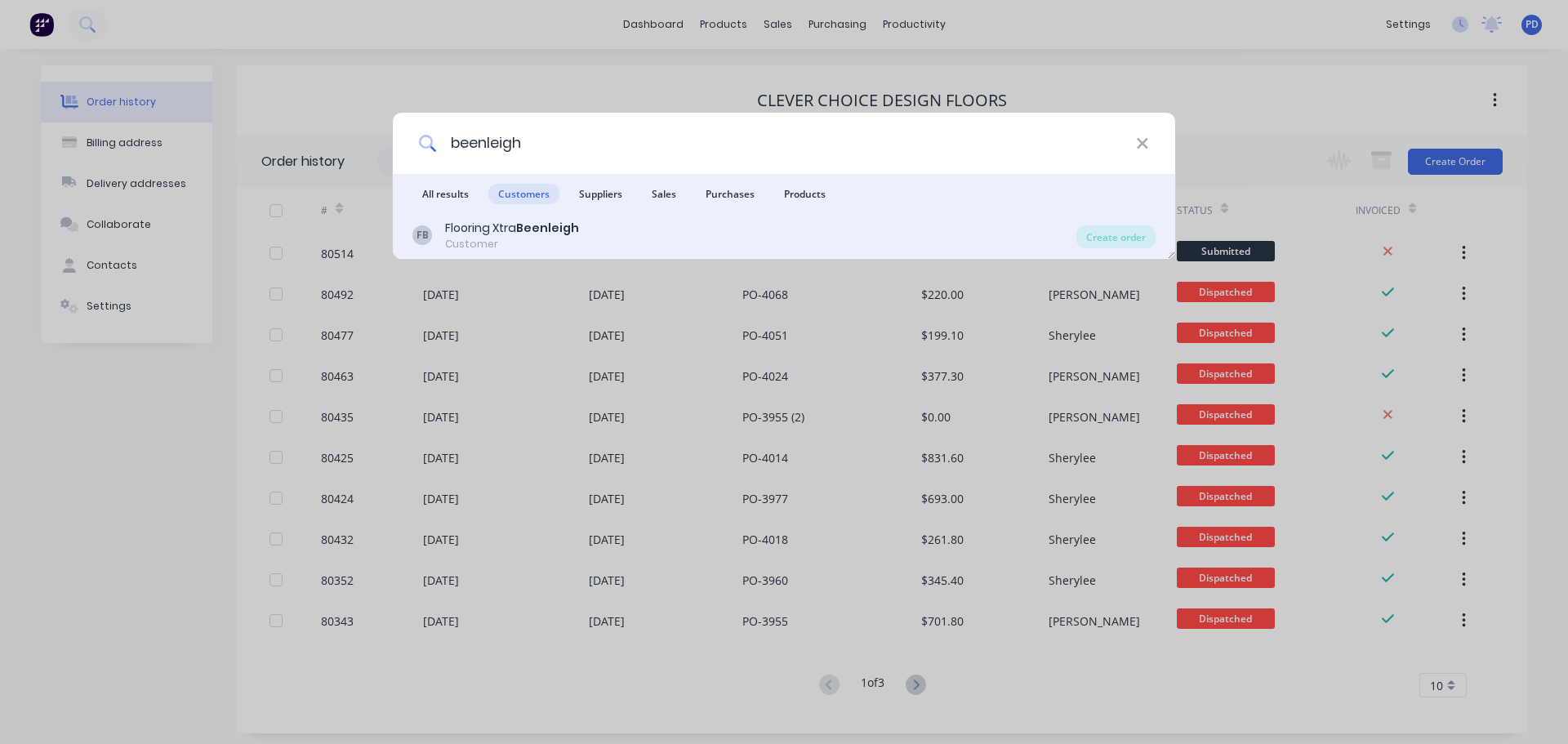
type input "beenleigh"
click at [471, 232] on div "Flooring Xtra Beenleigh" at bounding box center [512, 228] width 134 height 17
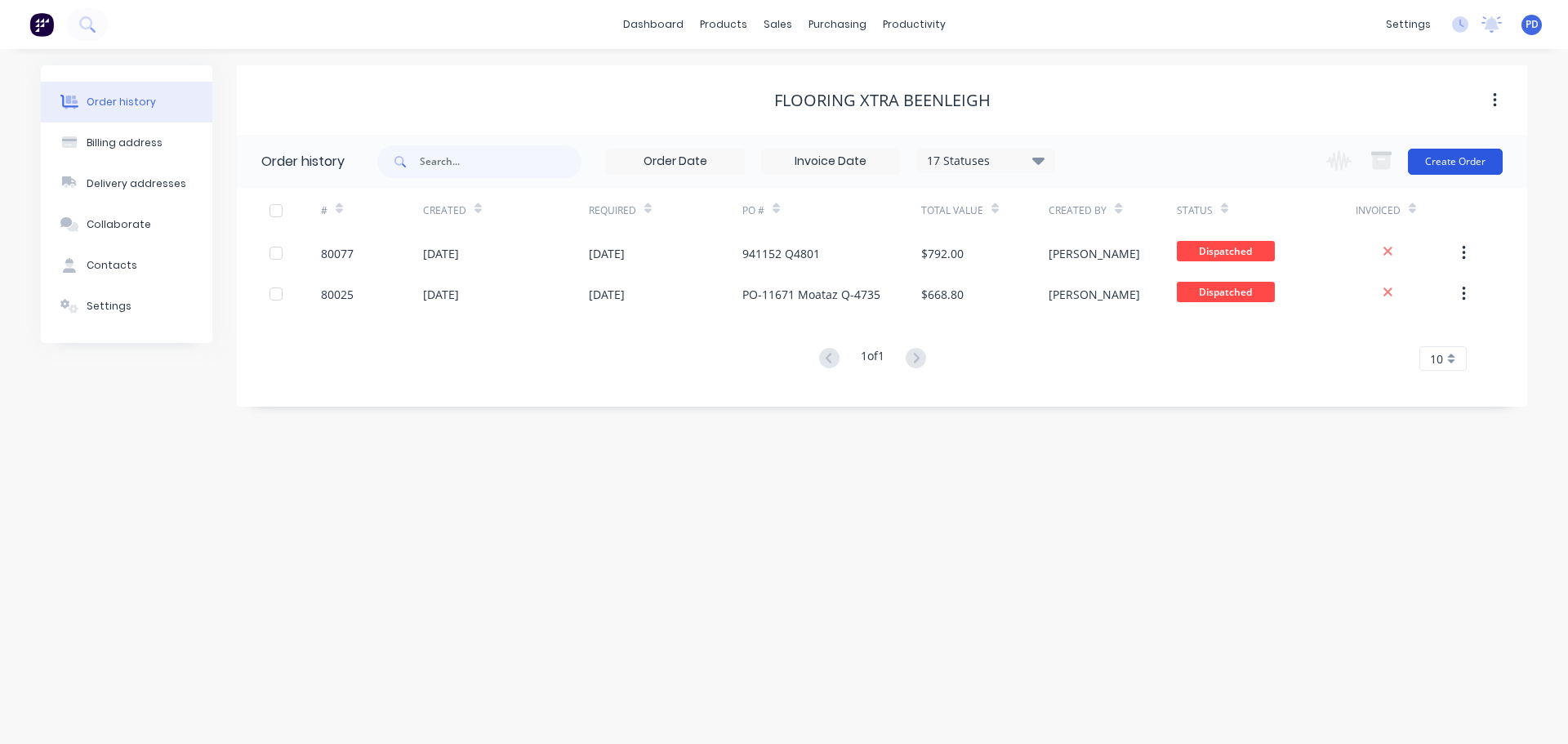
click at [1478, 157] on button "Create Order" at bounding box center [1455, 161] width 94 height 27
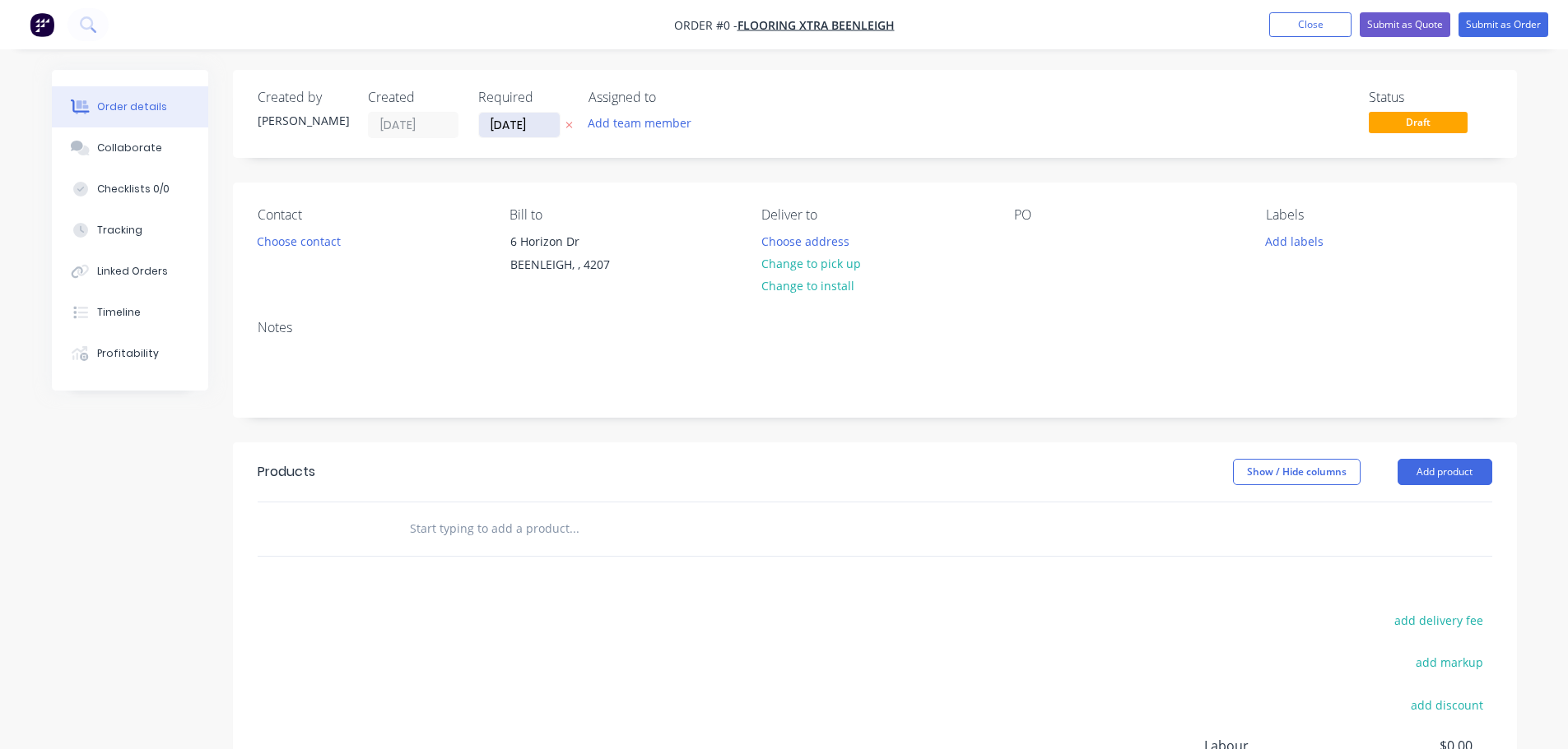
click at [543, 132] on input "[DATE]" at bounding box center [518, 125] width 80 height 25
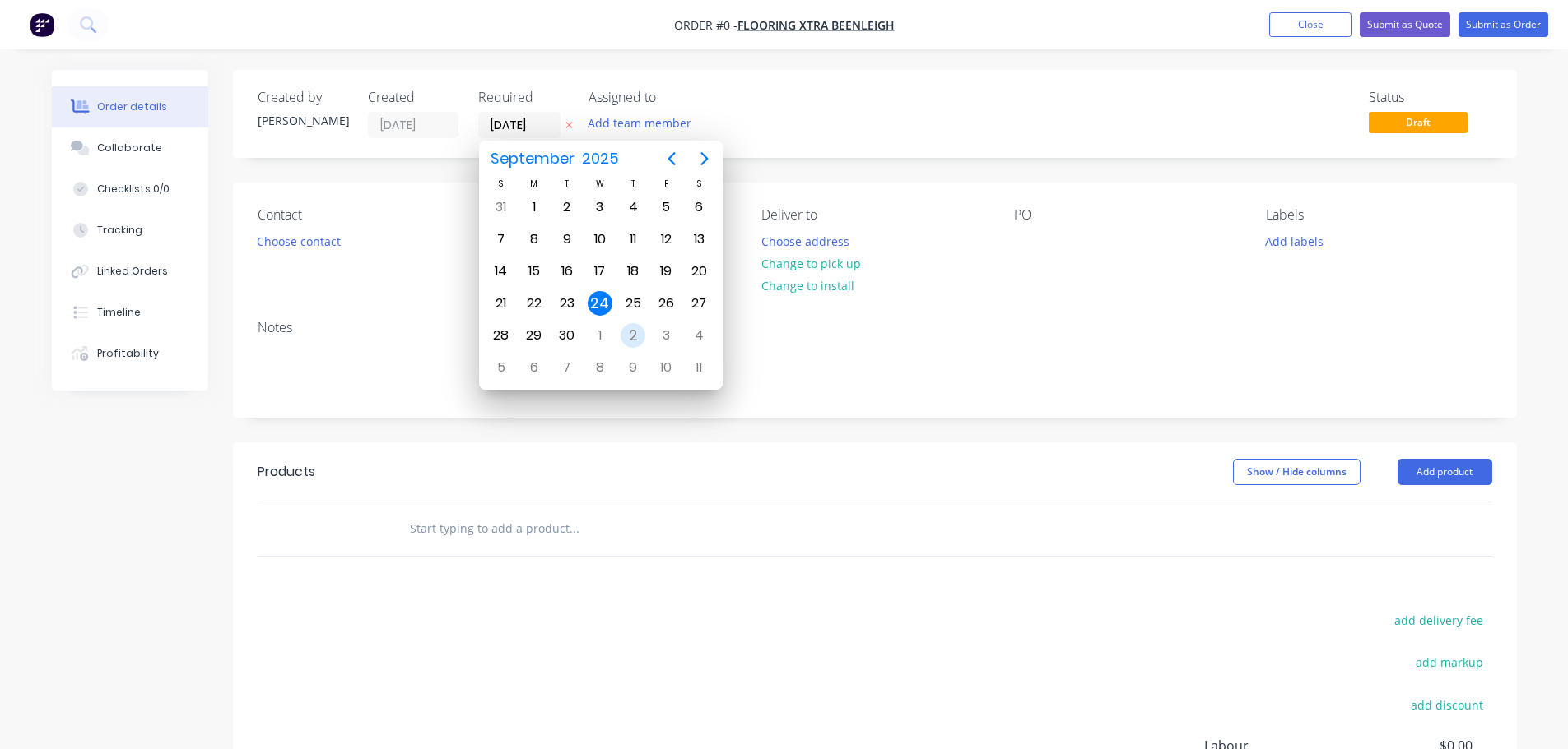
click at [631, 338] on div "2" at bounding box center [633, 335] width 25 height 25
type input "[DATE]"
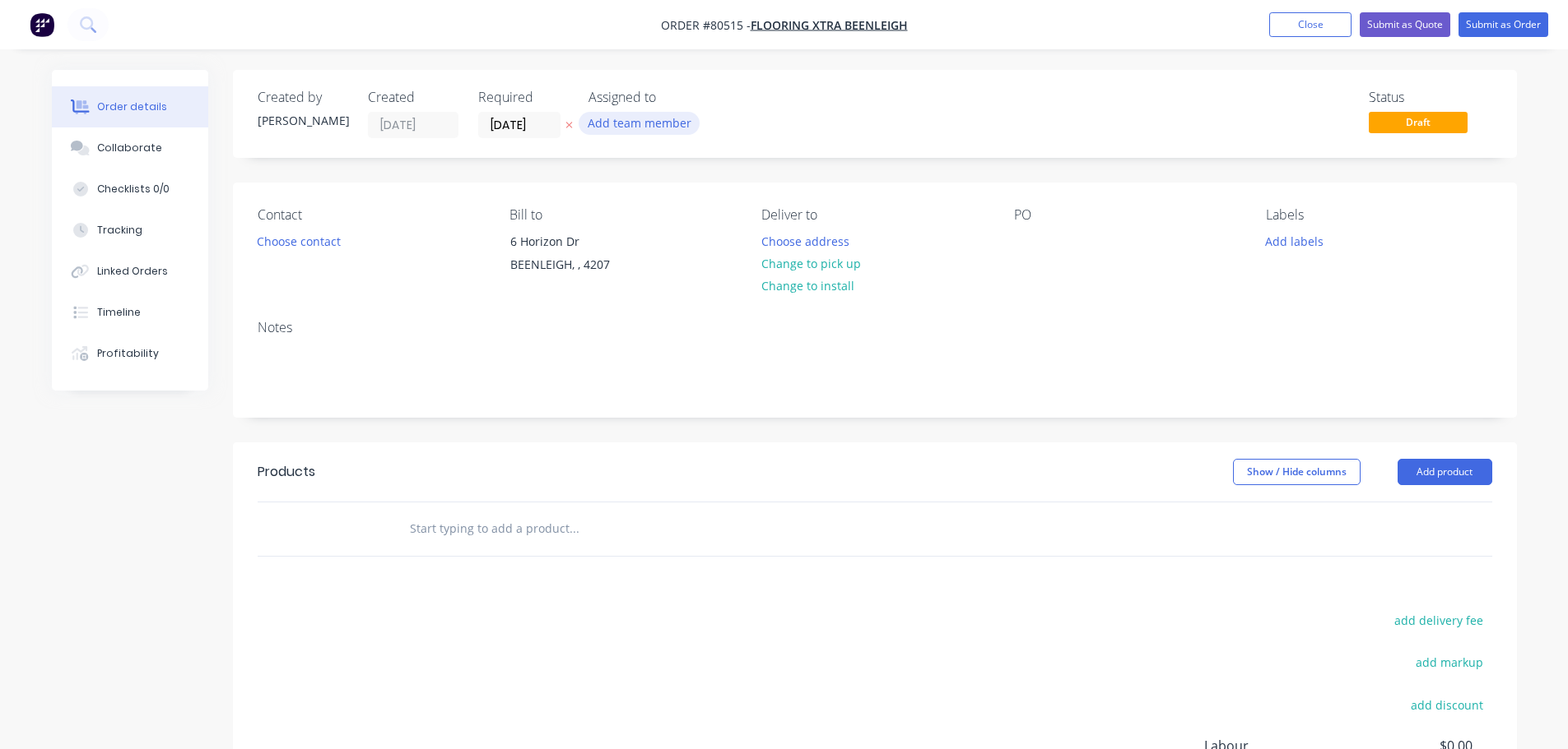
click at [637, 127] on button "Add team member" at bounding box center [638, 123] width 121 height 22
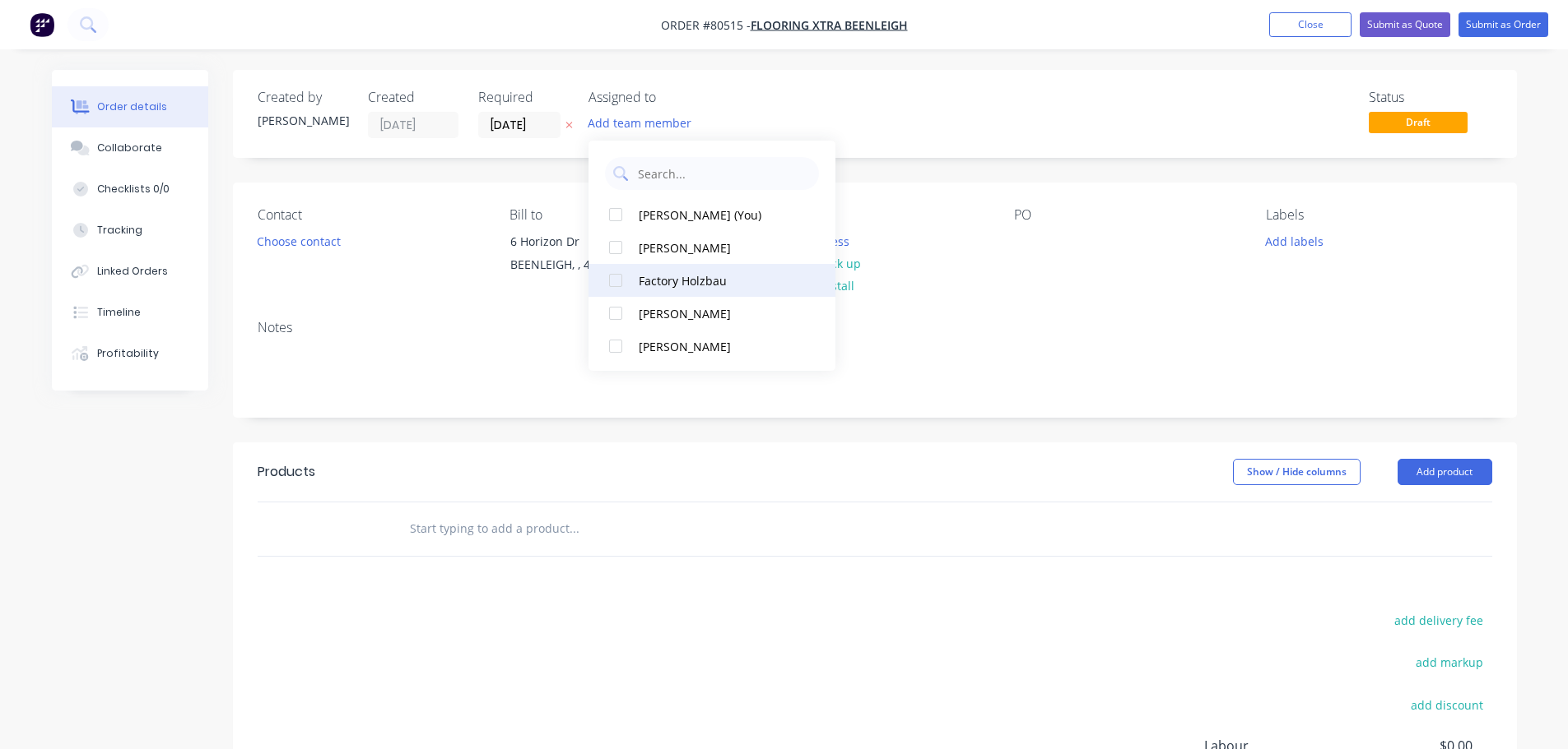
click at [618, 282] on div at bounding box center [615, 281] width 33 height 33
click at [276, 248] on button "Choose contact" at bounding box center [298, 240] width 102 height 22
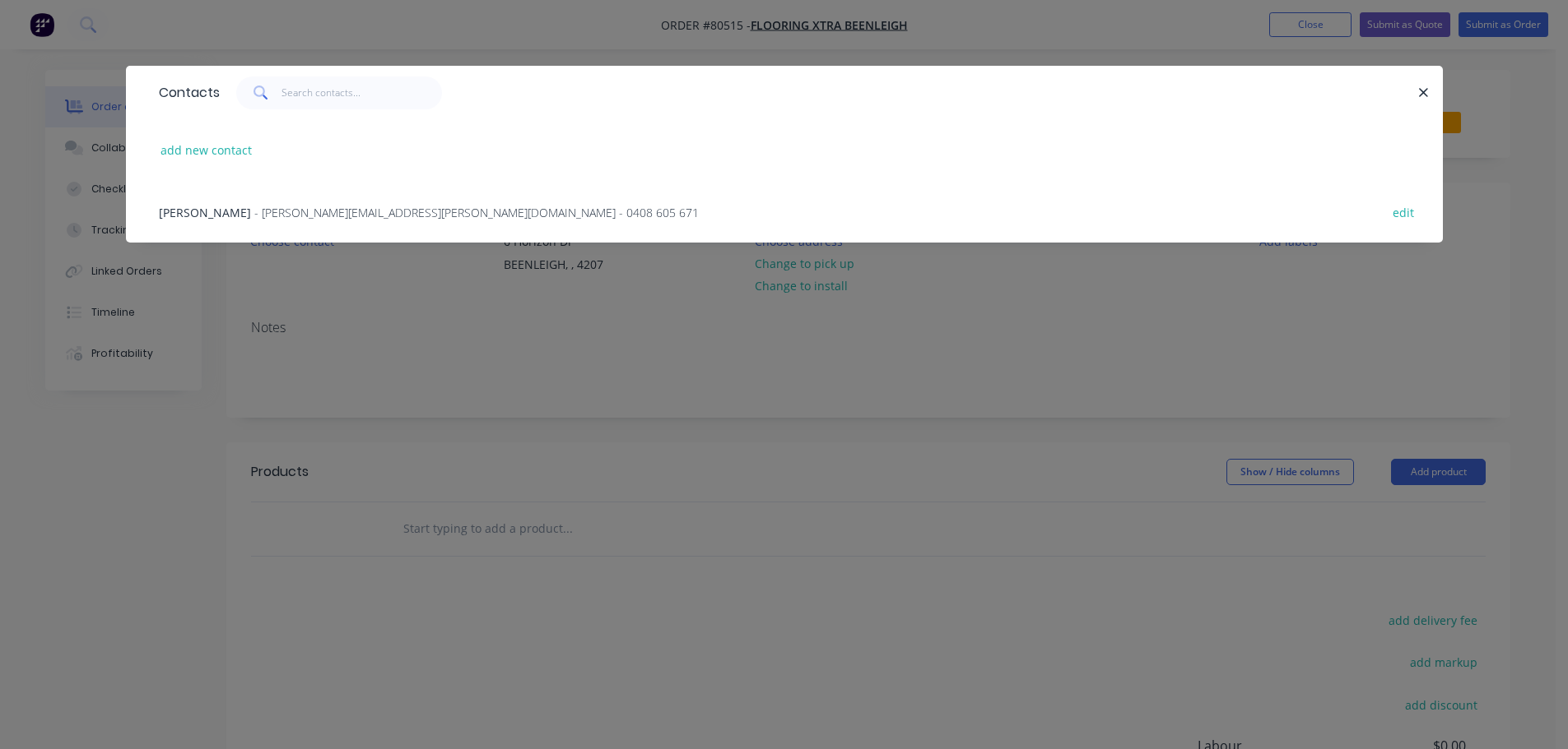
click at [254, 216] on span "- [PERSON_NAME][EMAIL_ADDRESS][PERSON_NAME][DOMAIN_NAME] - 0408 605 671" at bounding box center [476, 212] width 444 height 16
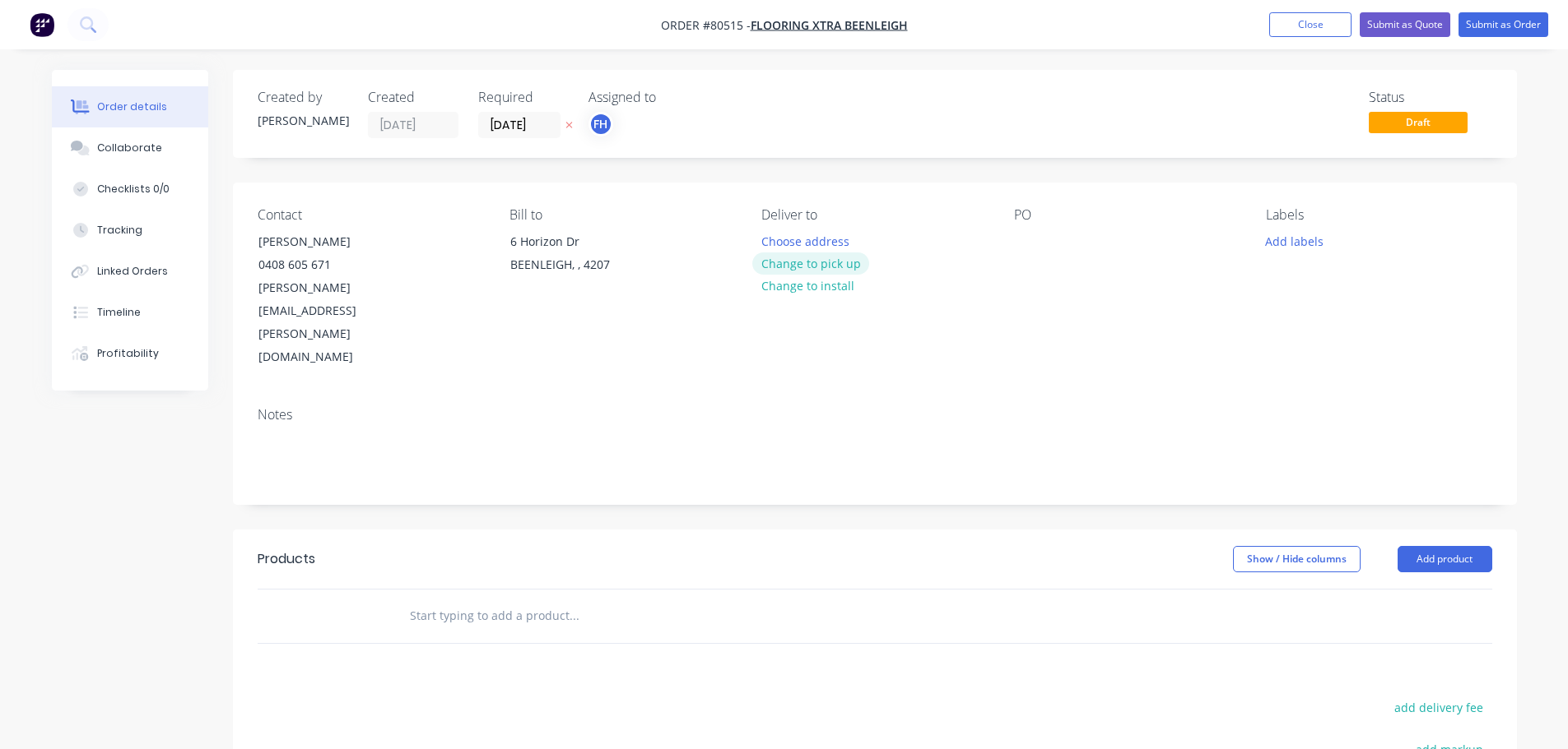
click at [787, 260] on button "Change to pick up" at bounding box center [810, 263] width 116 height 22
click at [1025, 239] on div at bounding box center [1027, 241] width 27 height 24
click at [1286, 236] on button "Add labels" at bounding box center [1295, 240] width 76 height 22
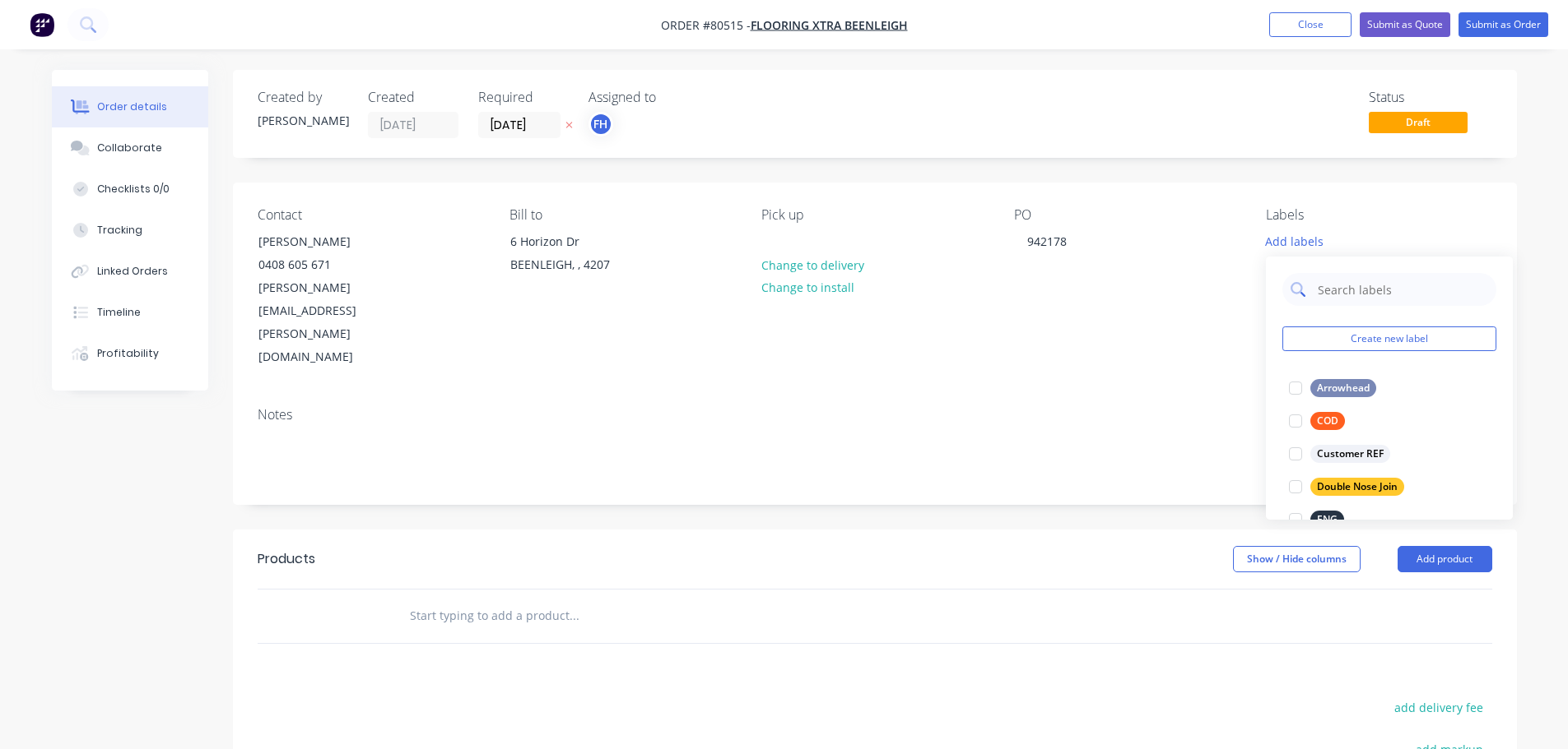
click at [1359, 295] on input "text" at bounding box center [1402, 290] width 172 height 33
type input "[PERSON_NAME]"
click at [1298, 388] on div at bounding box center [1295, 389] width 33 height 33
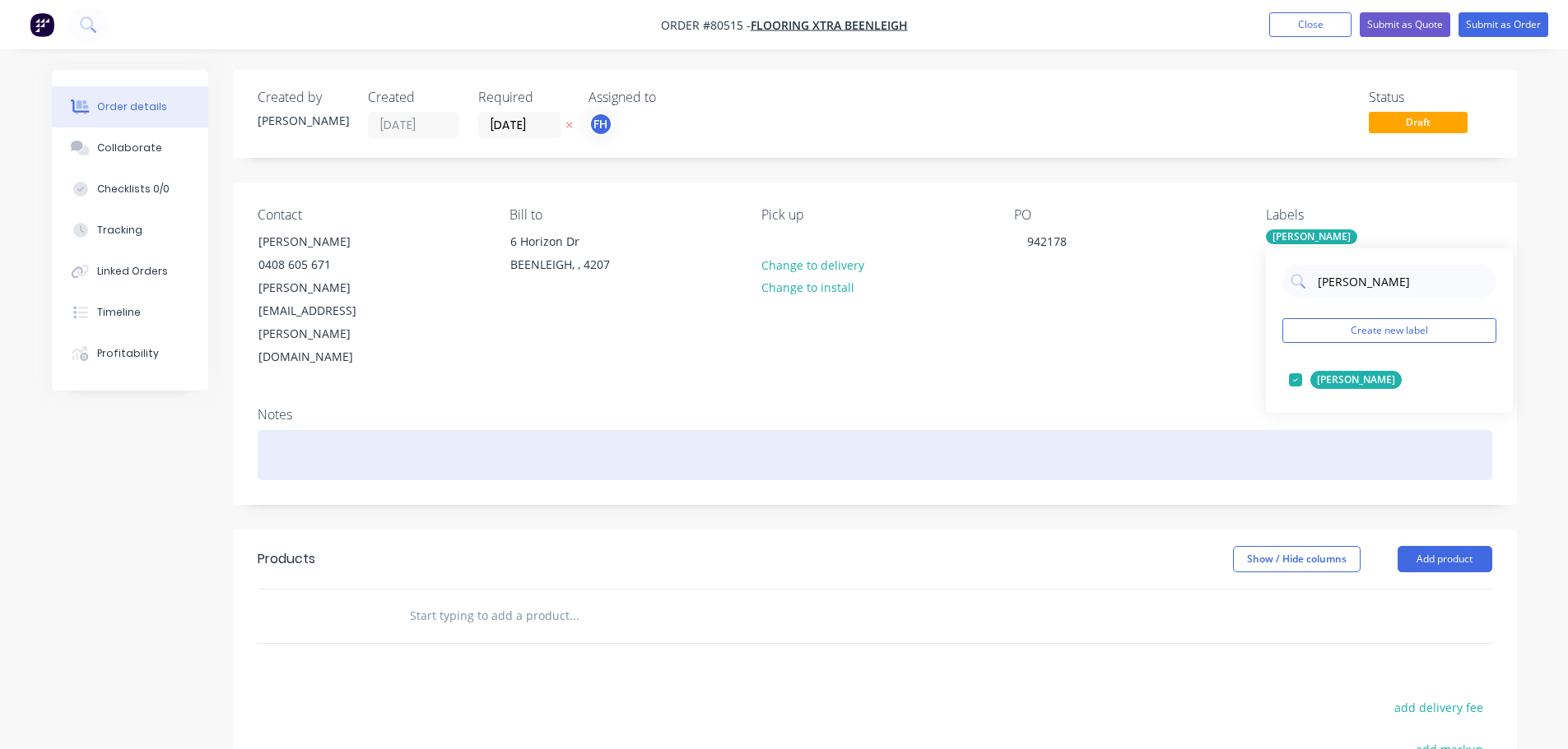
click at [358, 430] on div at bounding box center [875, 455] width 1234 height 50
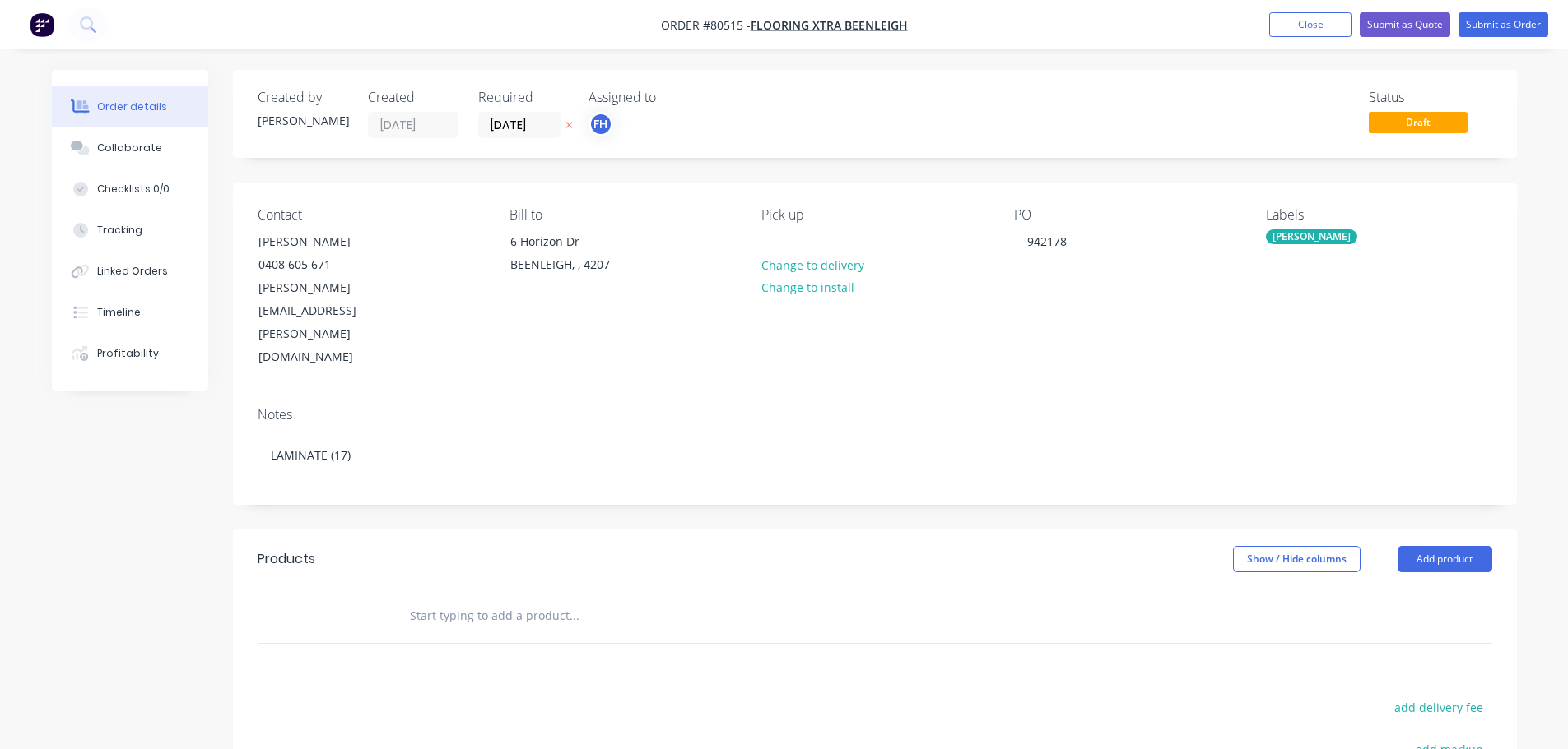
click at [491, 599] on input "text" at bounding box center [574, 616] width 329 height 33
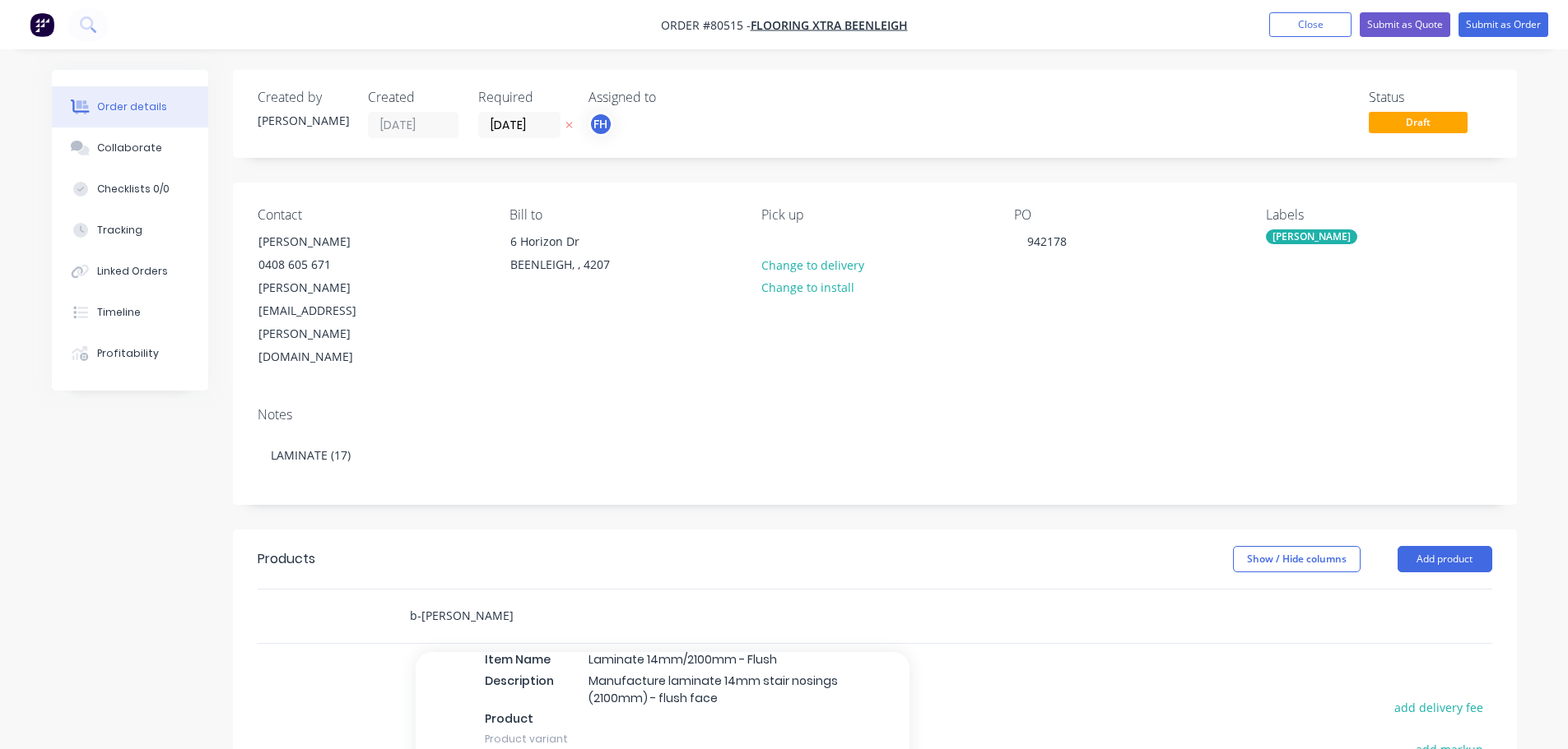
scroll to position [2386, 0]
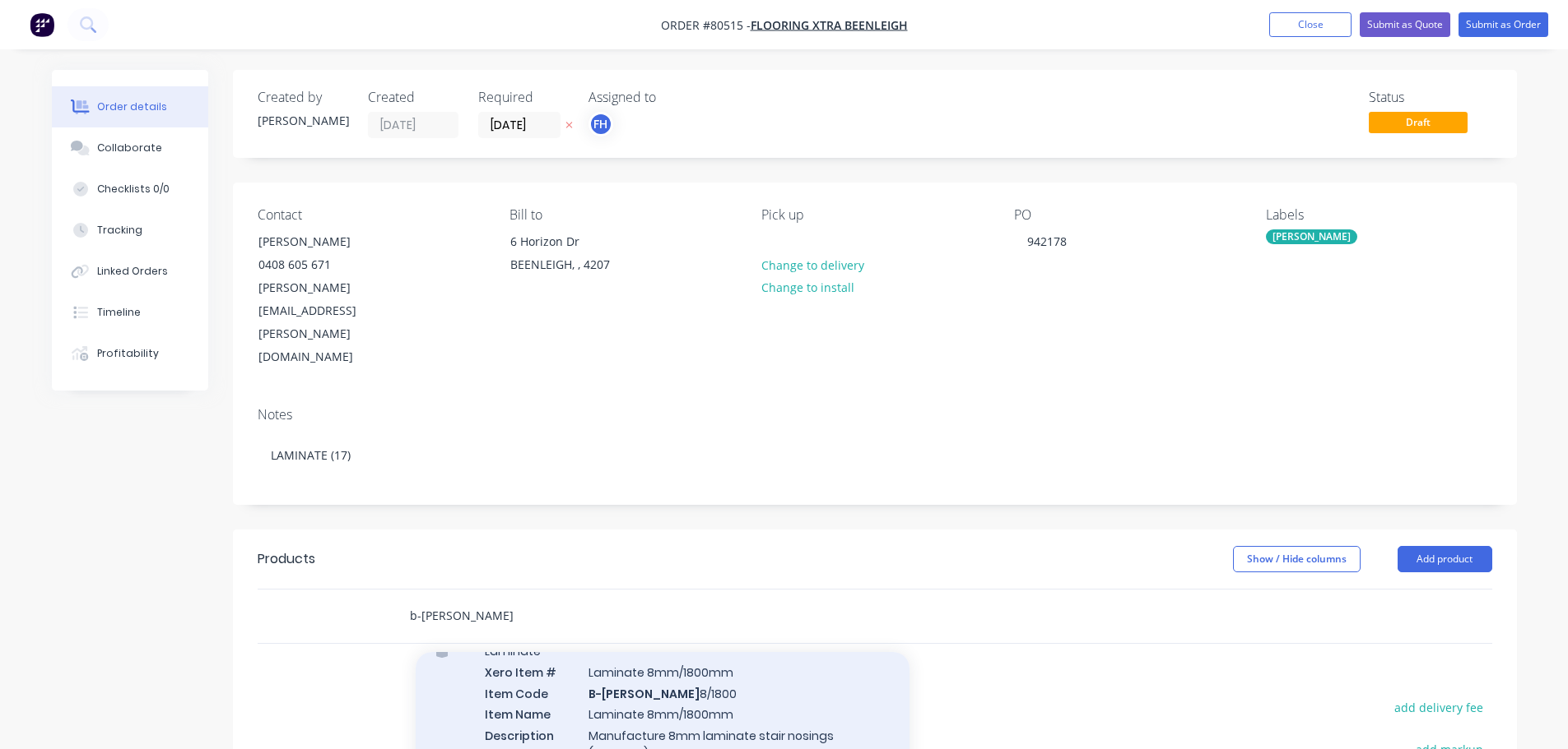
type input "b-[PERSON_NAME]"
click at [614, 643] on div "Laminate Xero Item # Laminate 8mm/1800mm Item Code B-[PERSON_NAME] 8/1800 Item …" at bounding box center [662, 723] width 493 height 192
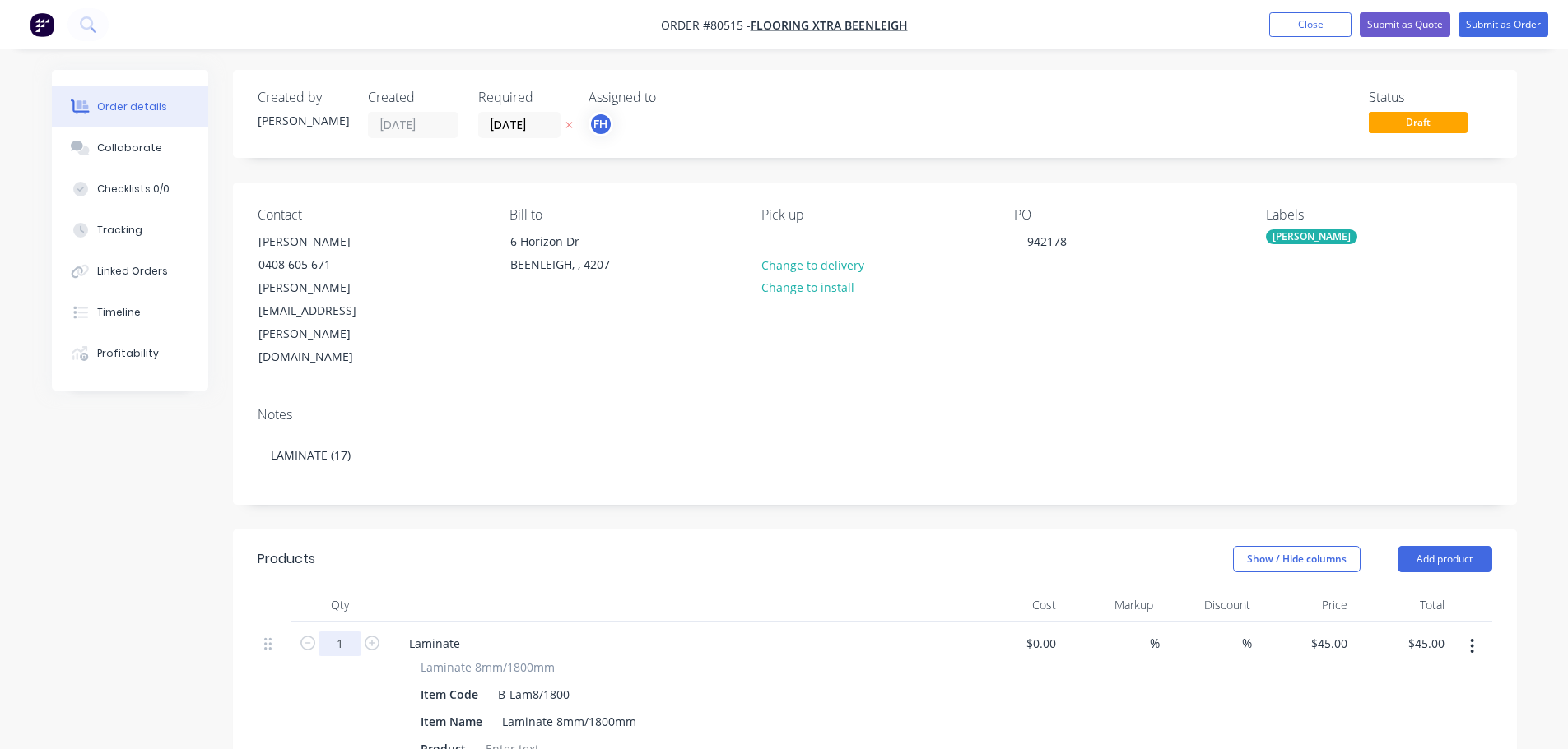
click at [335, 632] on input "1" at bounding box center [340, 644] width 43 height 25
type input "17"
type input "$765.00"
click at [486, 737] on div at bounding box center [512, 749] width 67 height 24
click at [493, 737] on div at bounding box center [512, 749] width 67 height 24
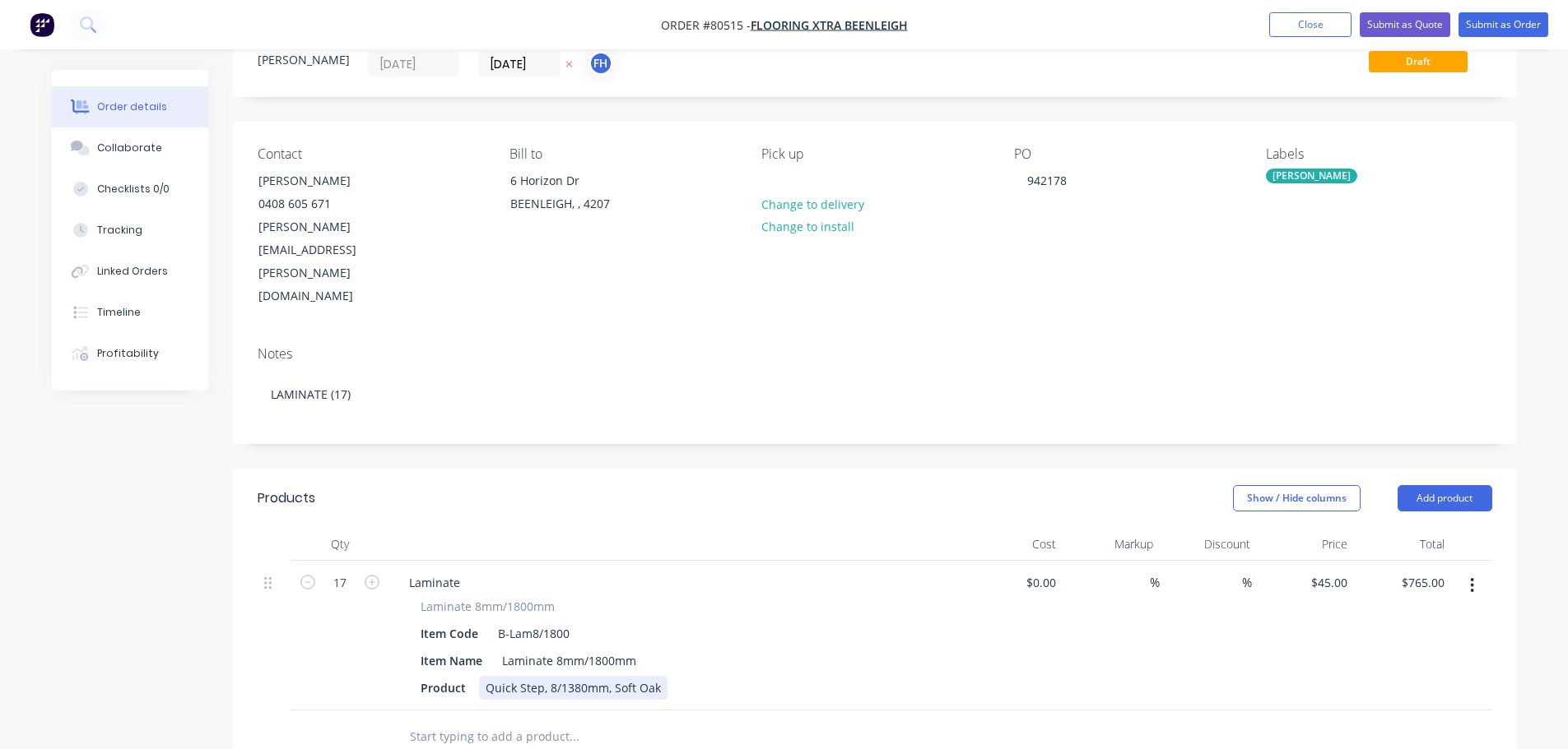
scroll to position [0, 0]
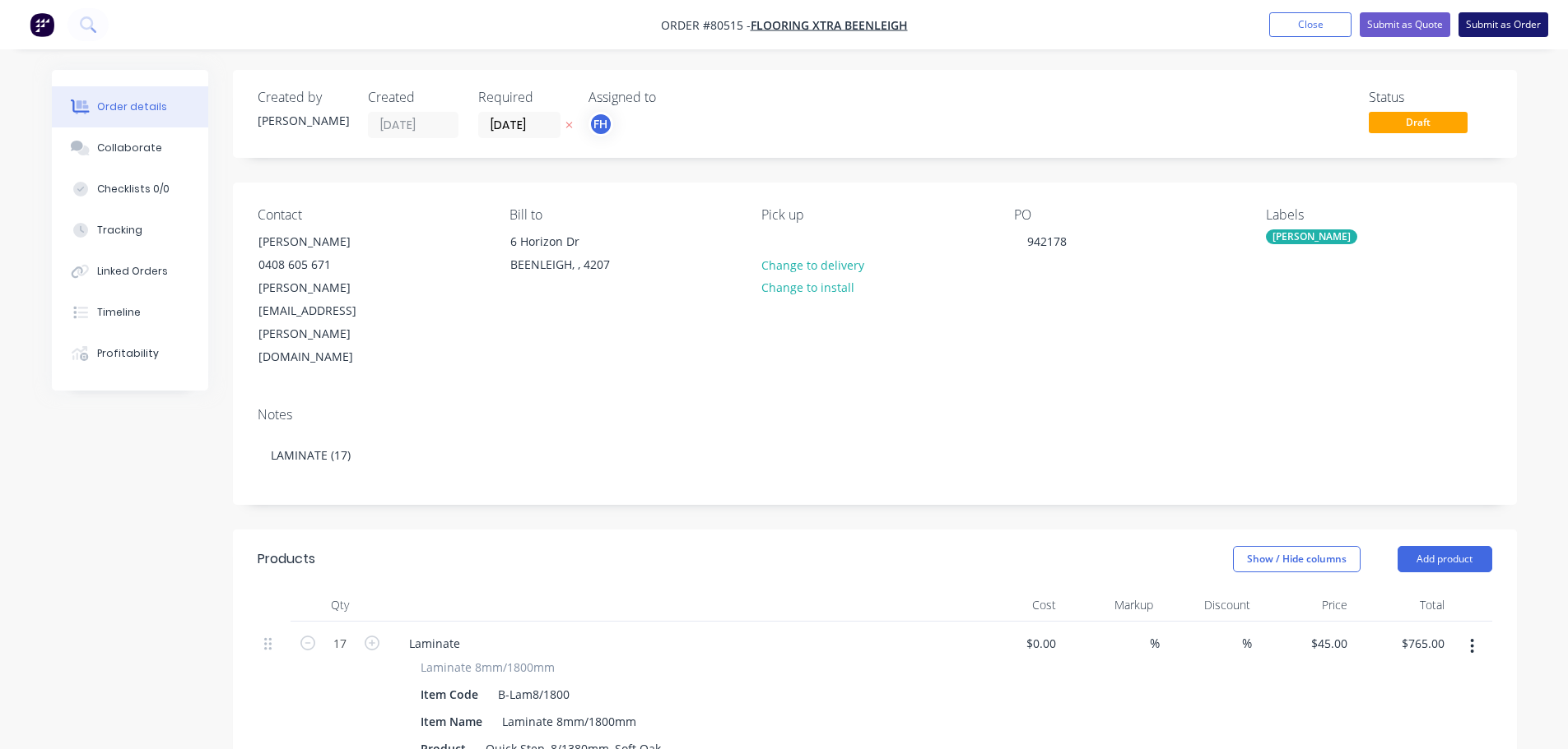
click at [1509, 26] on button "Submit as Order" at bounding box center [1502, 24] width 90 height 25
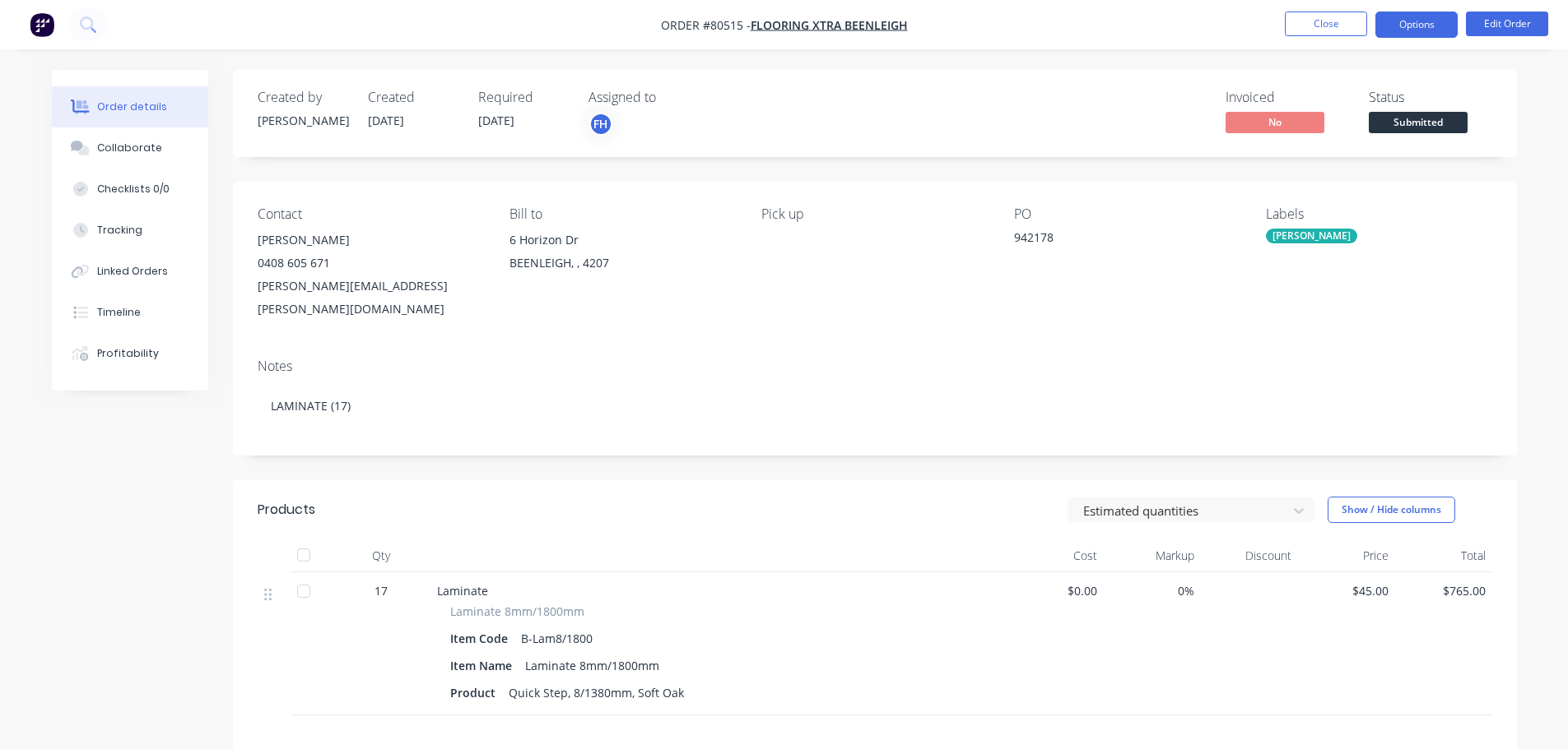
click at [1416, 23] on button "Options" at bounding box center [1416, 24] width 82 height 27
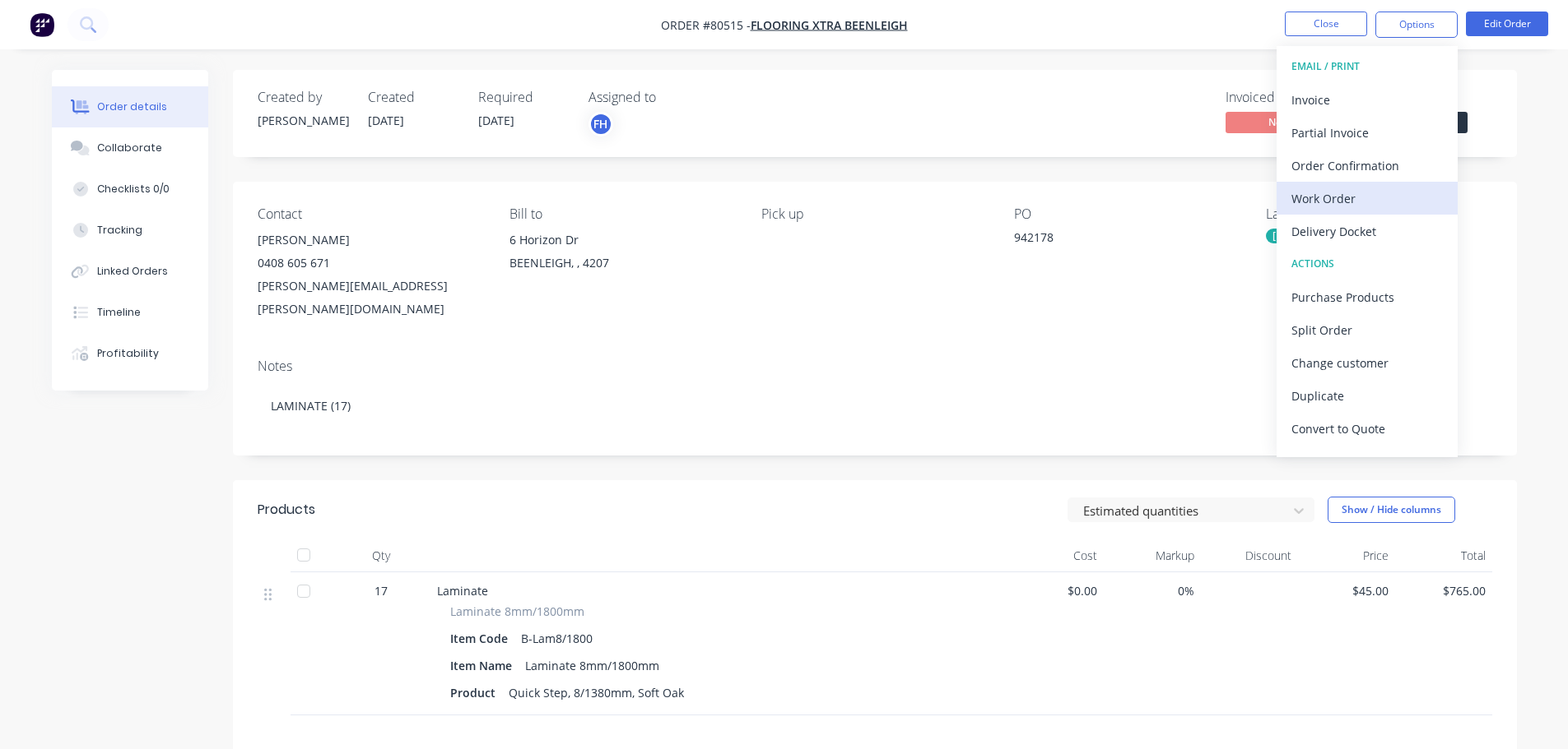
click at [1337, 202] on div "Work Order" at bounding box center [1367, 199] width 152 height 24
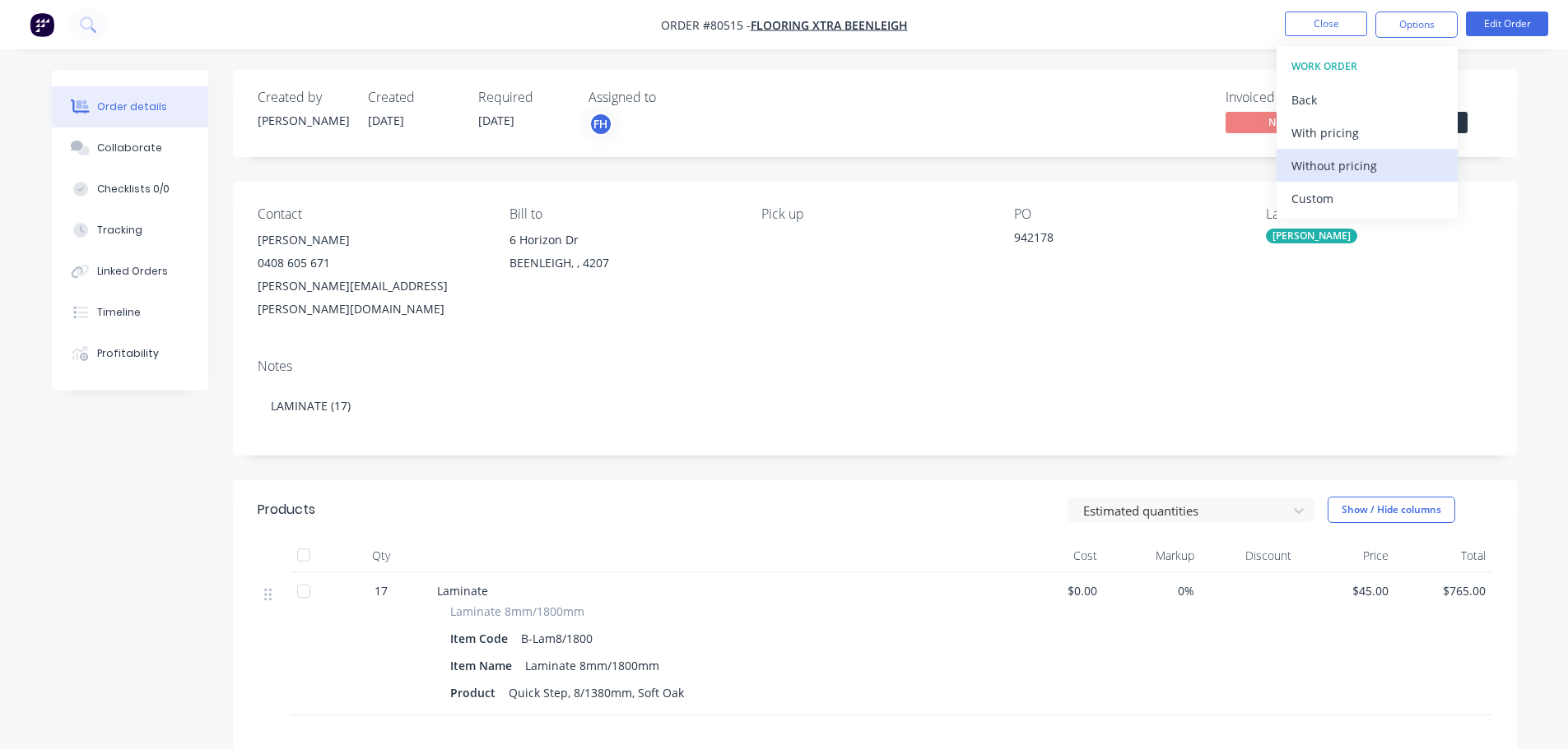
click at [1329, 167] on div "Without pricing" at bounding box center [1367, 166] width 152 height 24
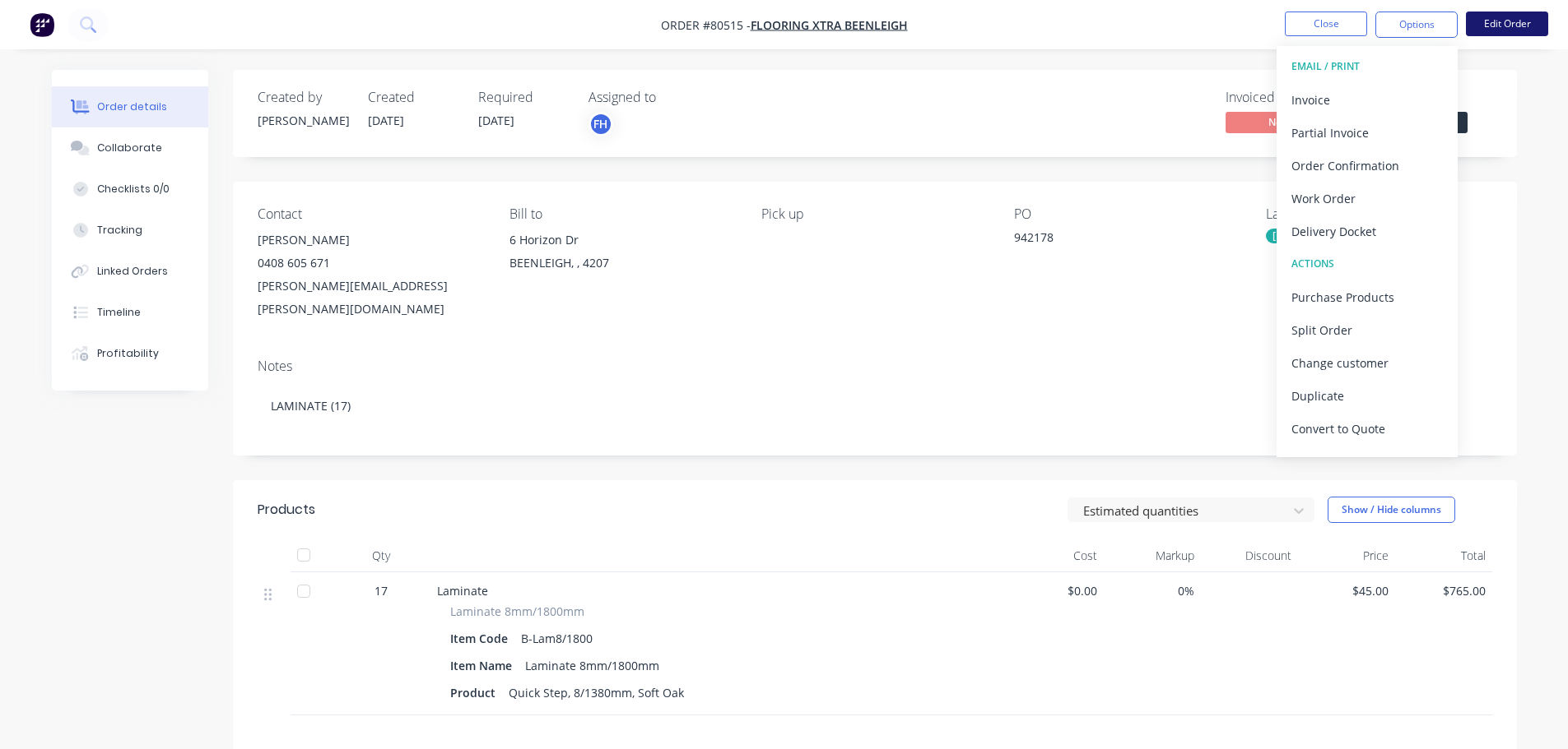
click at [1508, 21] on button "Edit Order" at bounding box center [1506, 23] width 82 height 25
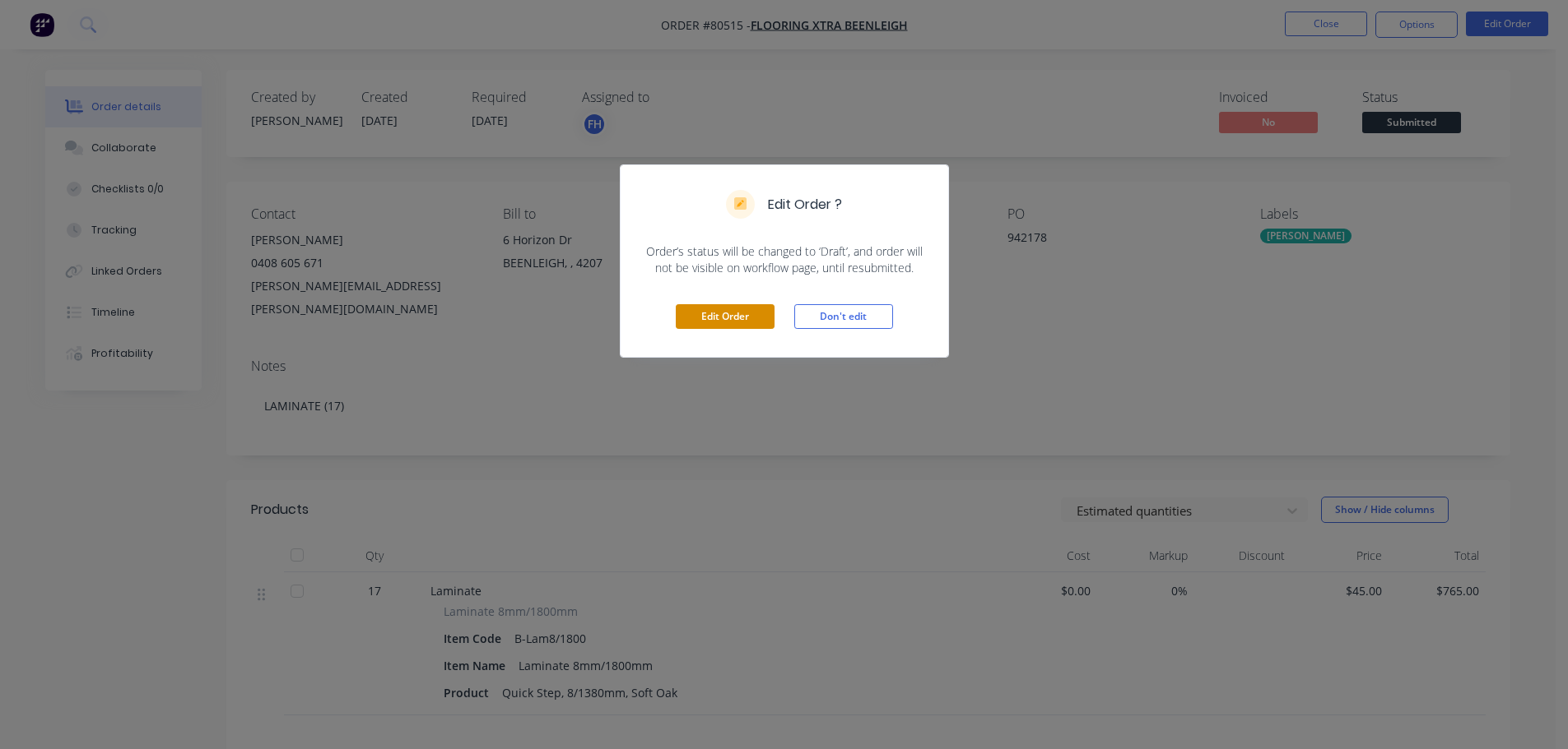
click at [733, 325] on button "Edit Order" at bounding box center [724, 317] width 99 height 25
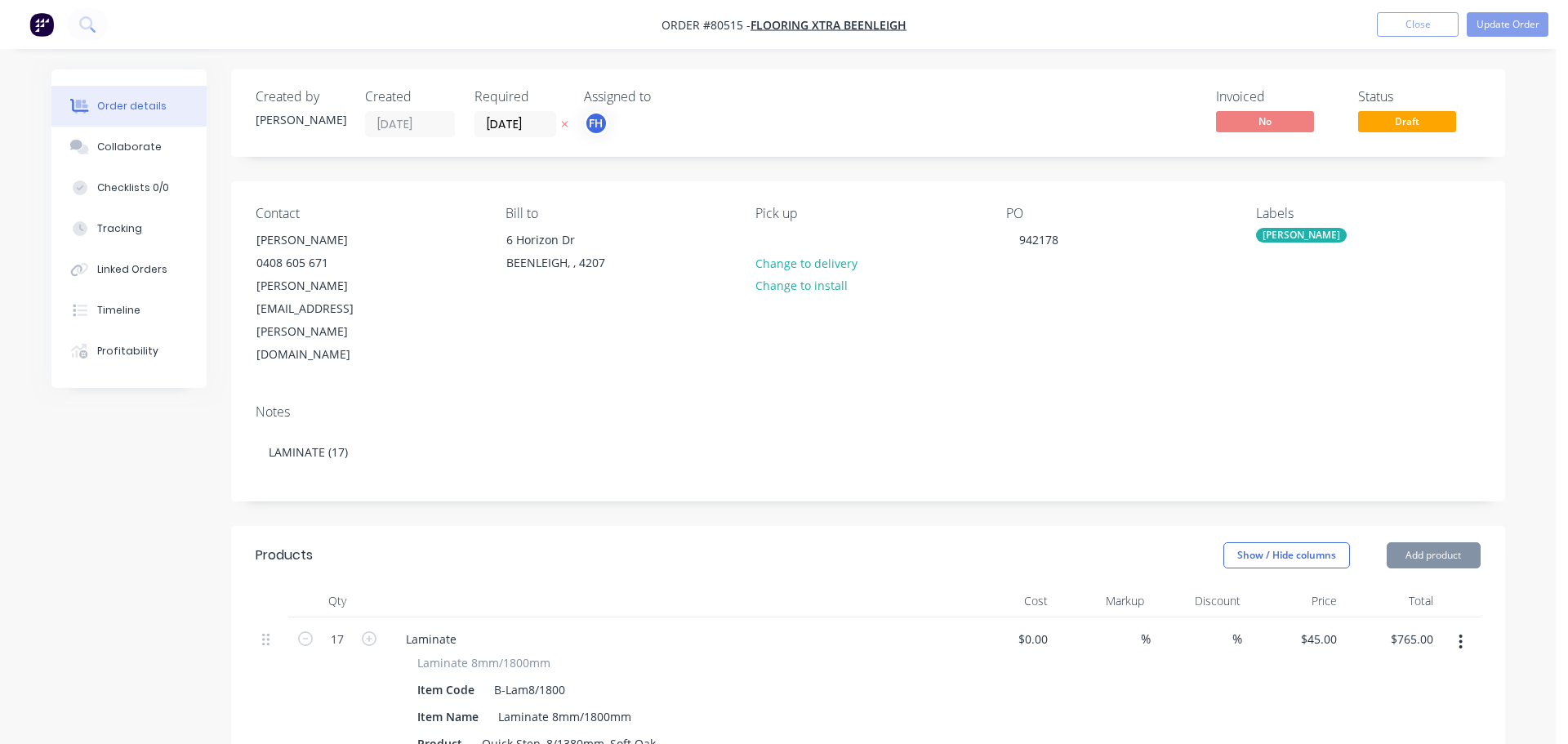
type input "$45.00"
type input "$765.00"
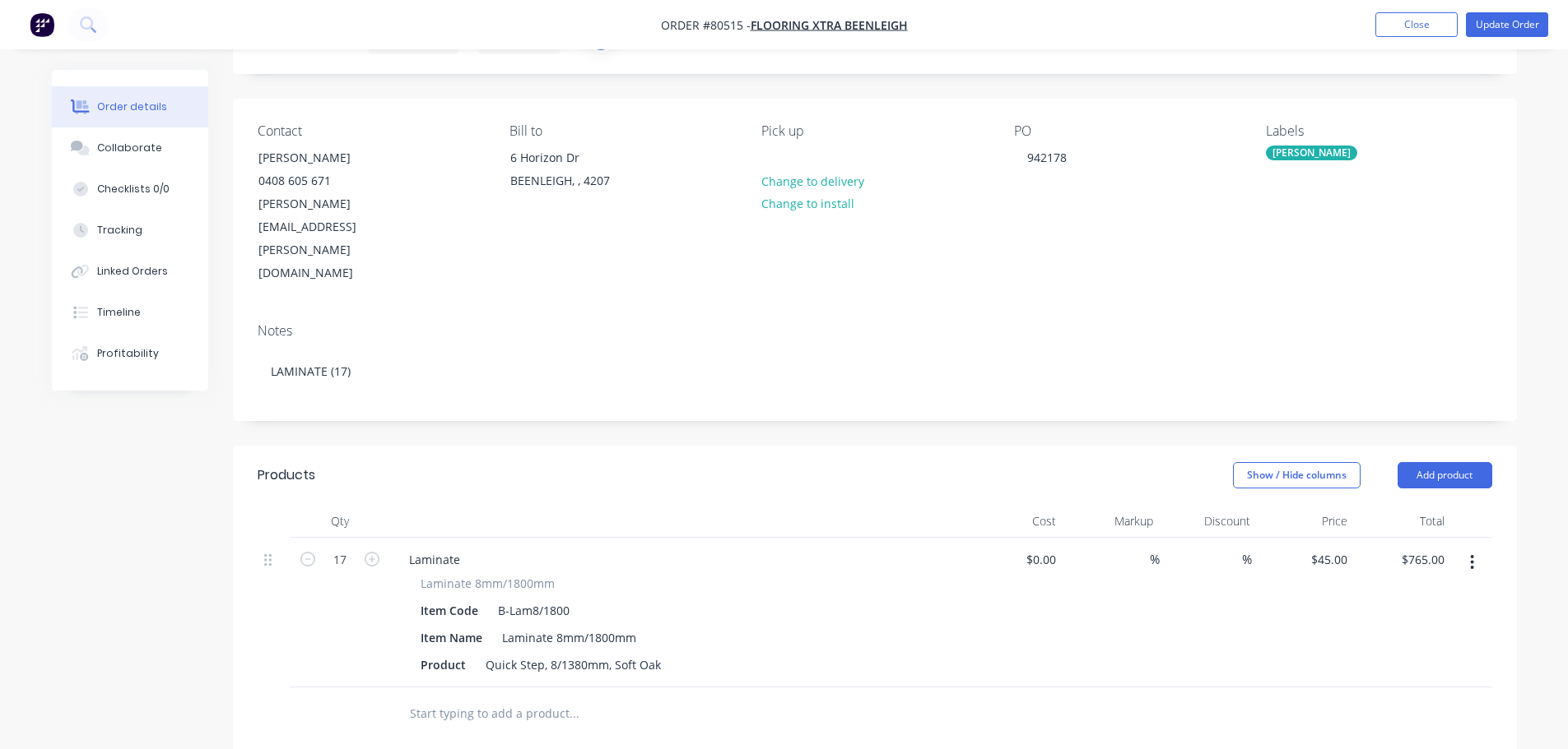
scroll to position [164, 0]
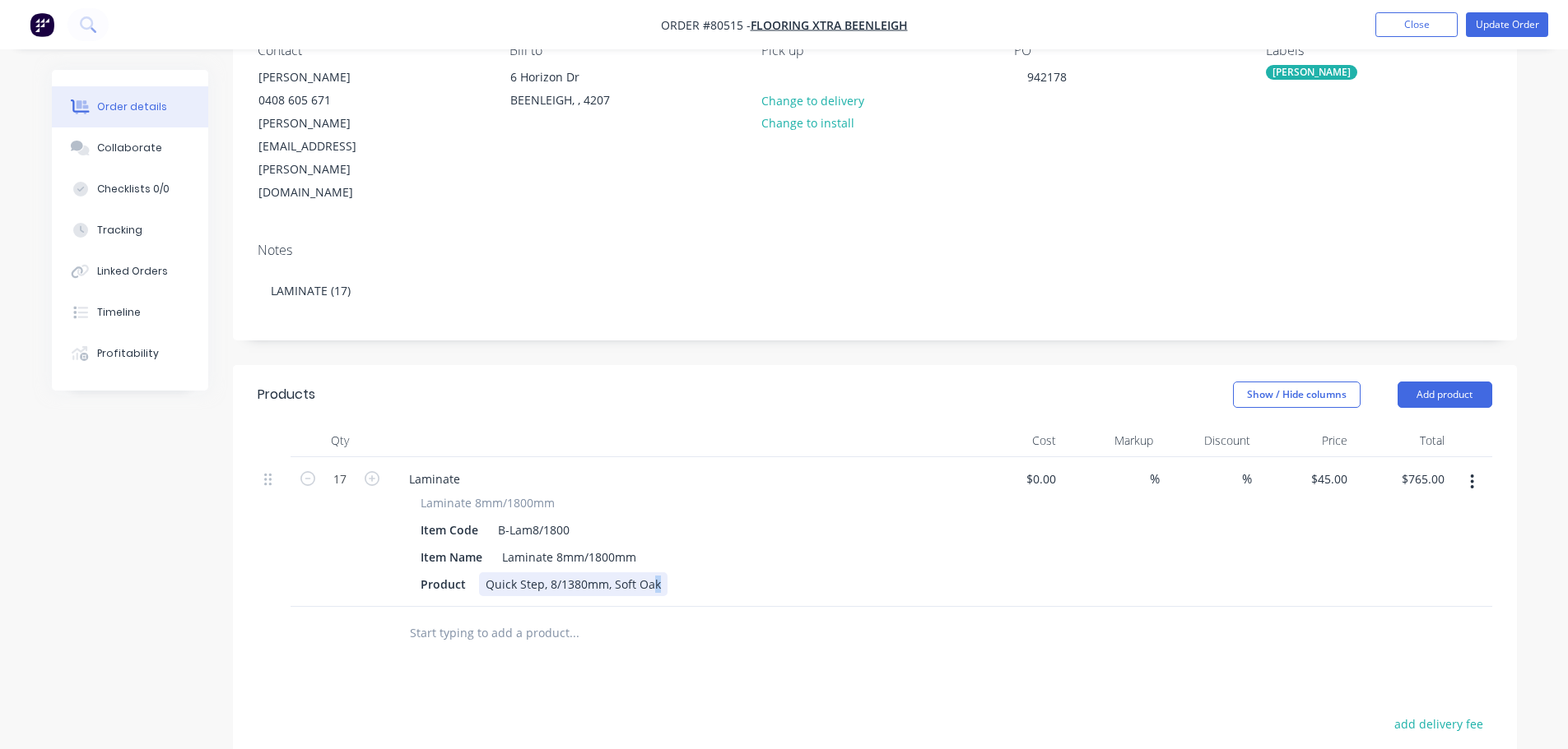
drag, startPoint x: 653, startPoint y: 534, endPoint x: 662, endPoint y: 531, distance: 9.5
click at [662, 531] on div "Laminate Laminate 8mm/1800mm Item Code B-Lam8/1800 Item Name Laminate 8mm/1800m…" at bounding box center [676, 532] width 576 height 150
click at [663, 573] on div "Quick Step, 8/1380mm, Soft Oak" at bounding box center [573, 585] width 188 height 24
click at [1502, 14] on button "Update Order" at bounding box center [1506, 24] width 82 height 25
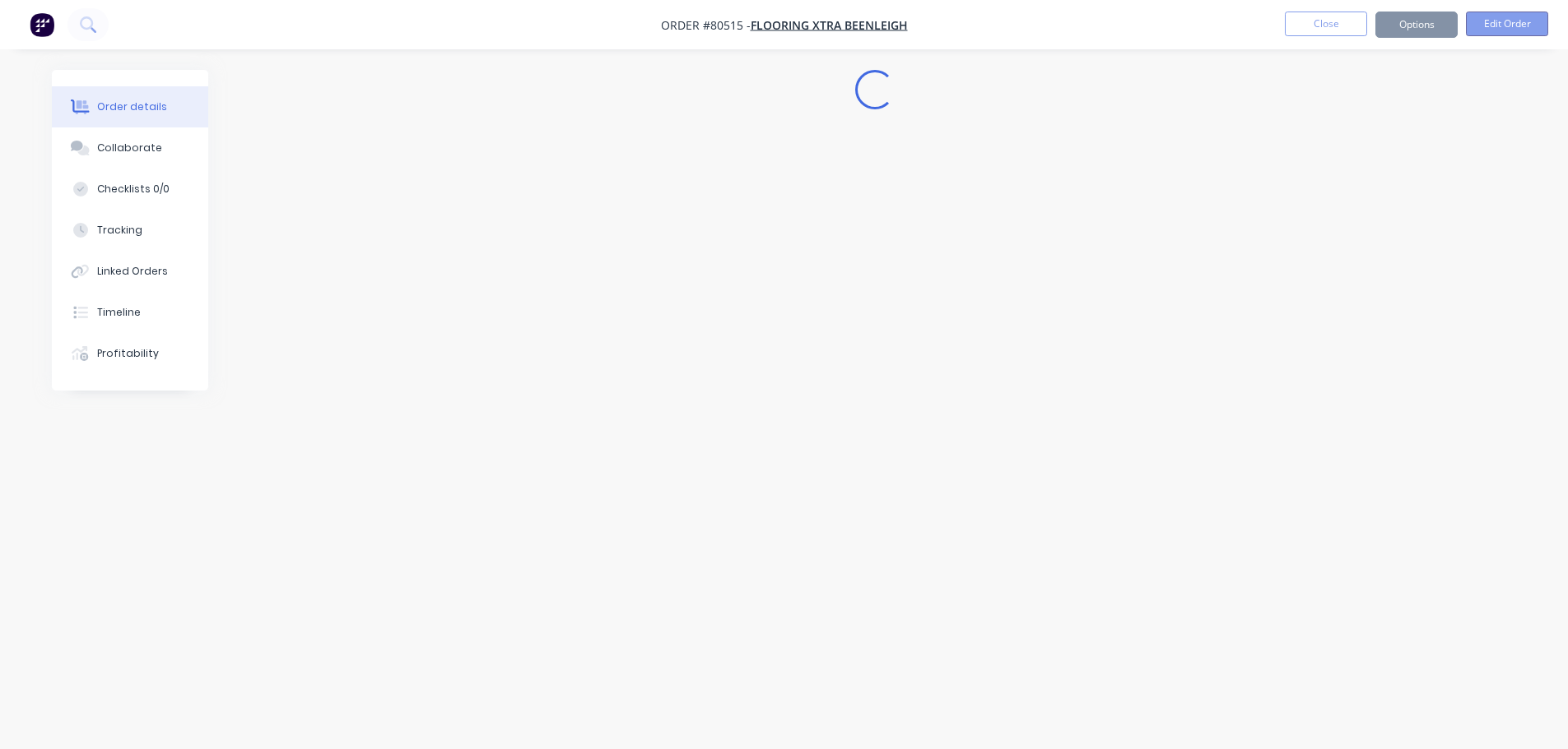
scroll to position [0, 0]
